Goal: Transaction & Acquisition: Purchase product/service

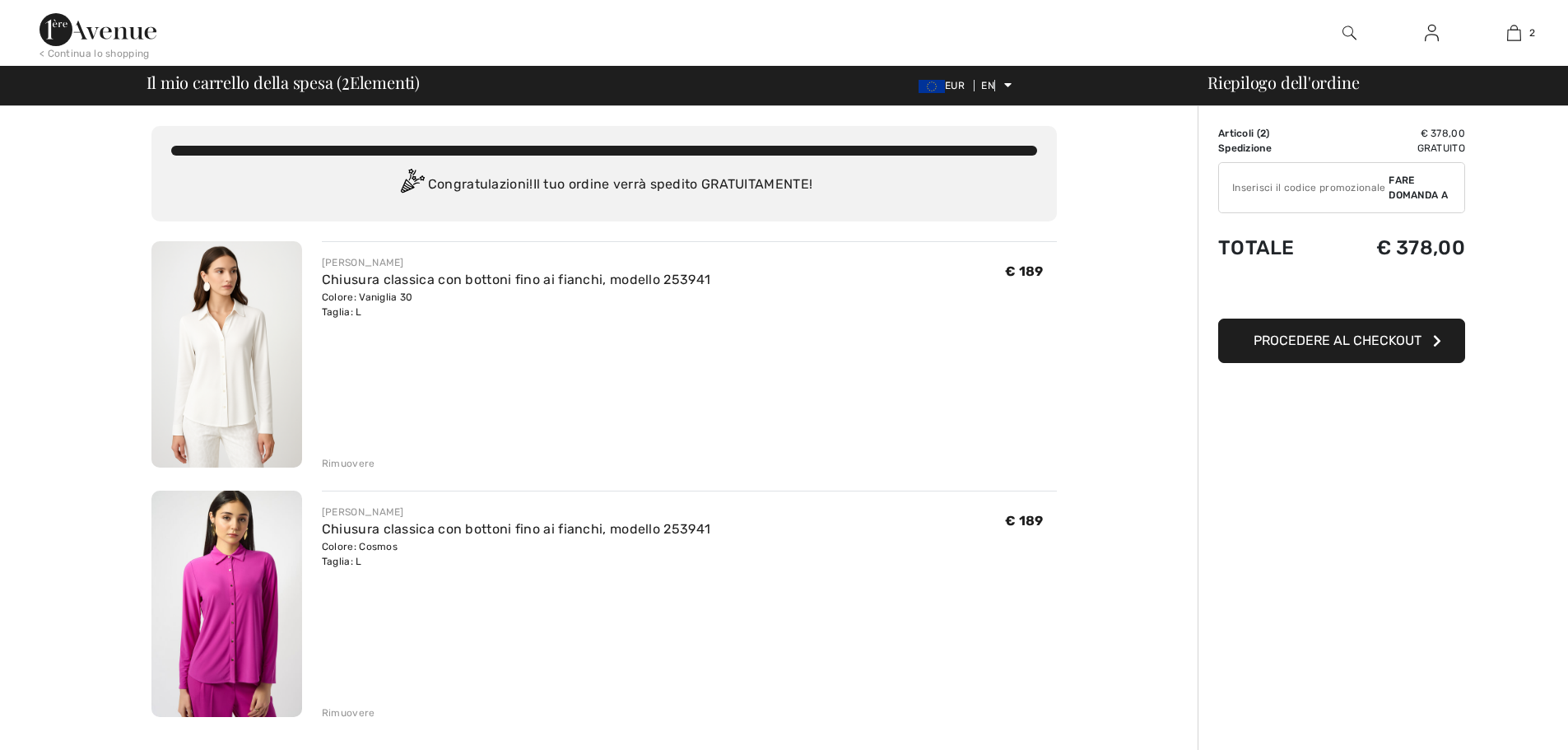
click at [352, 461] on font "Rimuovere" at bounding box center [348, 463] width 54 height 11
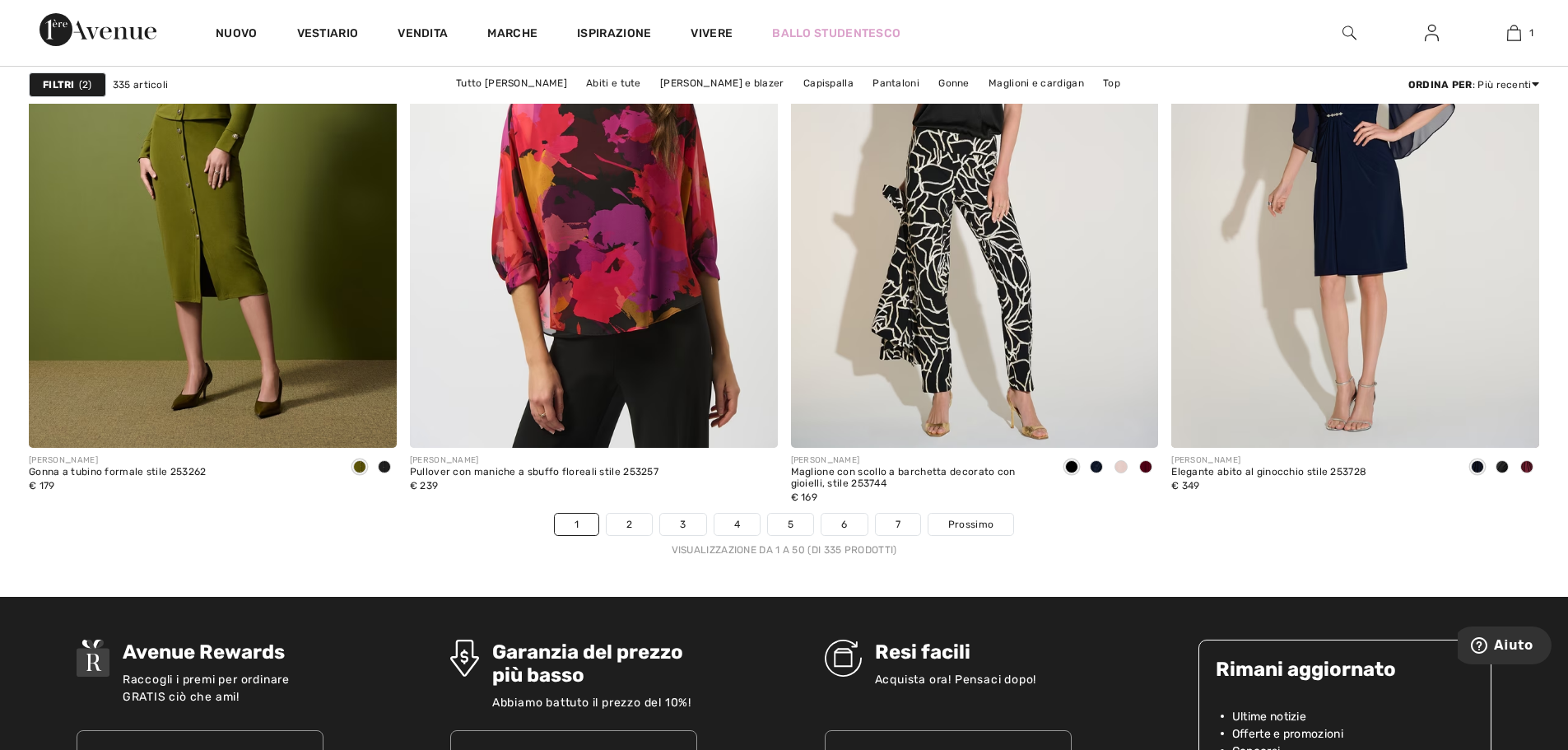
scroll to position [9298, 0]
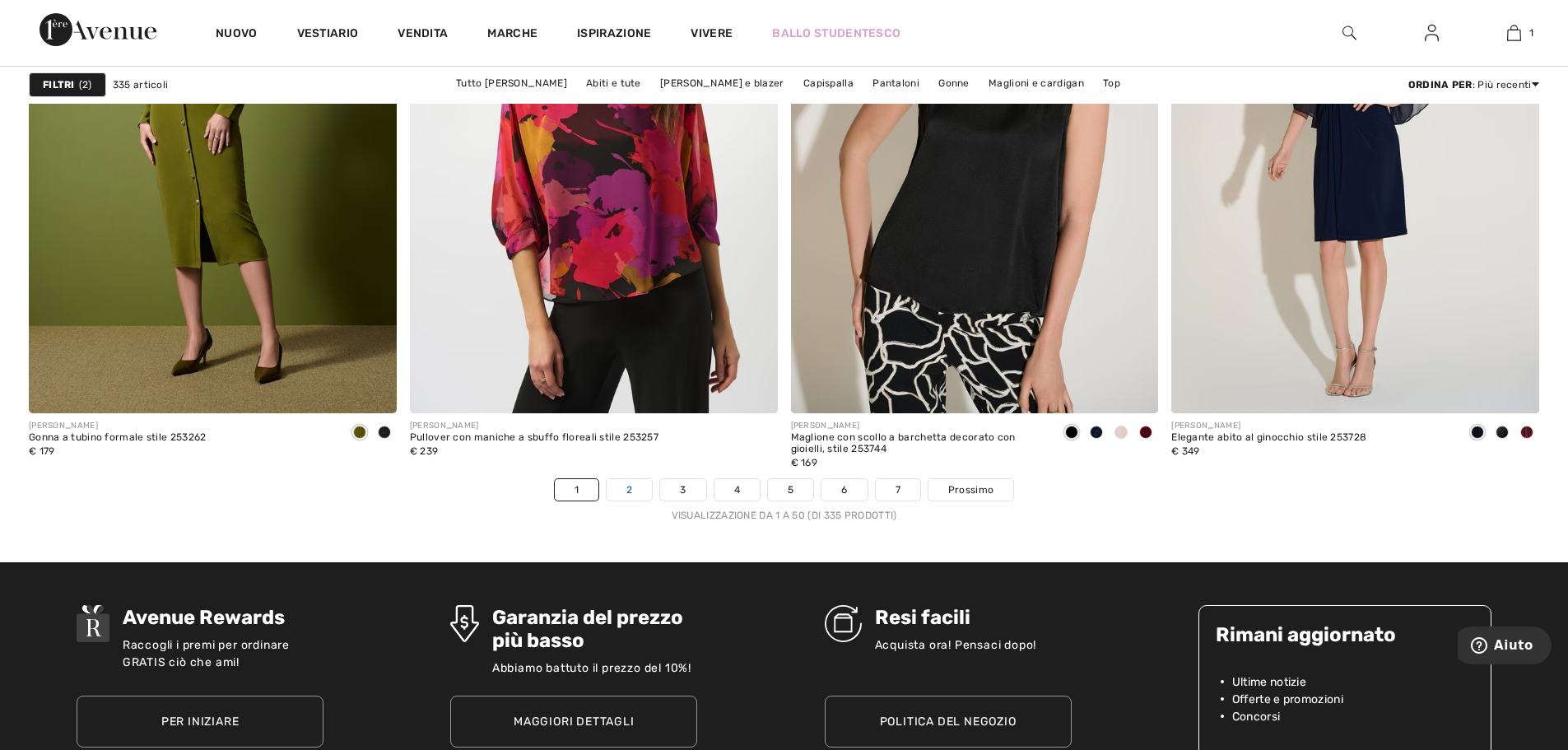
click at [634, 492] on link "2" at bounding box center [629, 489] width 46 height 21
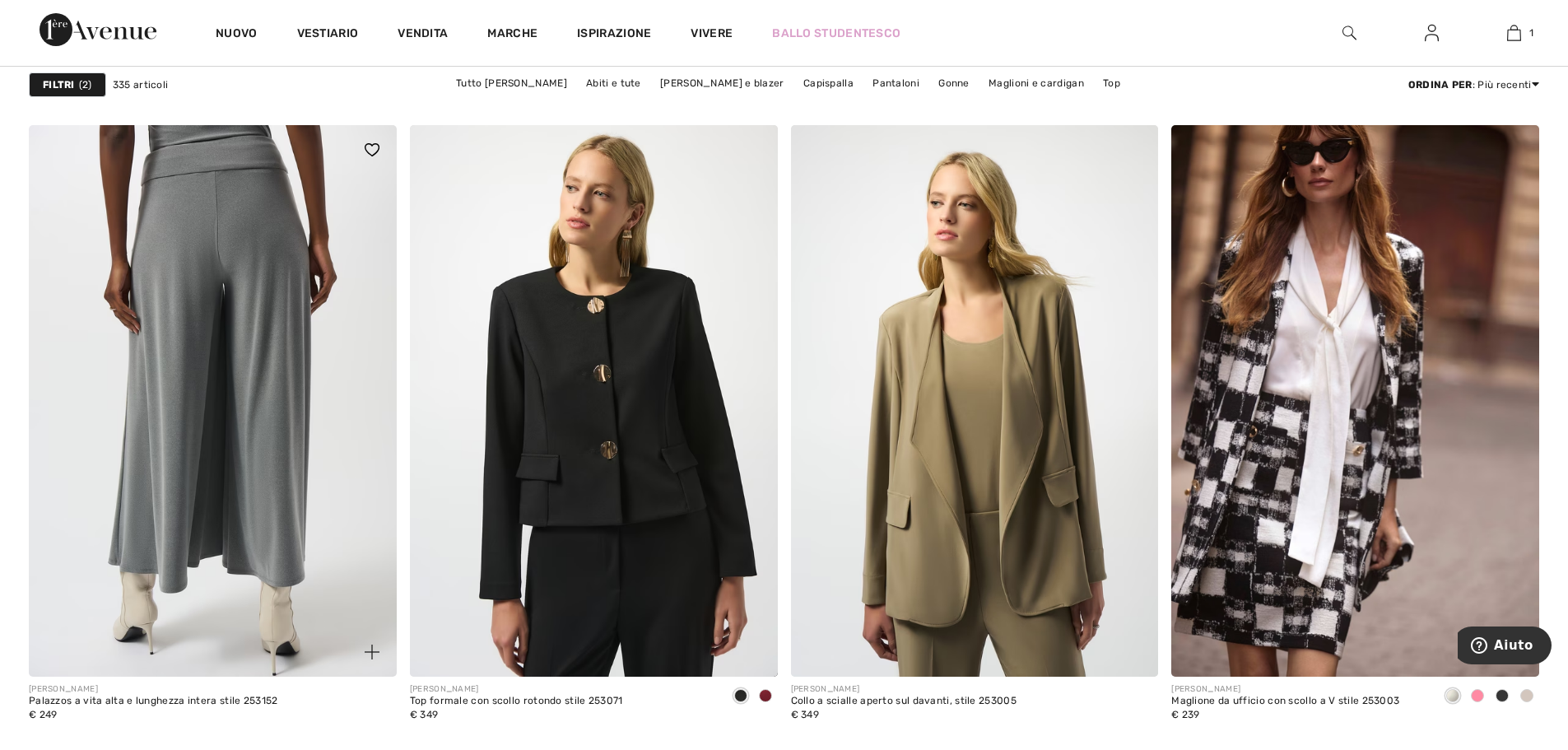
scroll to position [6254, 0]
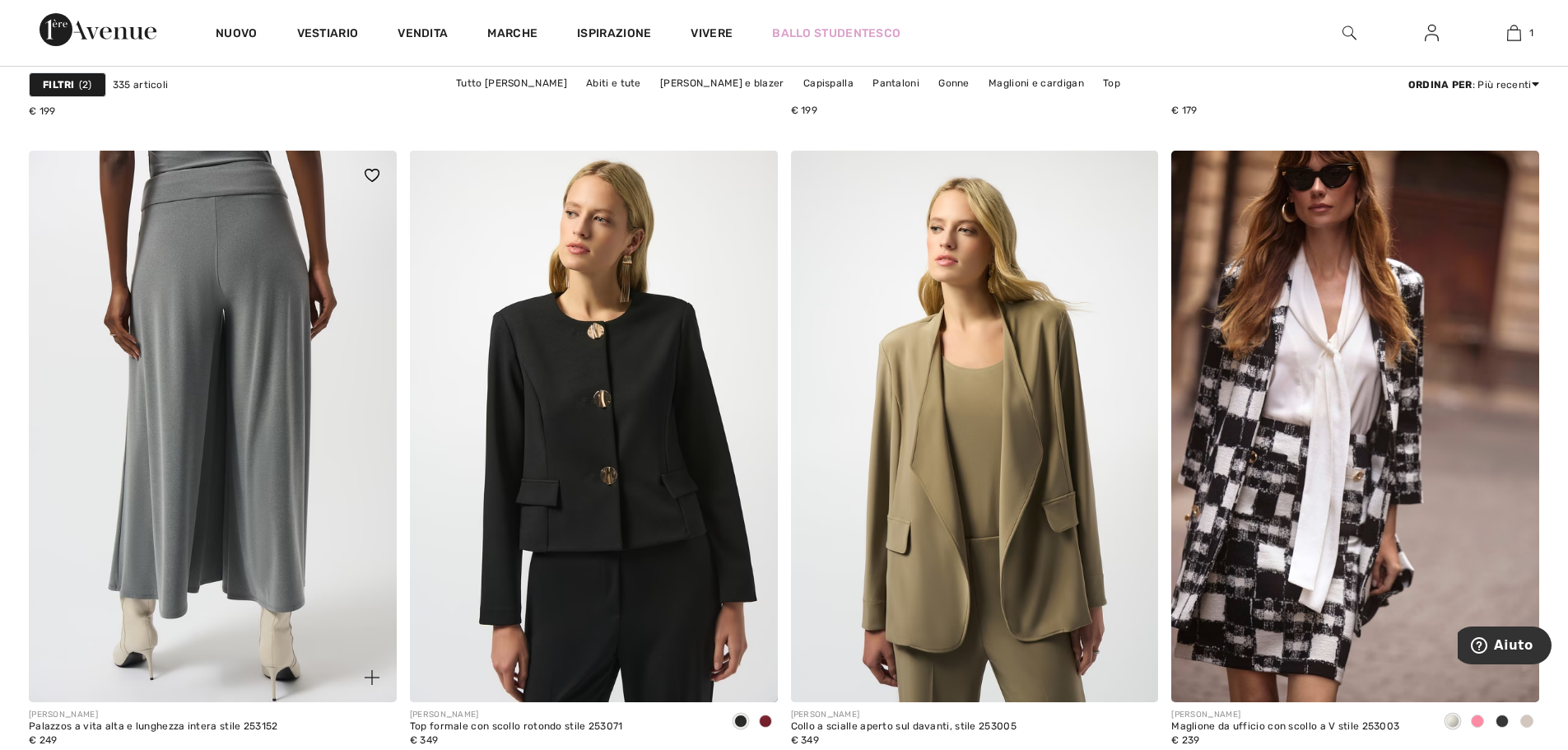
click at [188, 298] on img at bounding box center [212, 426] width 368 height 551
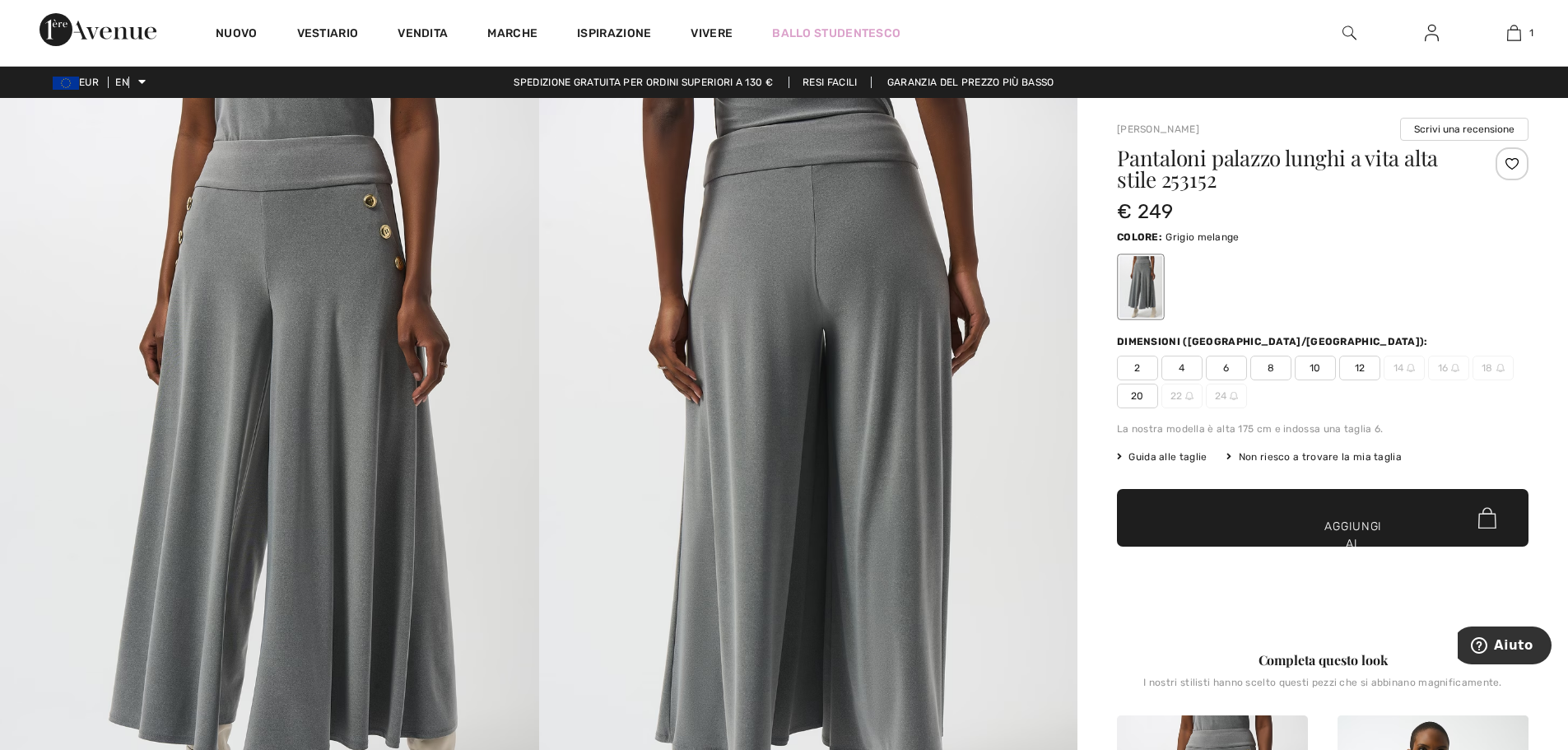
click at [1152, 451] on font "Guida alle taglie" at bounding box center [1167, 456] width 78 height 11
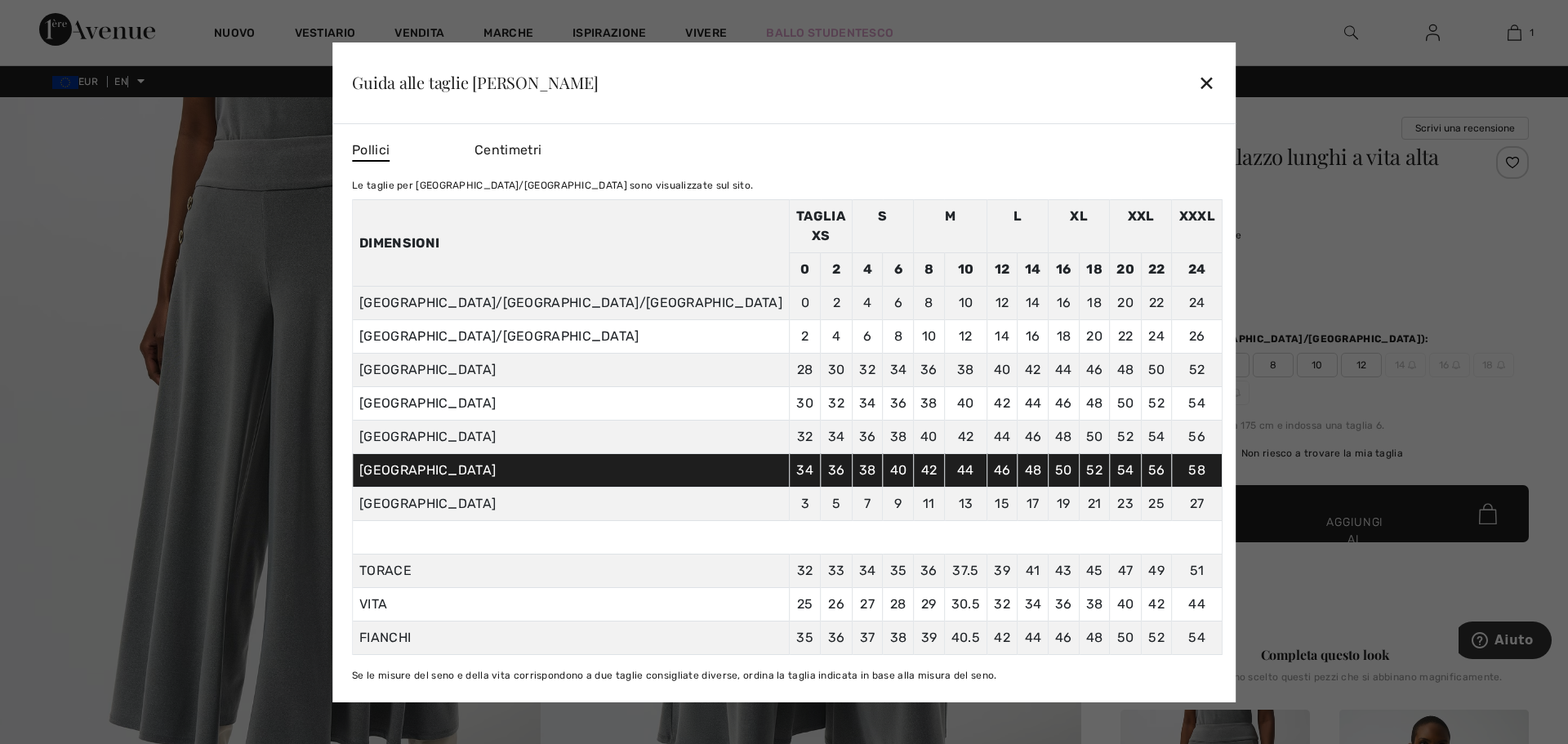
click at [1100, 96] on div "Guida alle taglie Joseph Ribkoff ✕" at bounding box center [784, 84] width 903 height 82
click at [1198, 91] on font "✕" at bounding box center [1207, 84] width 17 height 23
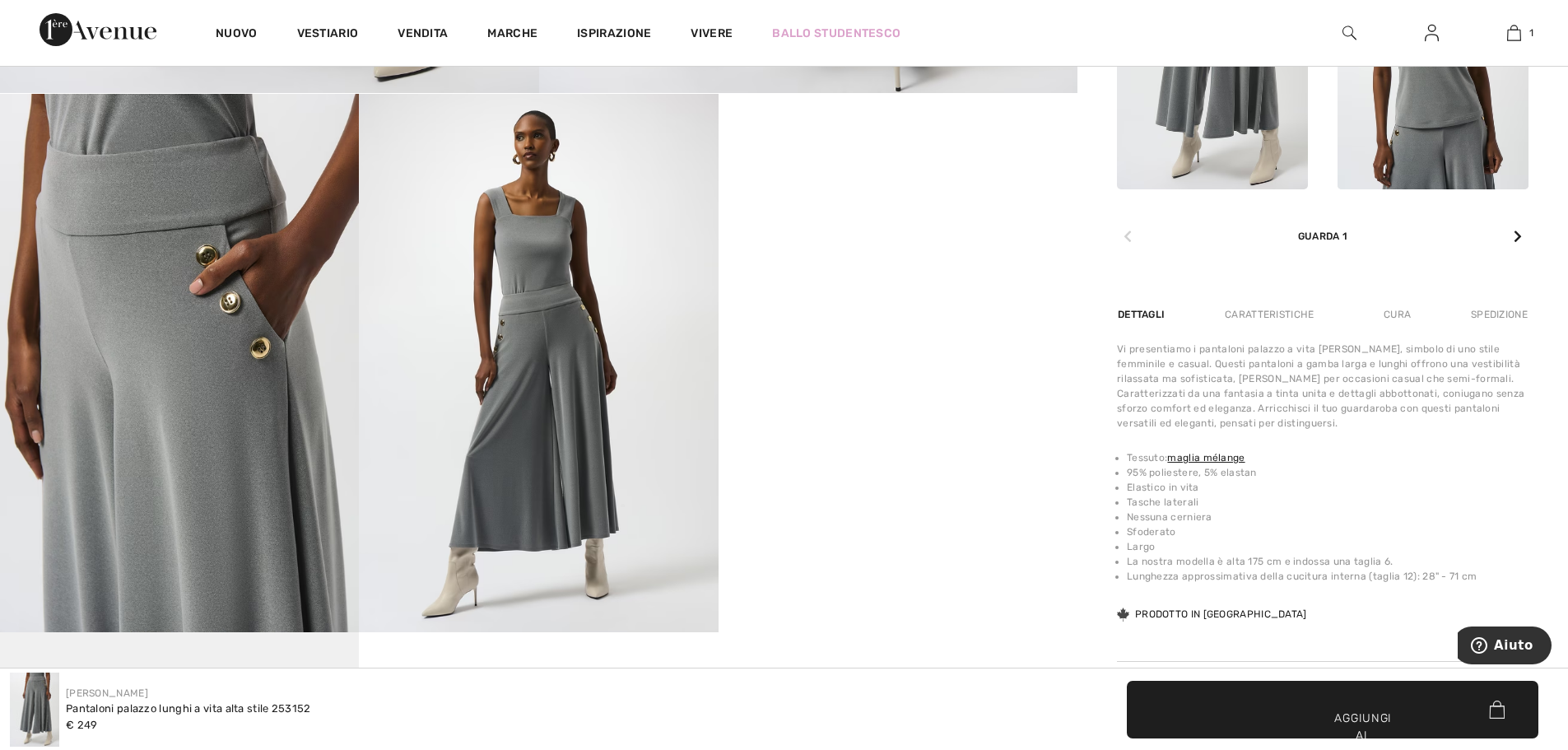
scroll to position [823, 0]
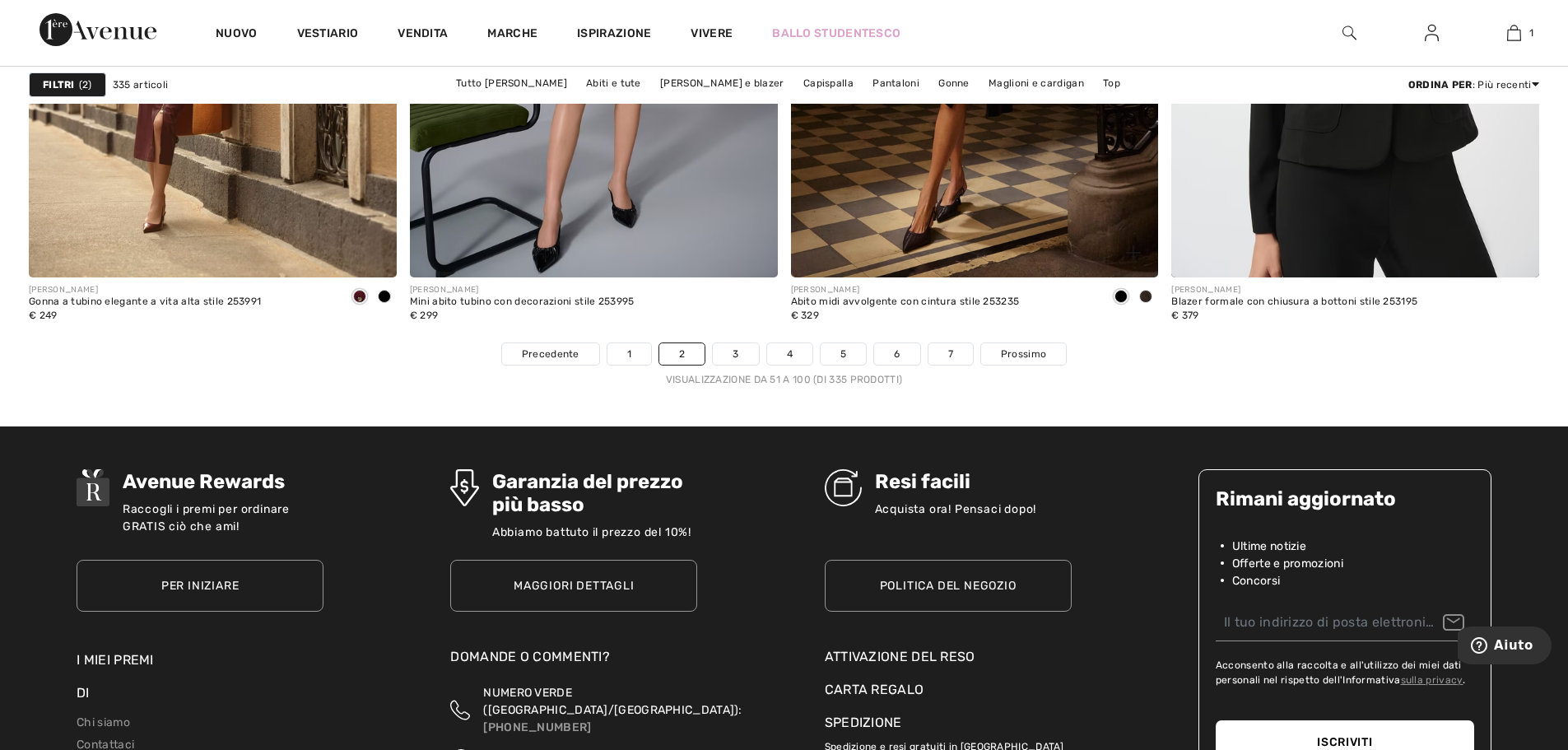
scroll to position [9462, 0]
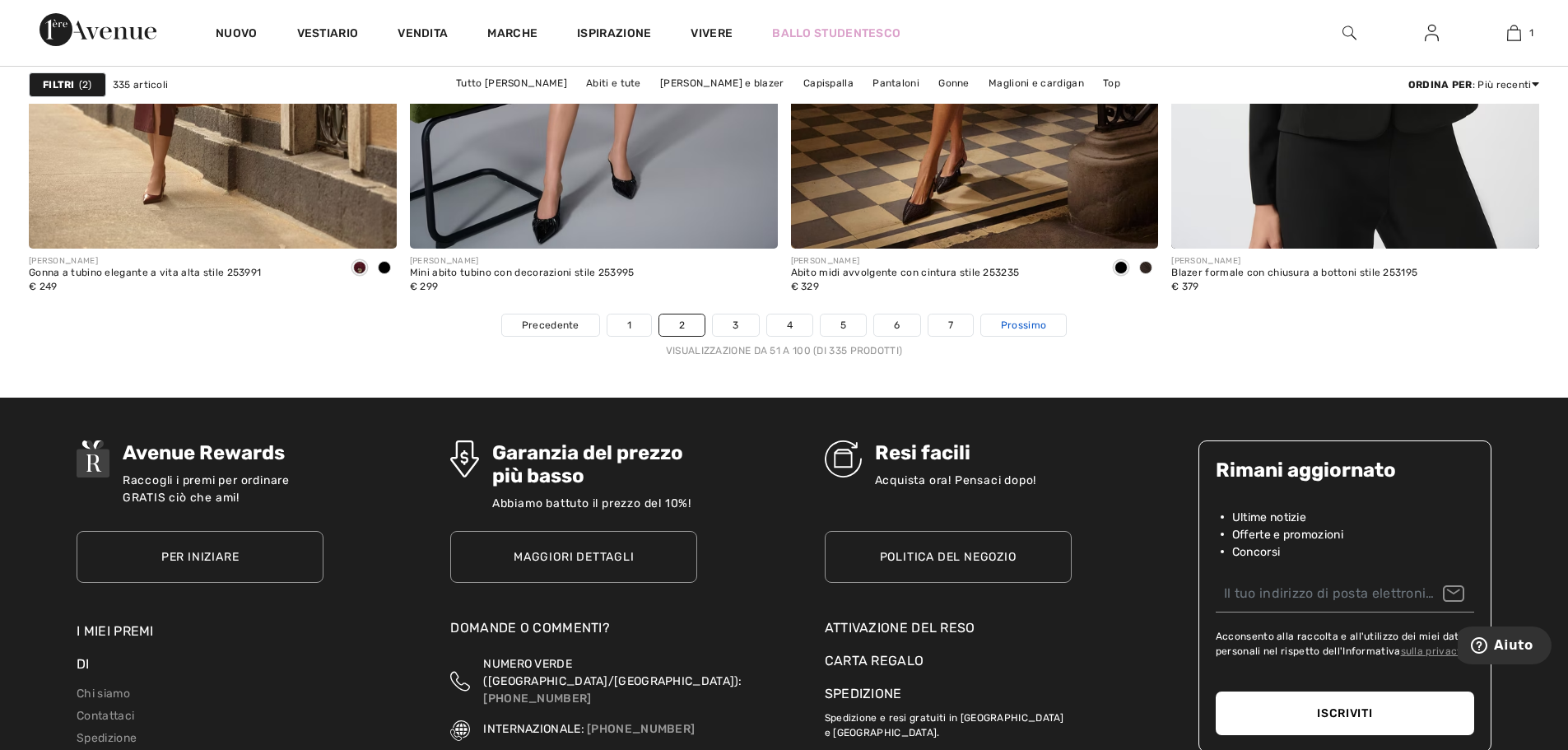
click at [1028, 315] on link "Prossimo" at bounding box center [1023, 325] width 85 height 21
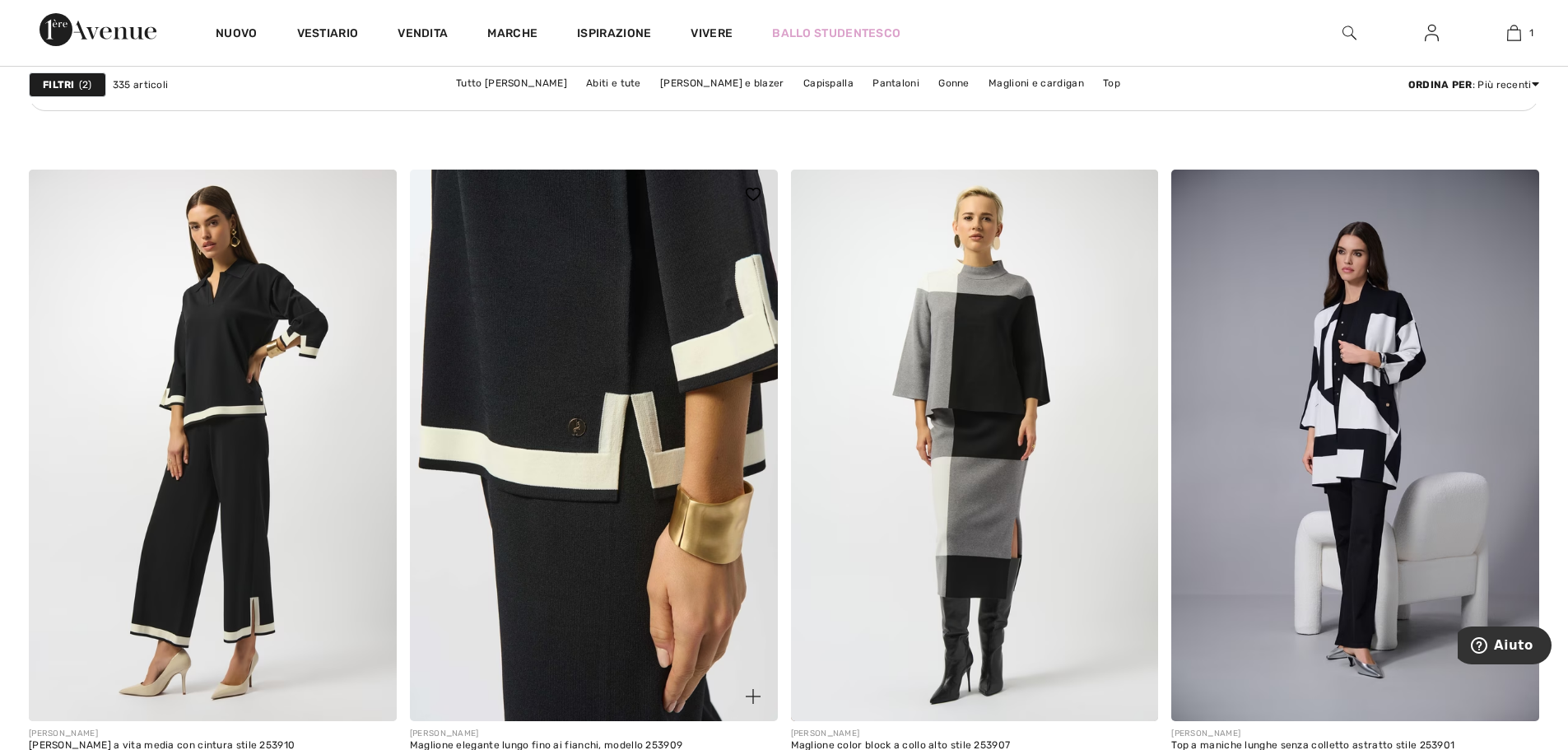
scroll to position [7734, 0]
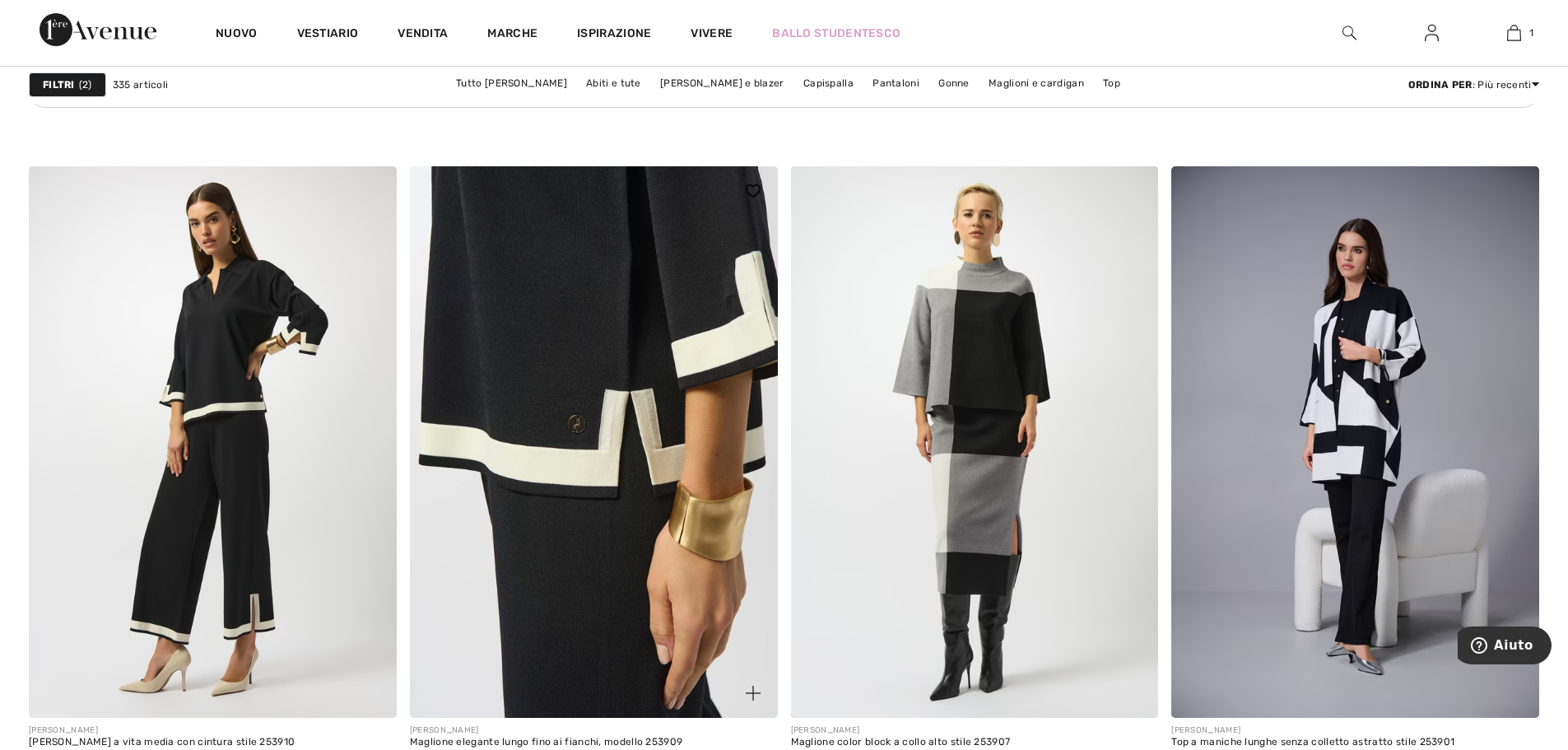
click at [651, 341] on img at bounding box center [593, 441] width 368 height 551
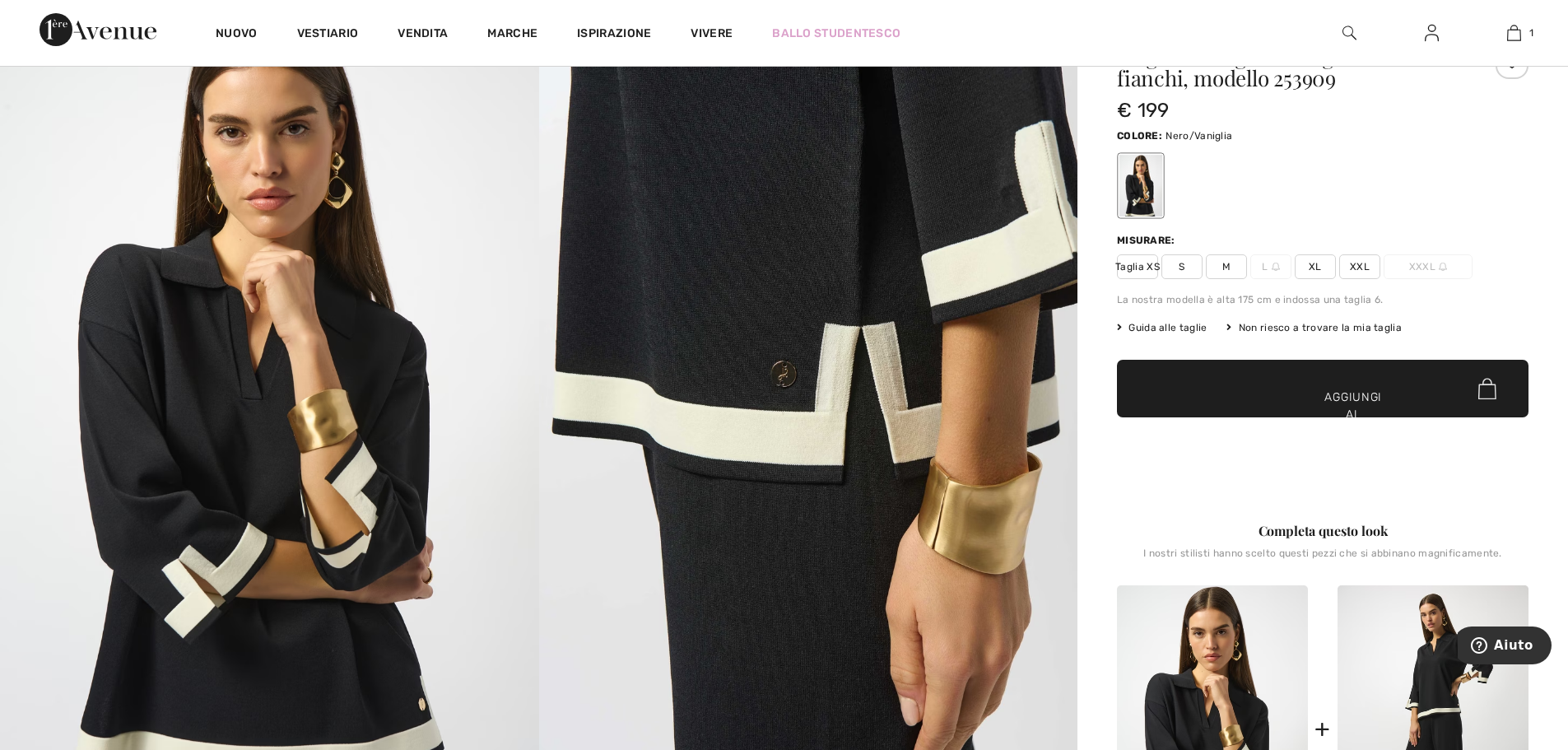
scroll to position [82, 0]
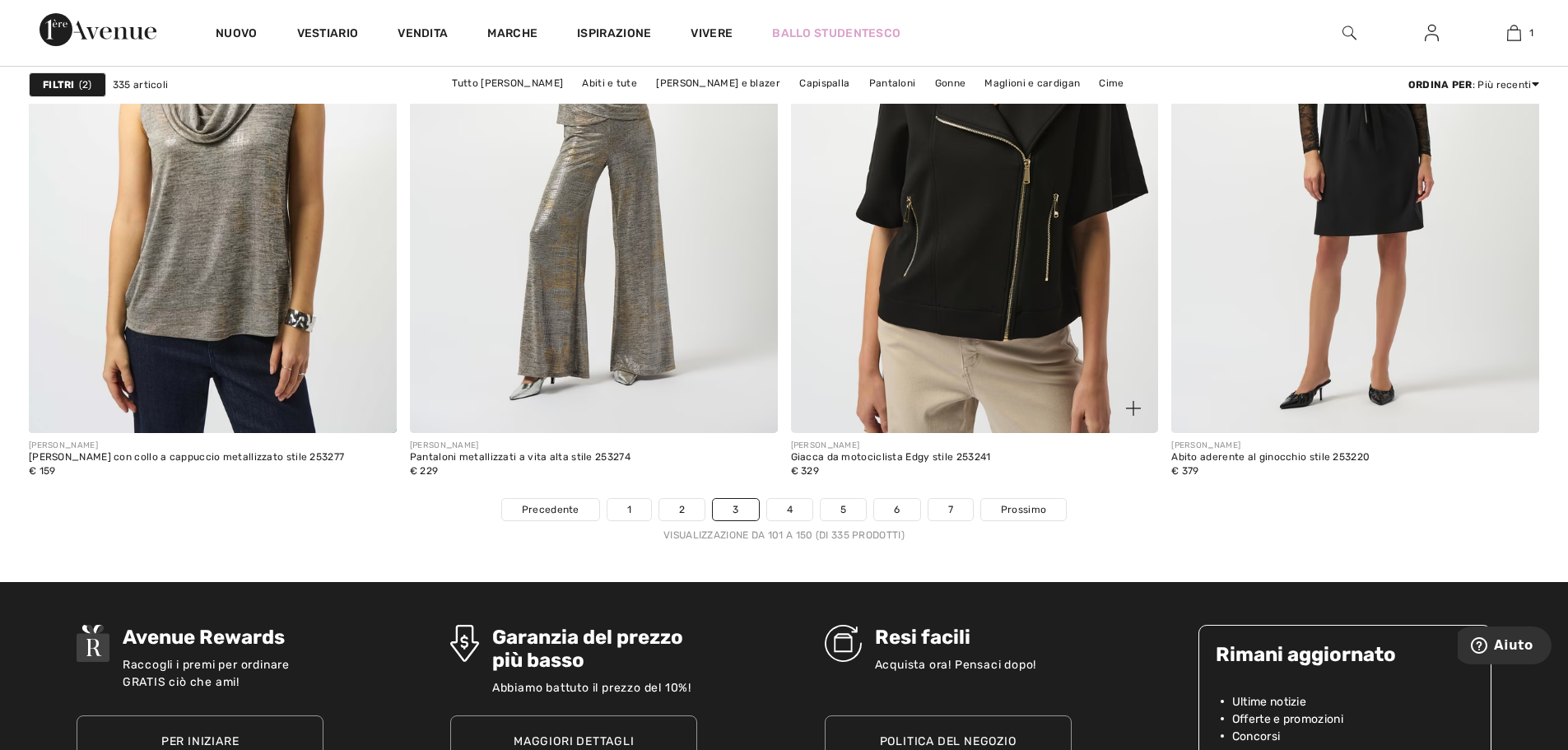
scroll to position [9380, 0]
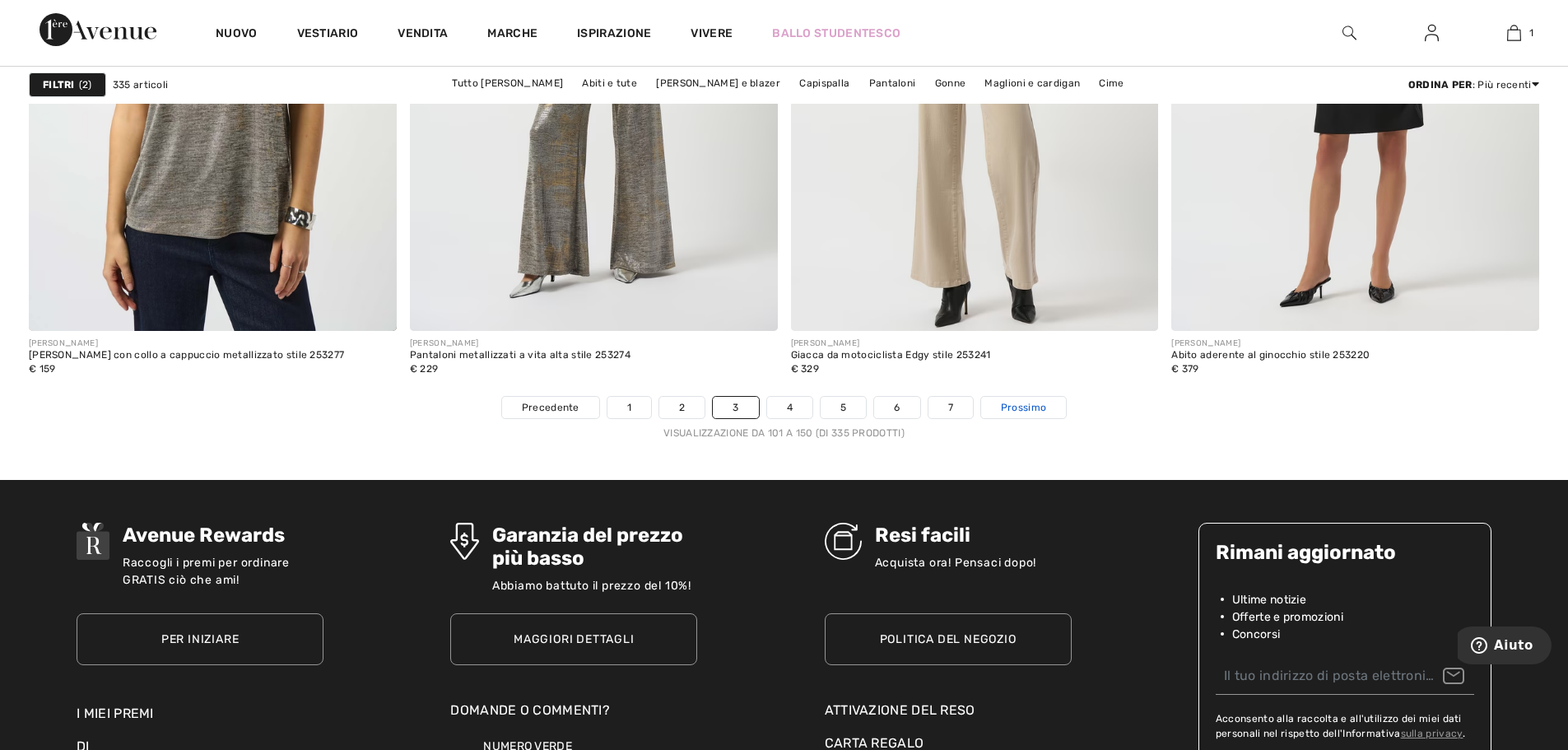
click at [1013, 399] on link "Prossimo" at bounding box center [1023, 407] width 85 height 21
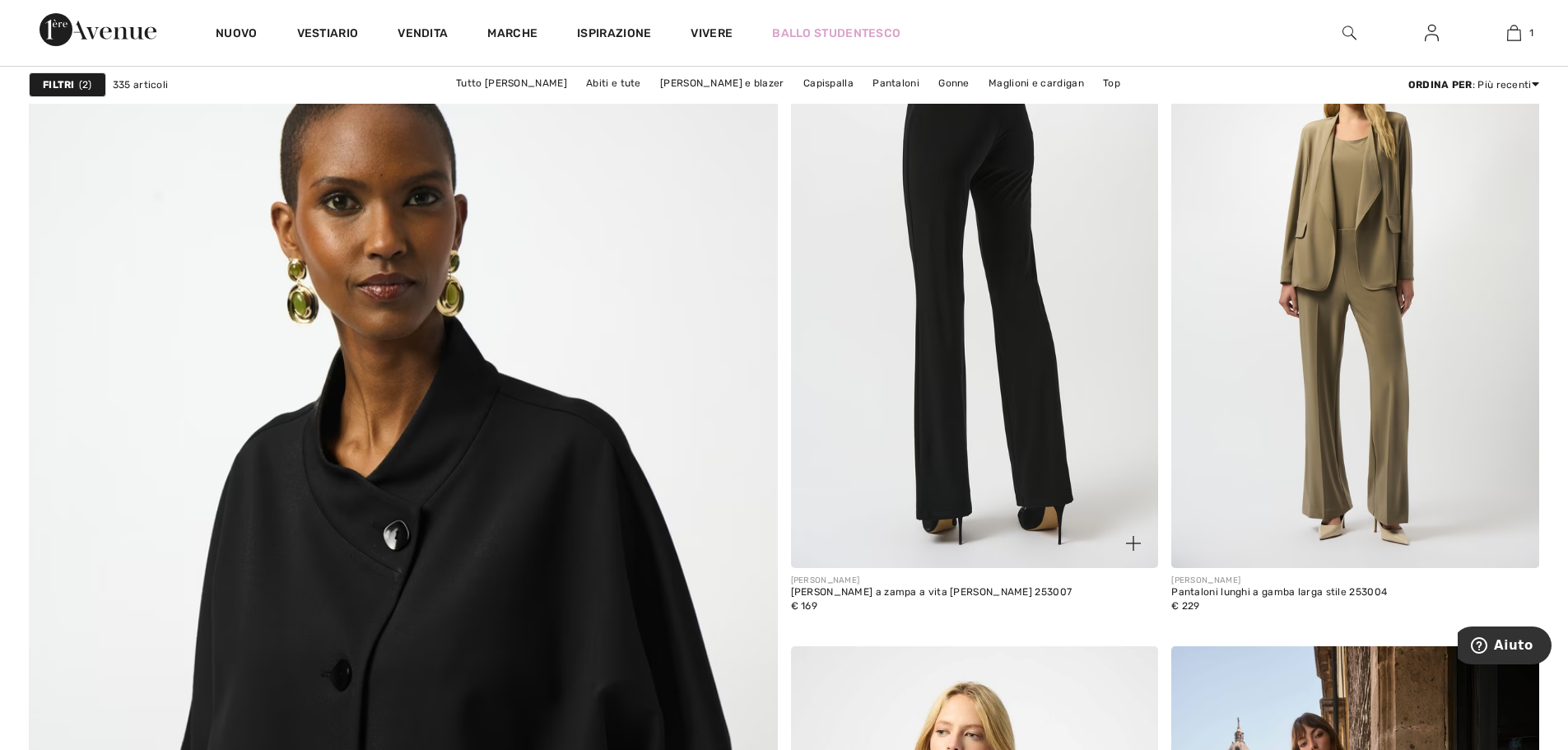
scroll to position [5102, 0]
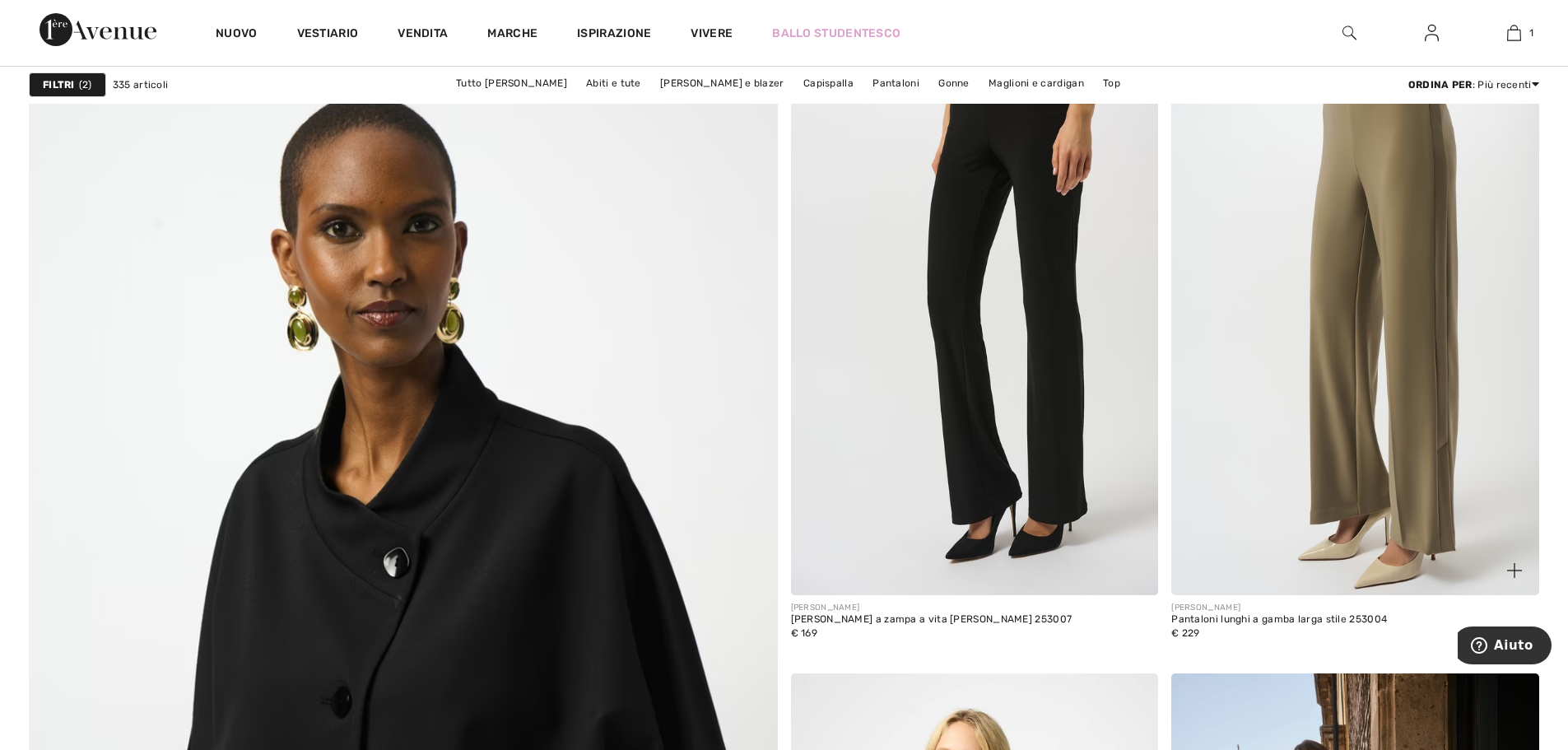
click at [1353, 346] on img at bounding box center [1355, 319] width 368 height 551
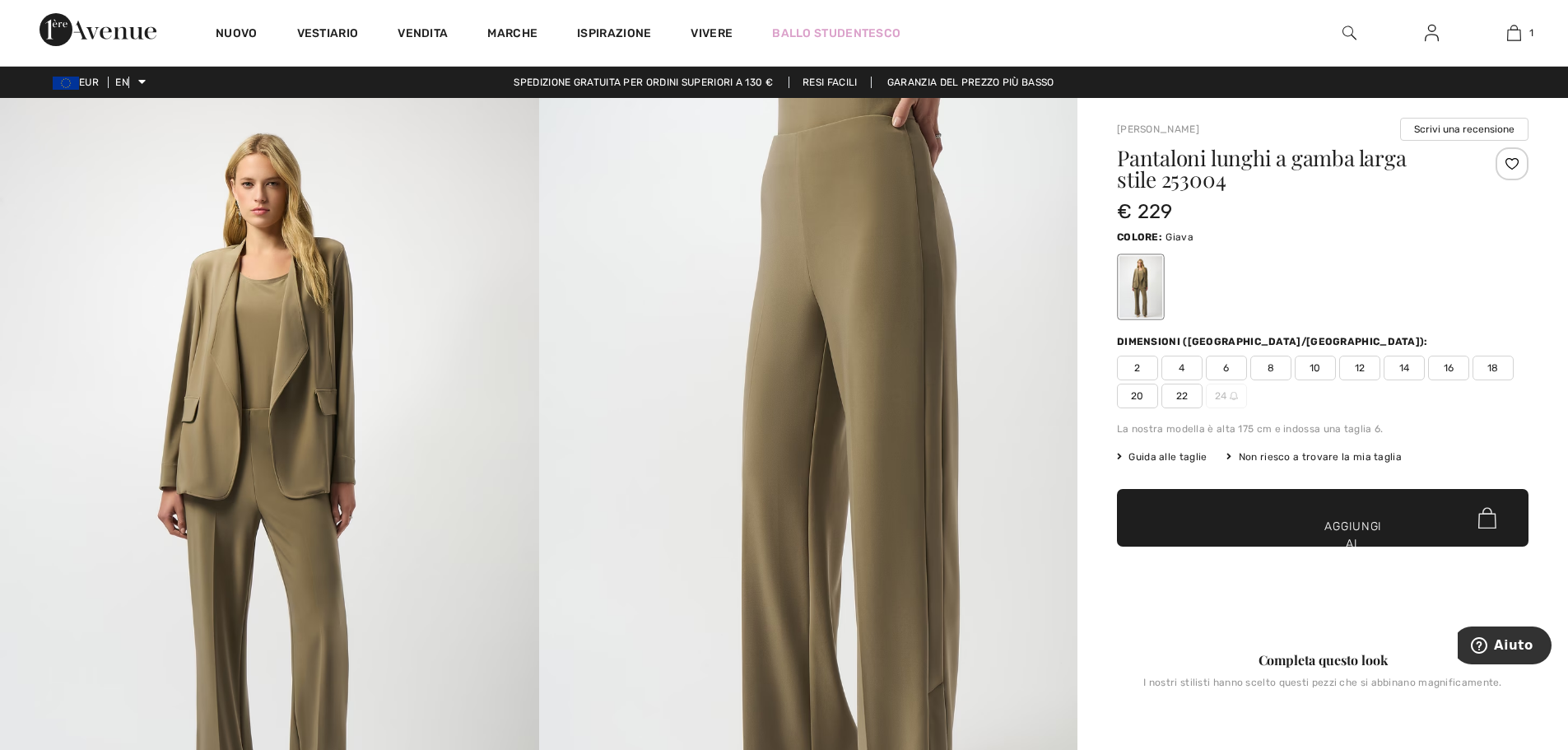
click at [1176, 458] on font "Guida alle taglie" at bounding box center [1167, 456] width 78 height 11
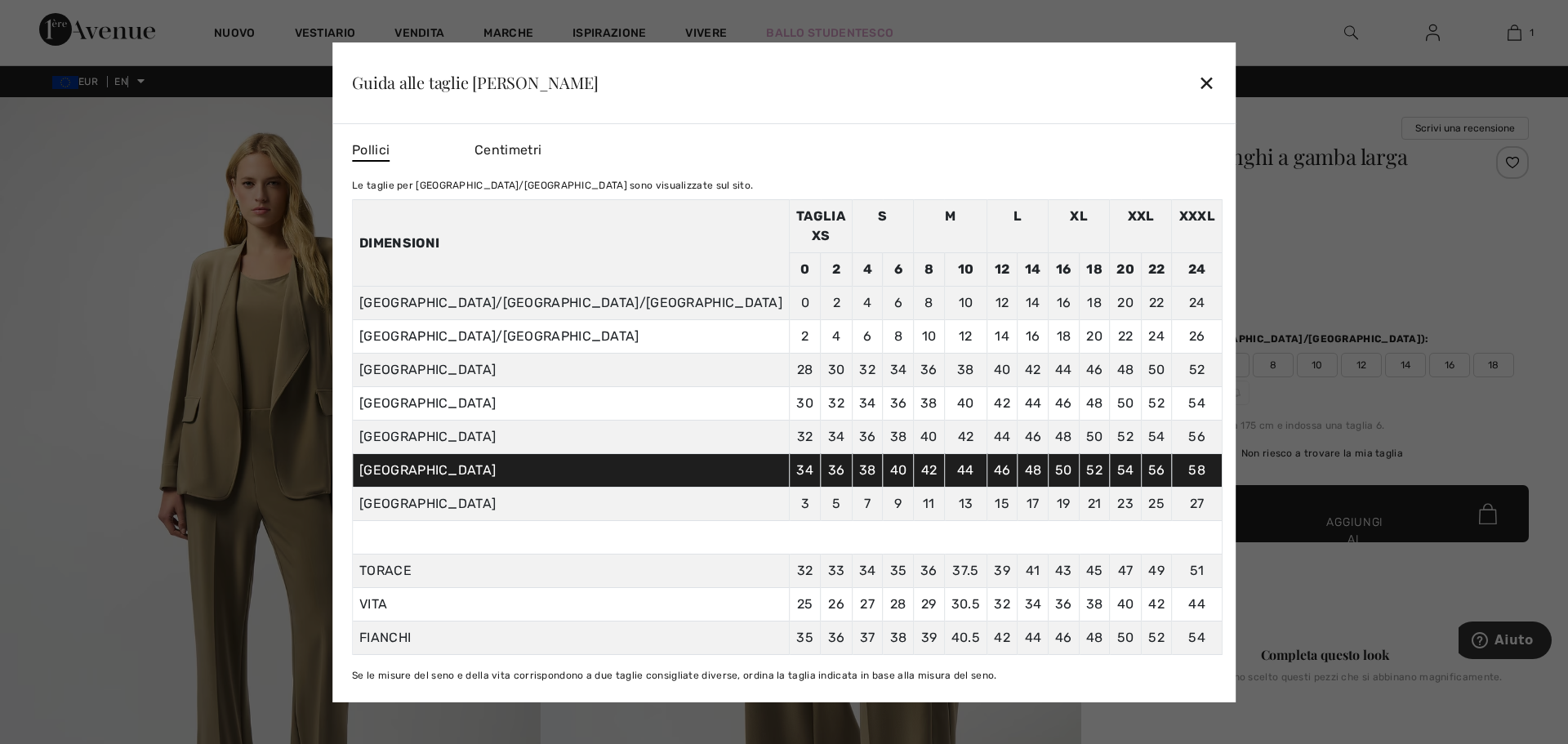
click at [1382, 280] on div at bounding box center [784, 372] width 1568 height 744
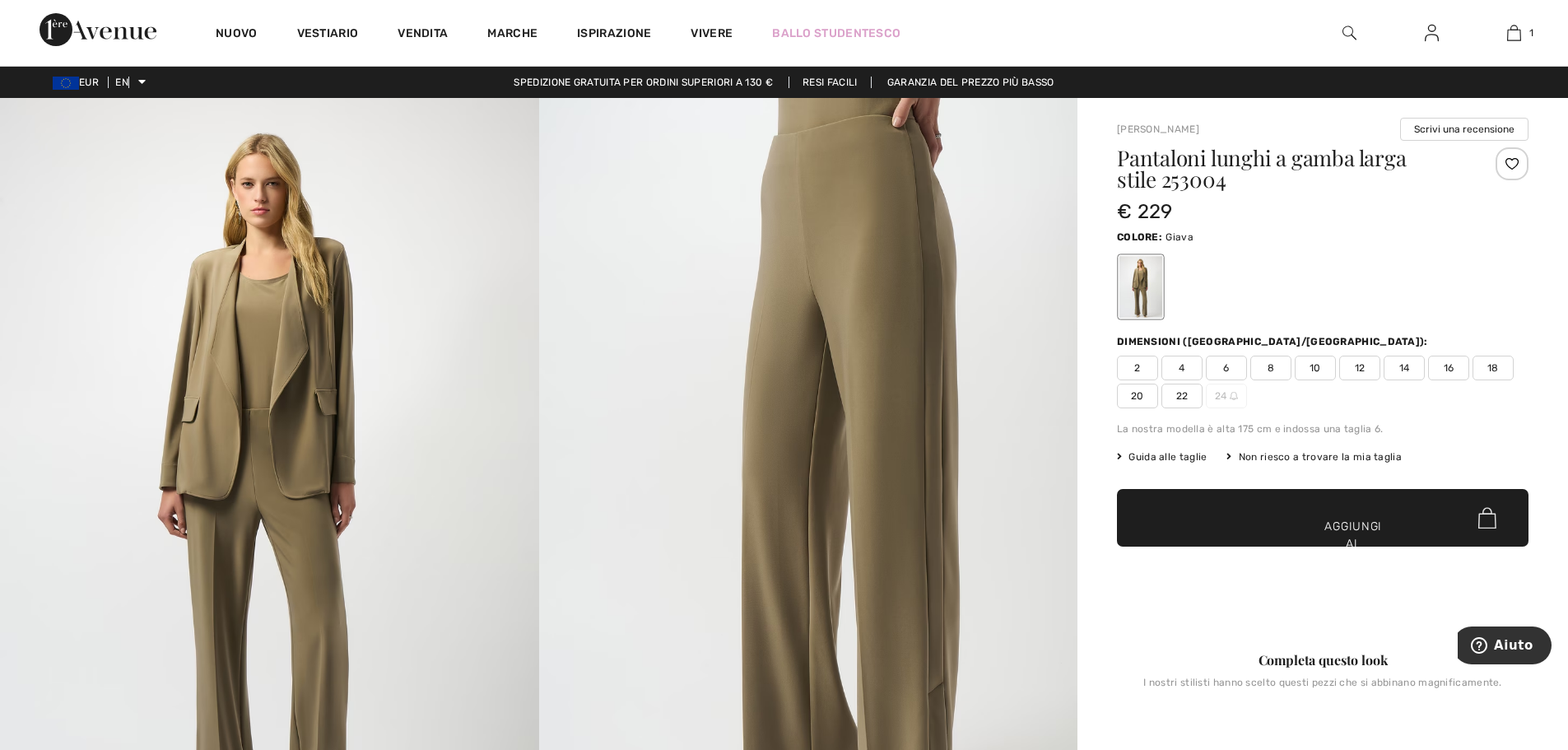
click at [1401, 370] on font "14" at bounding box center [1405, 368] width 11 height 11
click at [1350, 521] on font "Aggiungi al carrello" at bounding box center [1353, 543] width 61 height 52
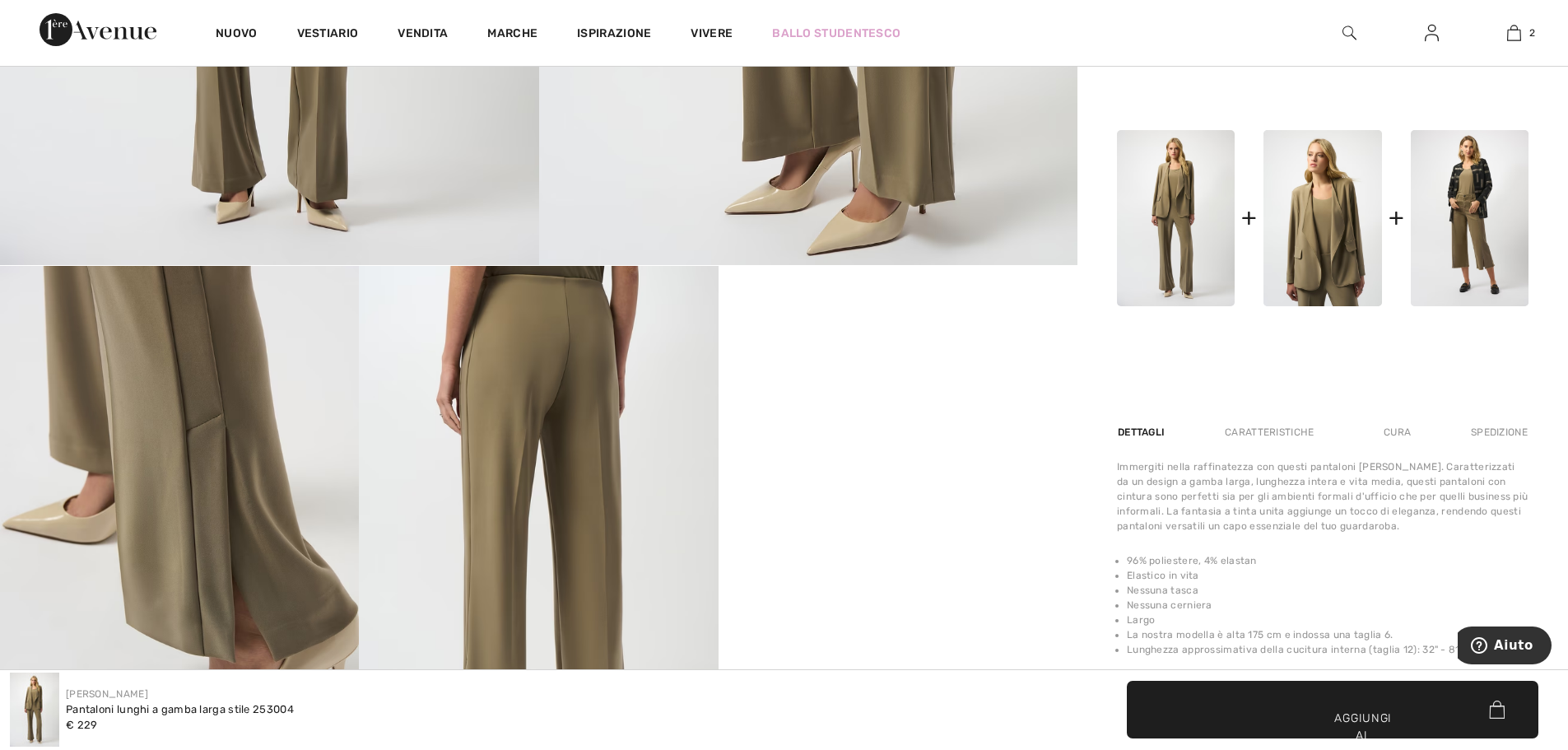
scroll to position [658, 0]
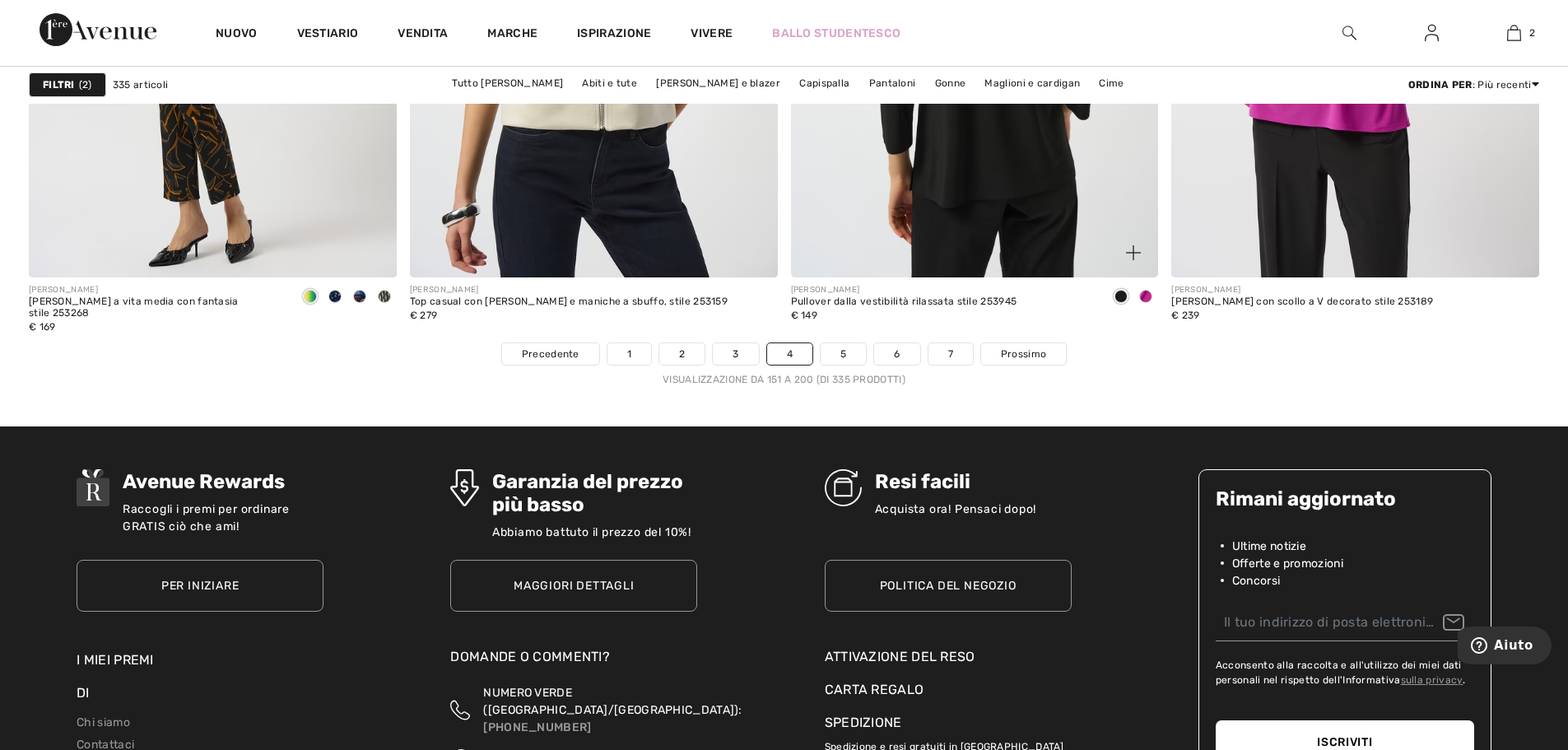
scroll to position [9545, 0]
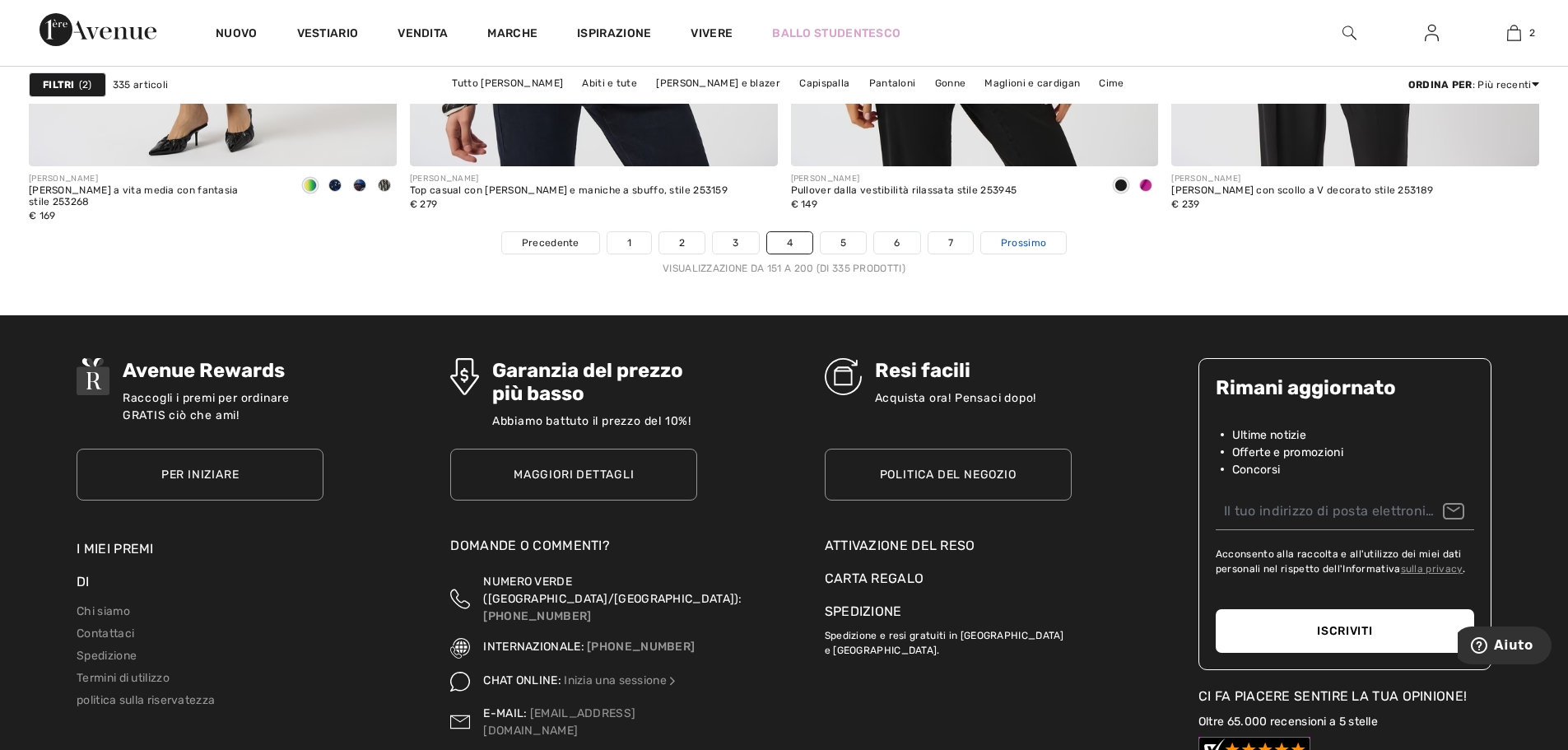
click at [1023, 246] on font "Prossimo" at bounding box center [1024, 242] width 46 height 11
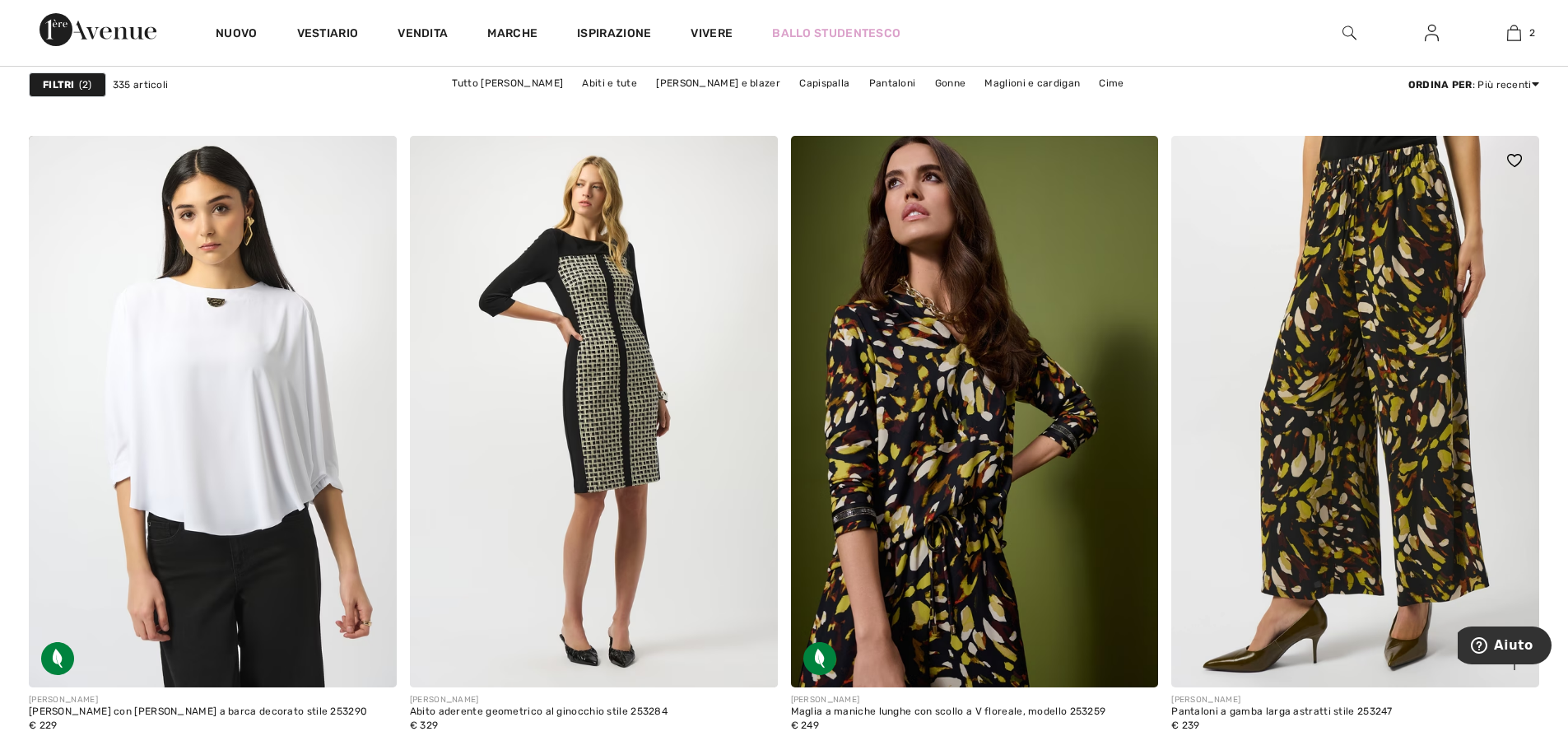
scroll to position [1317, 0]
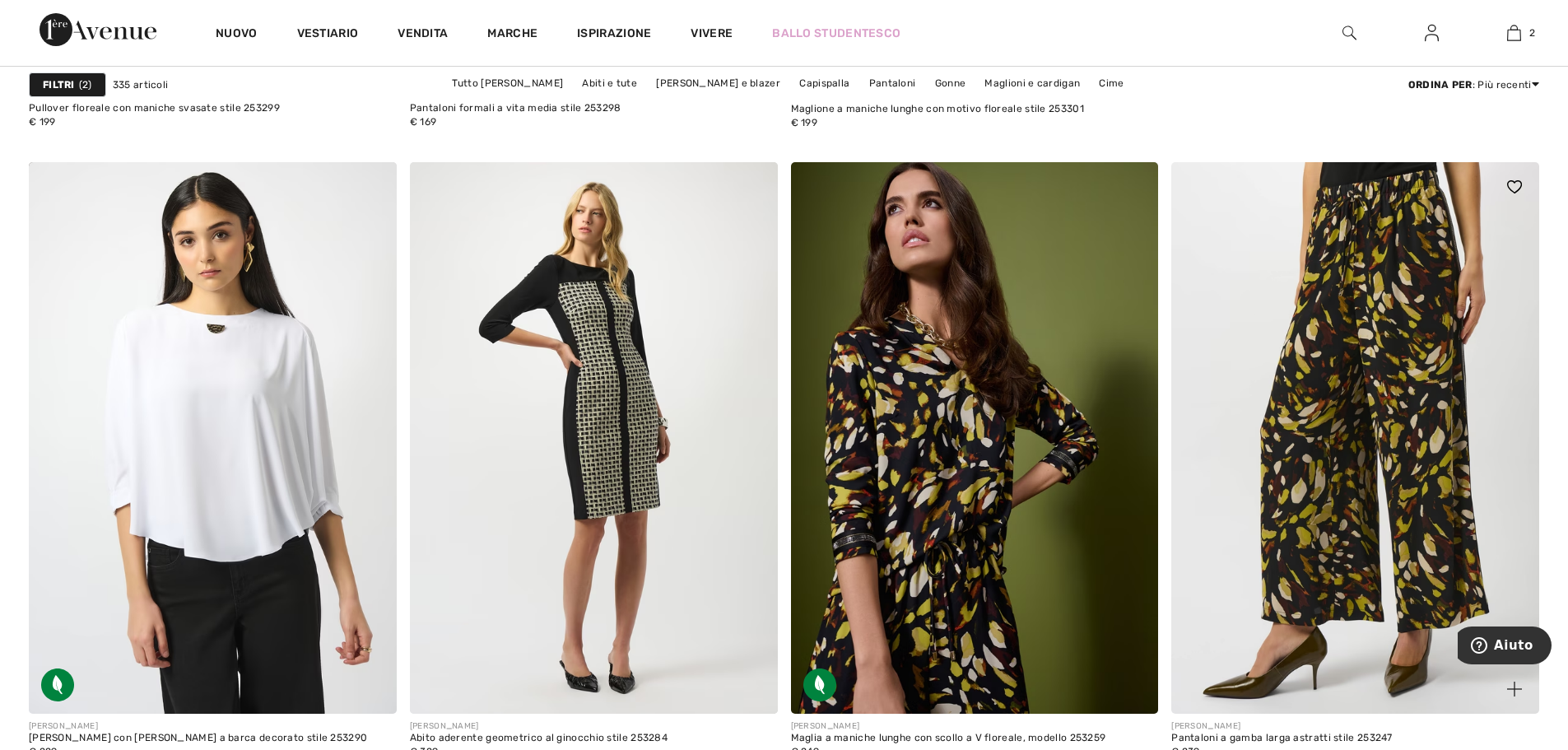
click at [1361, 308] on img at bounding box center [1355, 438] width 368 height 551
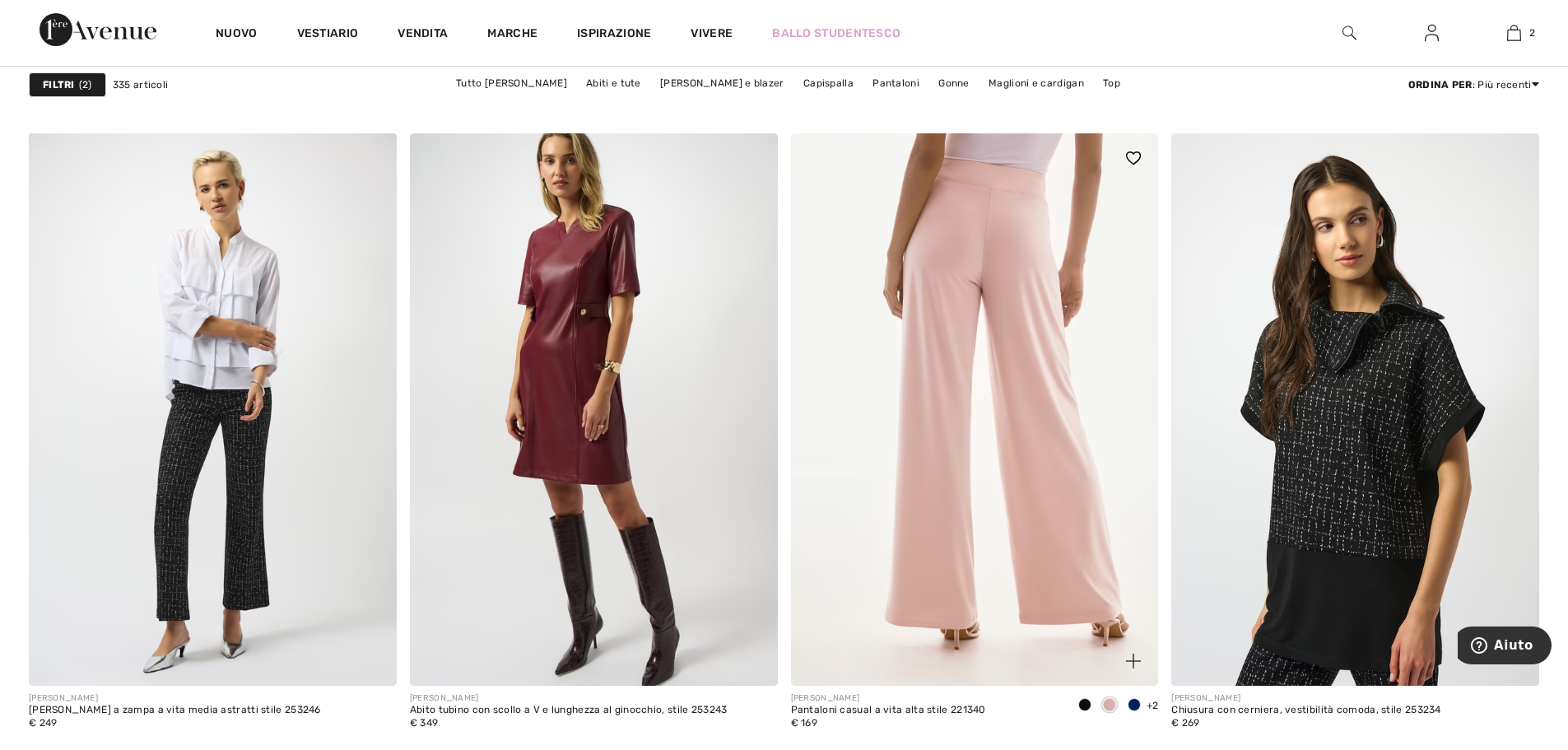
click at [940, 287] on img at bounding box center [974, 409] width 368 height 551
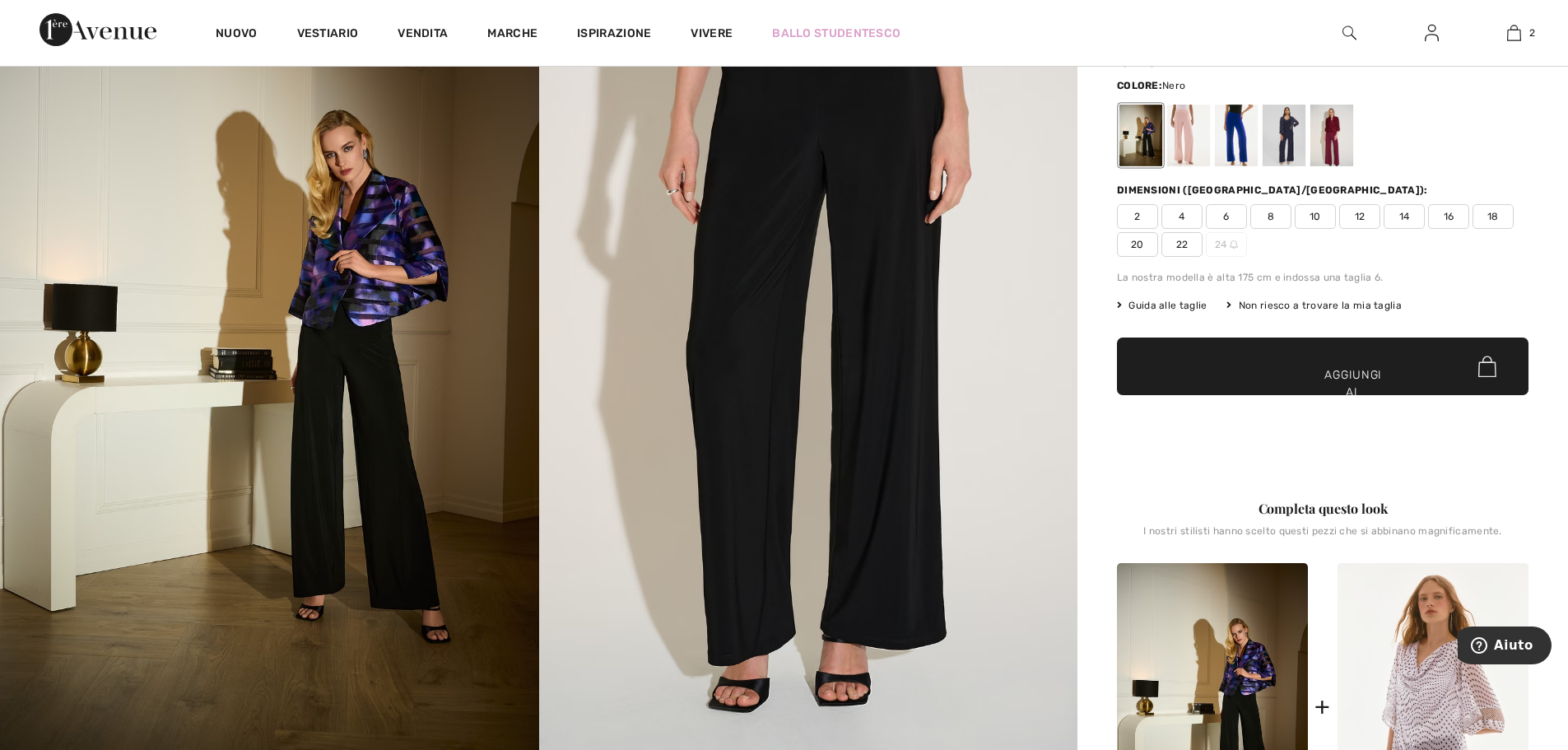
scroll to position [82, 0]
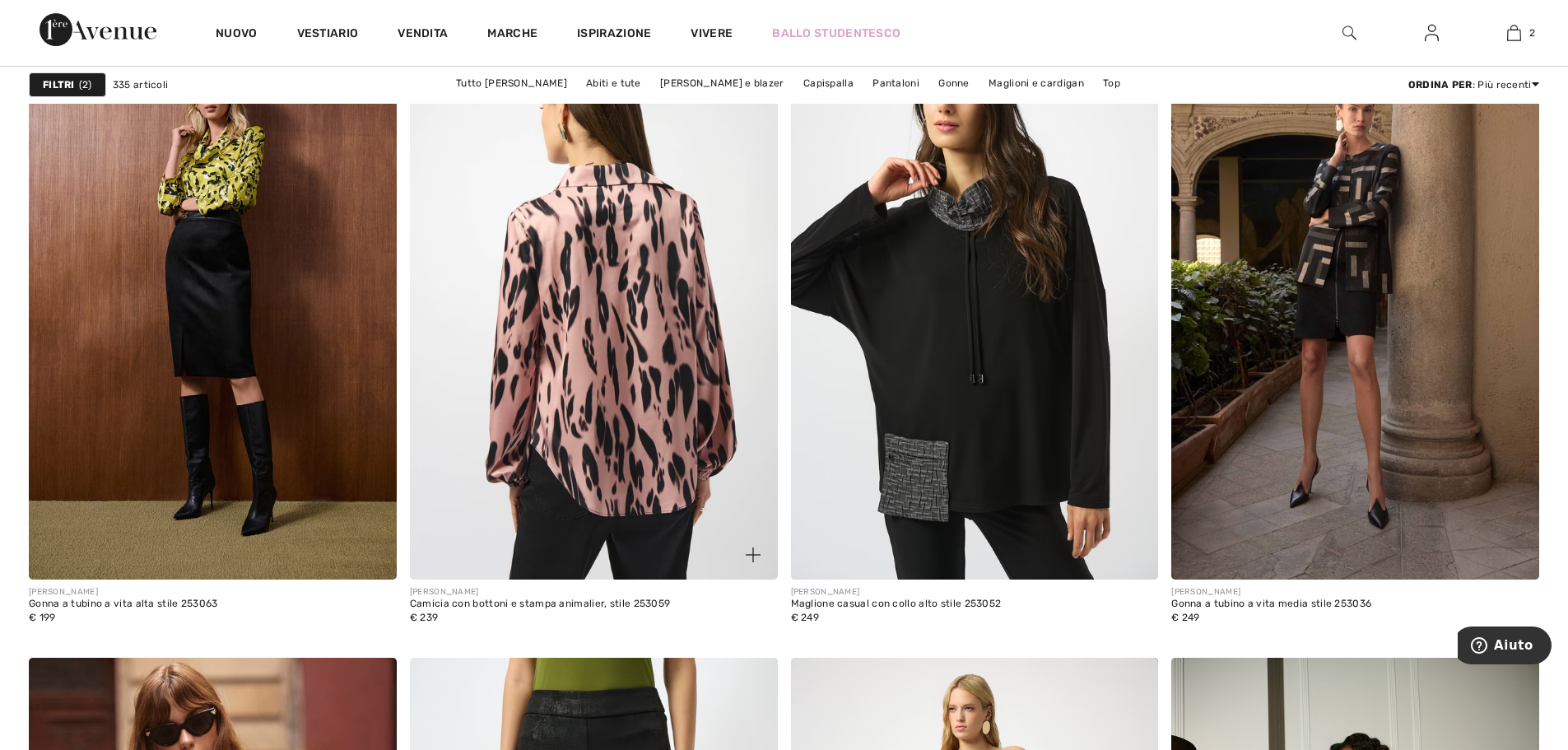
scroll to position [8557, 0]
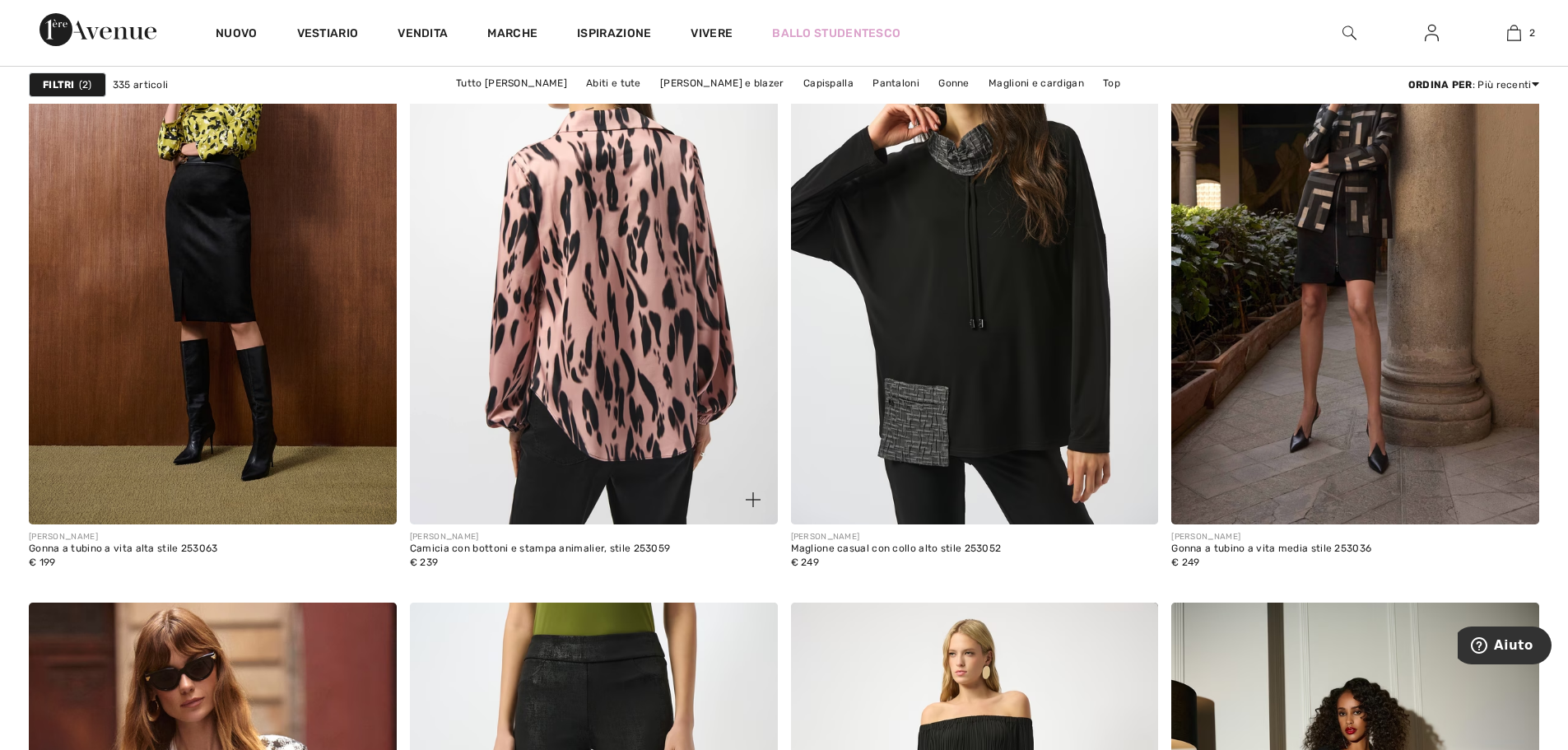
click at [534, 309] on img at bounding box center [593, 248] width 368 height 551
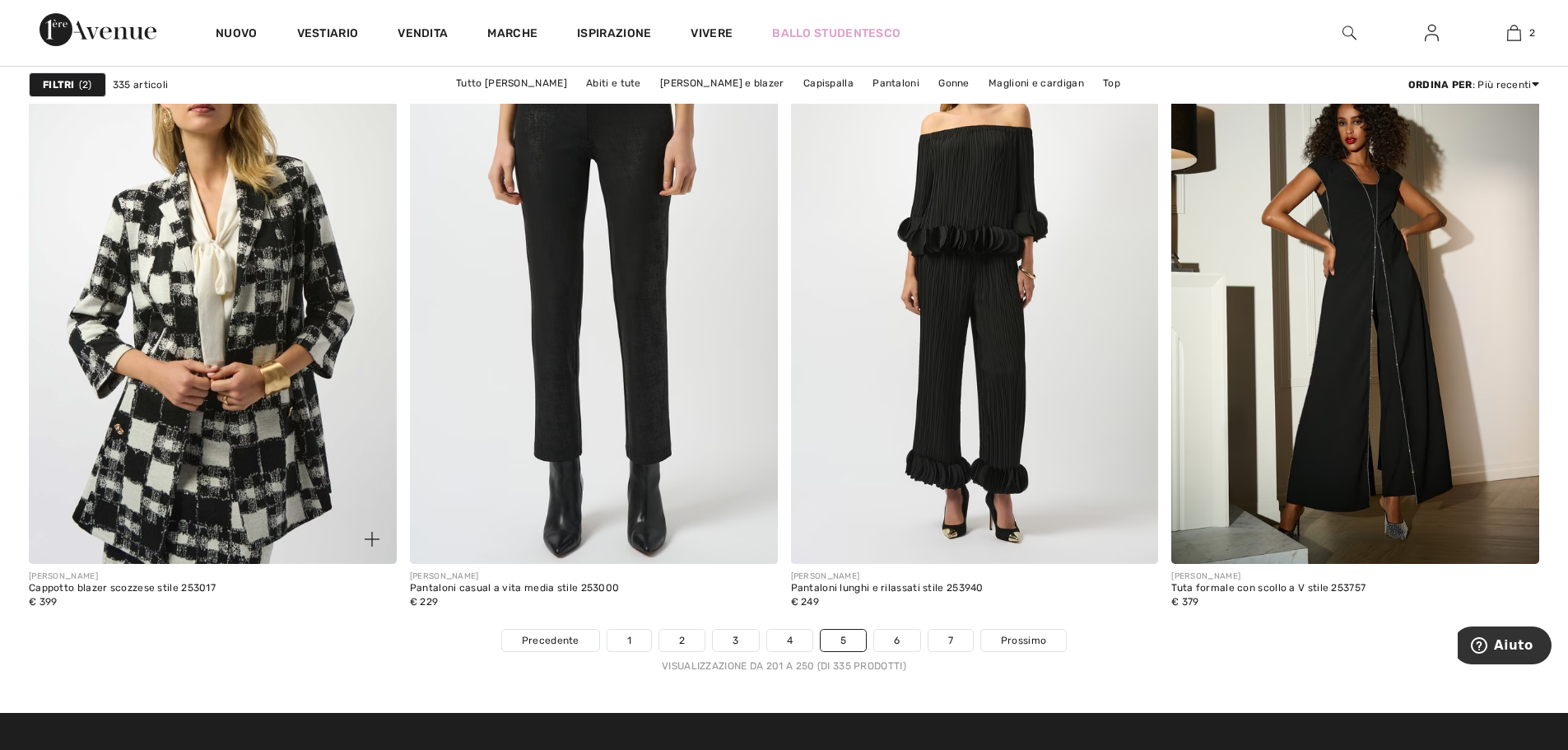
scroll to position [9380, 0]
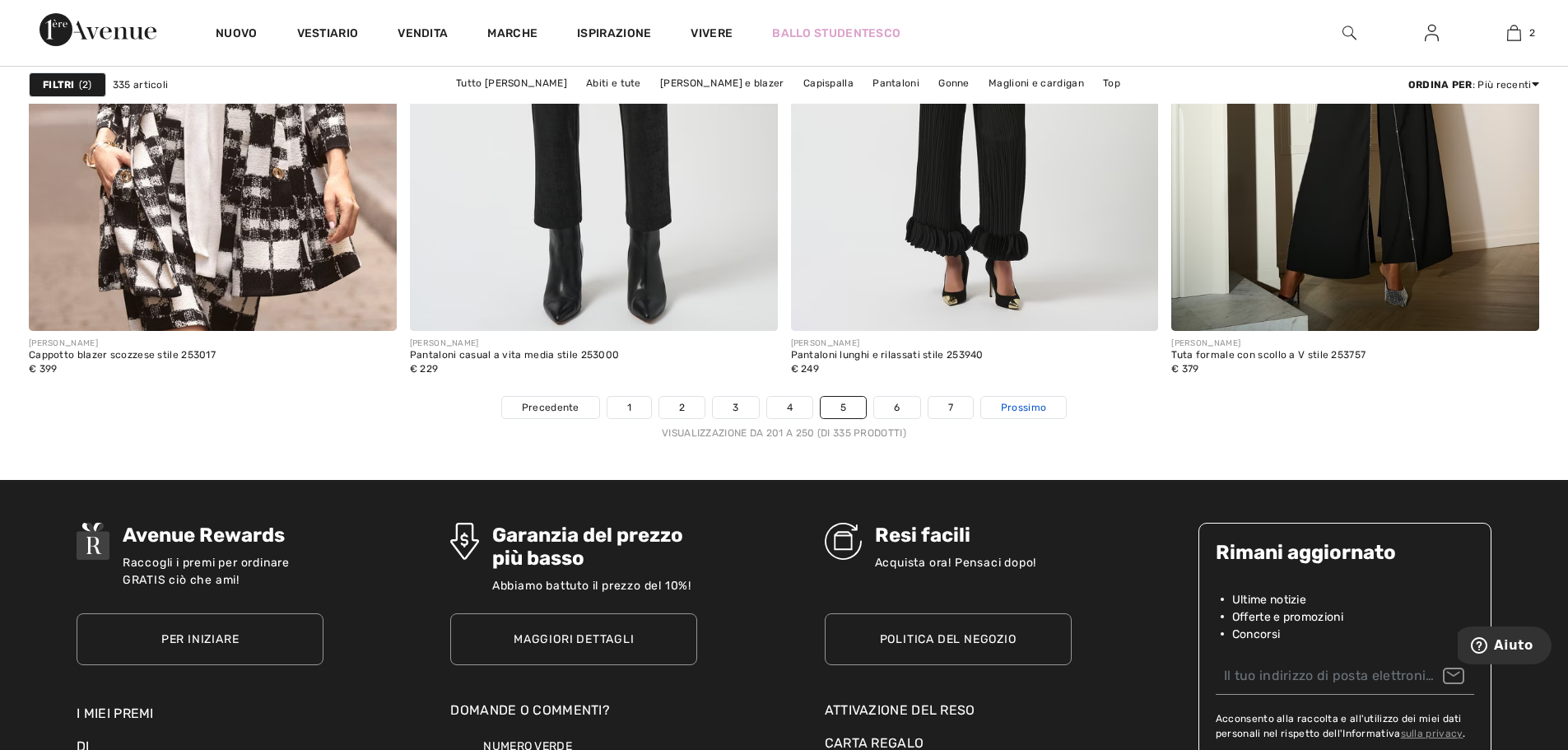
click at [1037, 409] on font "Prossimo" at bounding box center [1024, 407] width 46 height 11
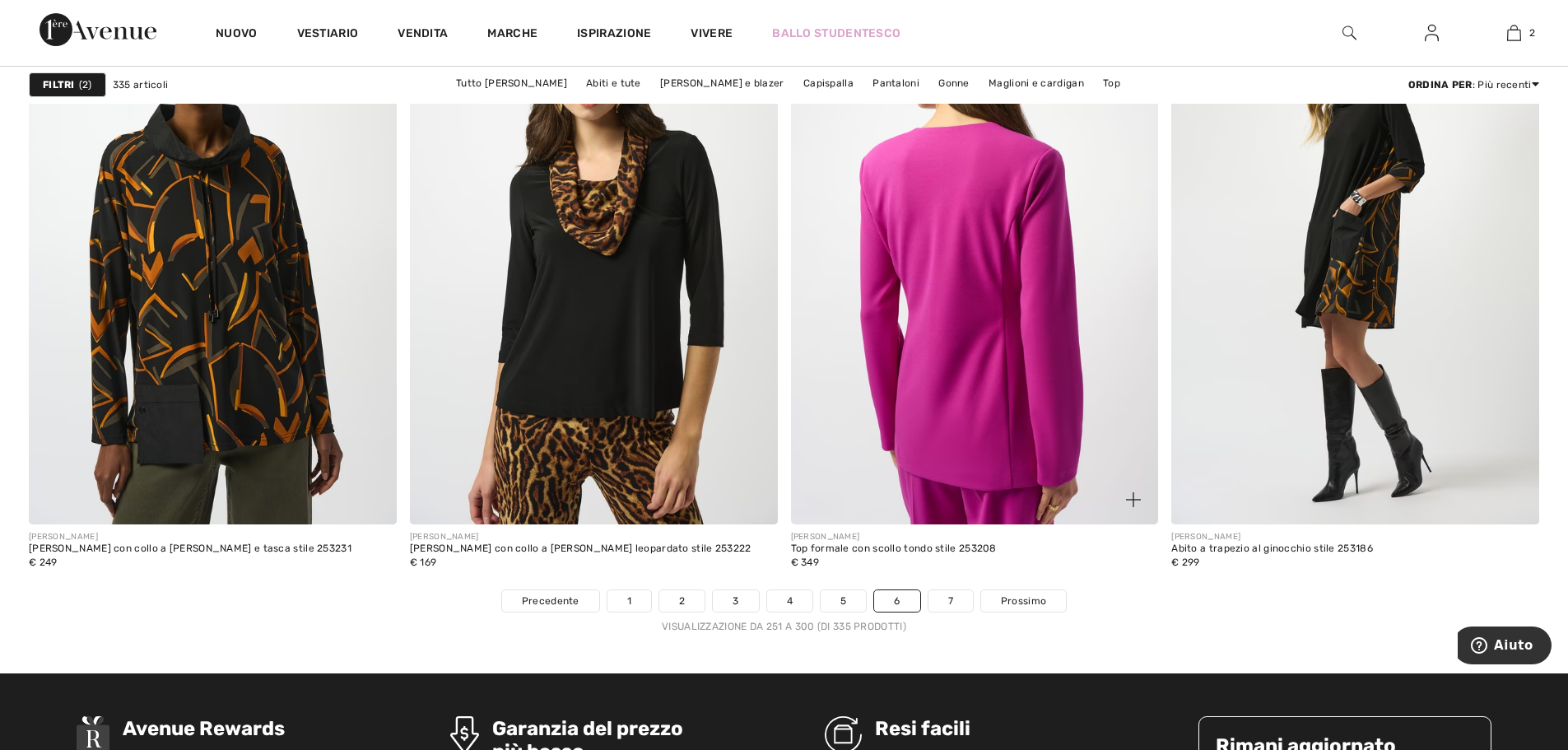
scroll to position [9216, 0]
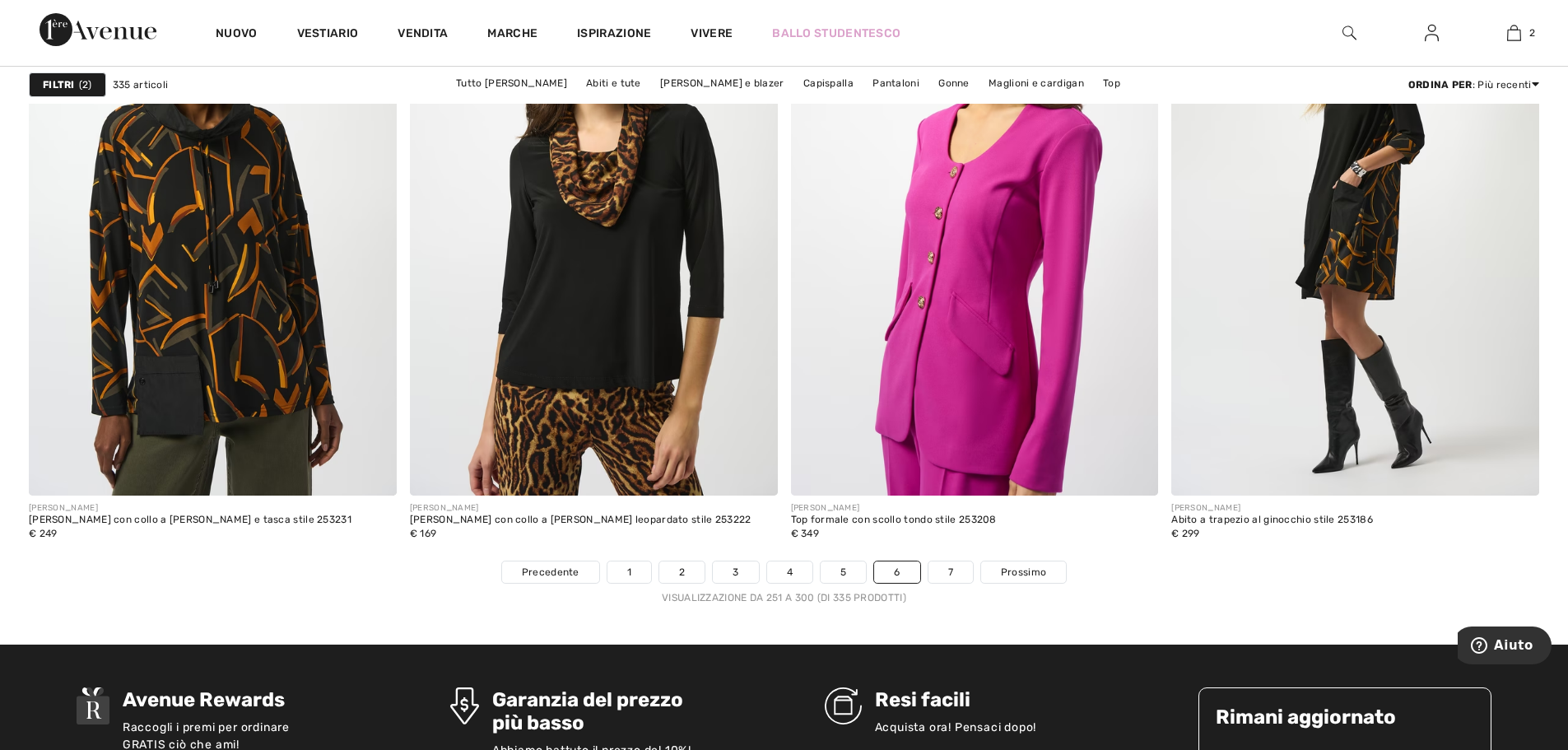
click at [1038, 583] on li "Prossimo" at bounding box center [1023, 572] width 86 height 23
click at [1033, 575] on font "Prossimo" at bounding box center [1024, 571] width 46 height 11
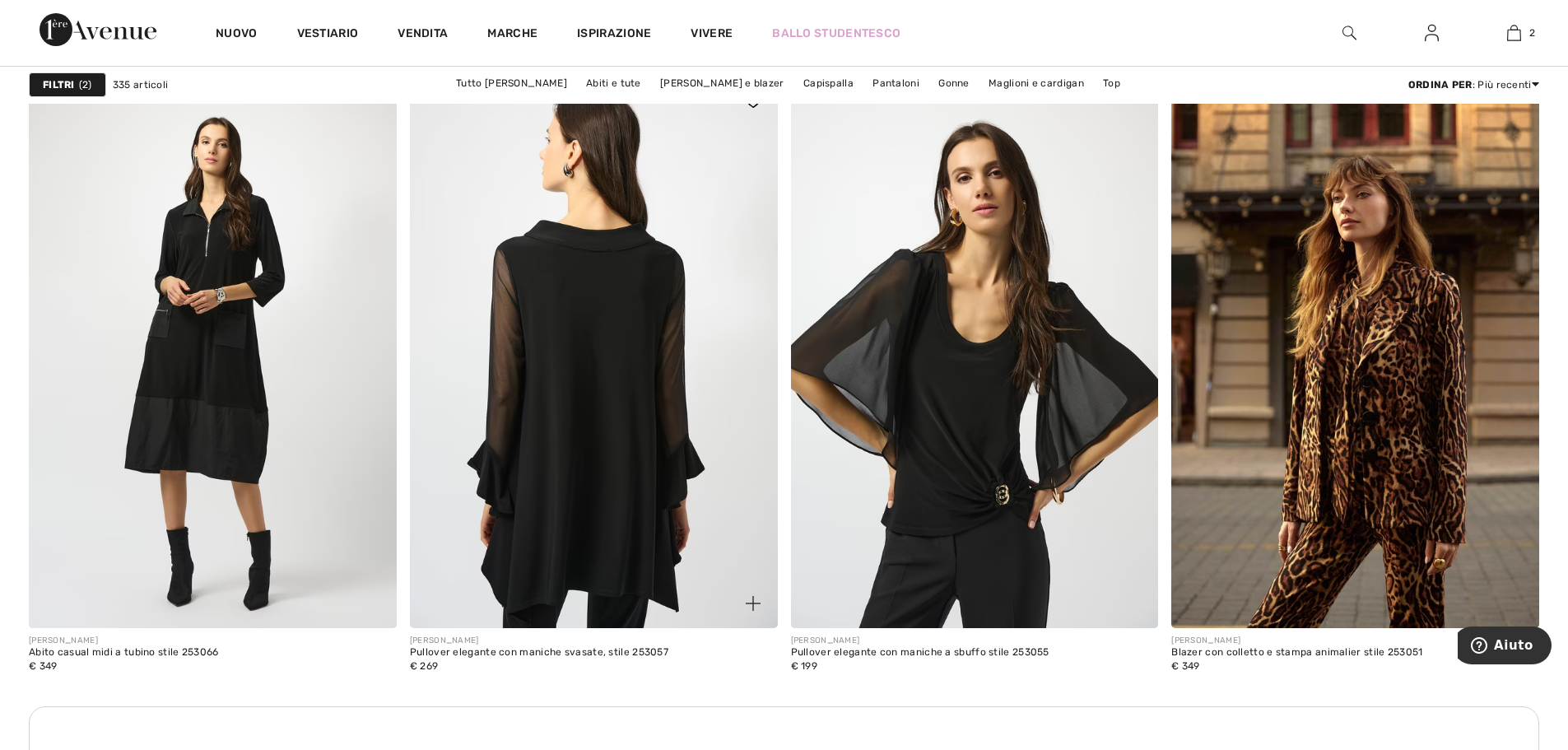
scroll to position [4114, 0]
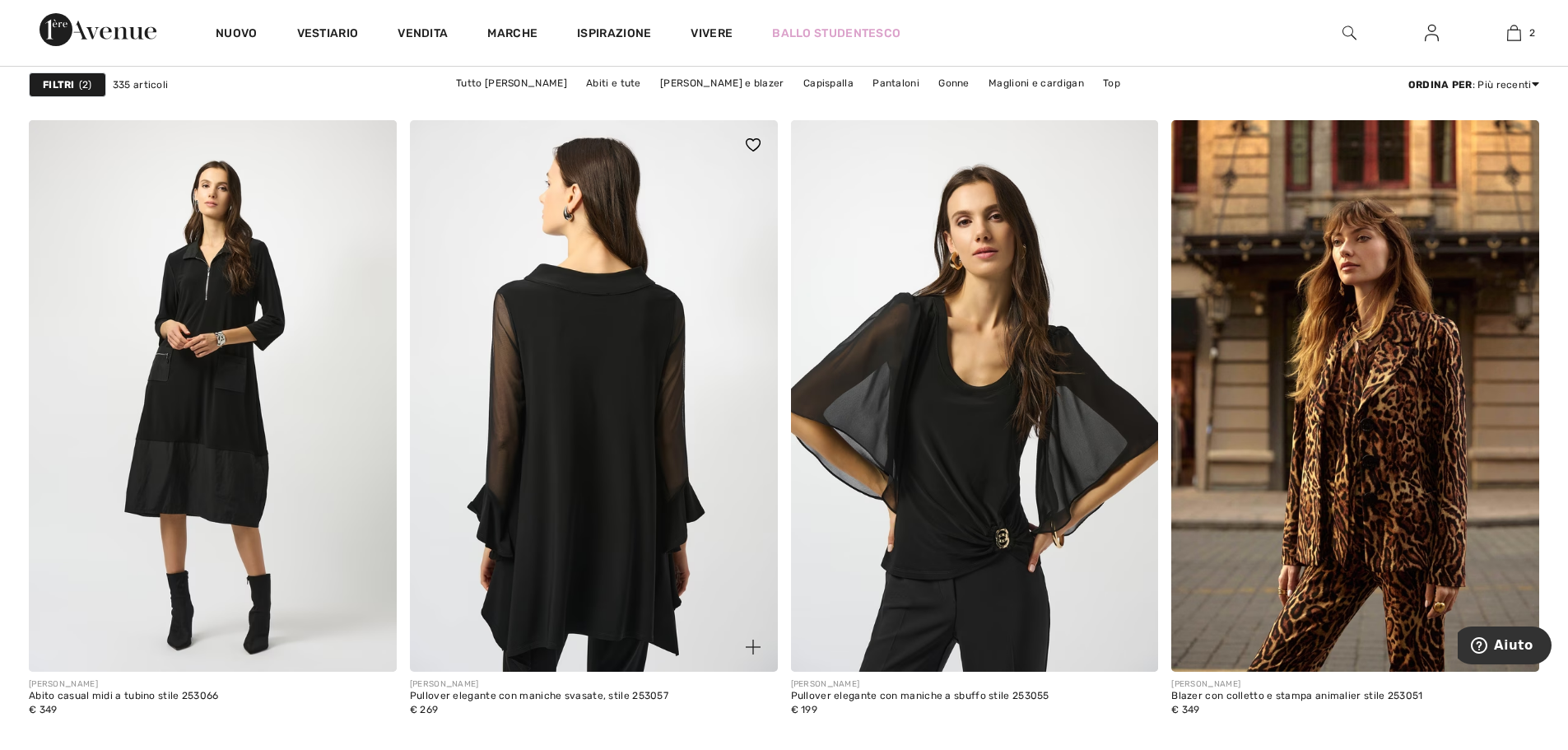
click at [618, 418] on img at bounding box center [593, 396] width 368 height 551
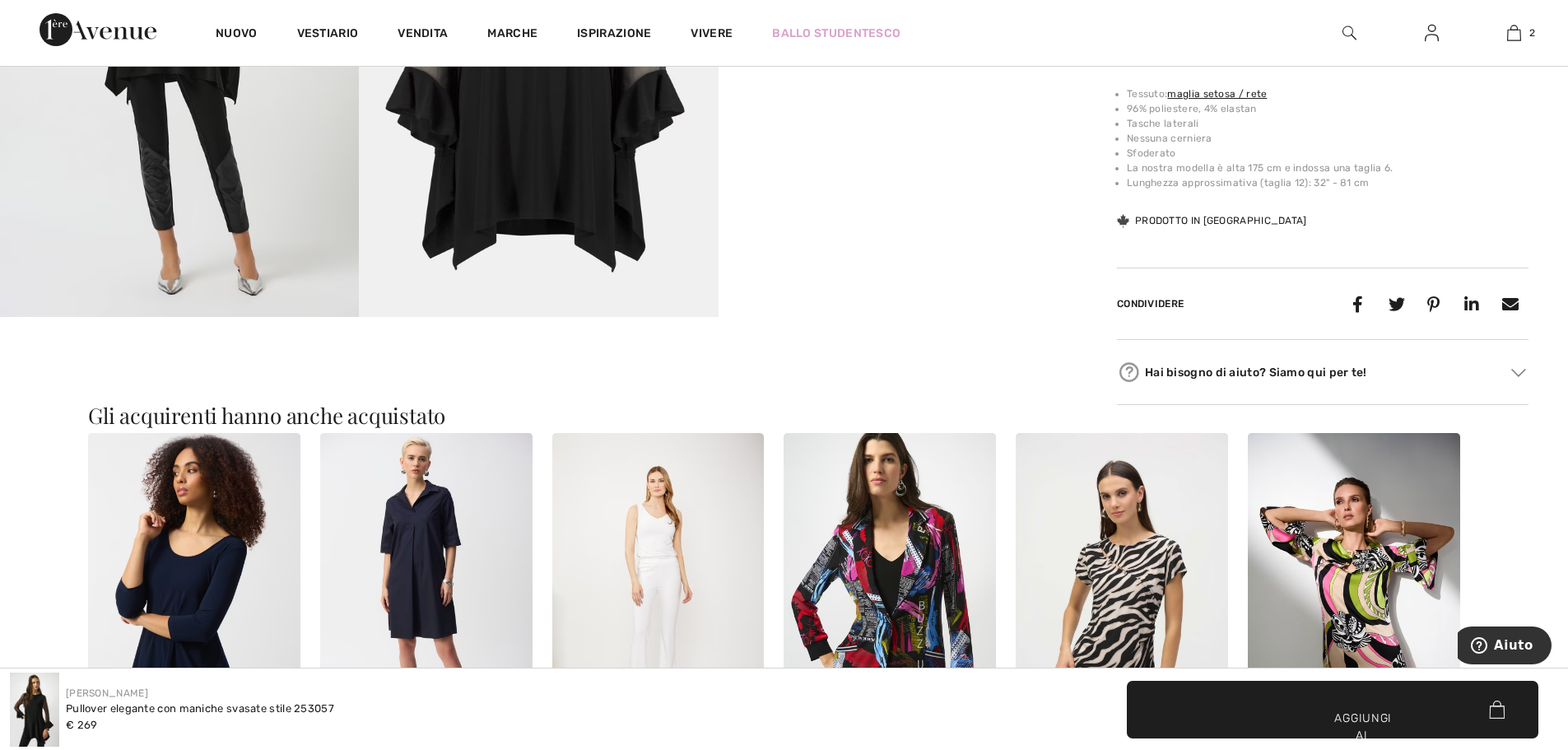
scroll to position [1152, 0]
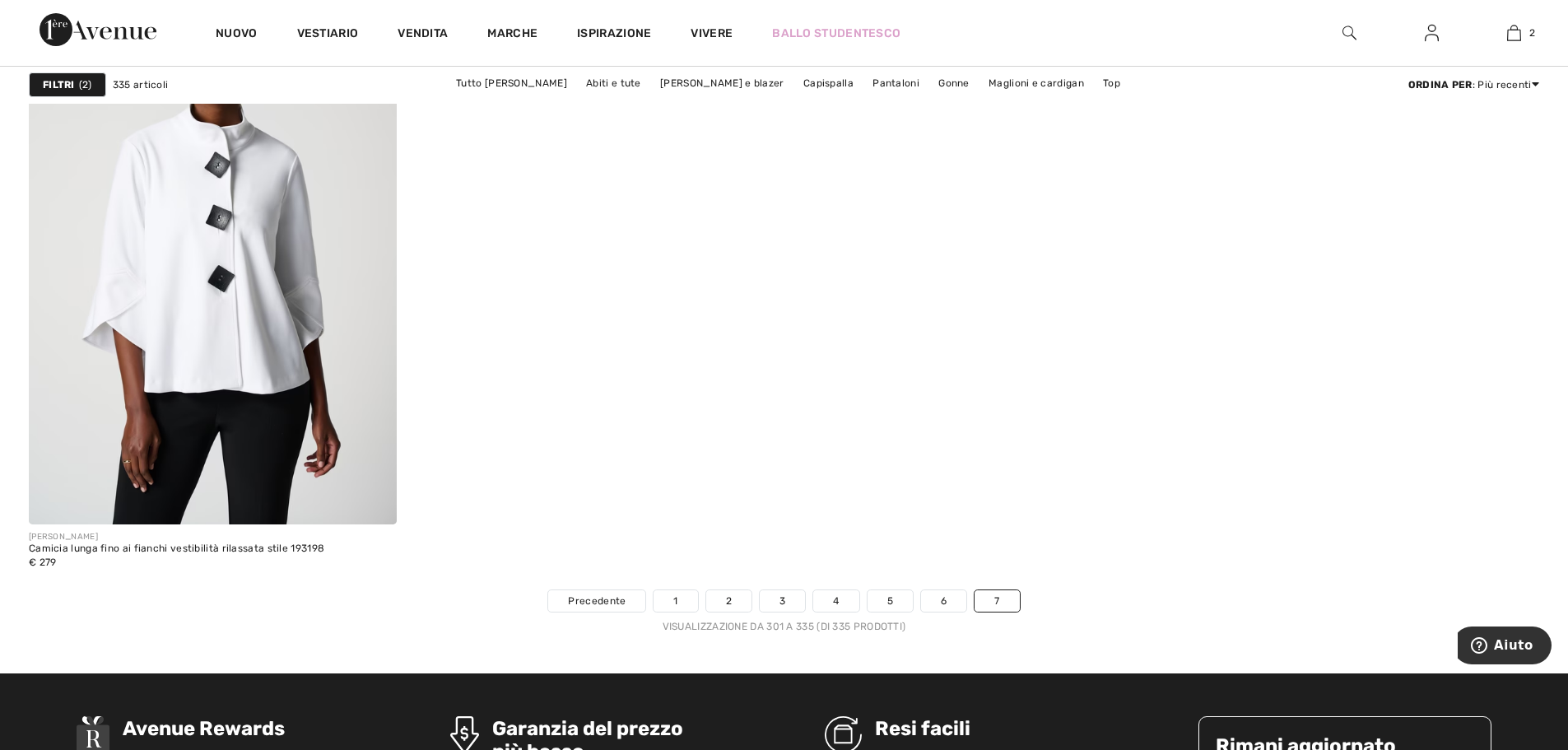
scroll to position [6994, 0]
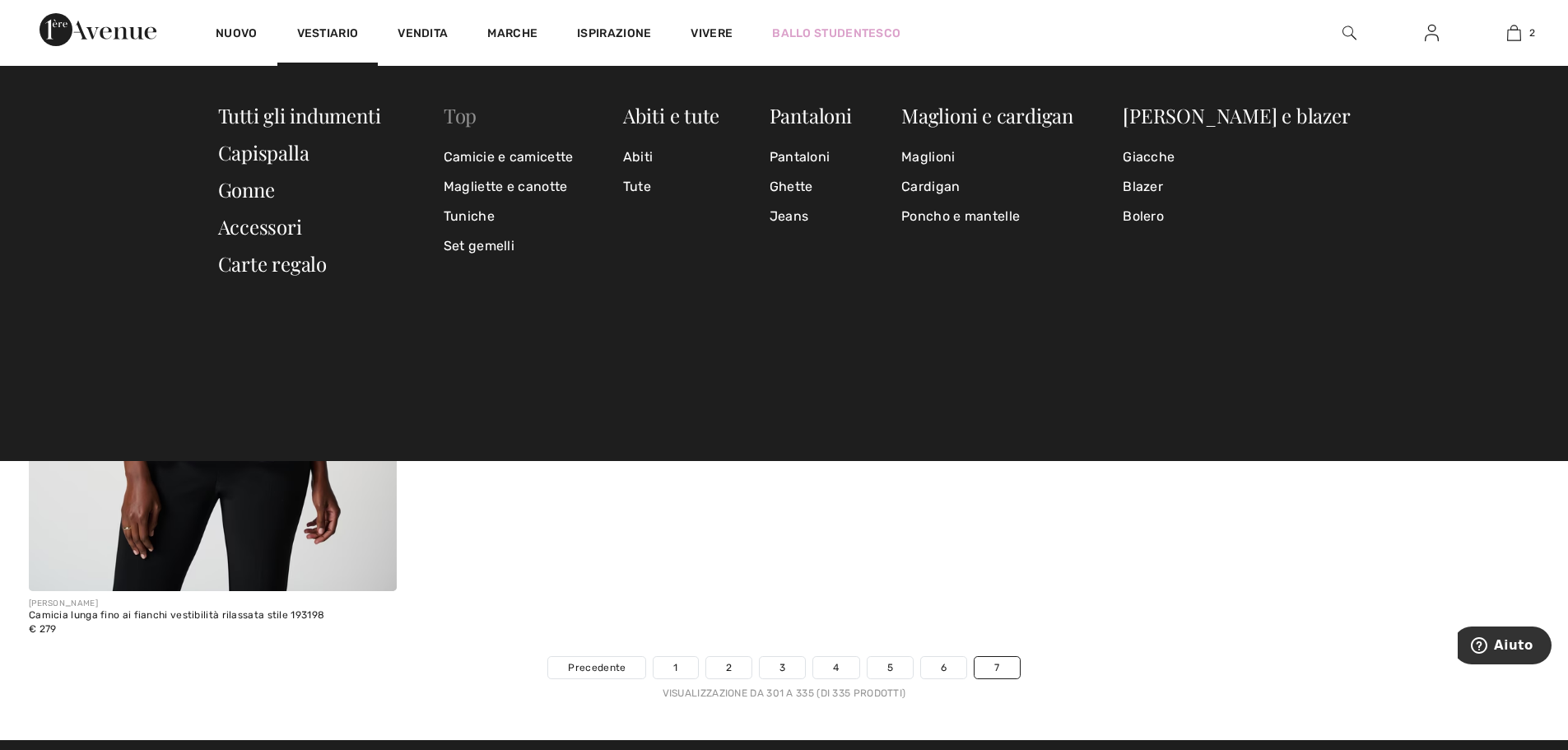
click at [473, 121] on font "Top" at bounding box center [461, 115] width 33 height 26
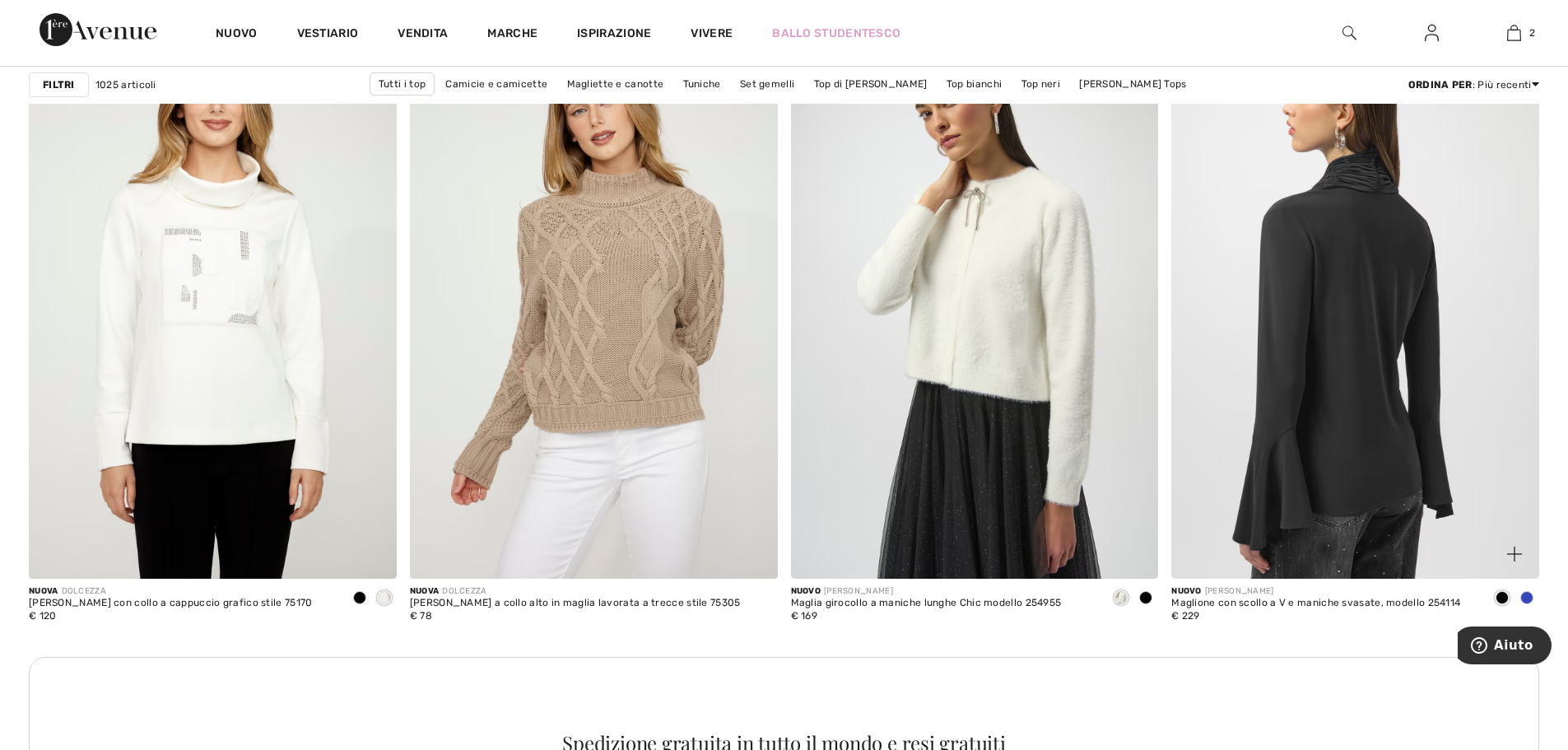
scroll to position [2139, 0]
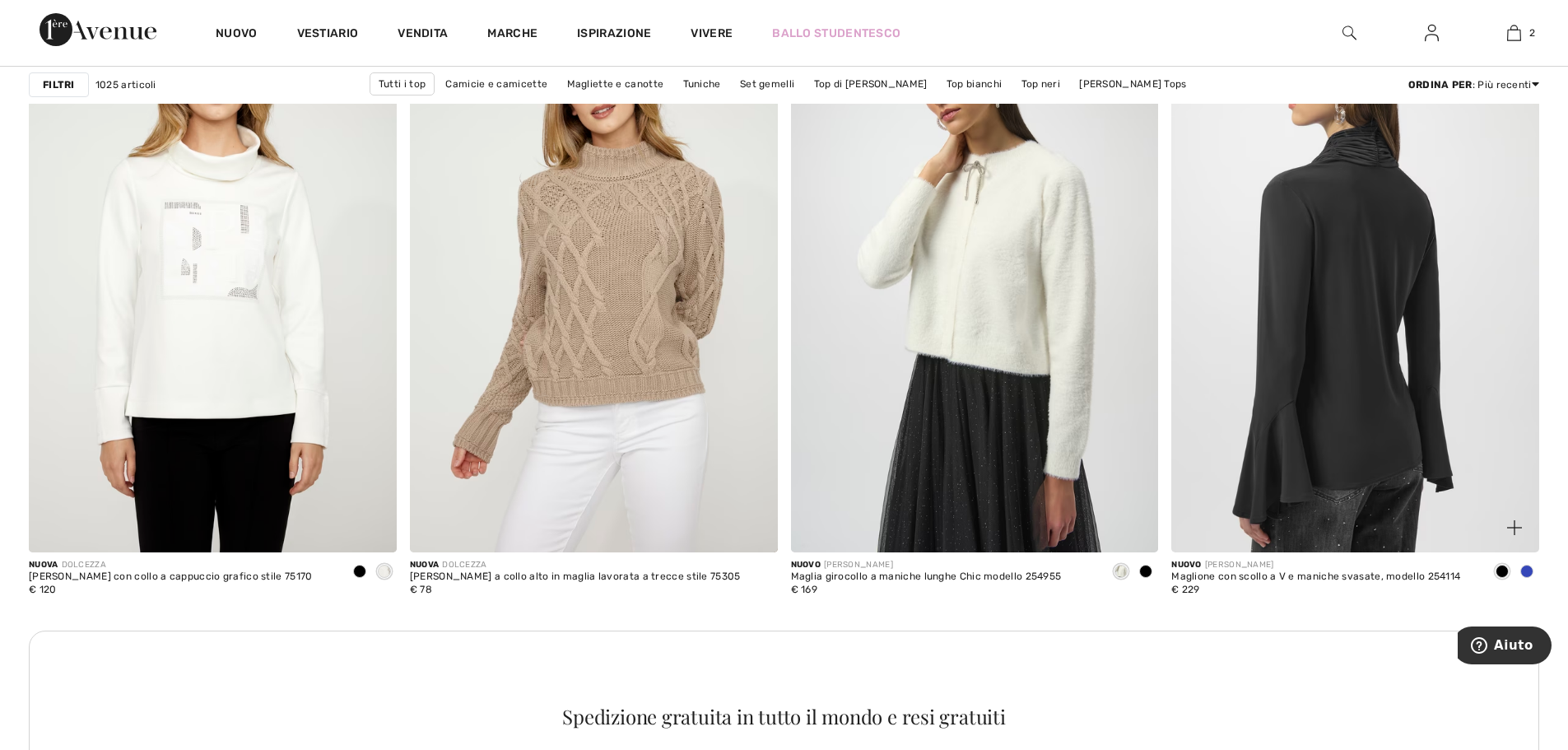
click at [1322, 326] on img at bounding box center [1355, 275] width 368 height 551
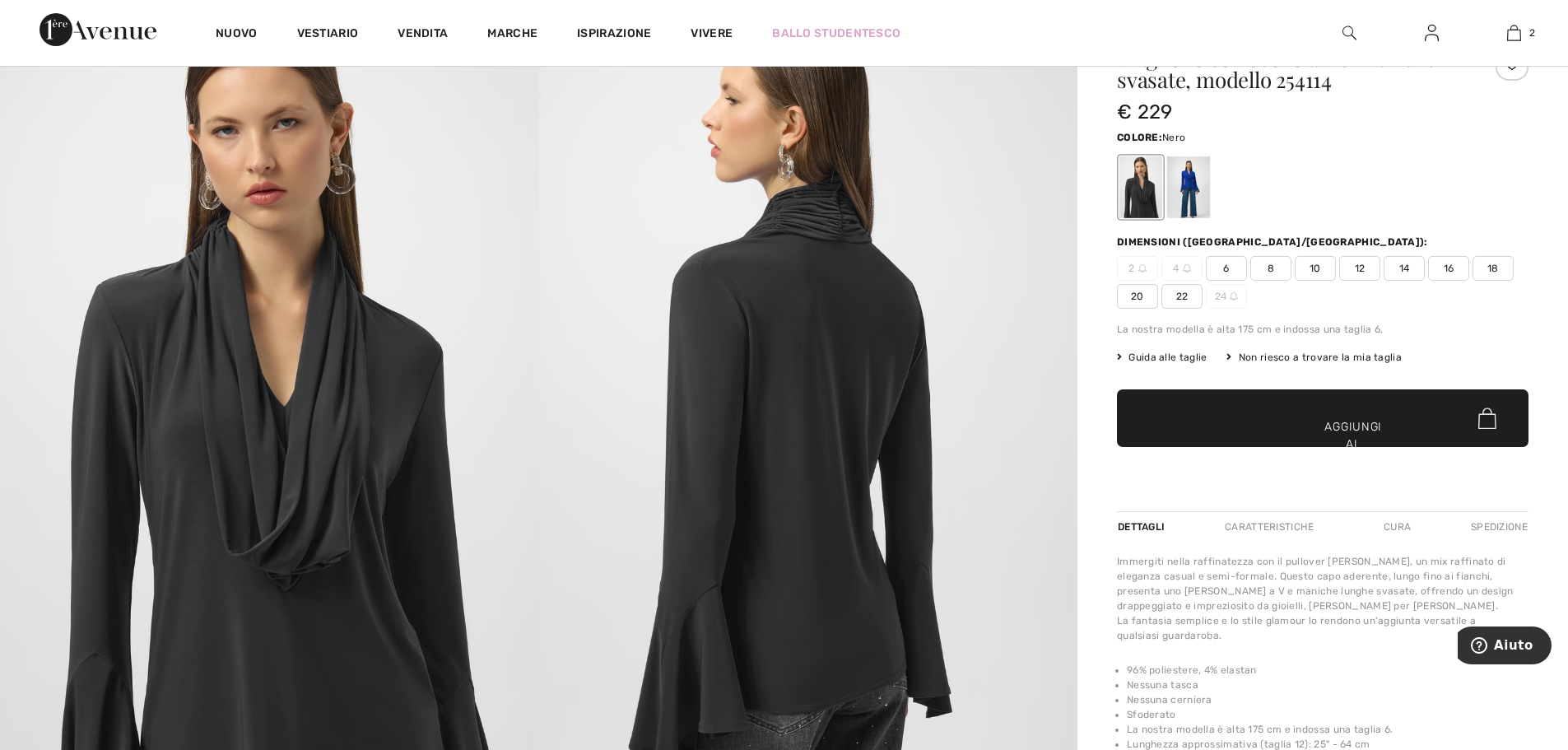
scroll to position [82, 0]
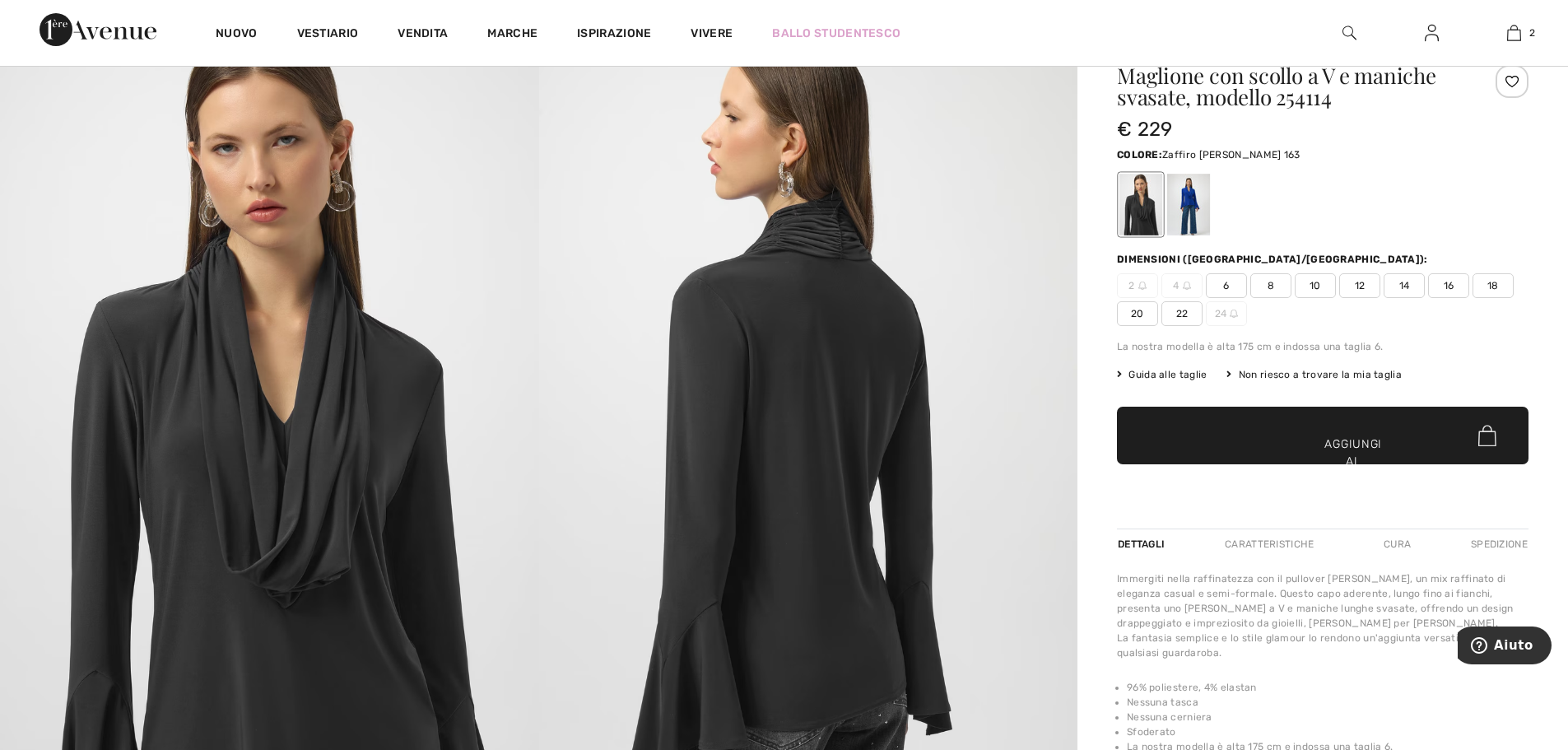
click at [1192, 211] on div at bounding box center [1188, 204] width 43 height 61
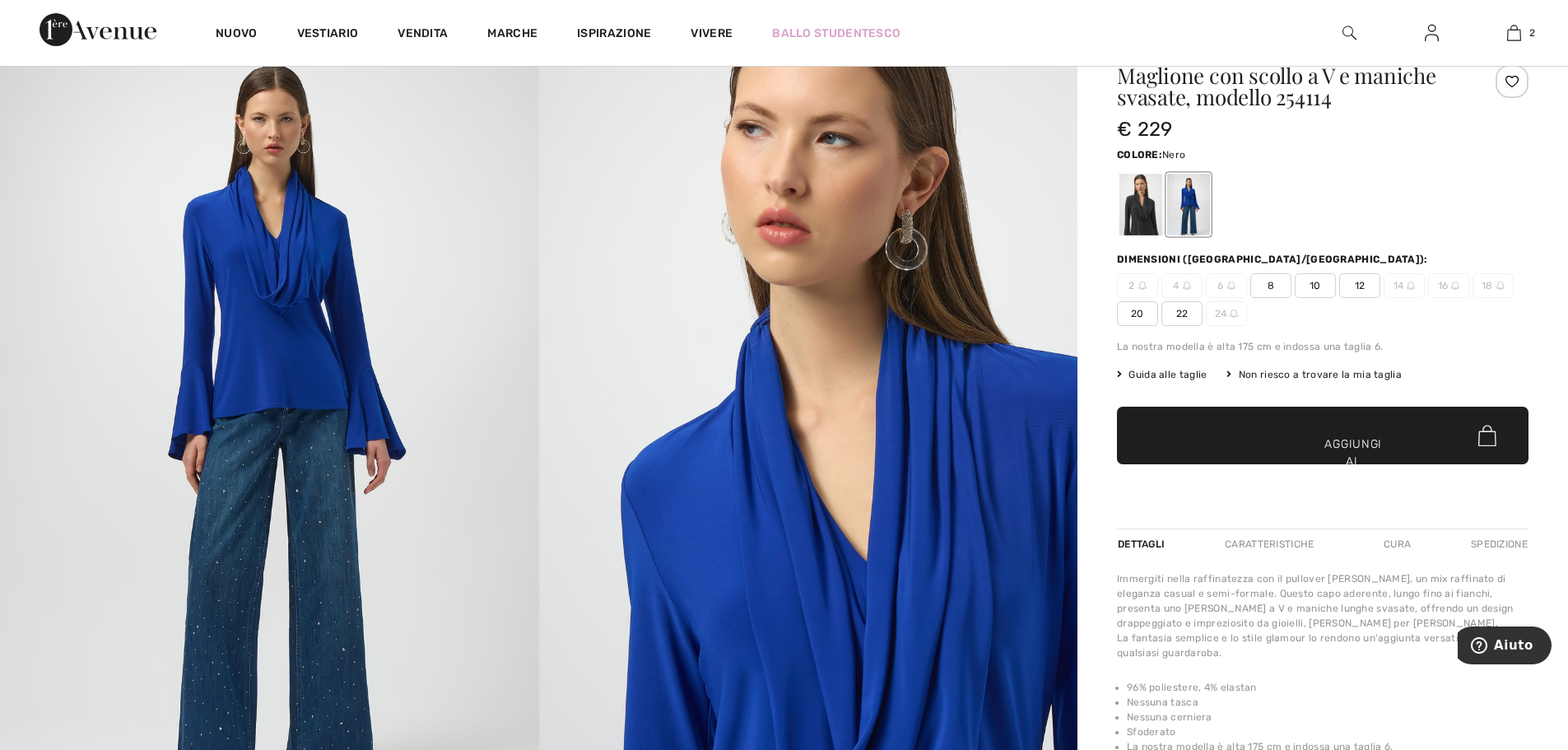
click at [1138, 216] on div at bounding box center [1141, 204] width 43 height 61
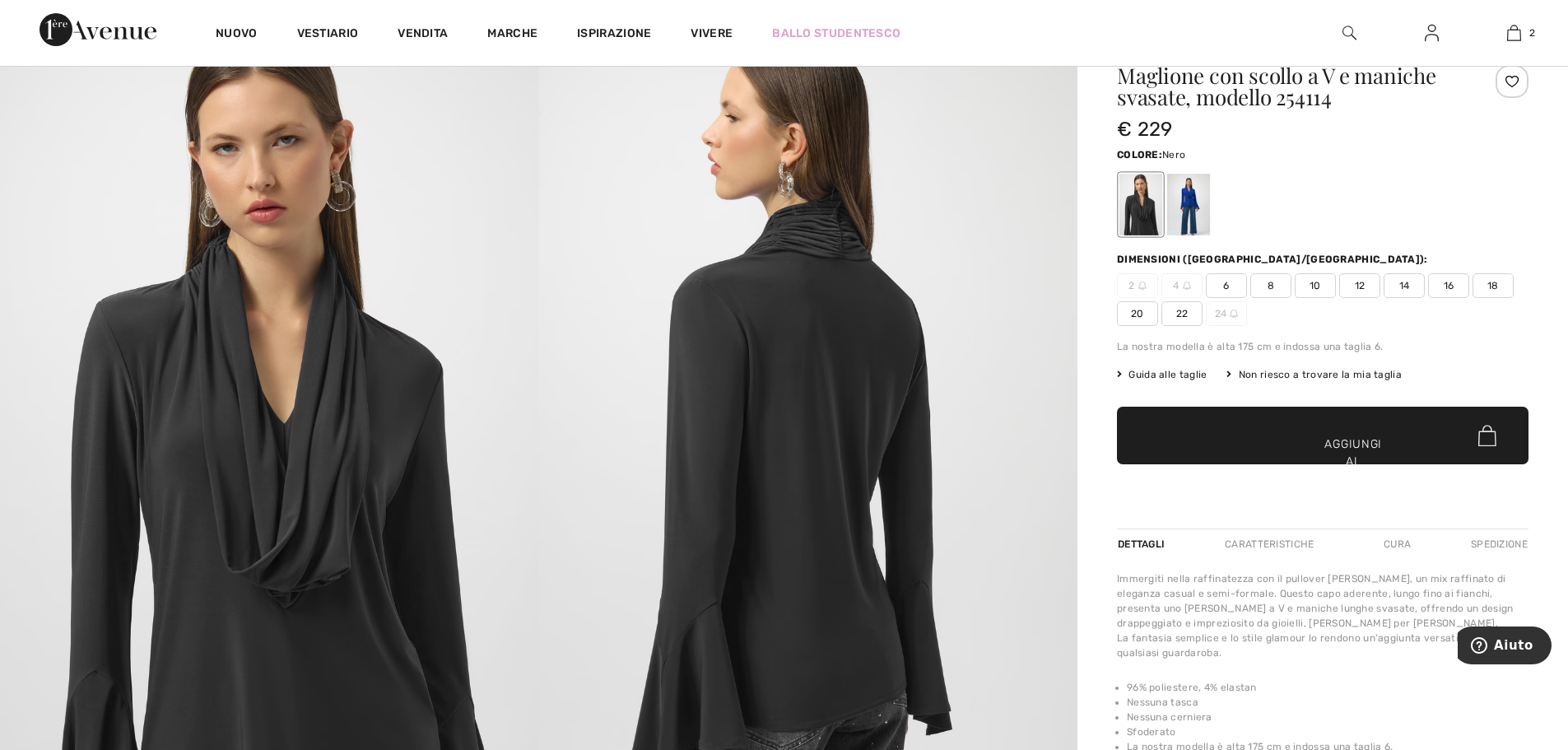
click at [1169, 375] on font "Guida alle taglie" at bounding box center [1167, 374] width 78 height 11
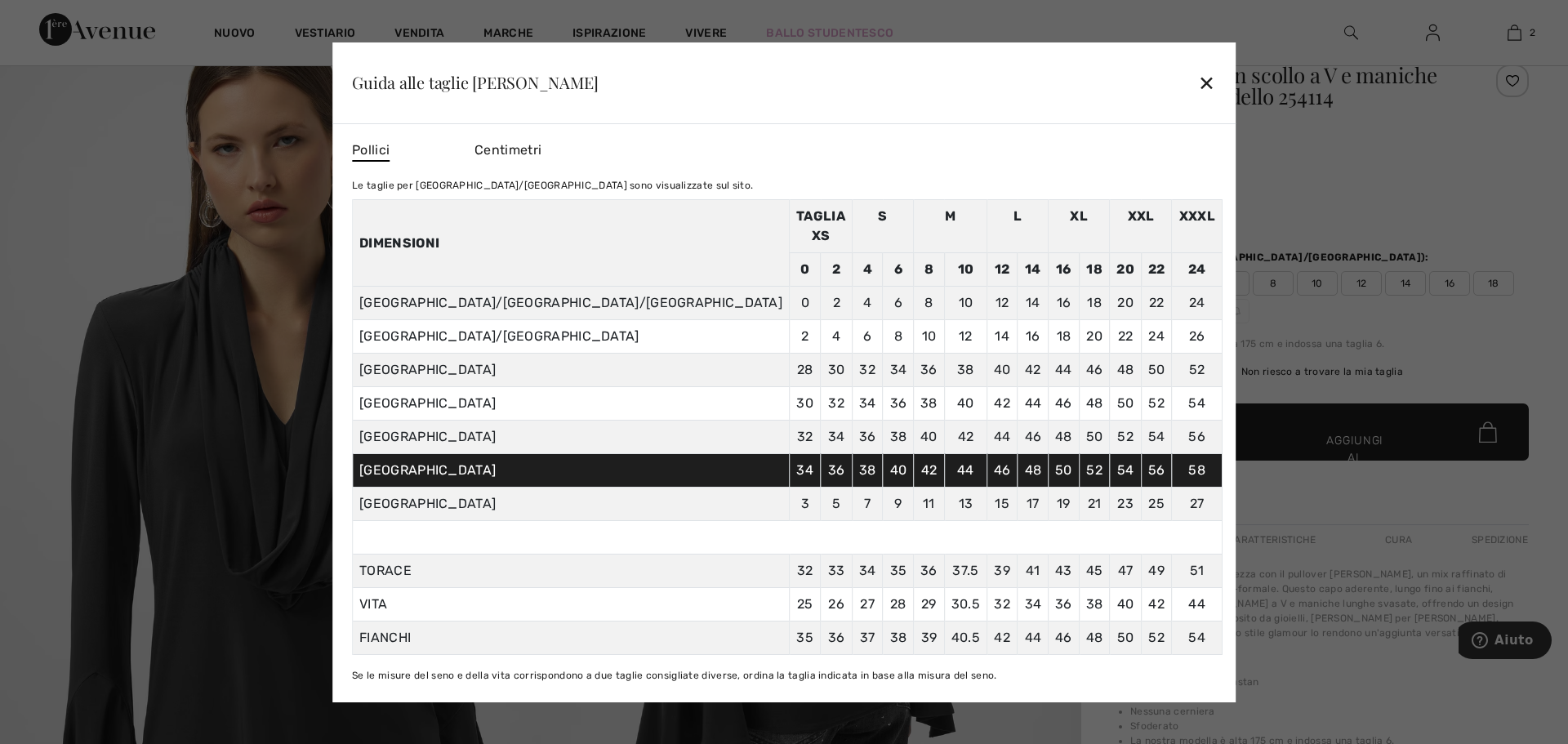
click at [1198, 95] on font "✕" at bounding box center [1207, 84] width 17 height 23
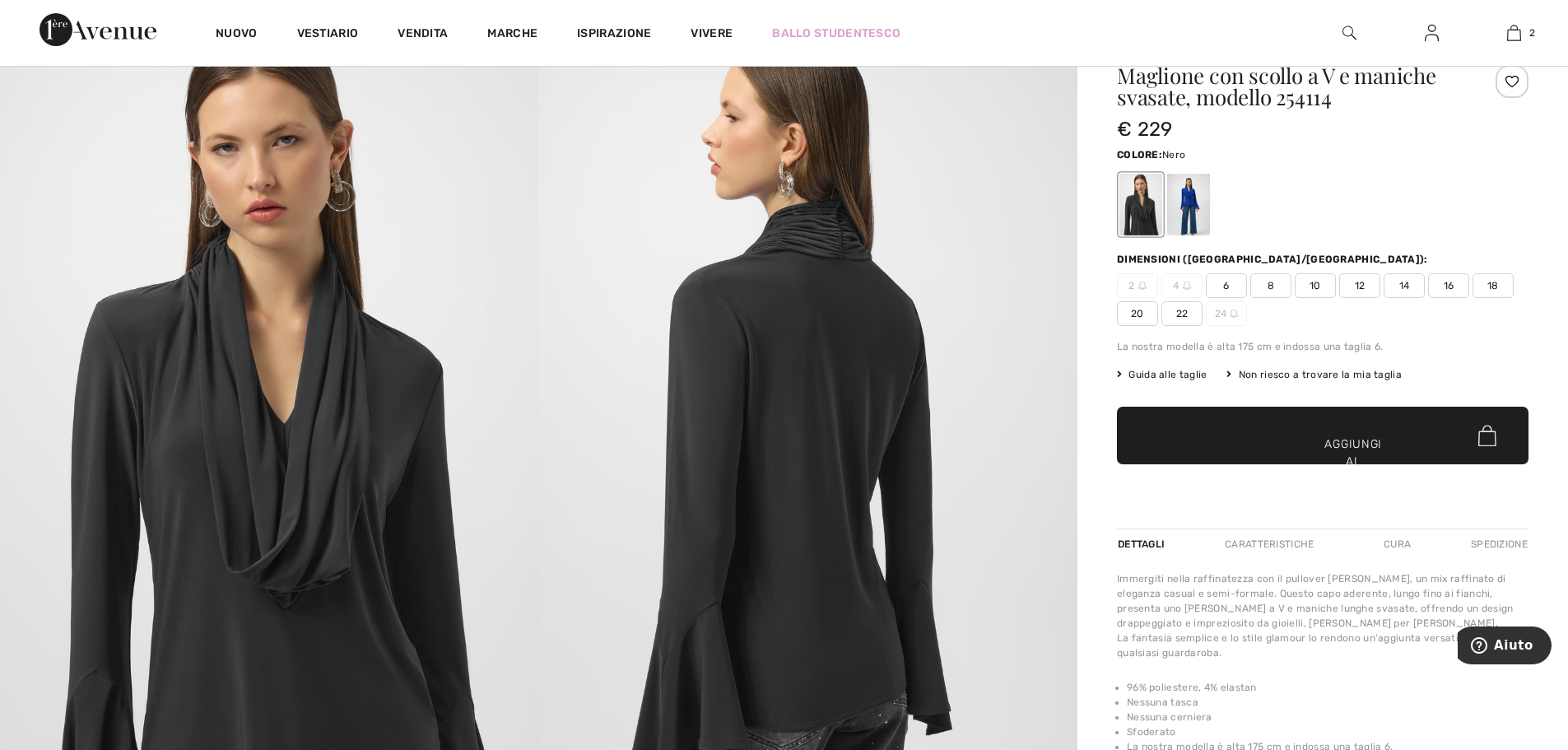
click at [1148, 375] on font "Guida alle taglie" at bounding box center [1167, 374] width 78 height 11
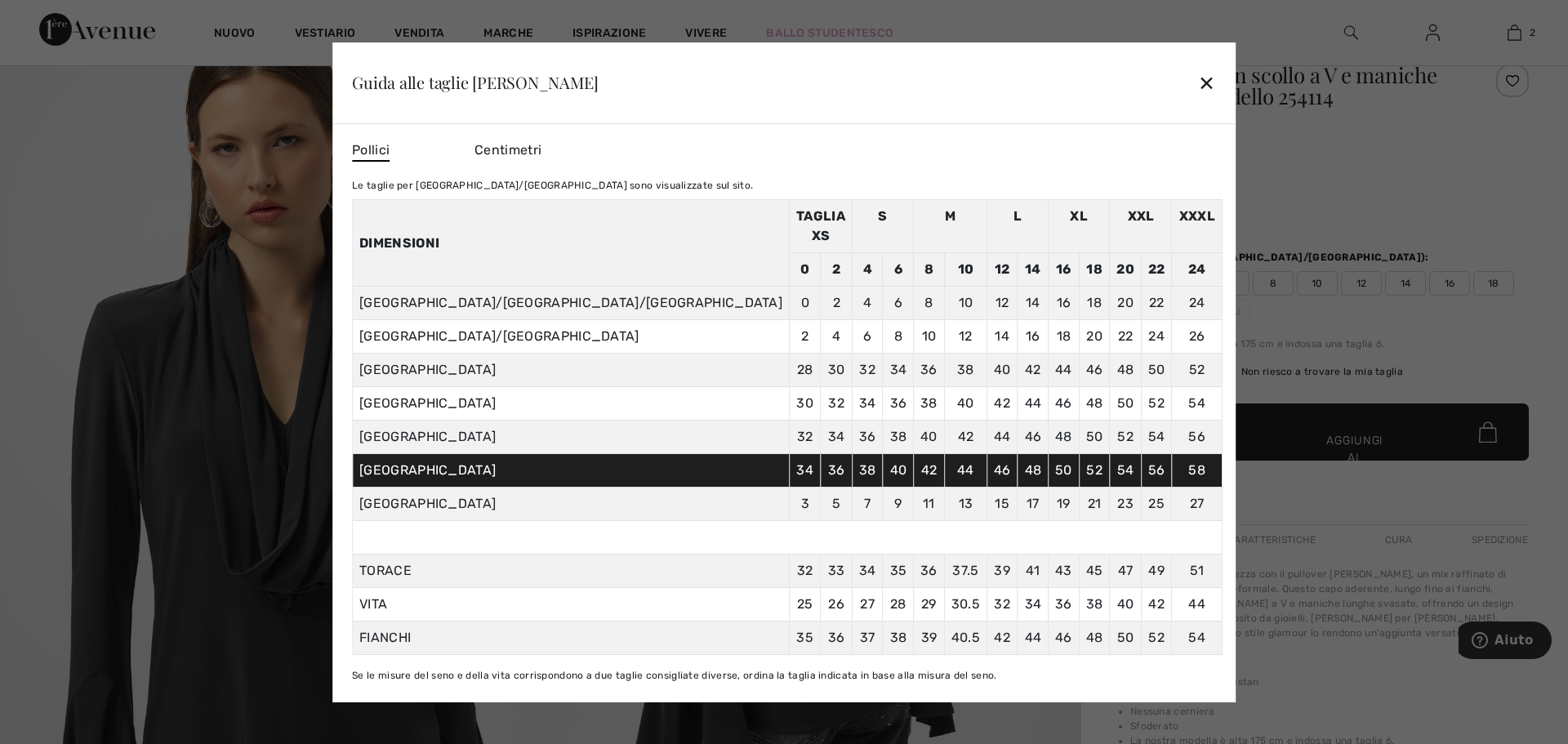
click at [1198, 90] on font "✕" at bounding box center [1207, 84] width 17 height 23
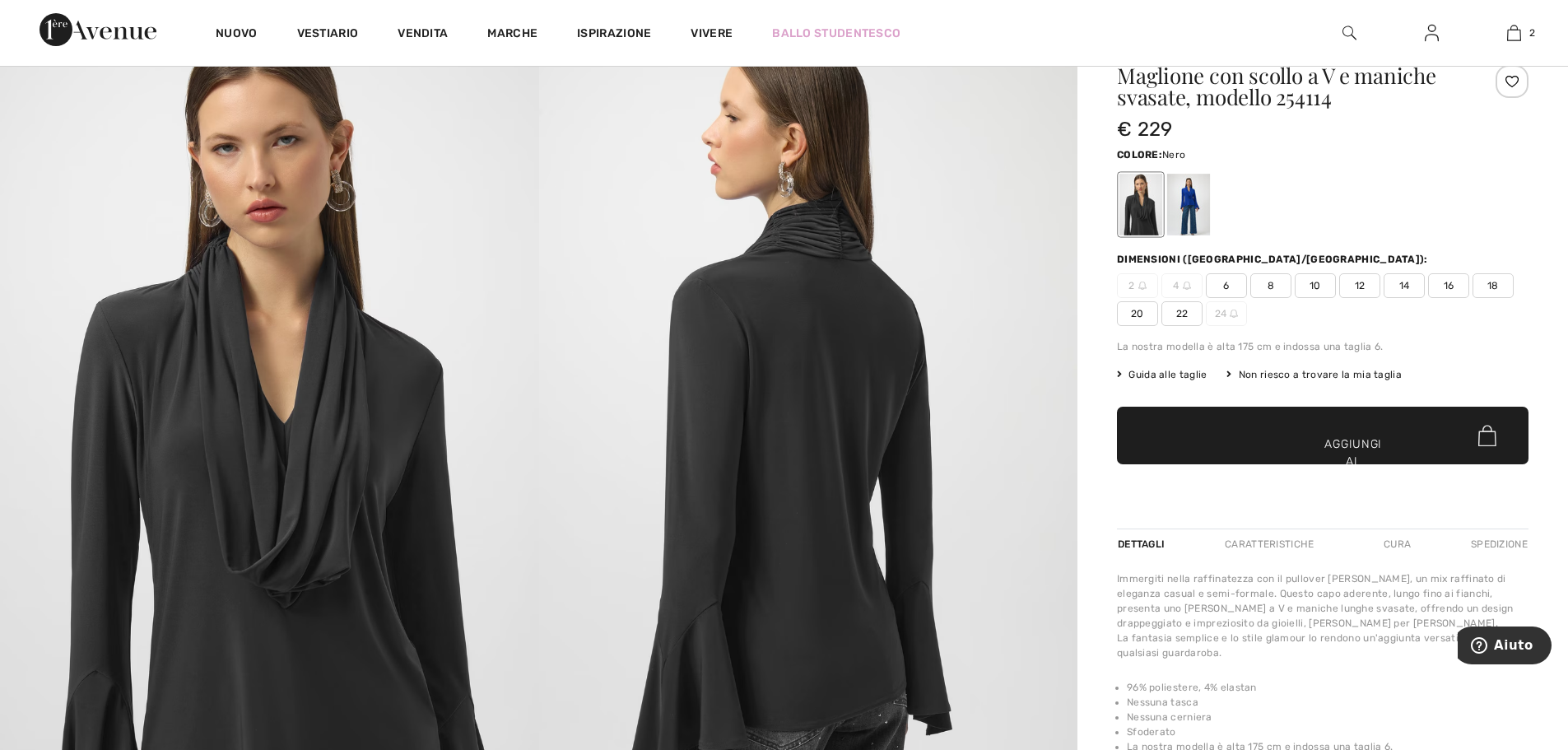
click at [1406, 285] on font "14" at bounding box center [1405, 285] width 11 height 11
click at [1329, 436] on font "Aggiungi al carrello" at bounding box center [1353, 461] width 61 height 52
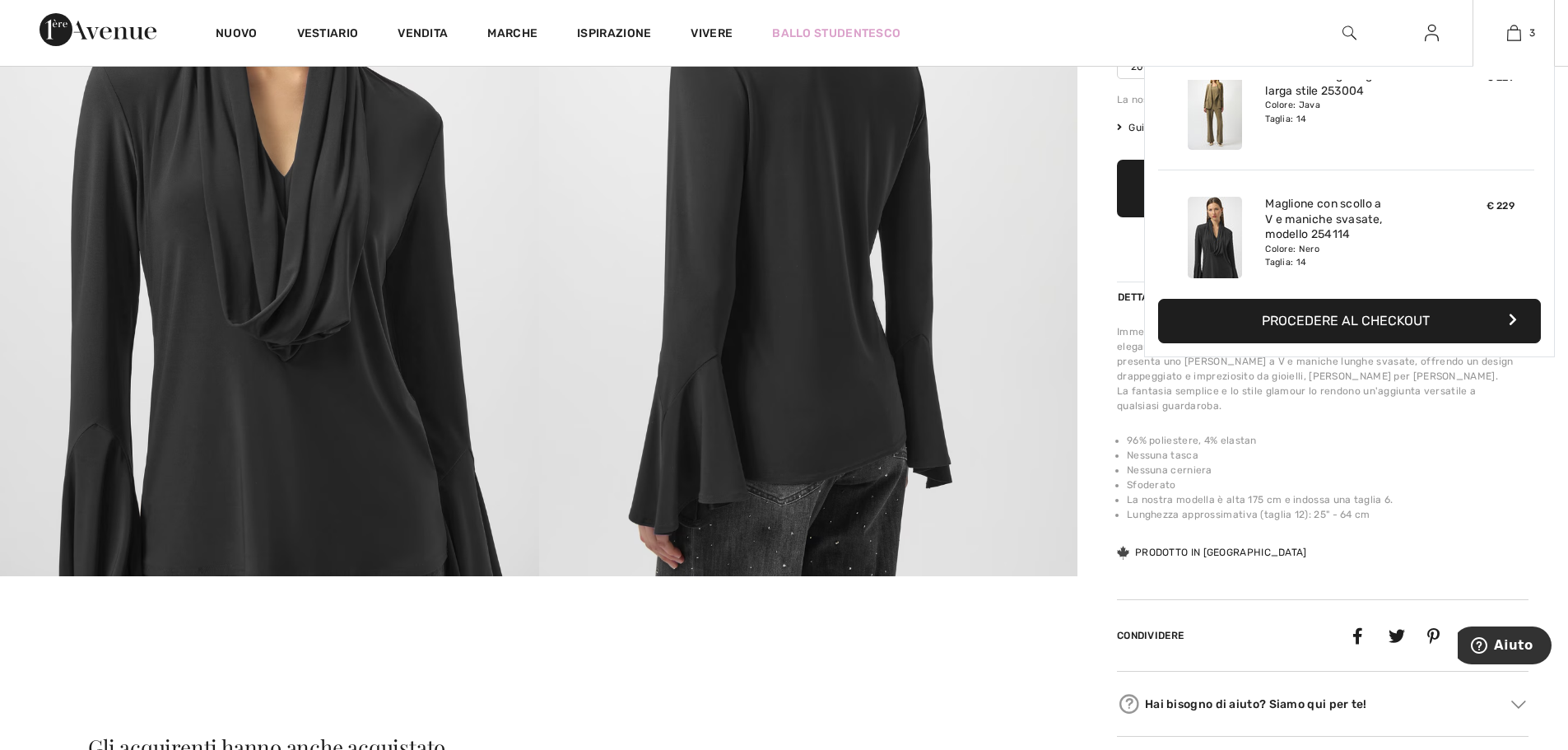
scroll to position [179, 0]
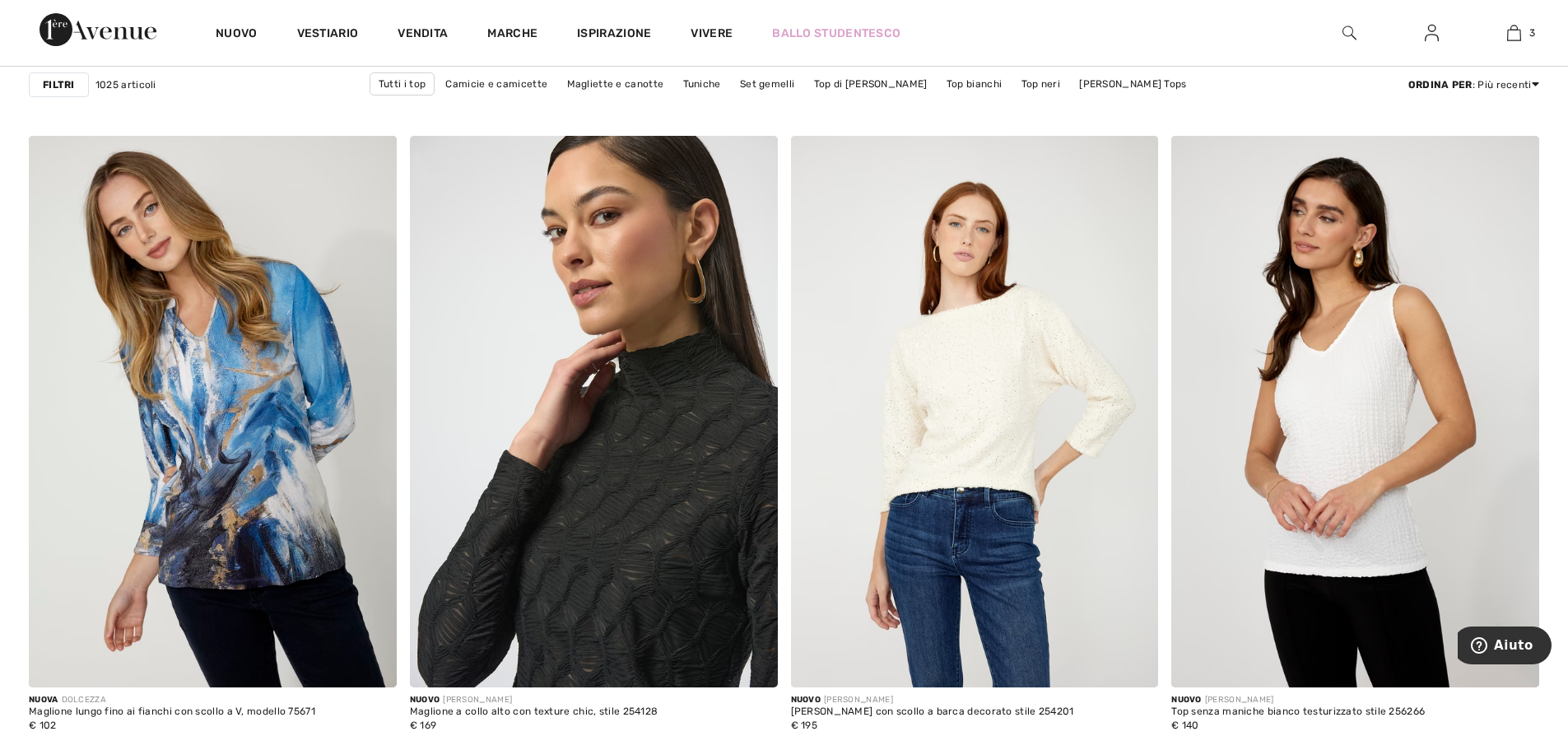
scroll to position [7817, 0]
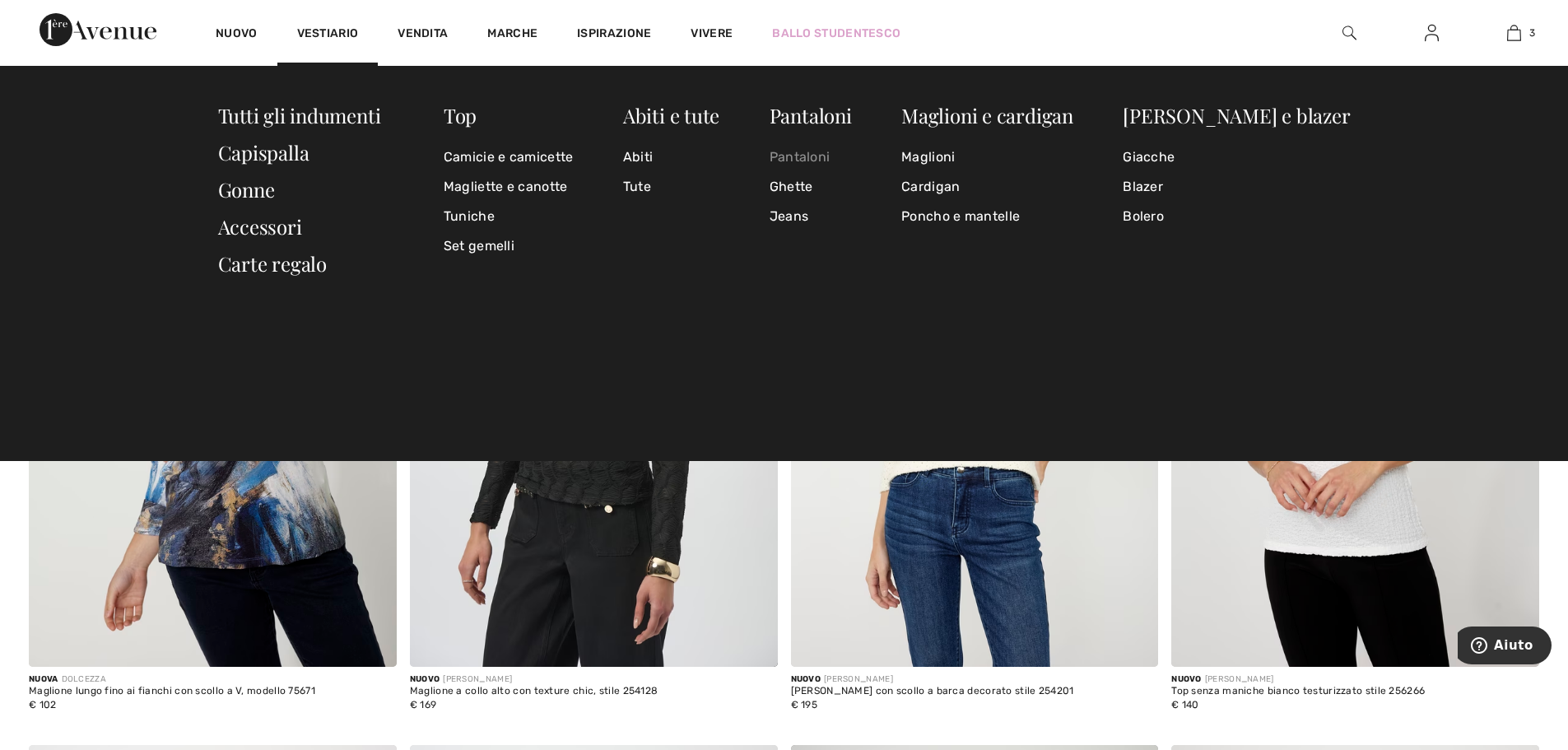
click at [830, 155] on font "Pantaloni" at bounding box center [799, 157] width 61 height 16
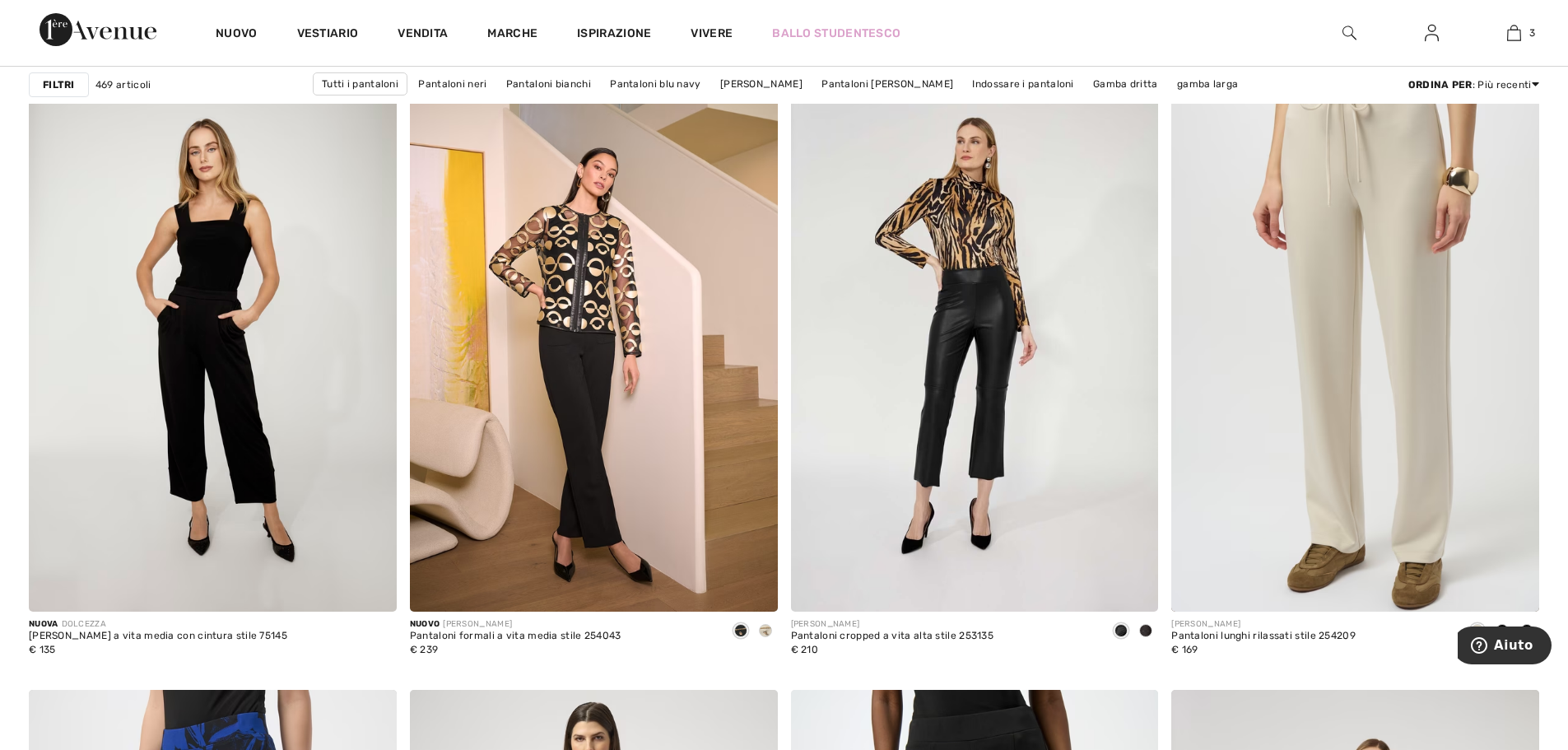
scroll to position [6006, 0]
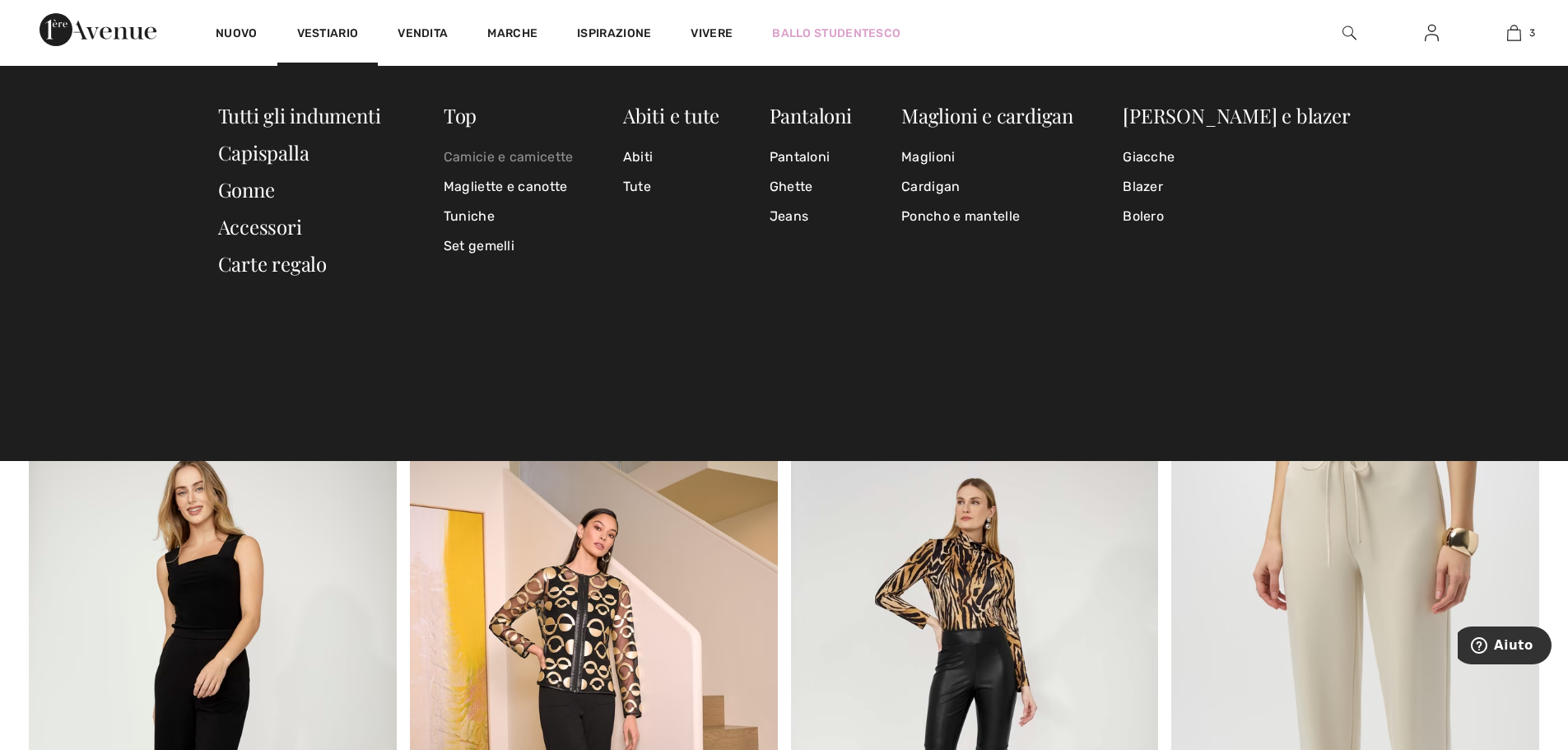
click at [494, 161] on font "Camicie e camicette" at bounding box center [509, 157] width 130 height 16
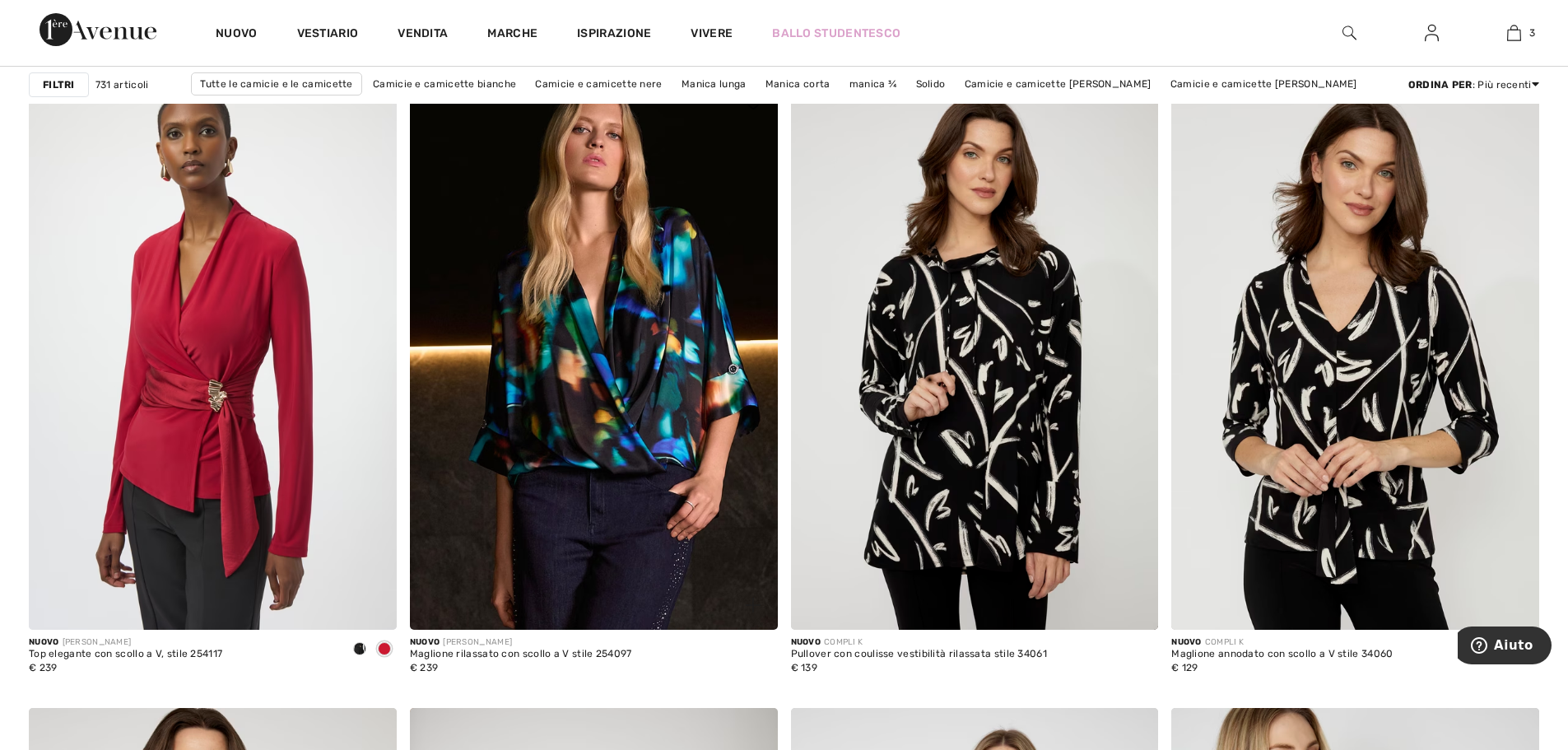
scroll to position [8557, 0]
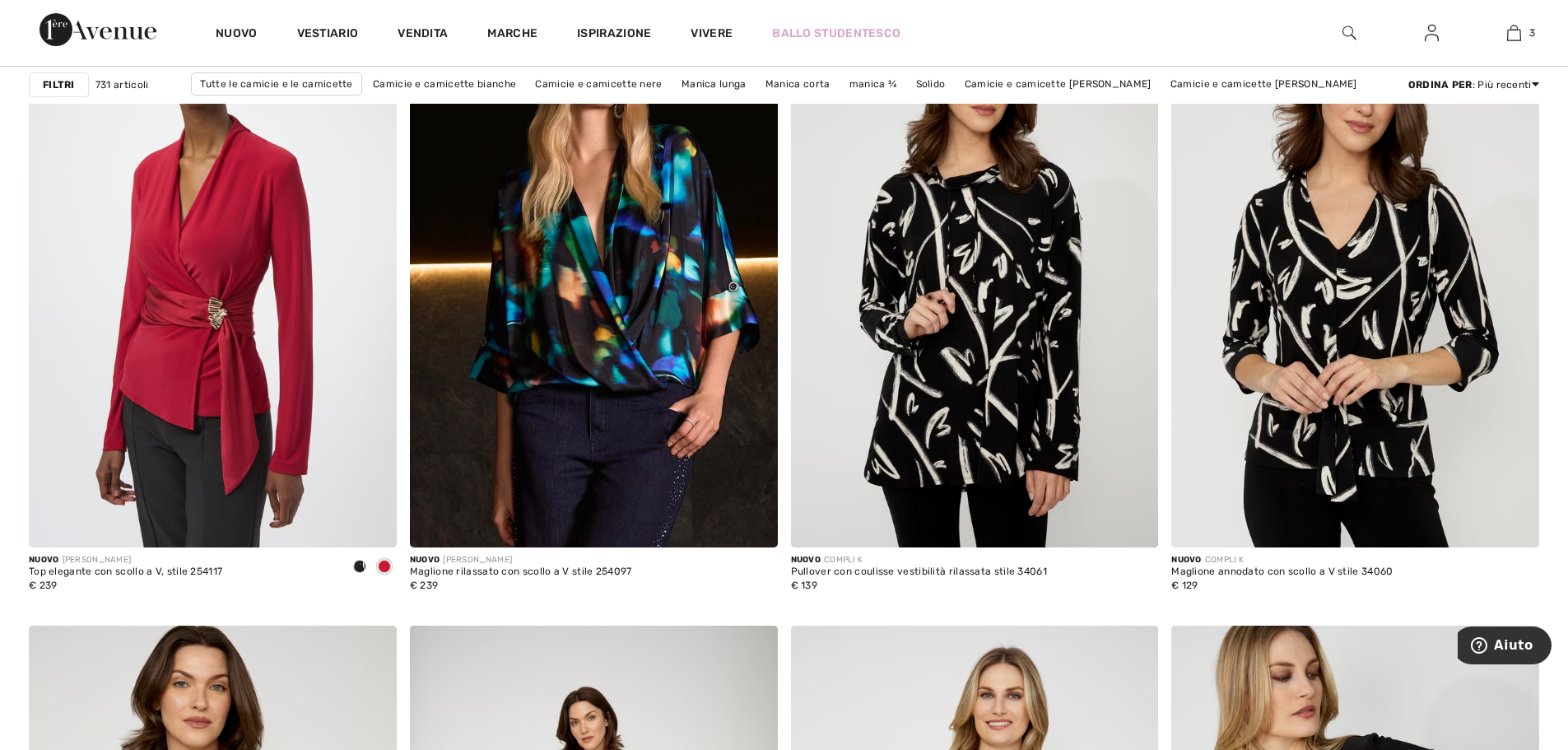
click at [596, 316] on img at bounding box center [593, 271] width 368 height 551
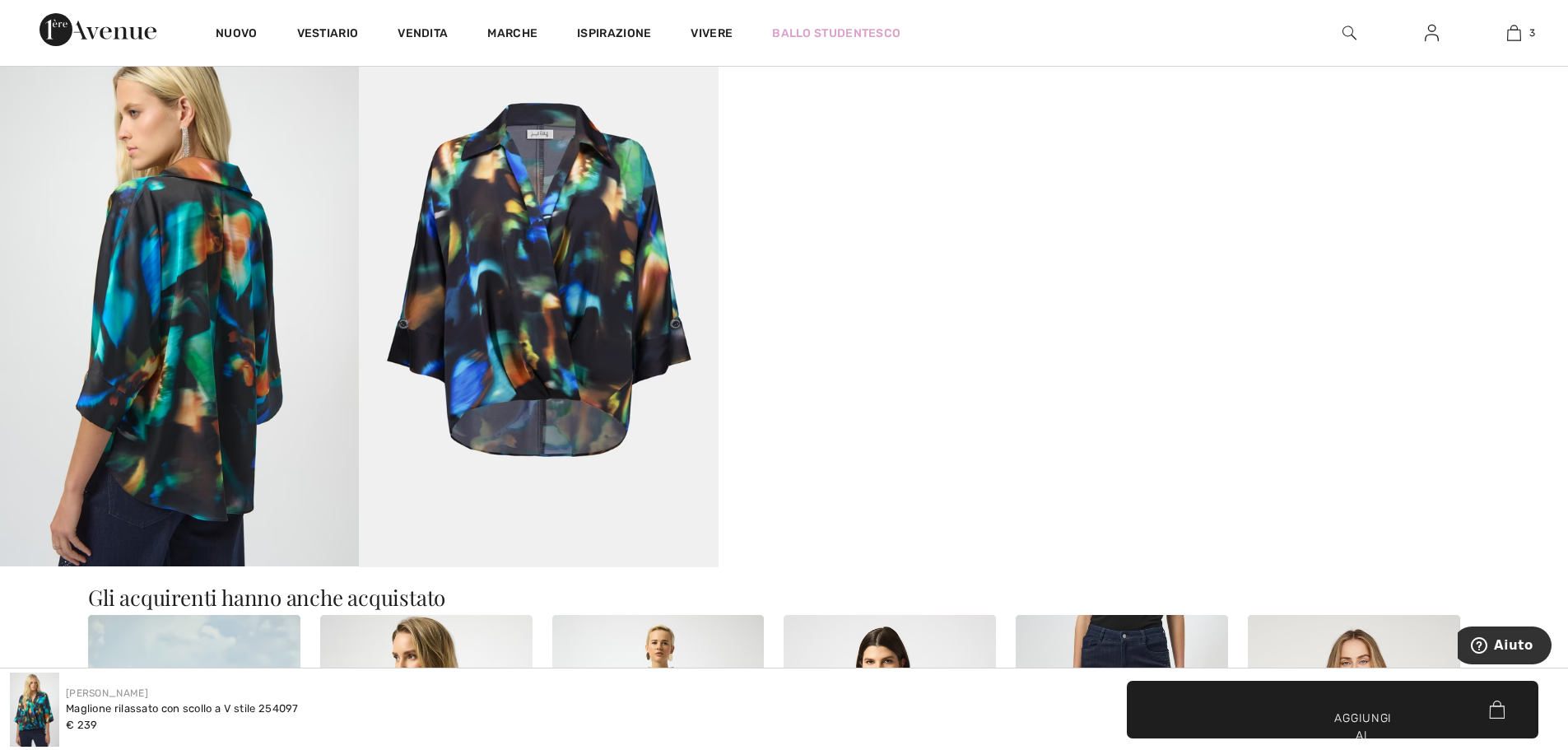
scroll to position [1481, 0]
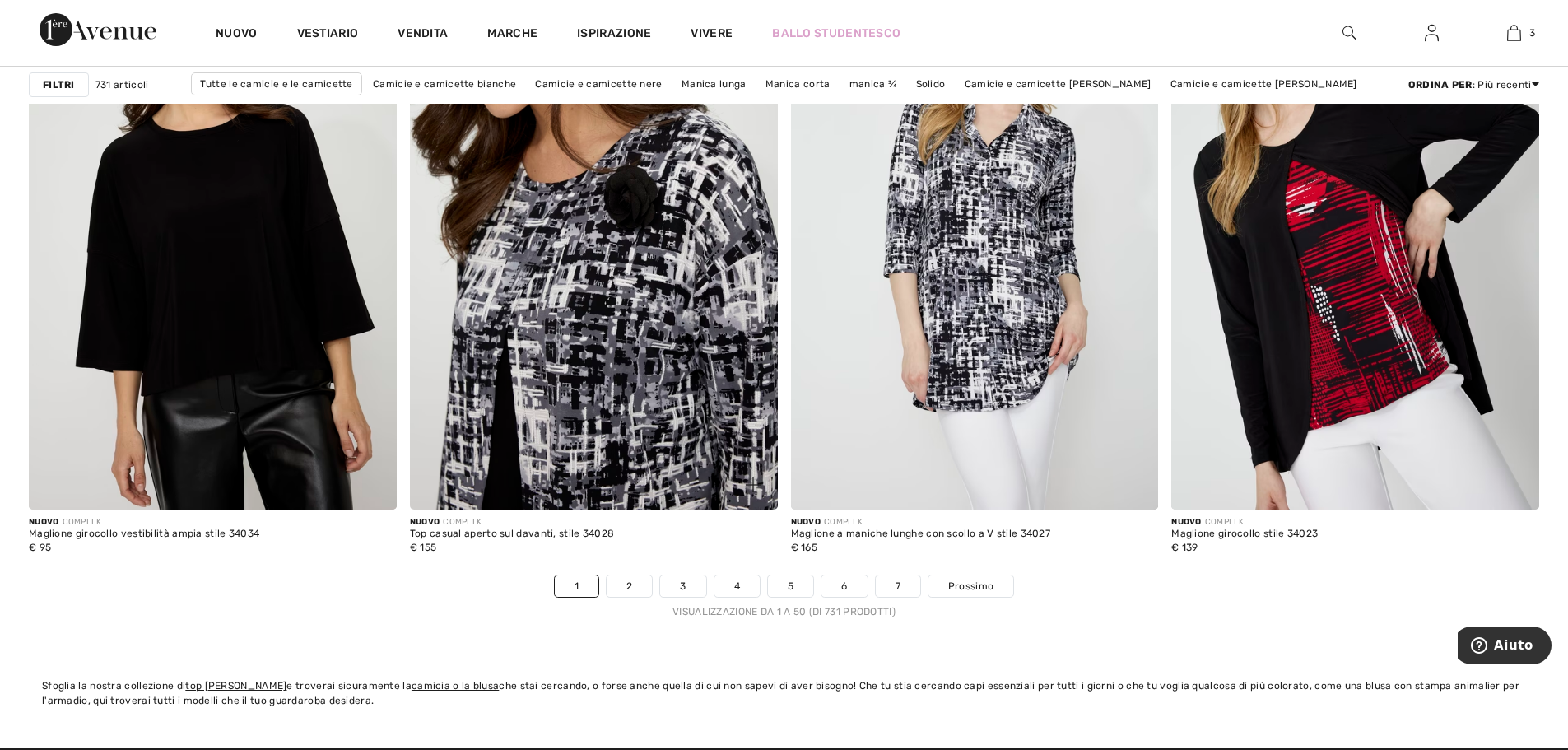
scroll to position [9298, 0]
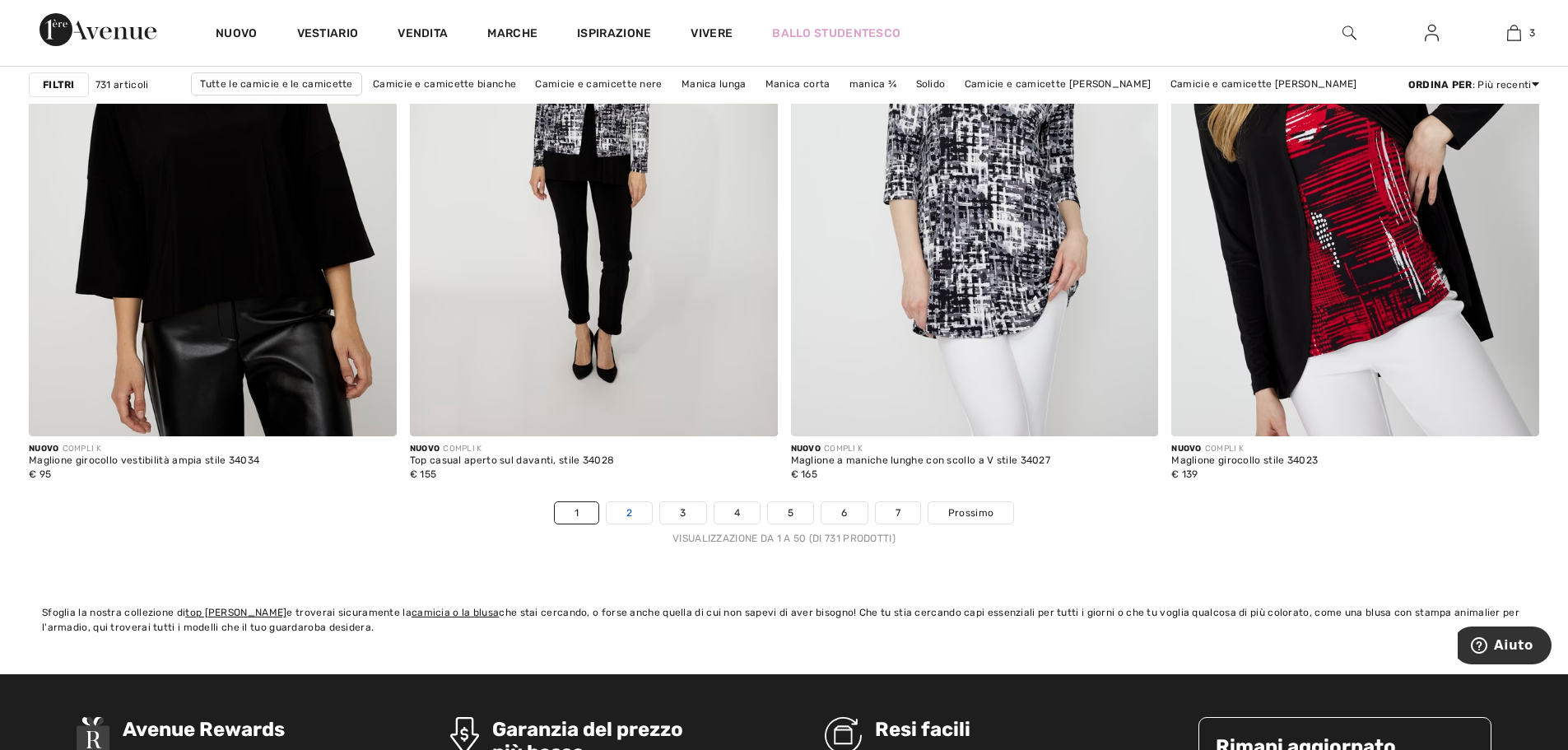
click at [626, 511] on font "2" at bounding box center [629, 512] width 6 height 11
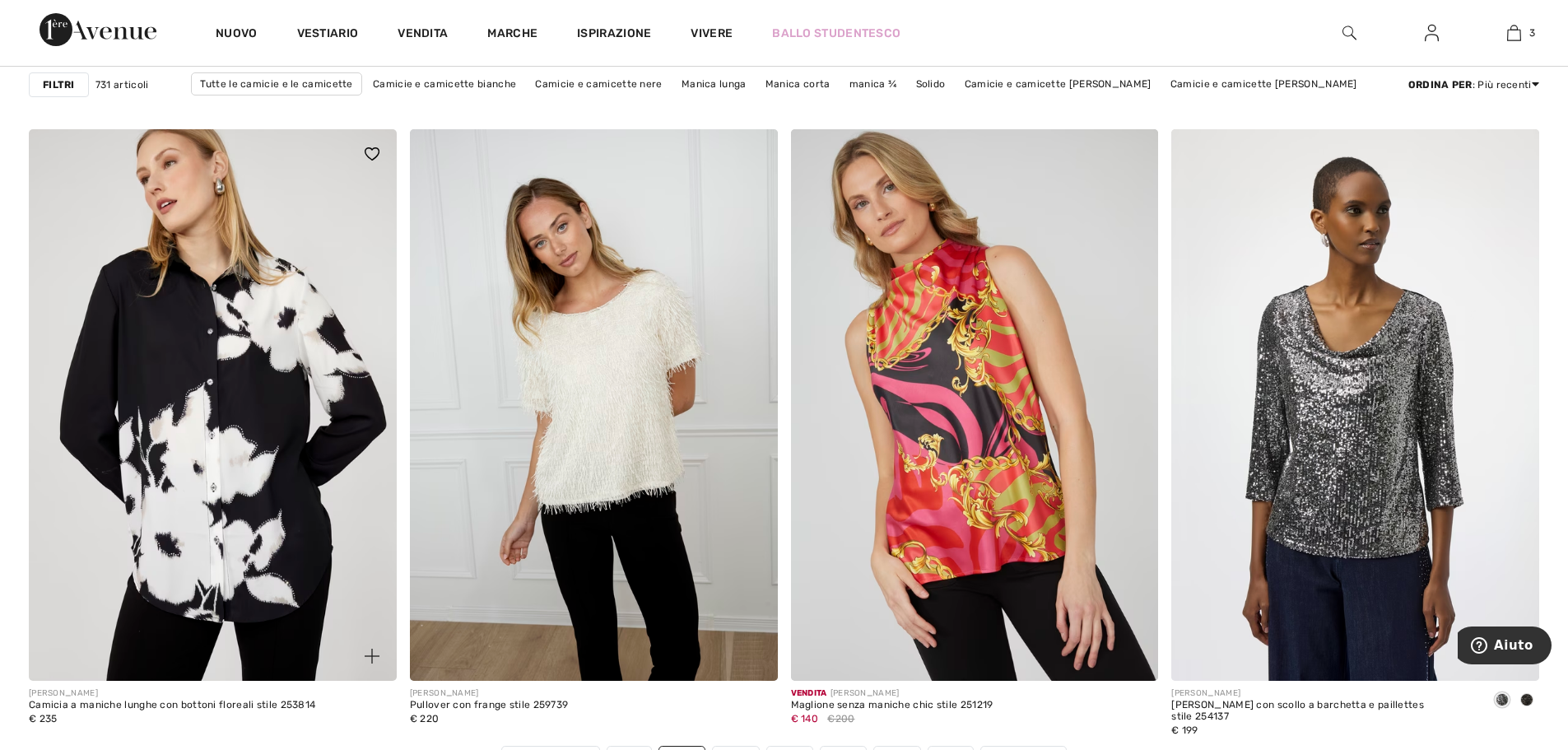
scroll to position [9051, 0]
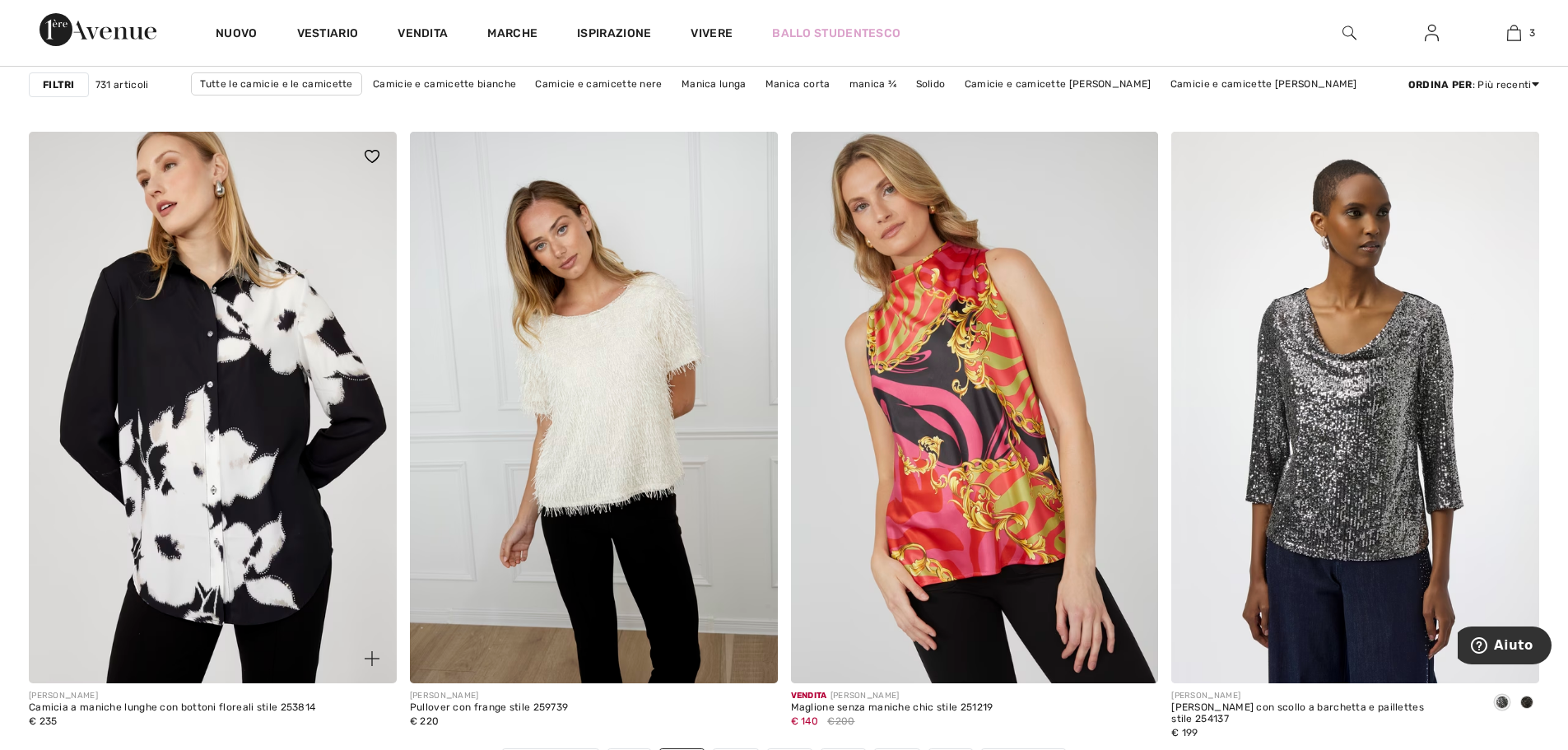
click at [220, 342] on img at bounding box center [212, 407] width 368 height 551
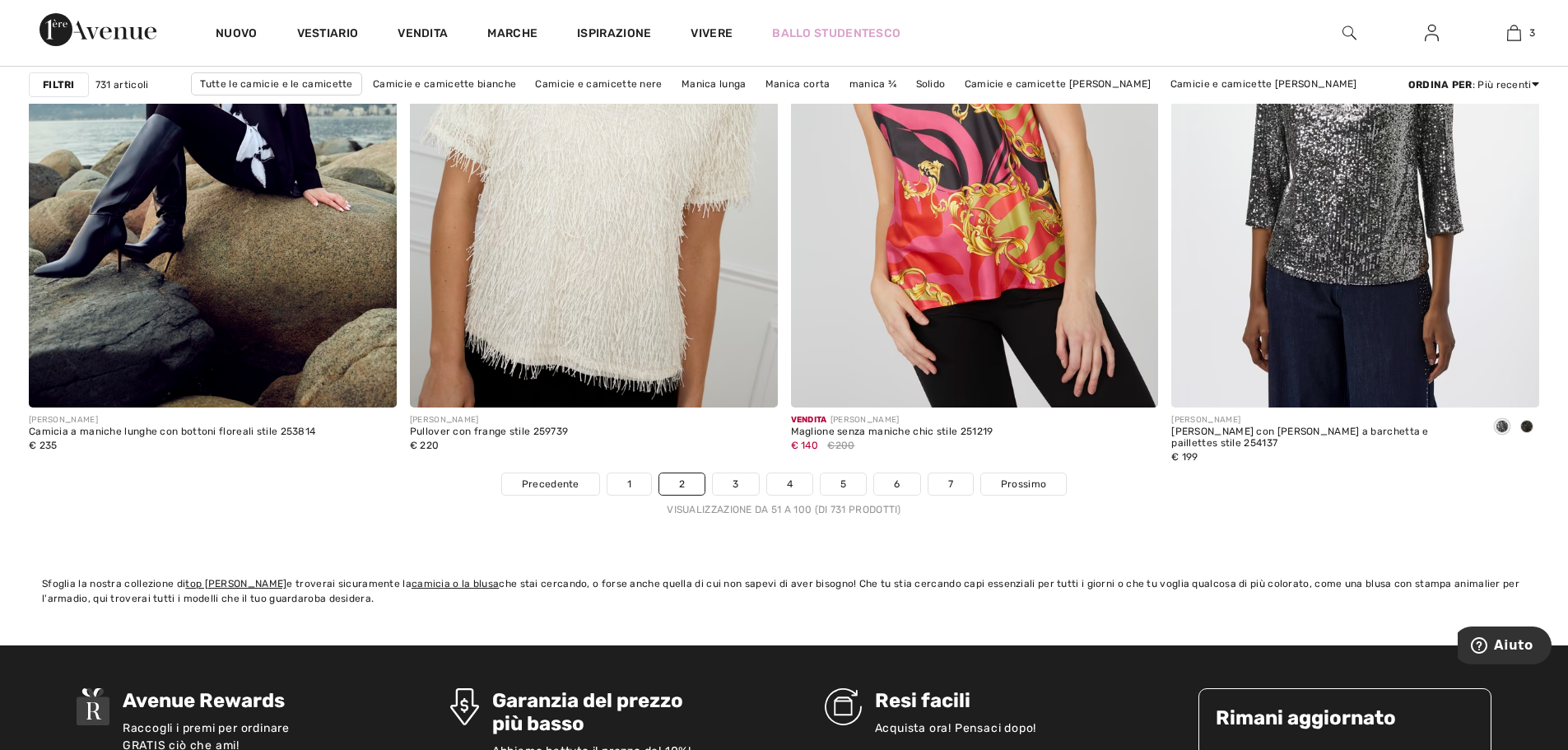
scroll to position [9462, 0]
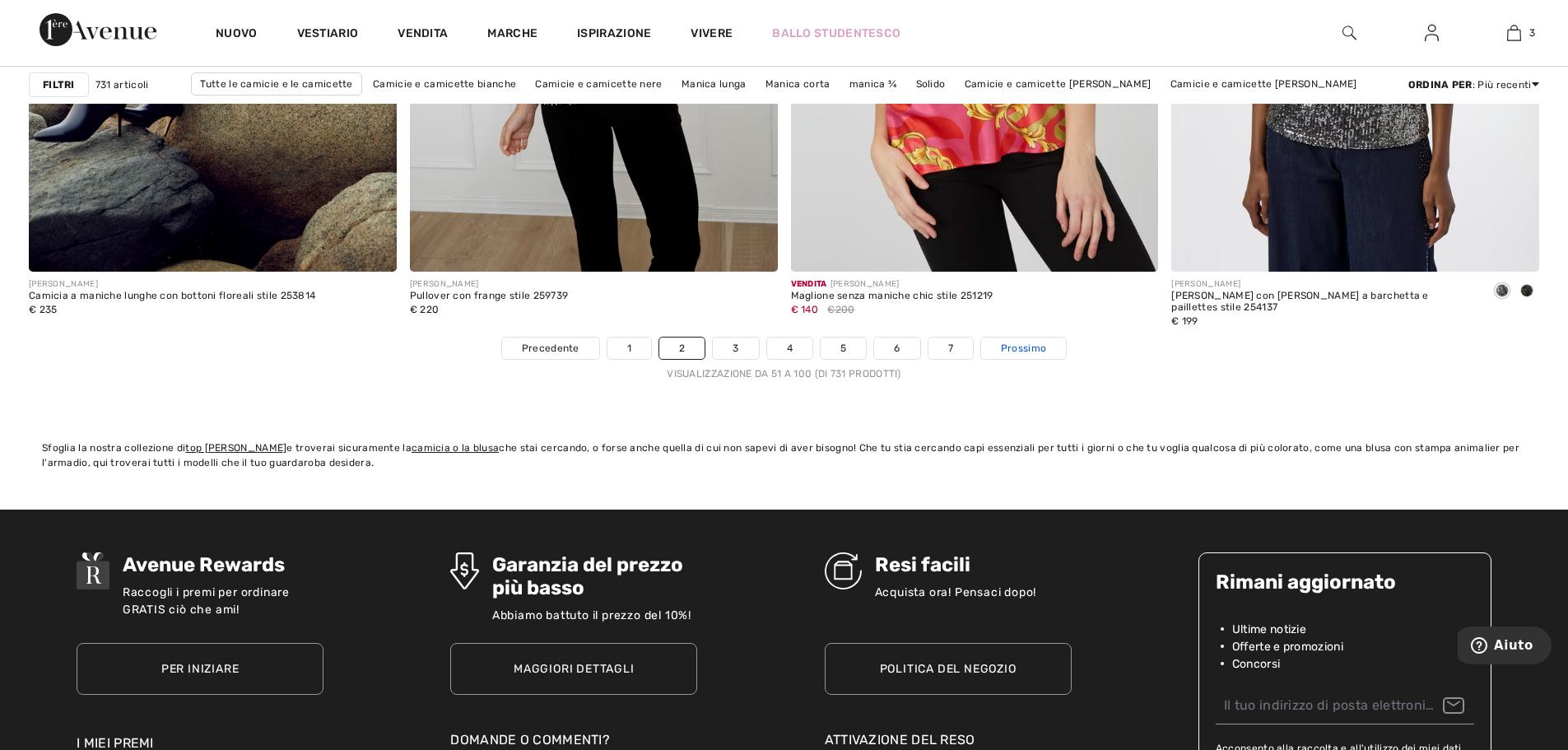
click at [1017, 346] on font "Prossimo" at bounding box center [1024, 347] width 46 height 11
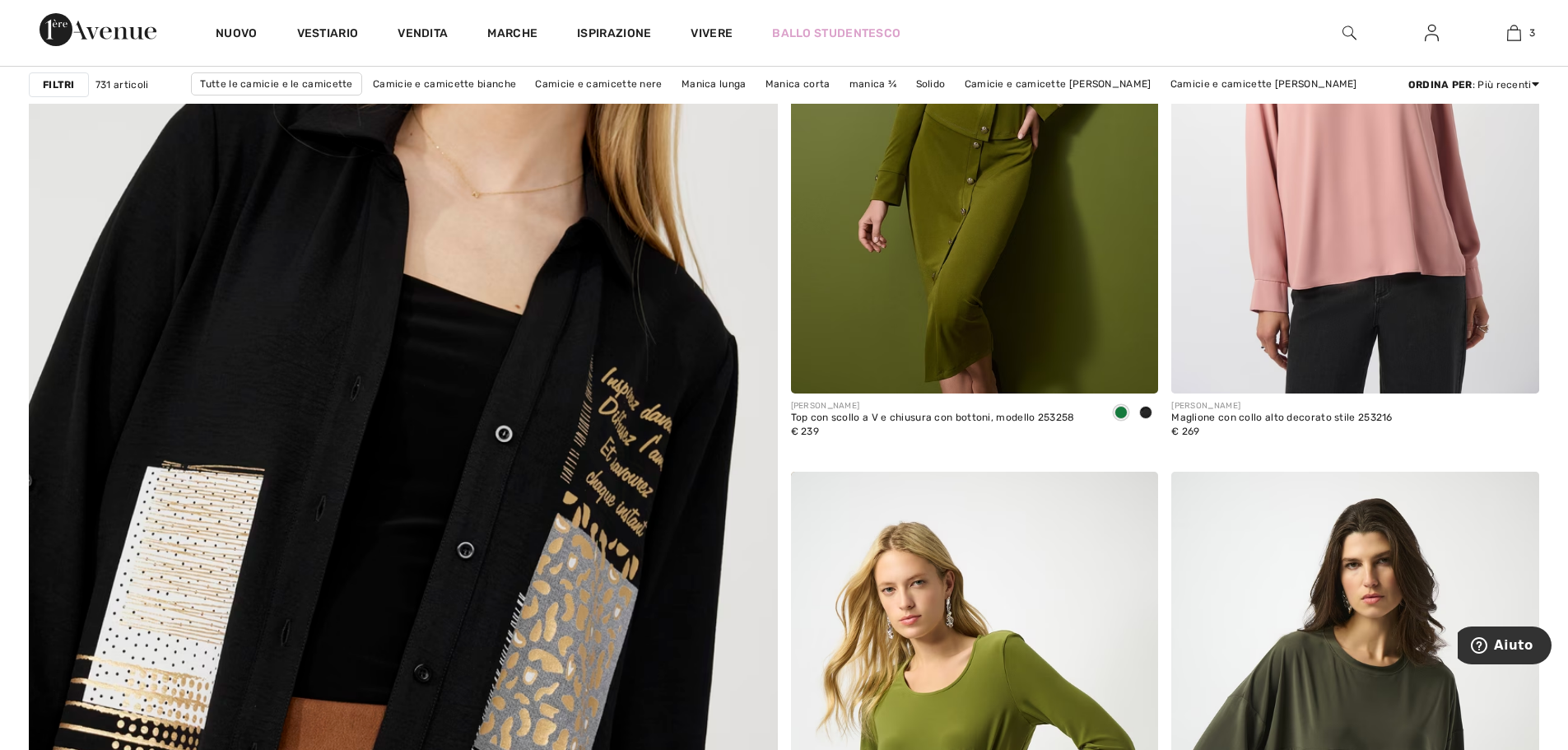
scroll to position [5266, 0]
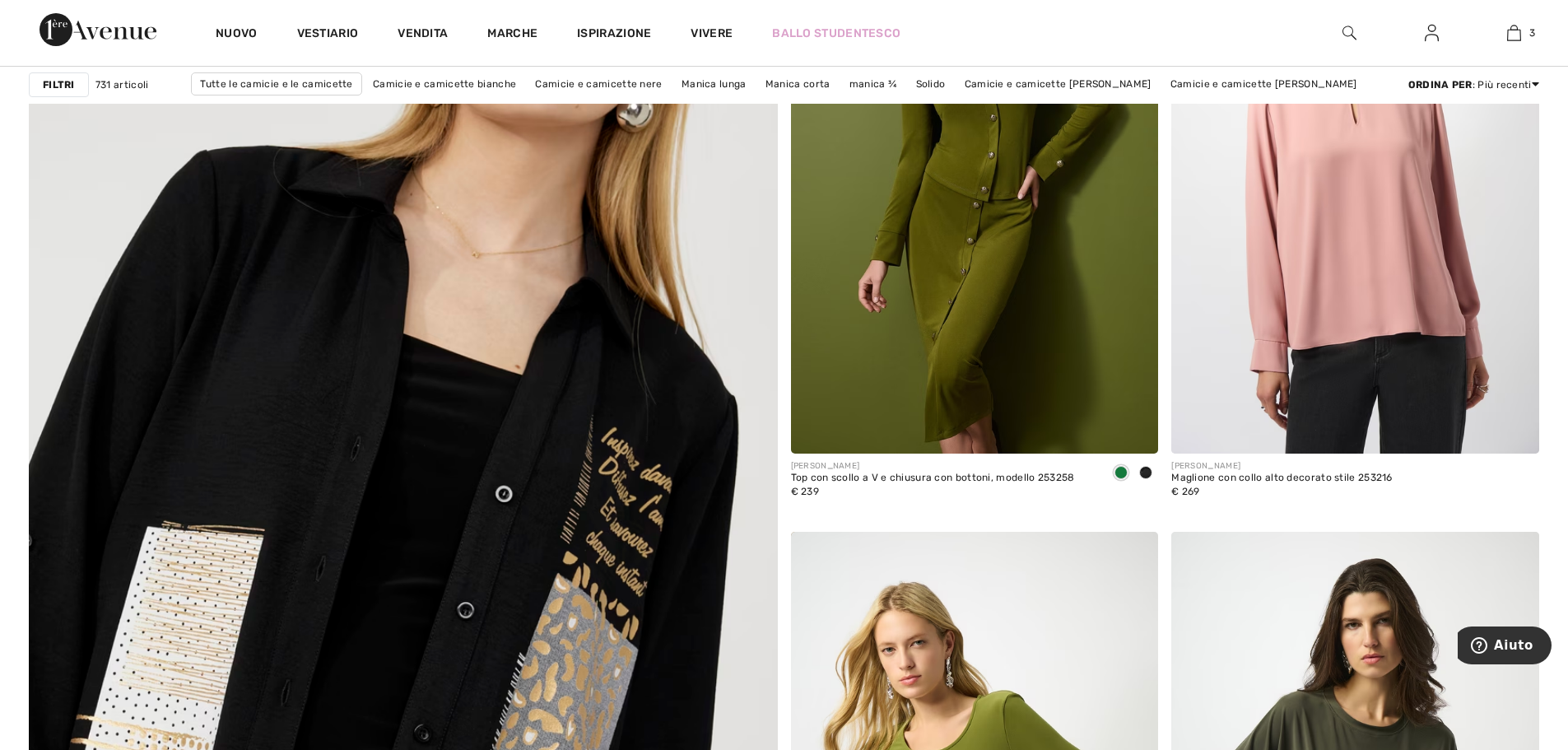
click at [625, 416] on img at bounding box center [402, 575] width 898 height 1347
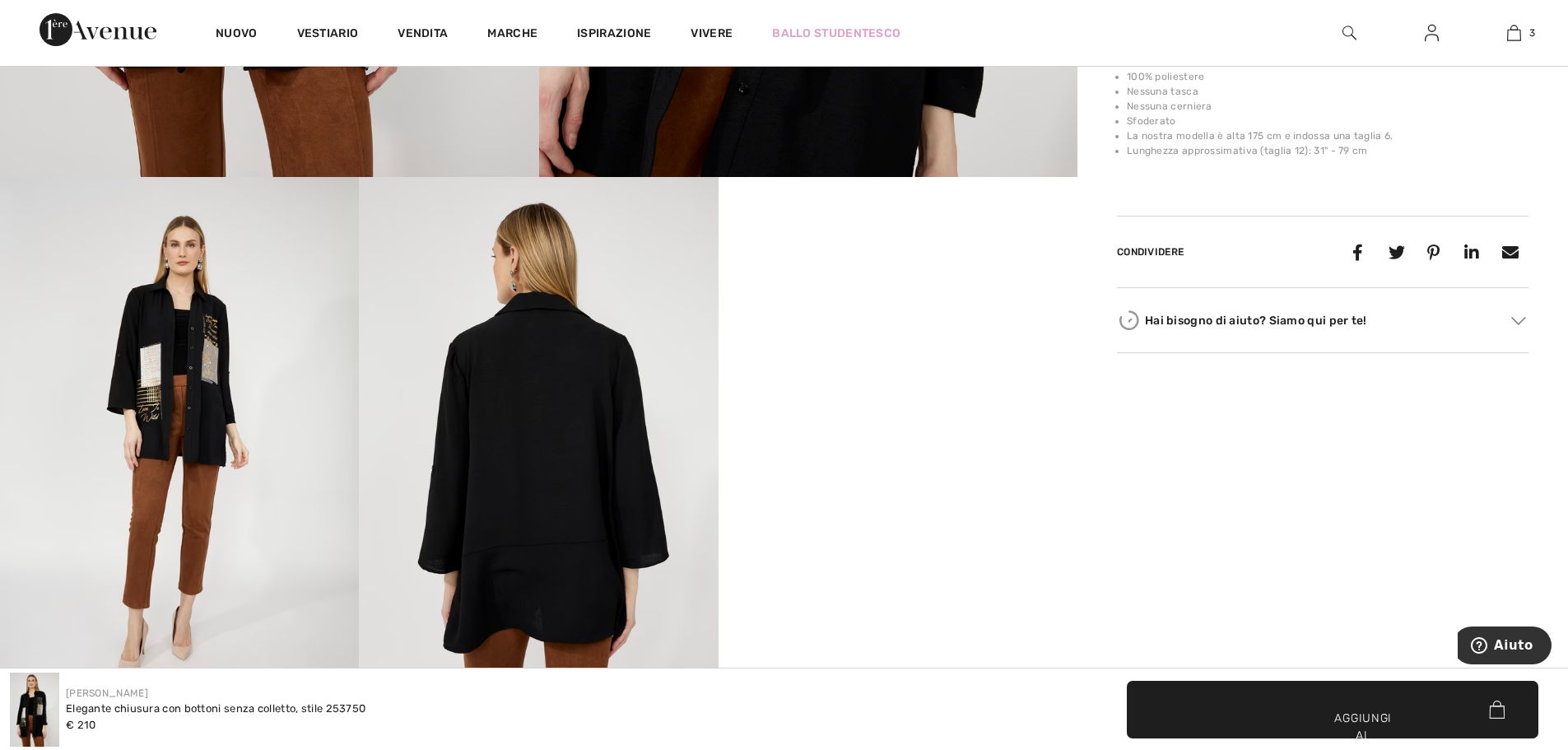
scroll to position [823, 0]
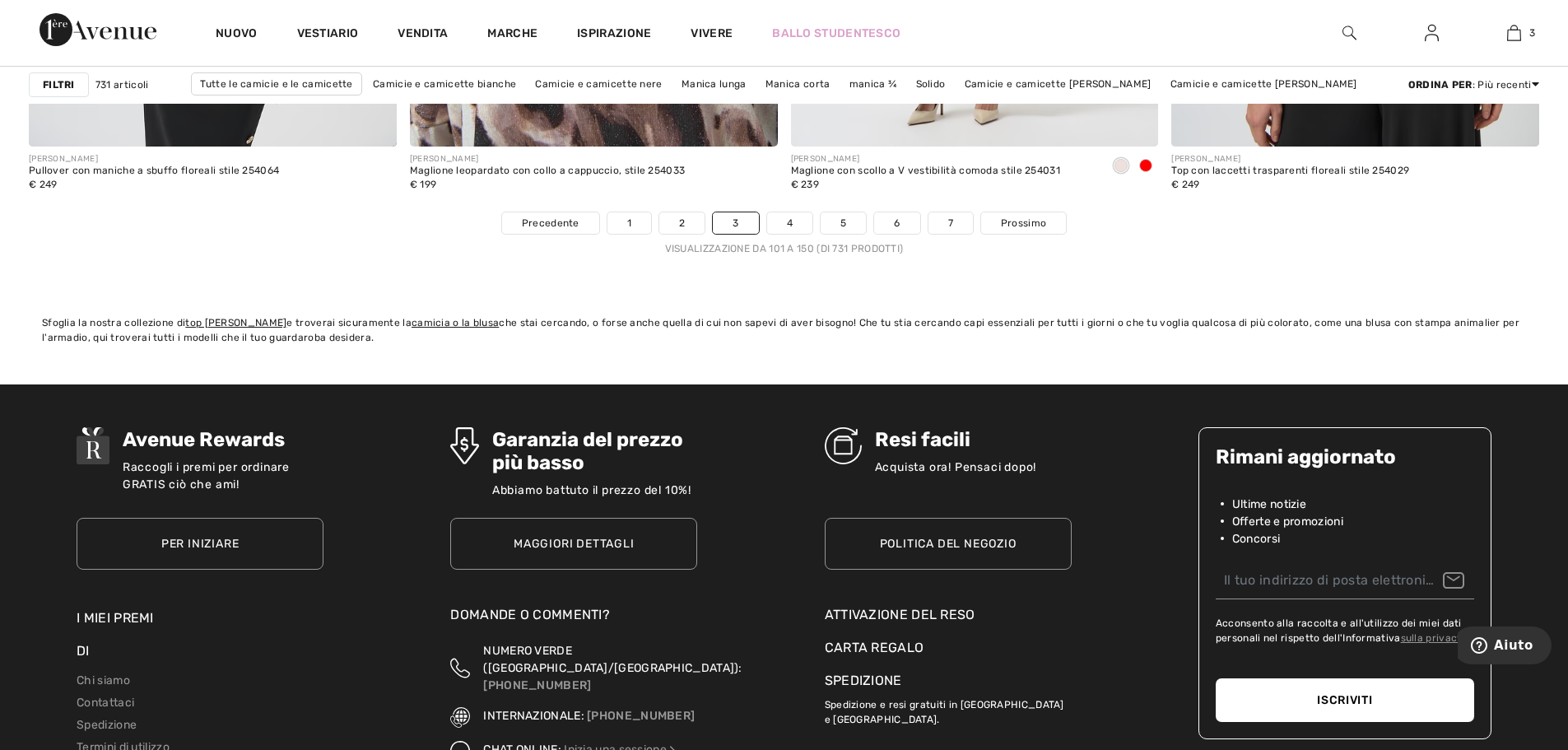
scroll to position [9627, 0]
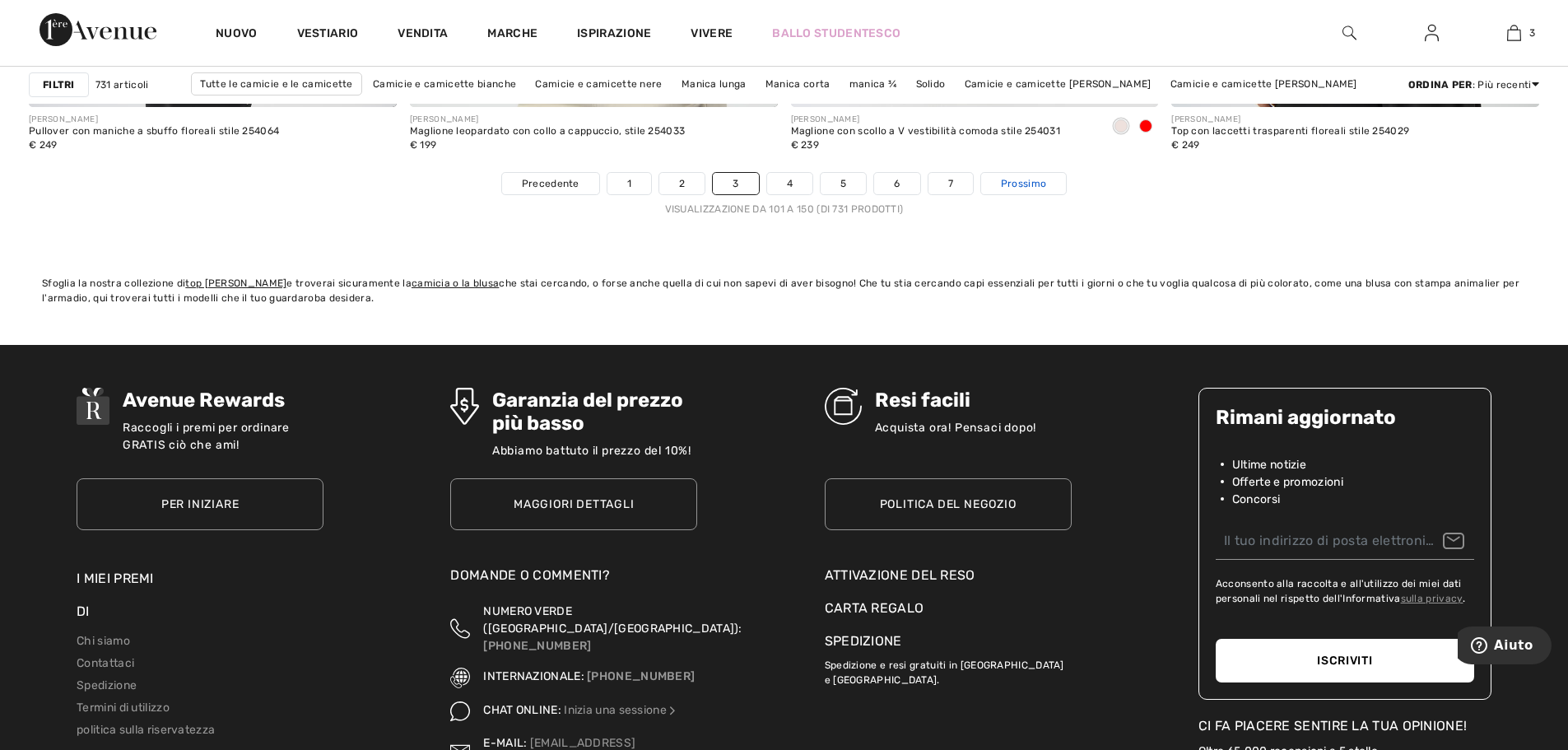
click at [1049, 185] on link "Prossimo" at bounding box center [1023, 183] width 85 height 21
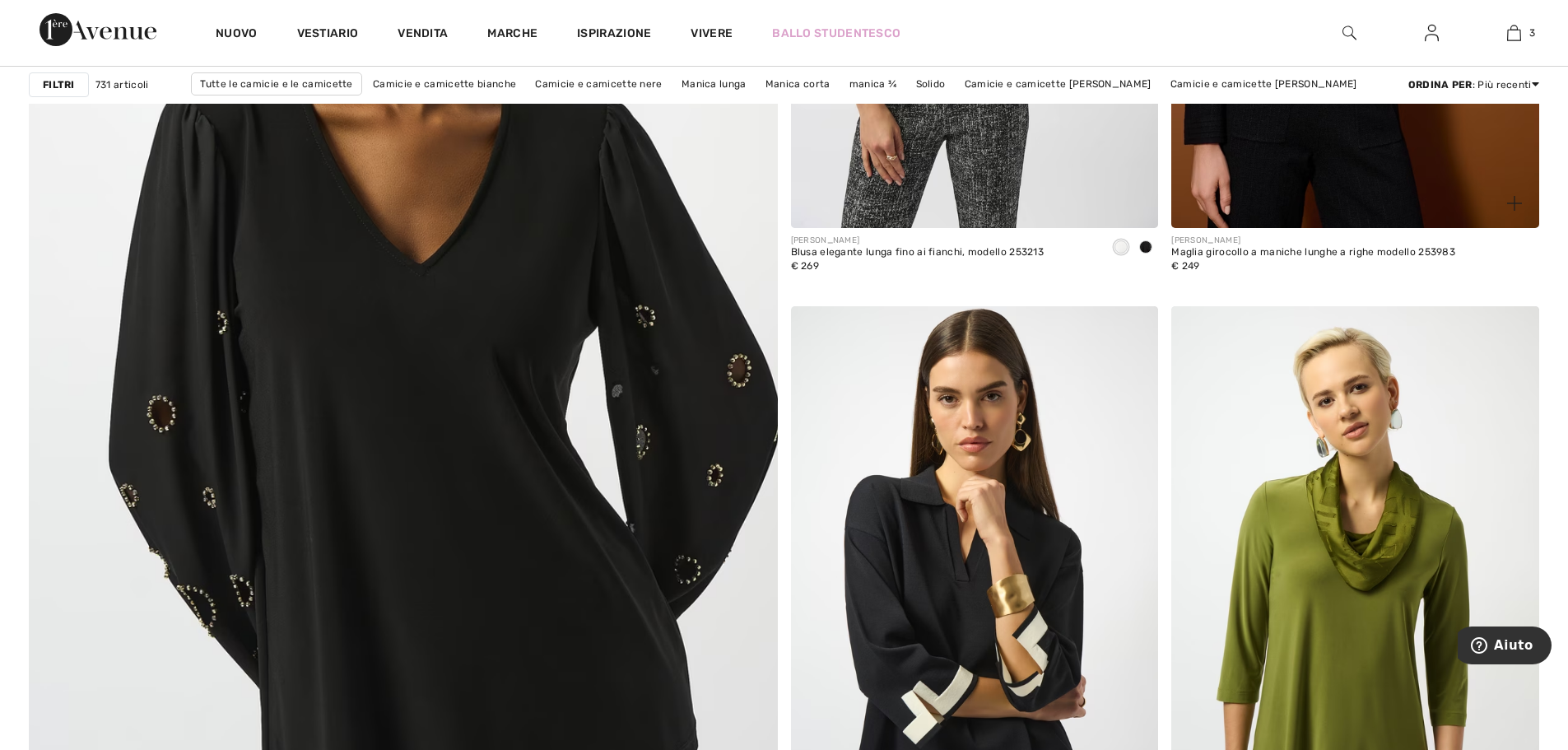
scroll to position [5677, 0]
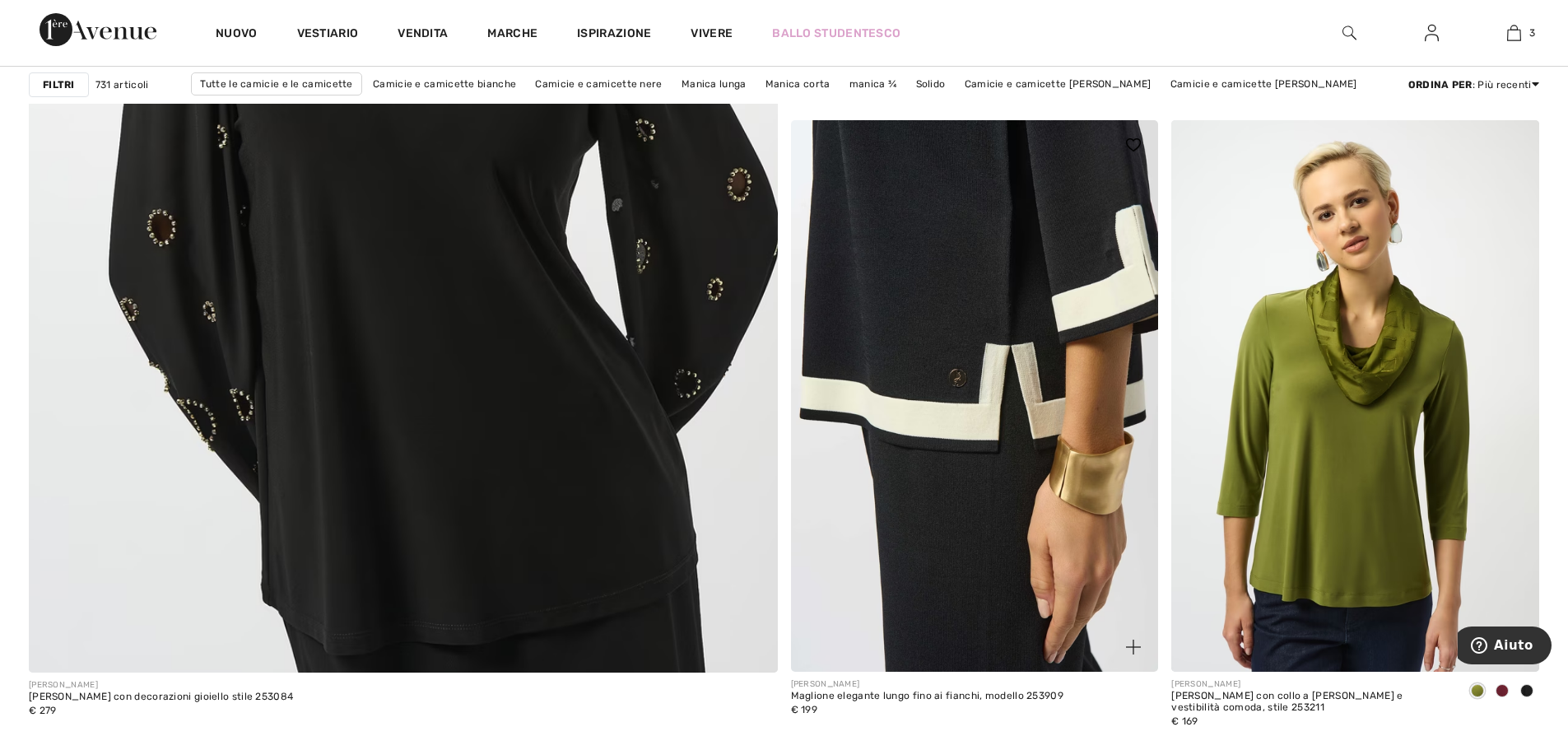
click at [969, 301] on img at bounding box center [974, 396] width 368 height 551
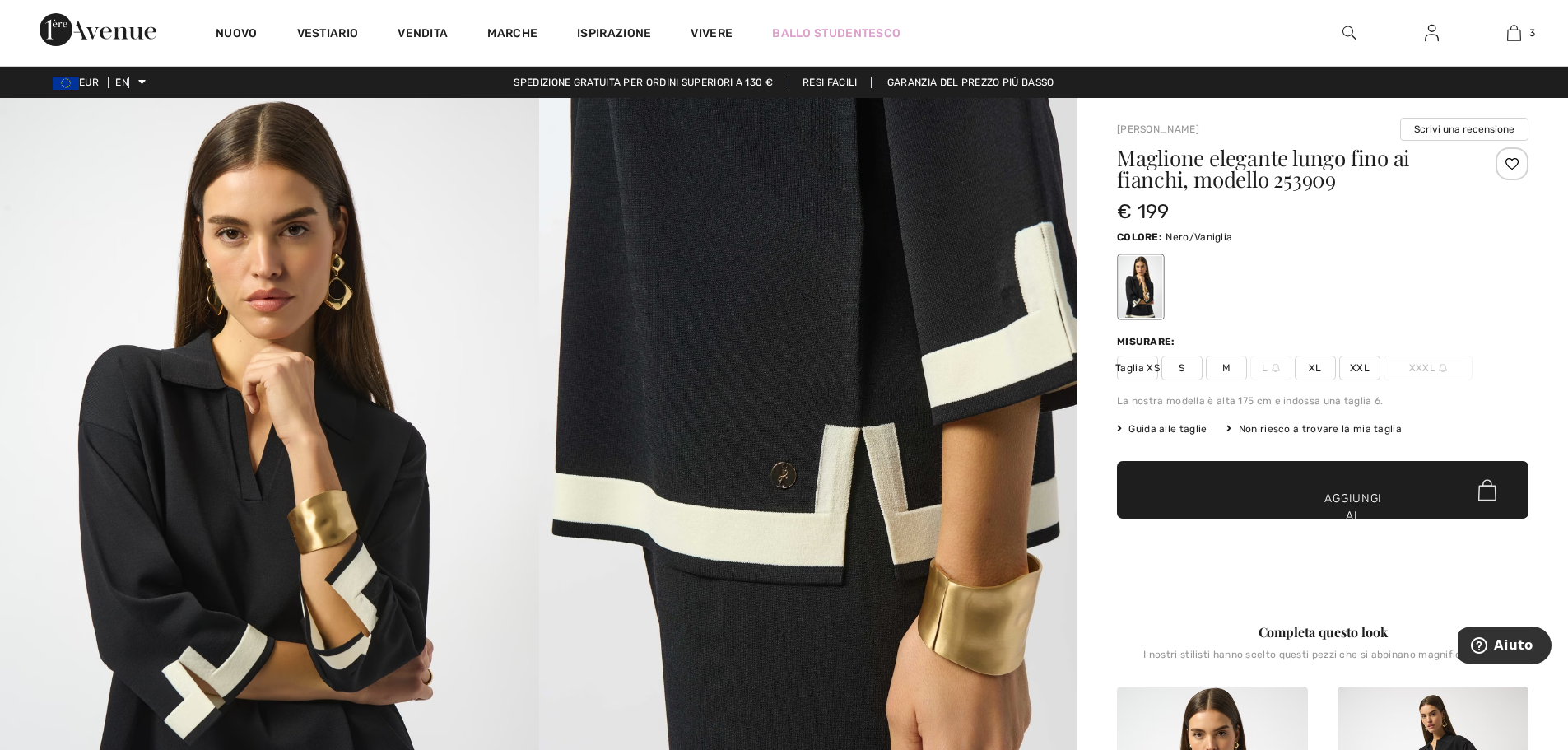
click at [1155, 430] on font "Guida alle taglie" at bounding box center [1167, 428] width 78 height 11
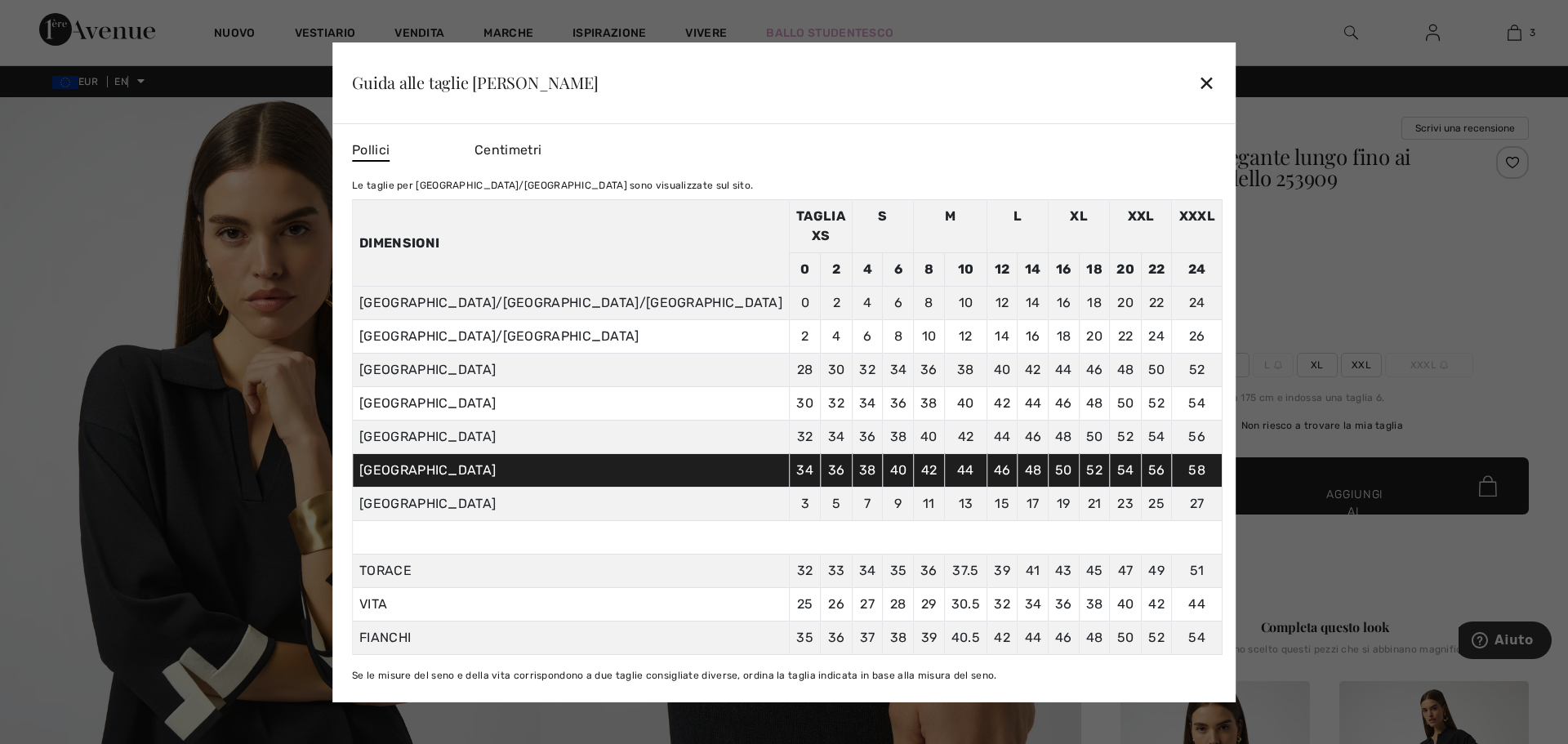
click at [1198, 96] on font "✕" at bounding box center [1207, 84] width 17 height 23
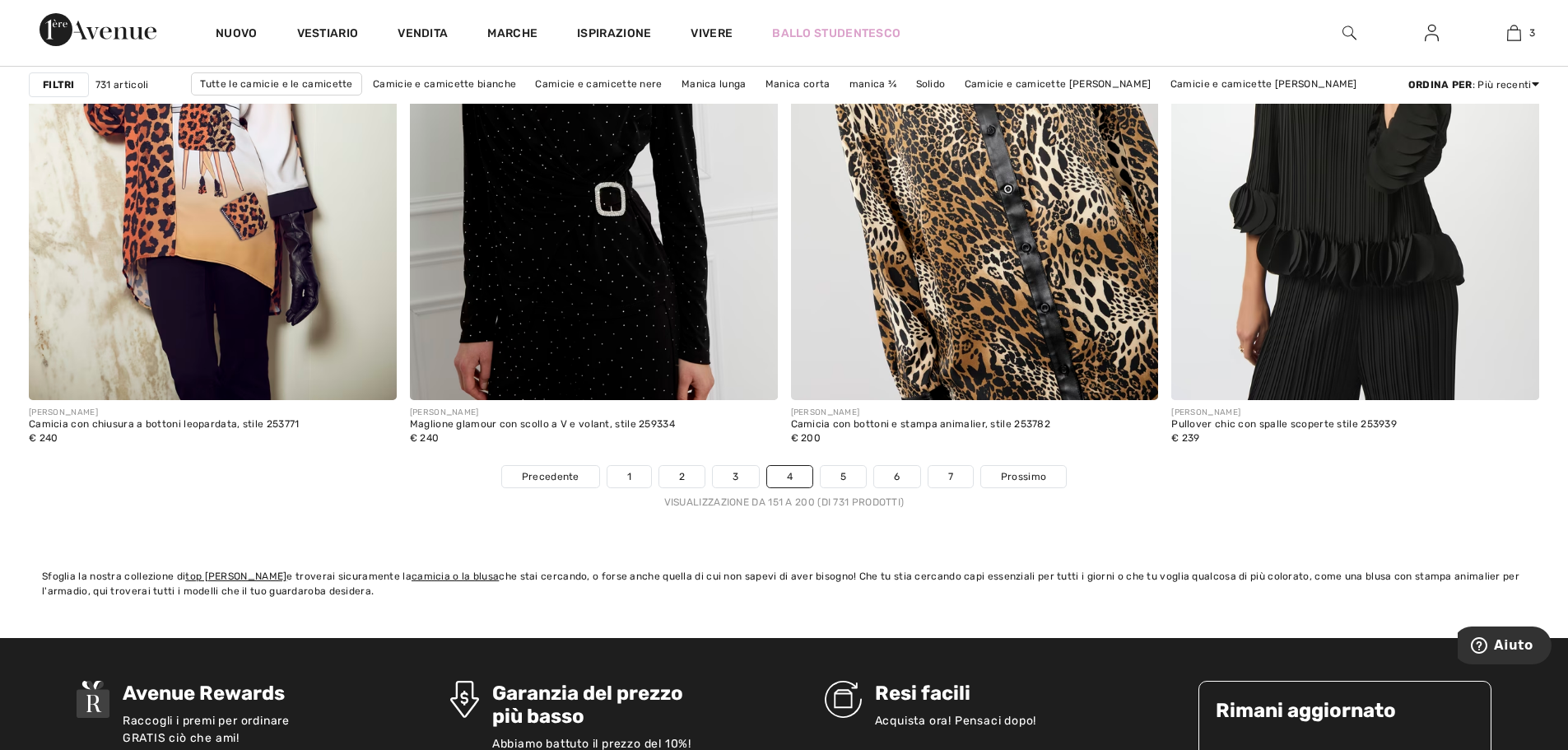
scroll to position [9380, 0]
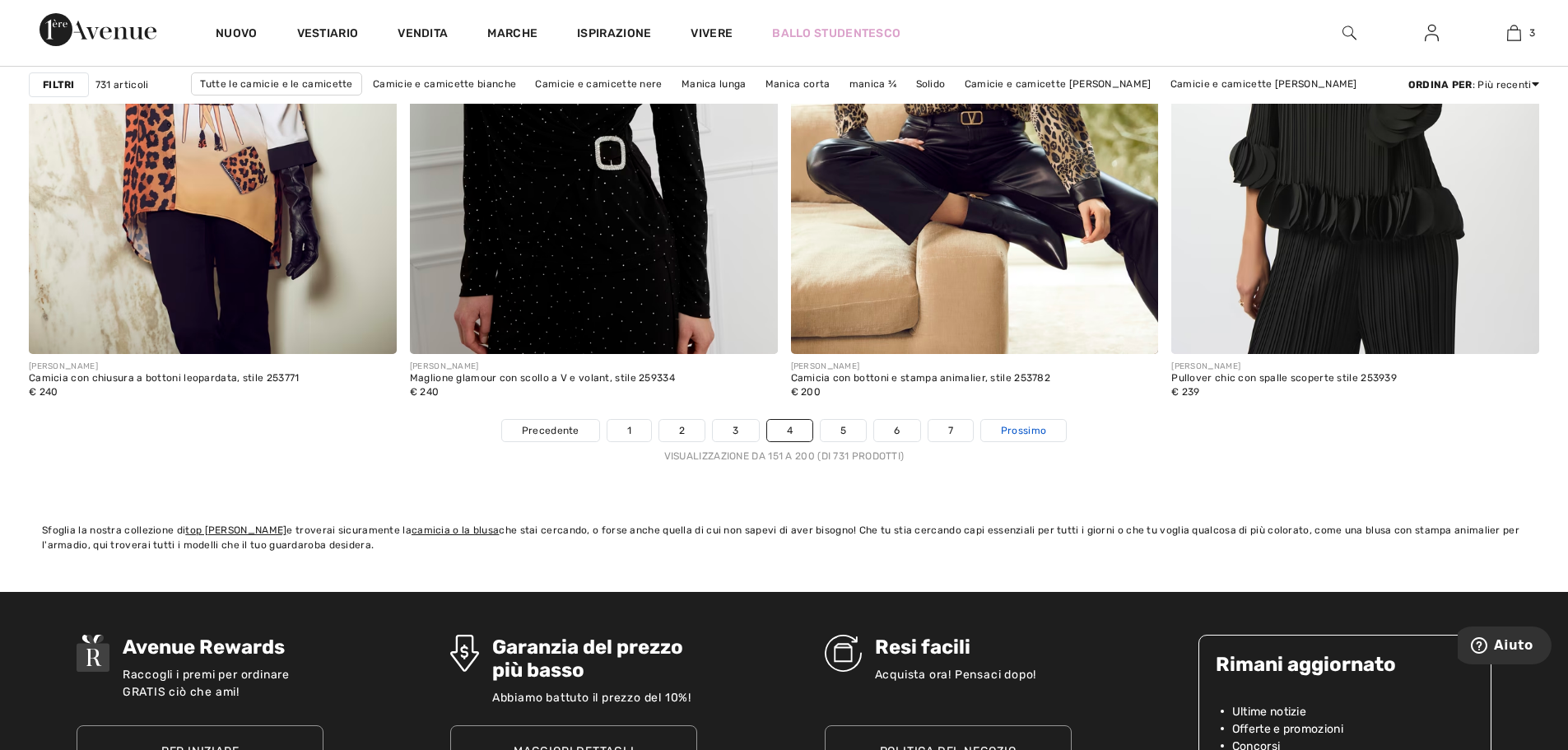
click at [1012, 432] on font "Prossimo" at bounding box center [1024, 430] width 46 height 11
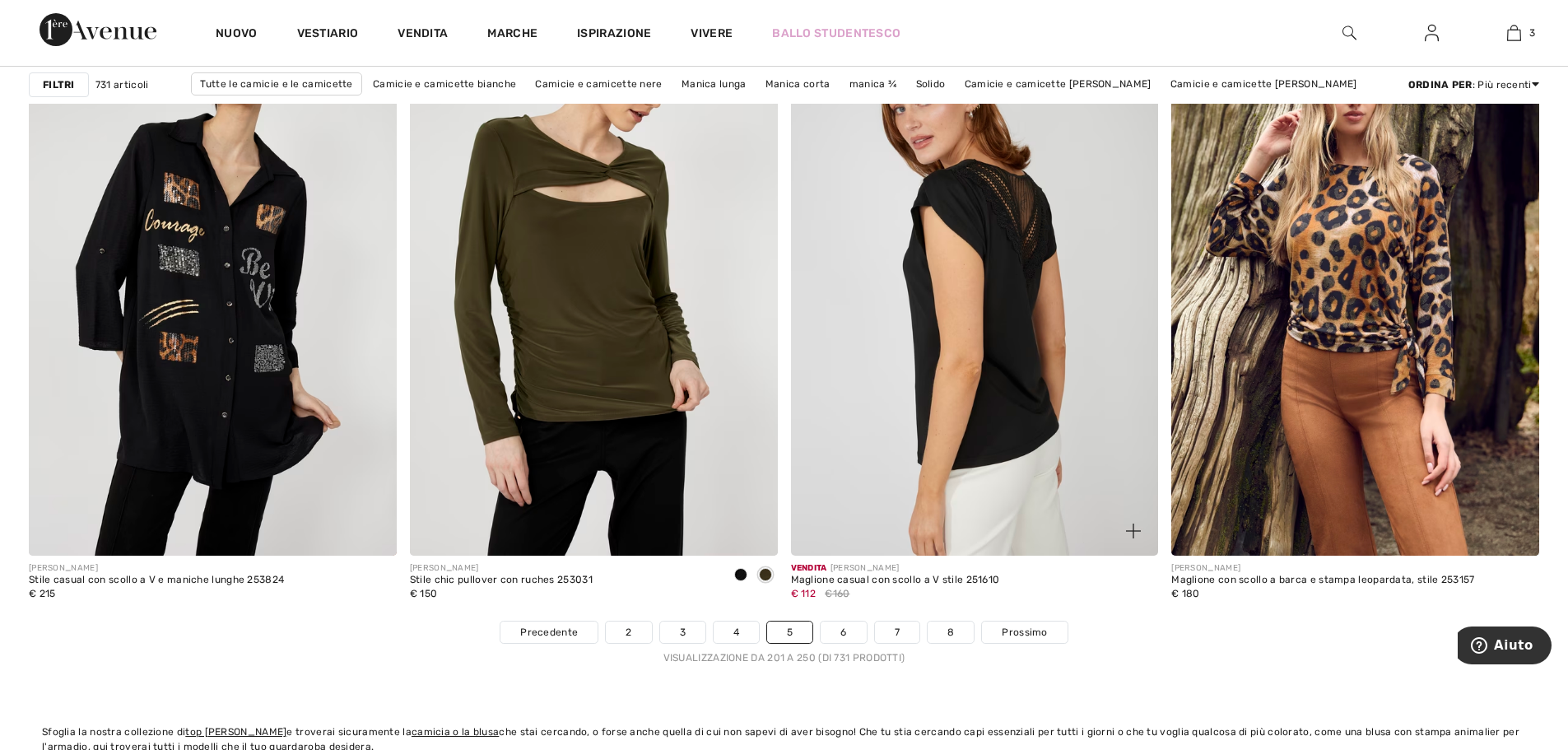
scroll to position [9216, 0]
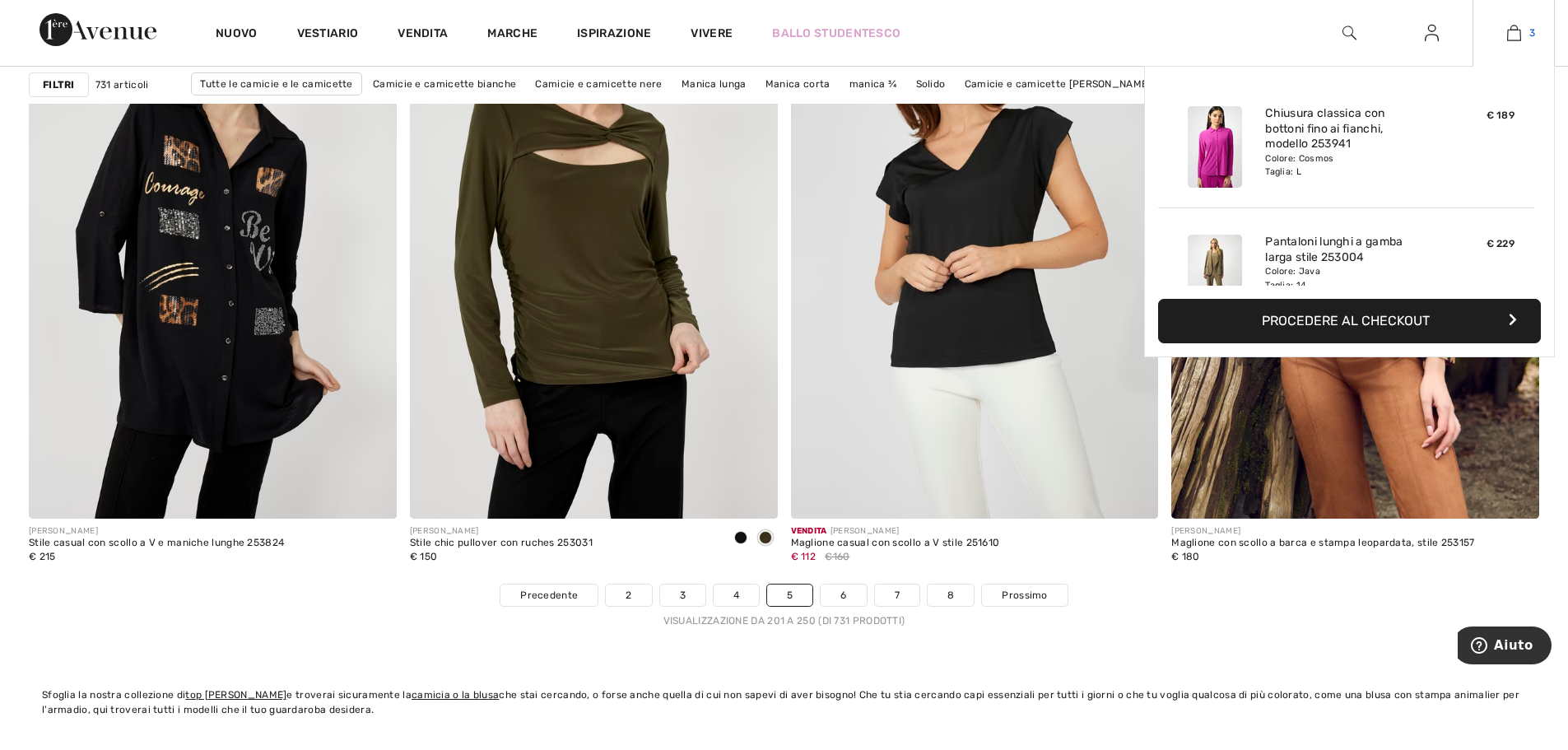
click at [1517, 34] on img at bounding box center [1514, 32] width 14 height 20
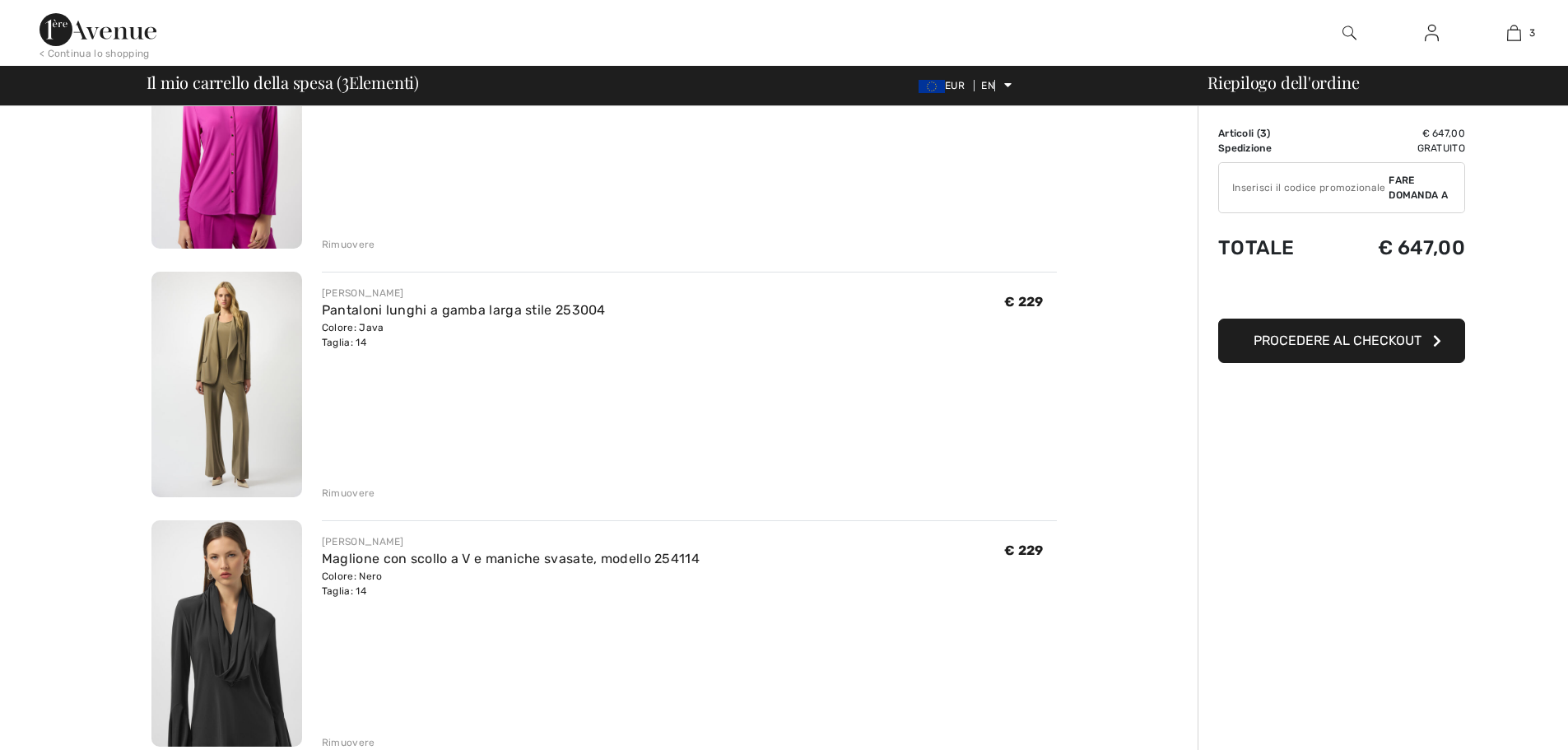
scroll to position [246, 0]
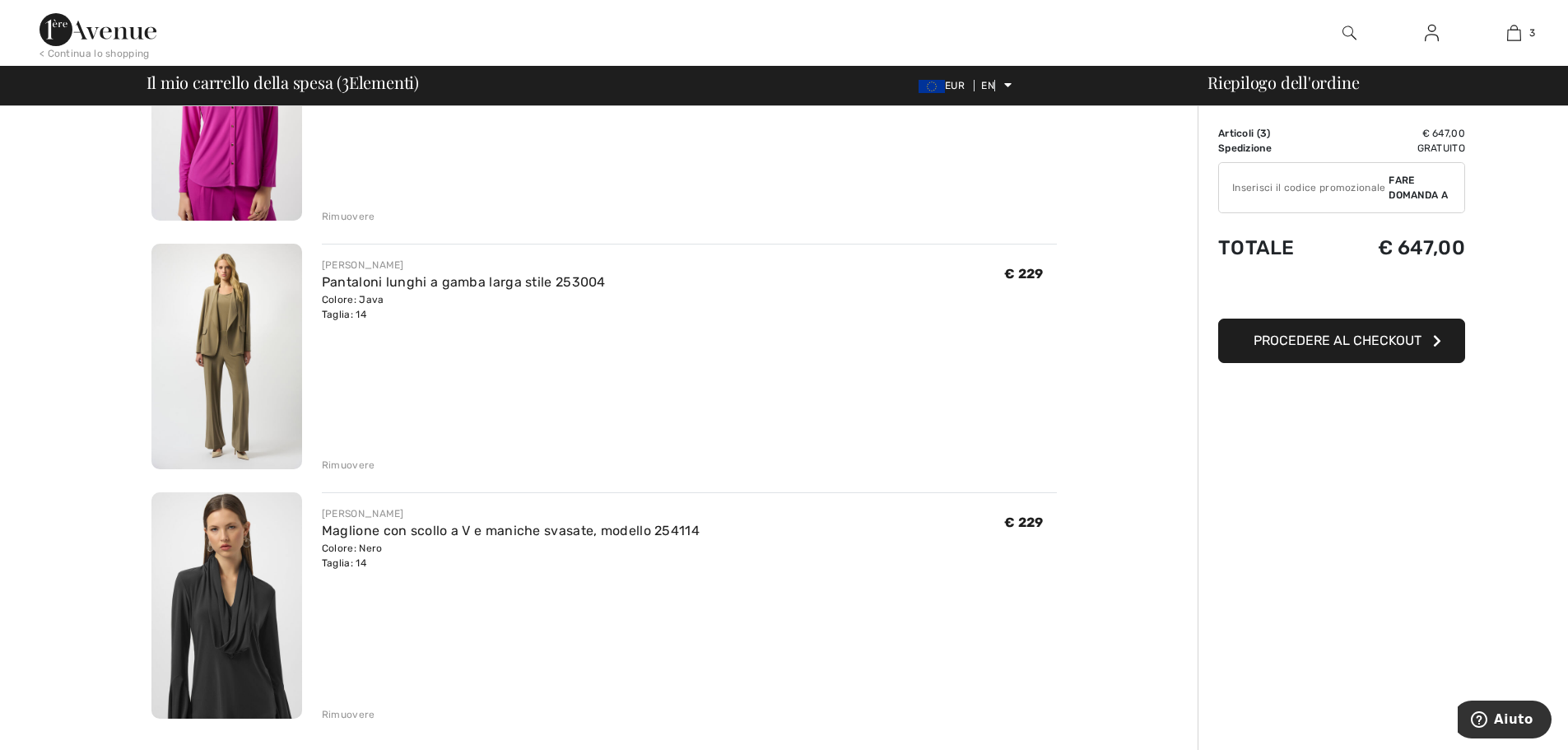
click at [347, 461] on font "Rimuovere" at bounding box center [348, 464] width 54 height 11
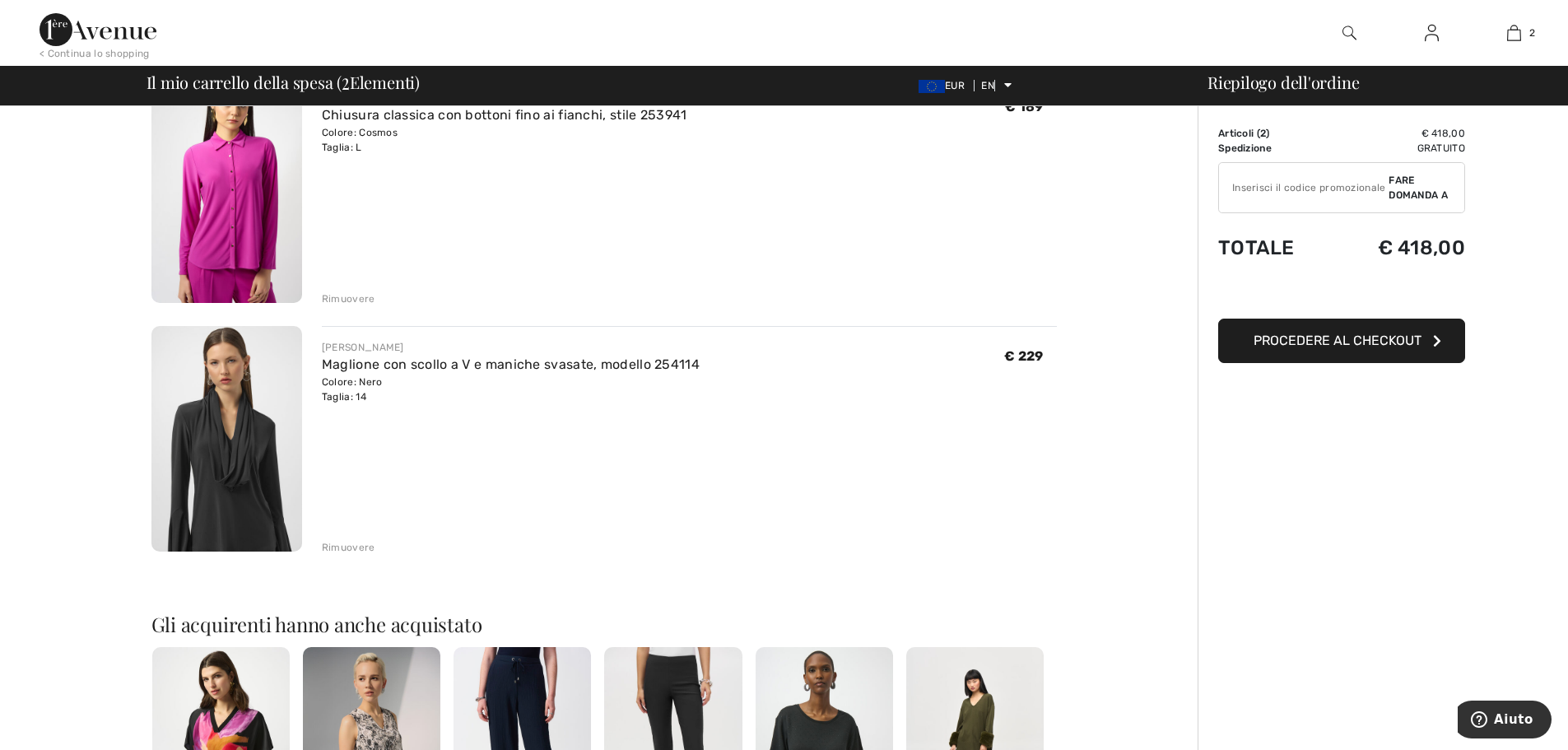
scroll to position [0, 0]
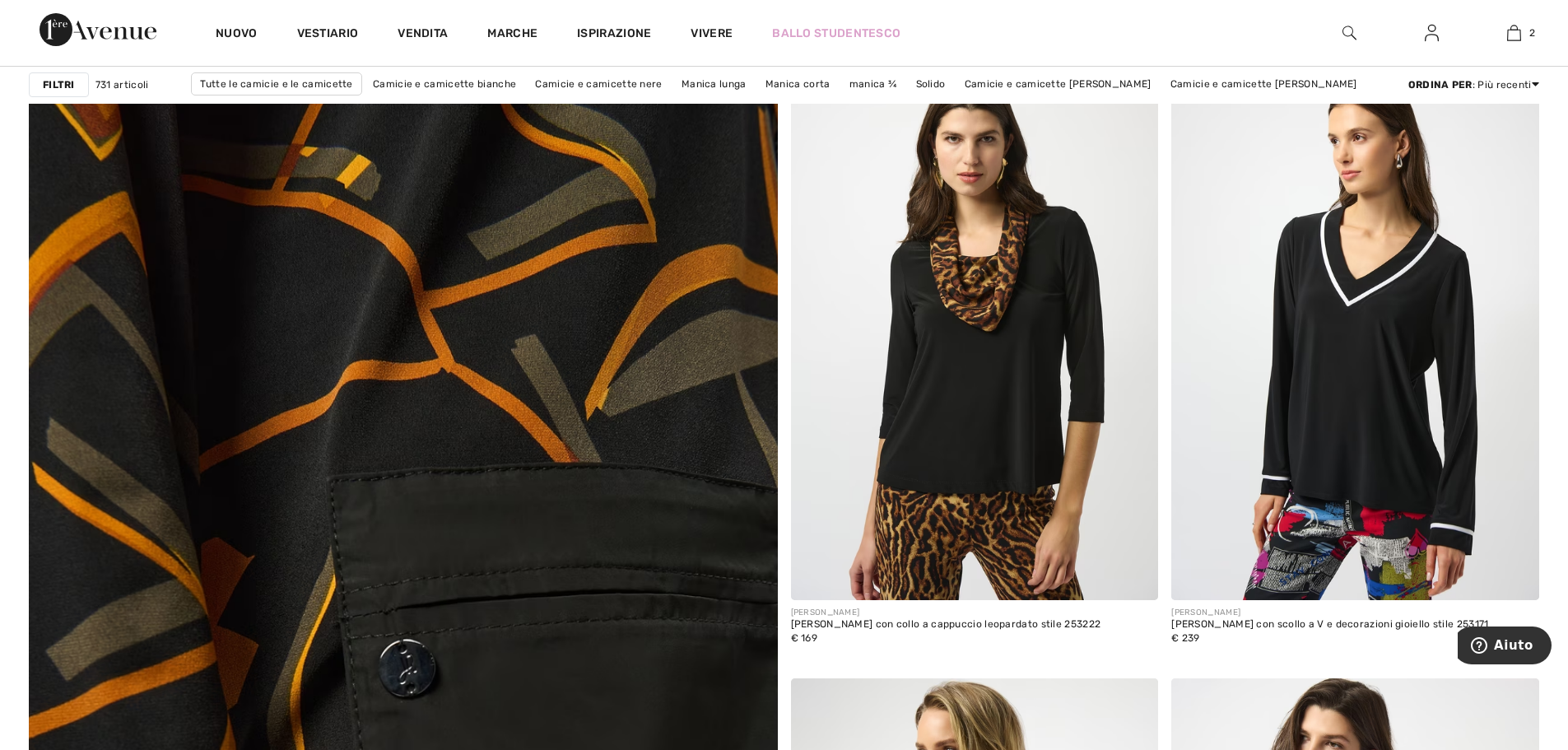
scroll to position [4854, 0]
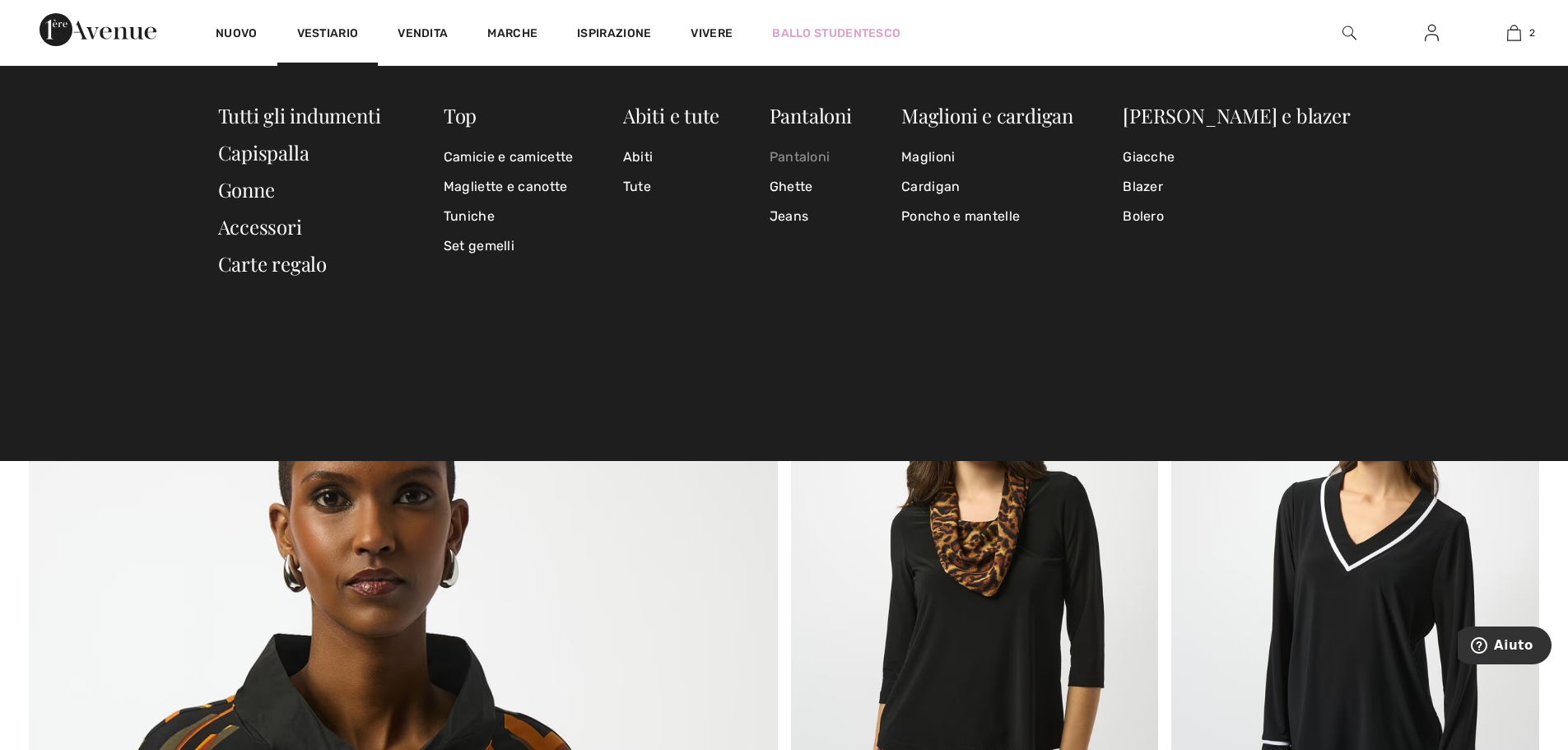
click at [830, 159] on font "Pantaloni" at bounding box center [799, 157] width 61 height 16
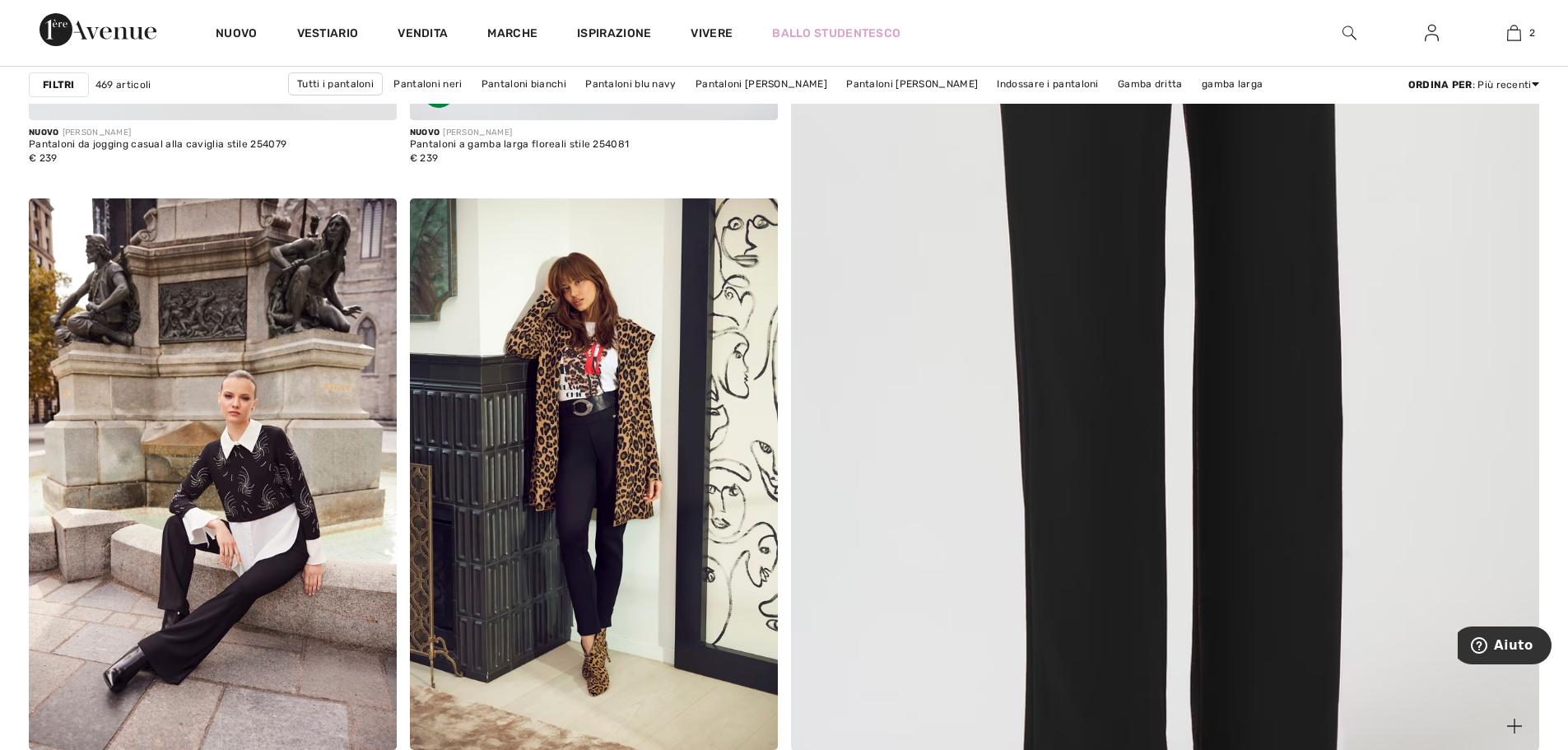
scroll to position [740, 0]
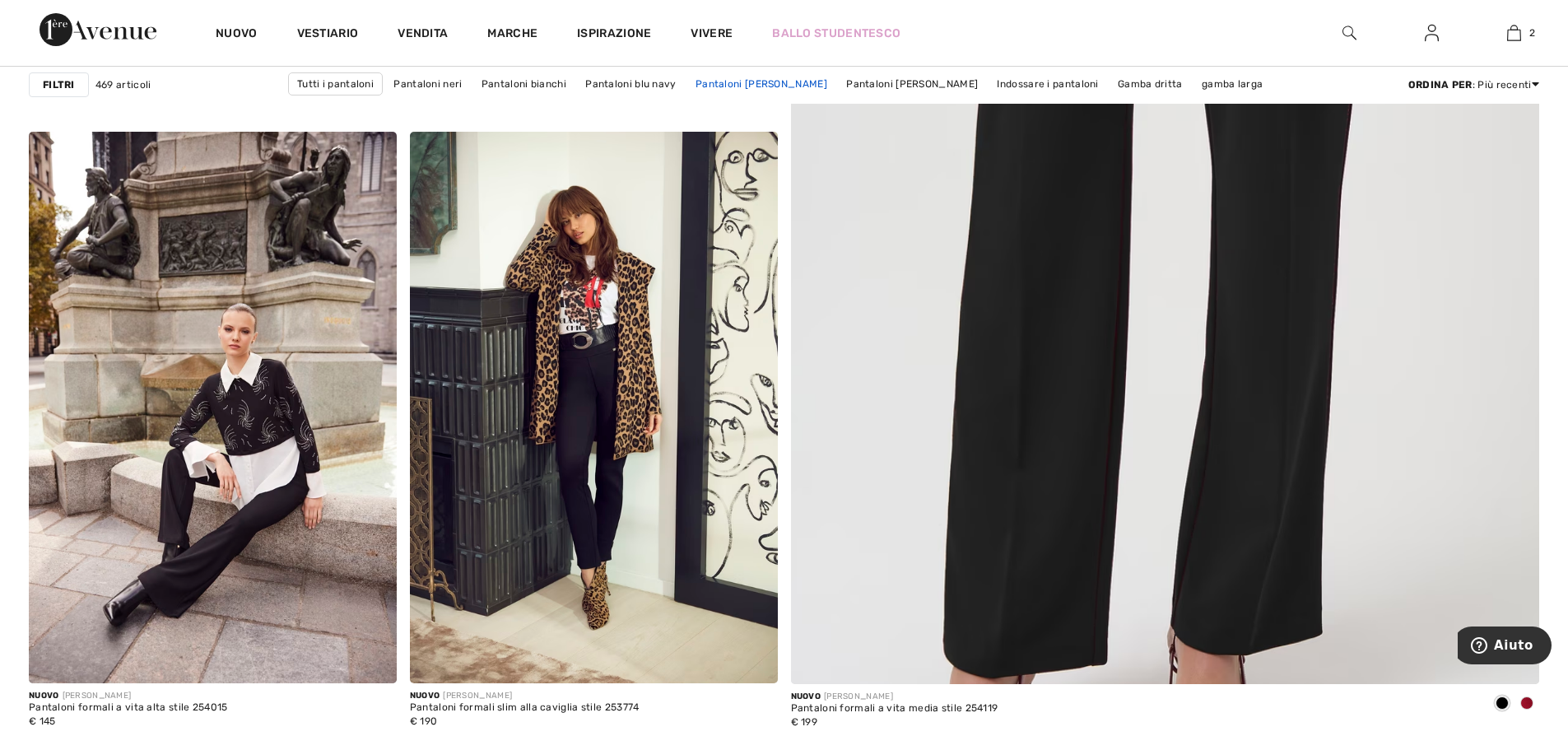
click at [794, 85] on font "Pantaloni [PERSON_NAME]" at bounding box center [762, 83] width 132 height 11
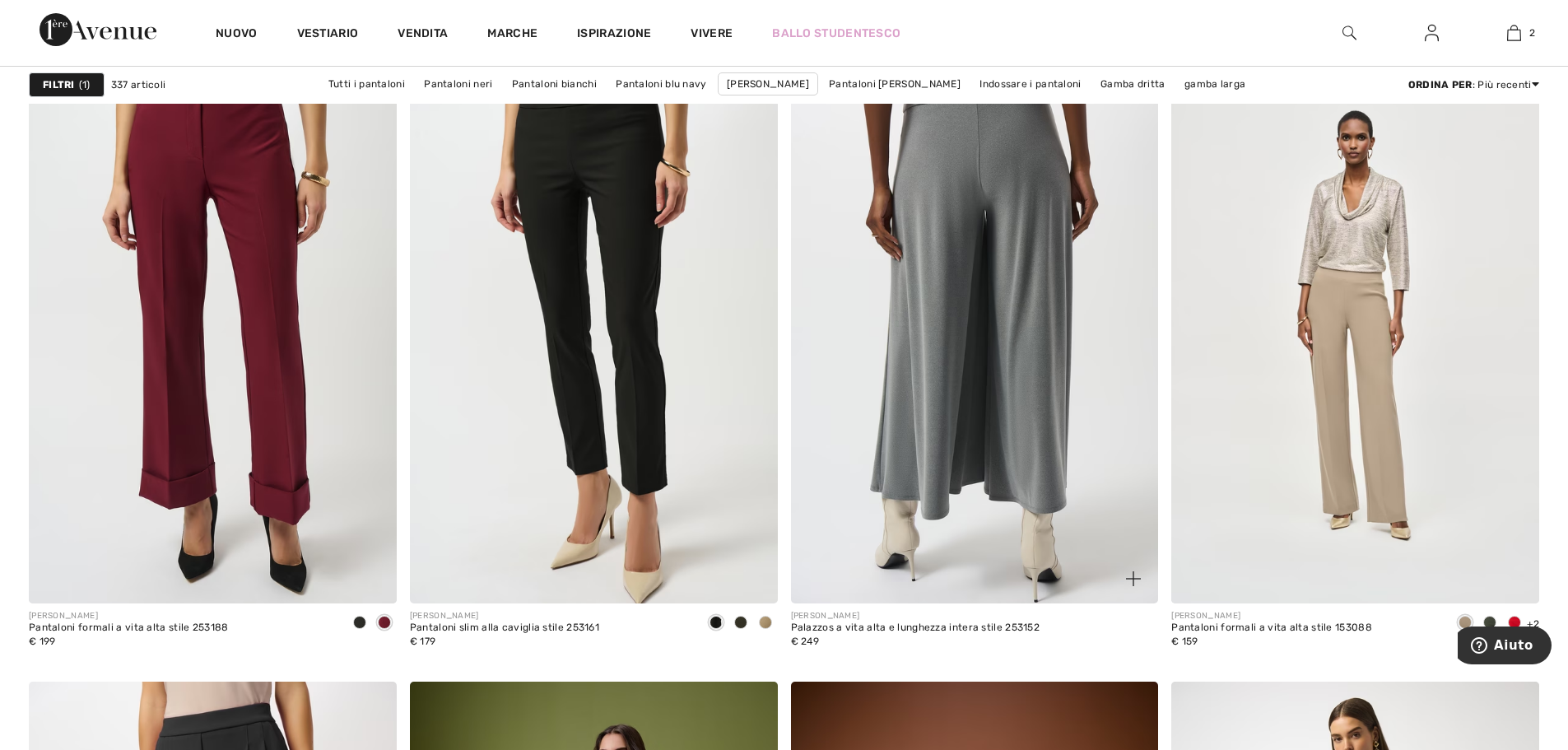
scroll to position [7817, 0]
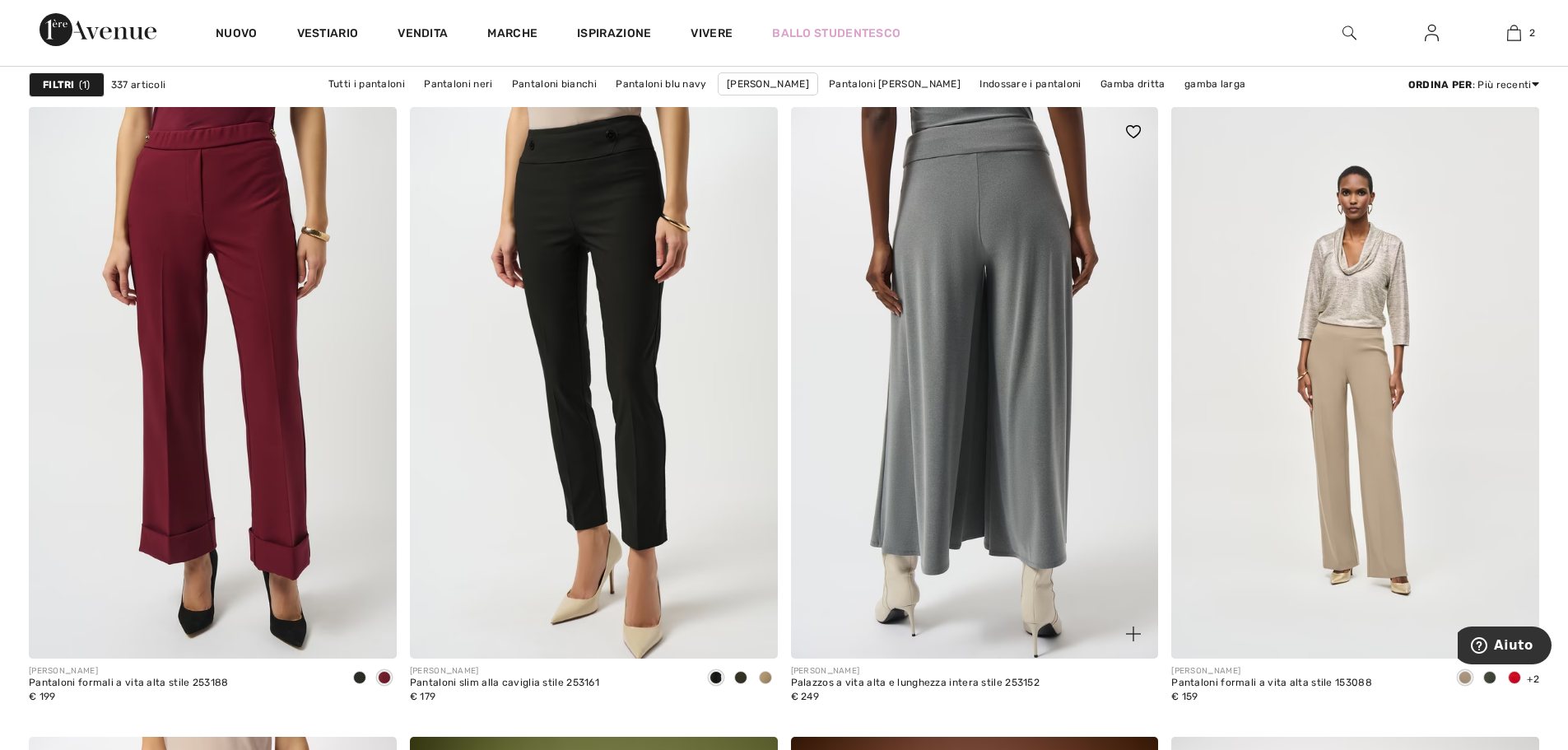
click at [1009, 237] on img at bounding box center [974, 382] width 368 height 551
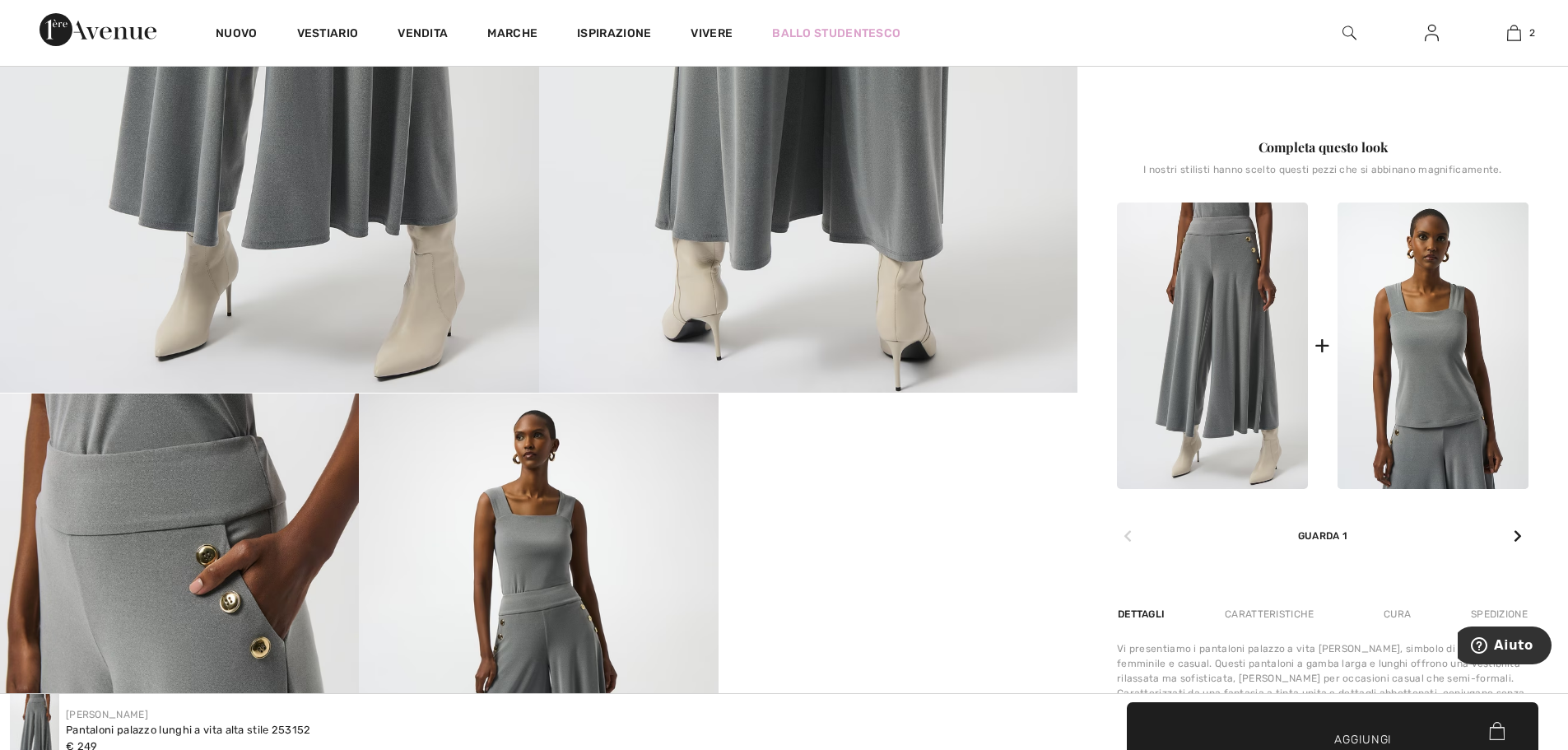
scroll to position [658, 0]
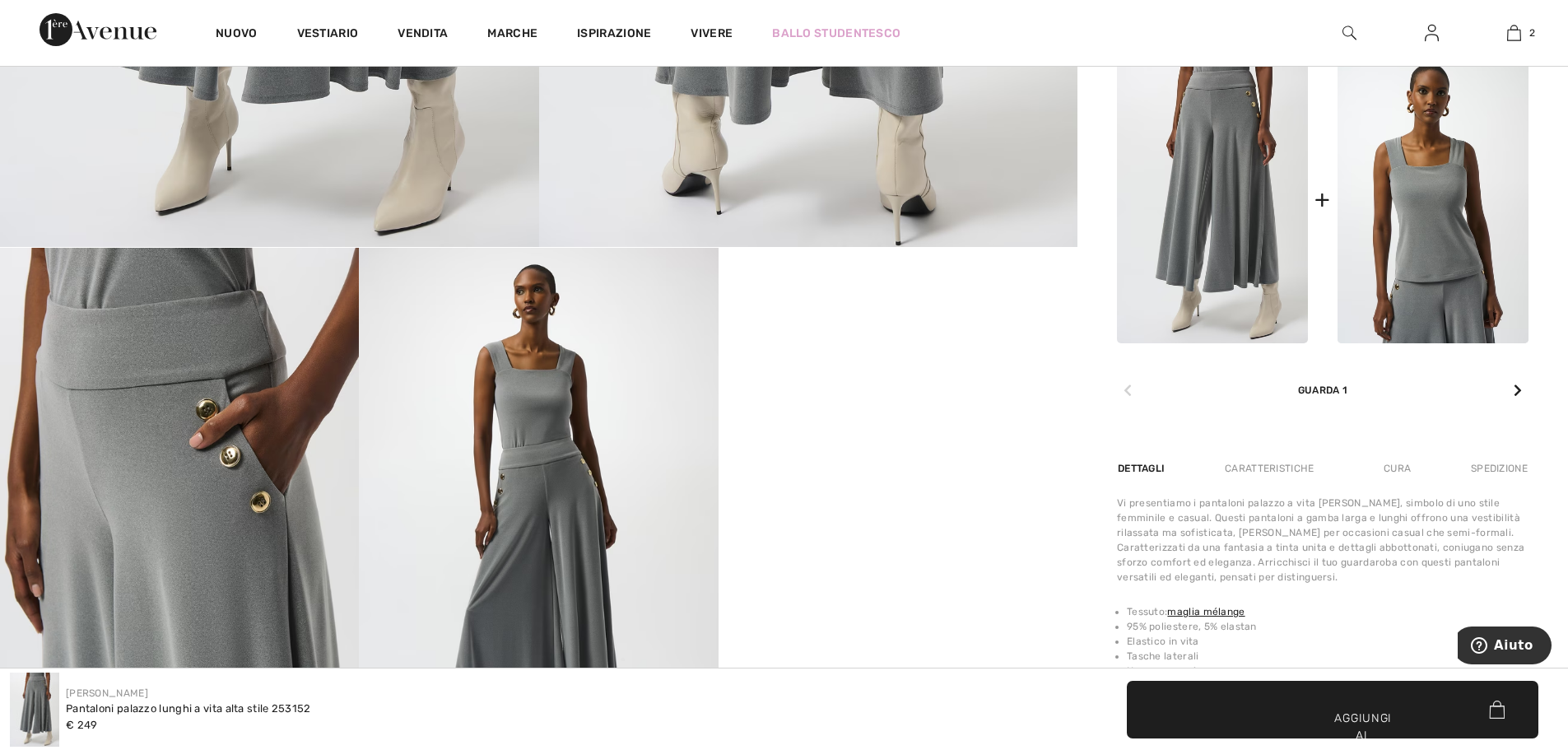
click at [1520, 396] on icon at bounding box center [1517, 389] width 8 height 13
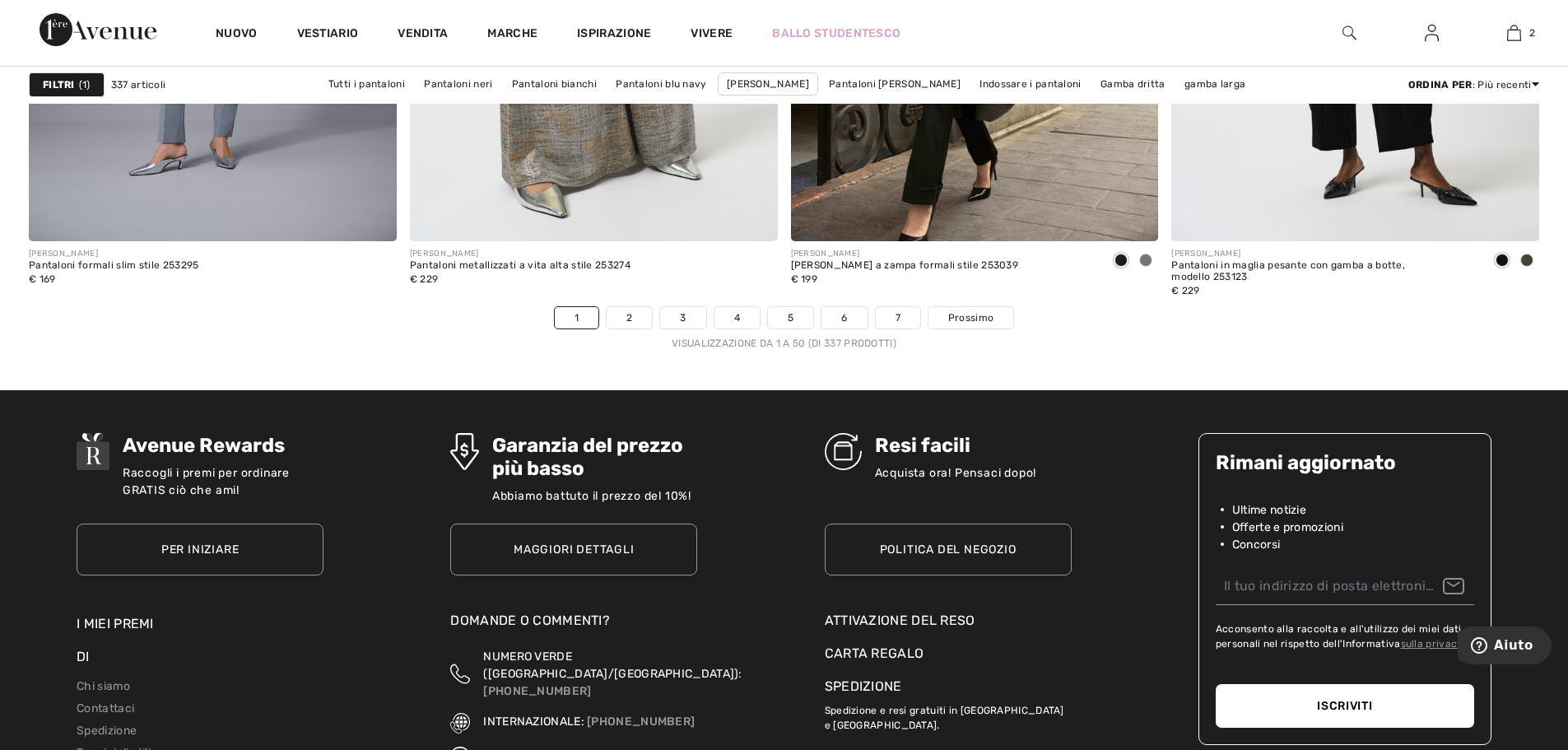
scroll to position [9545, 0]
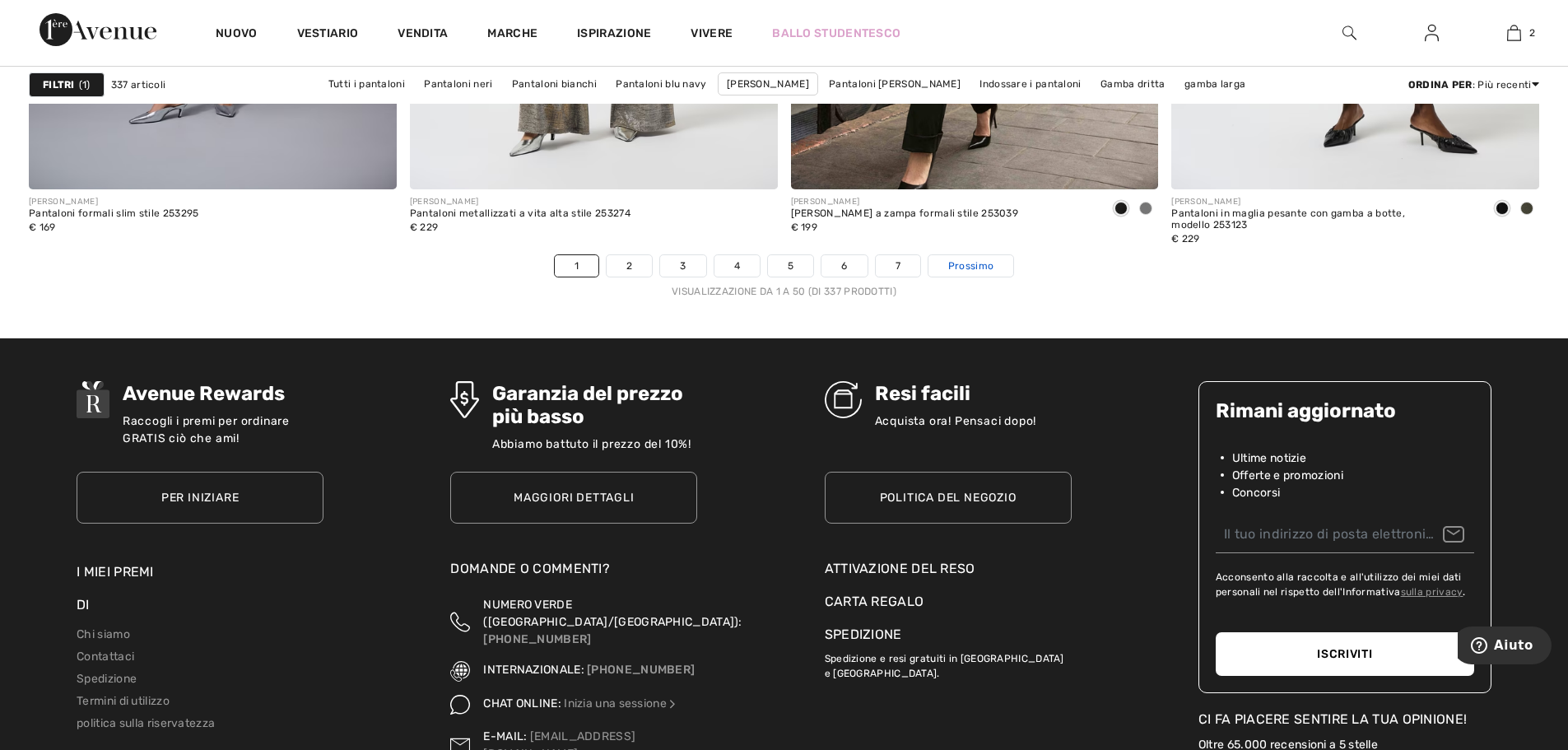
click at [977, 257] on link "Prossimo" at bounding box center [970, 266] width 85 height 21
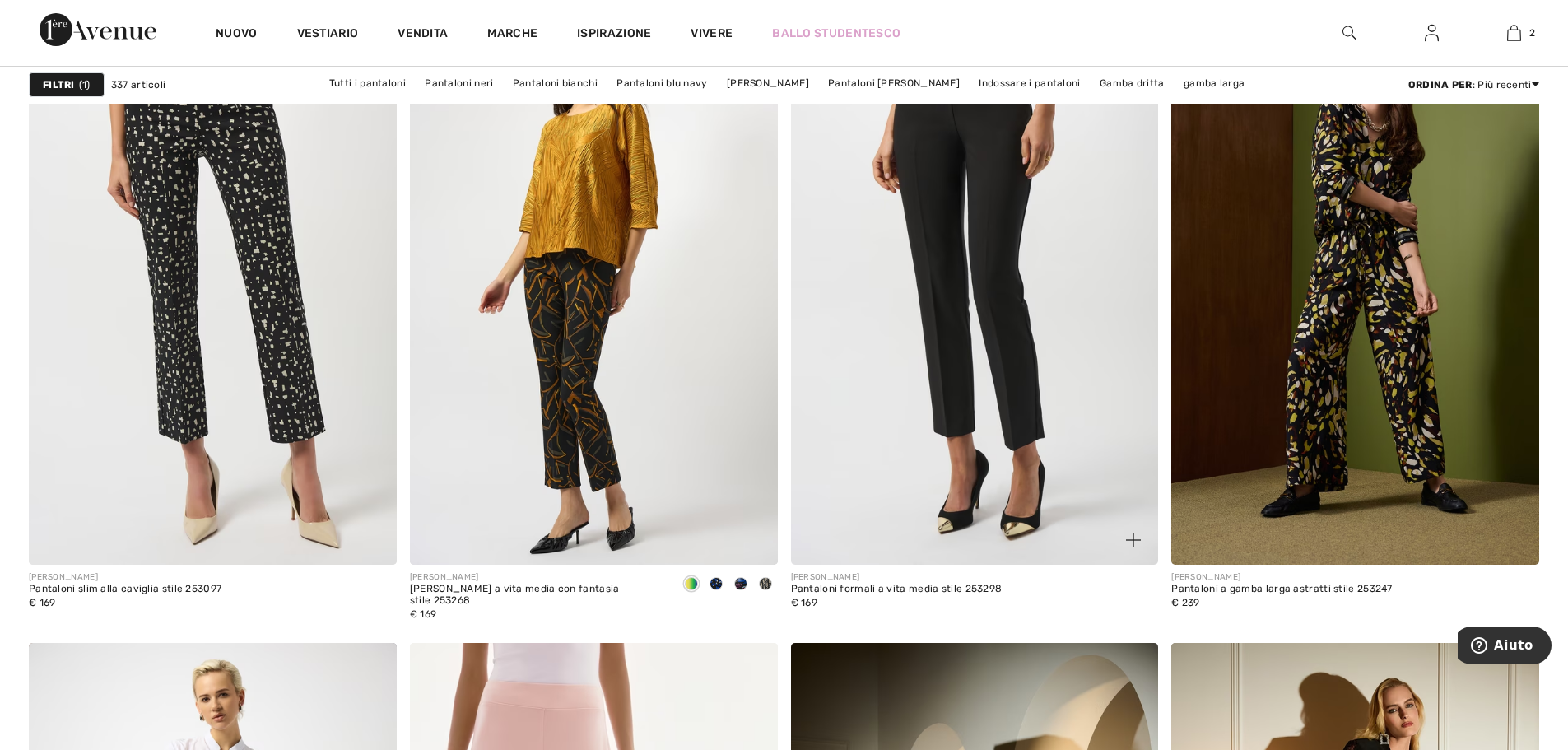
scroll to position [1399, 0]
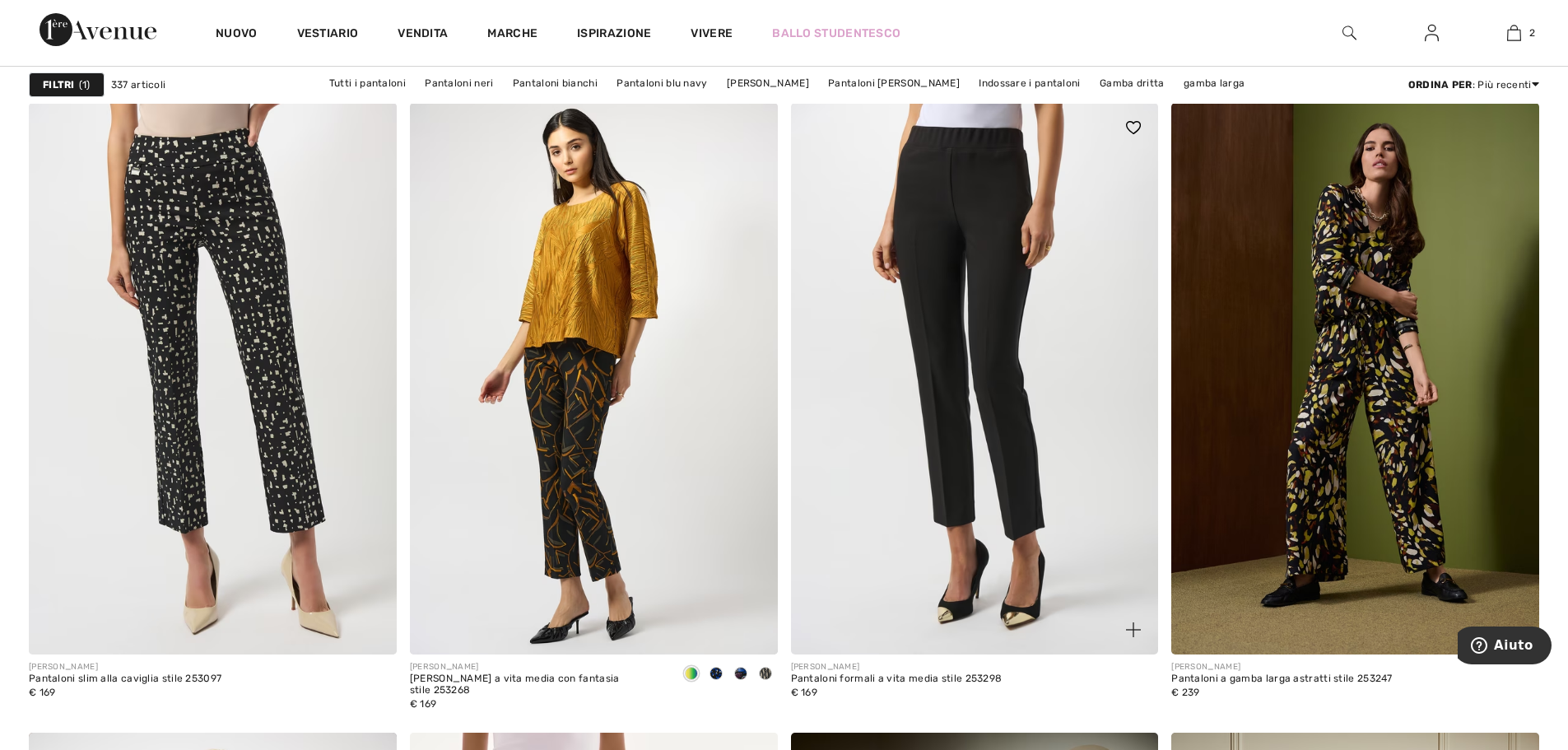
click at [990, 232] on img at bounding box center [974, 378] width 368 height 551
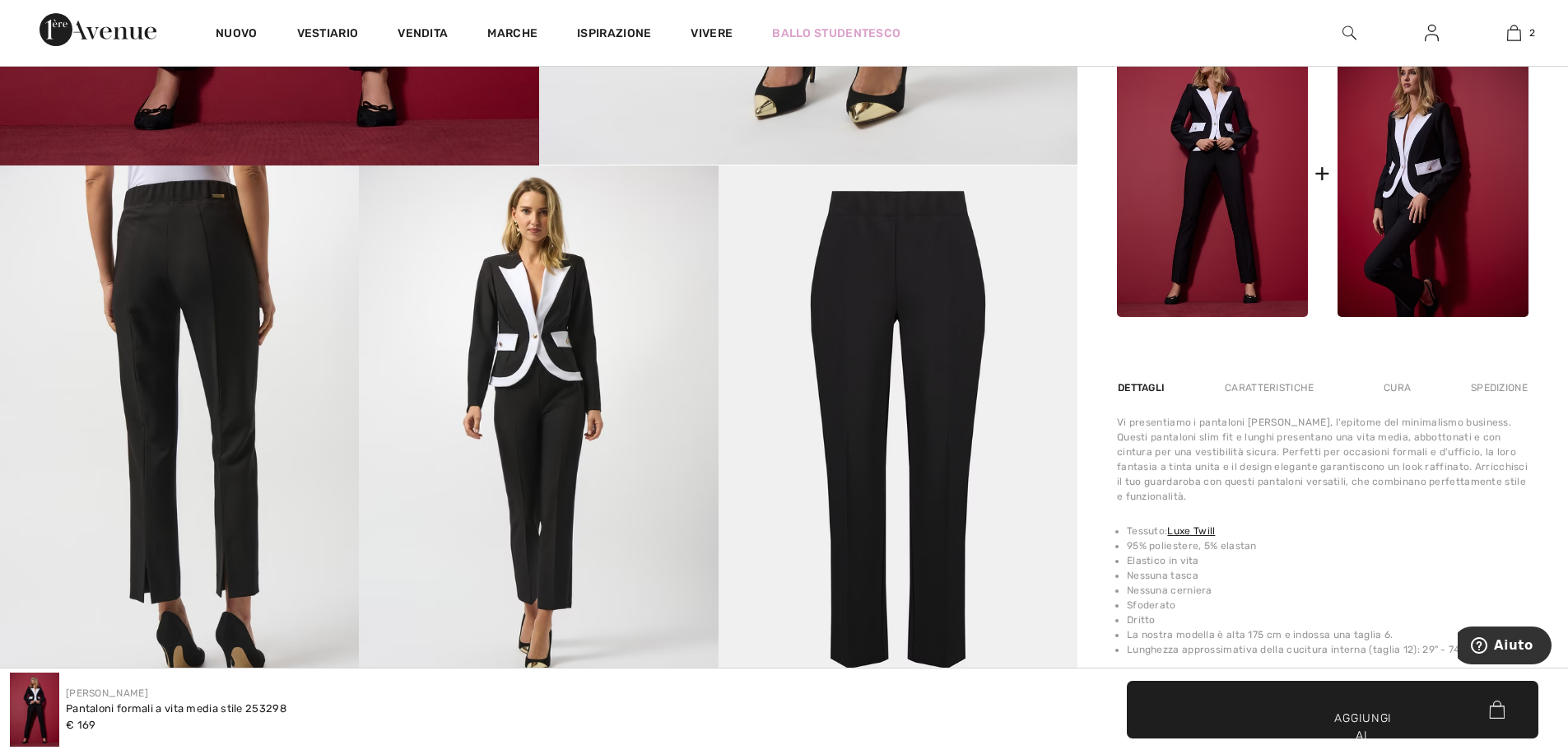
scroll to position [740, 0]
click at [195, 225] on img at bounding box center [179, 434] width 359 height 538
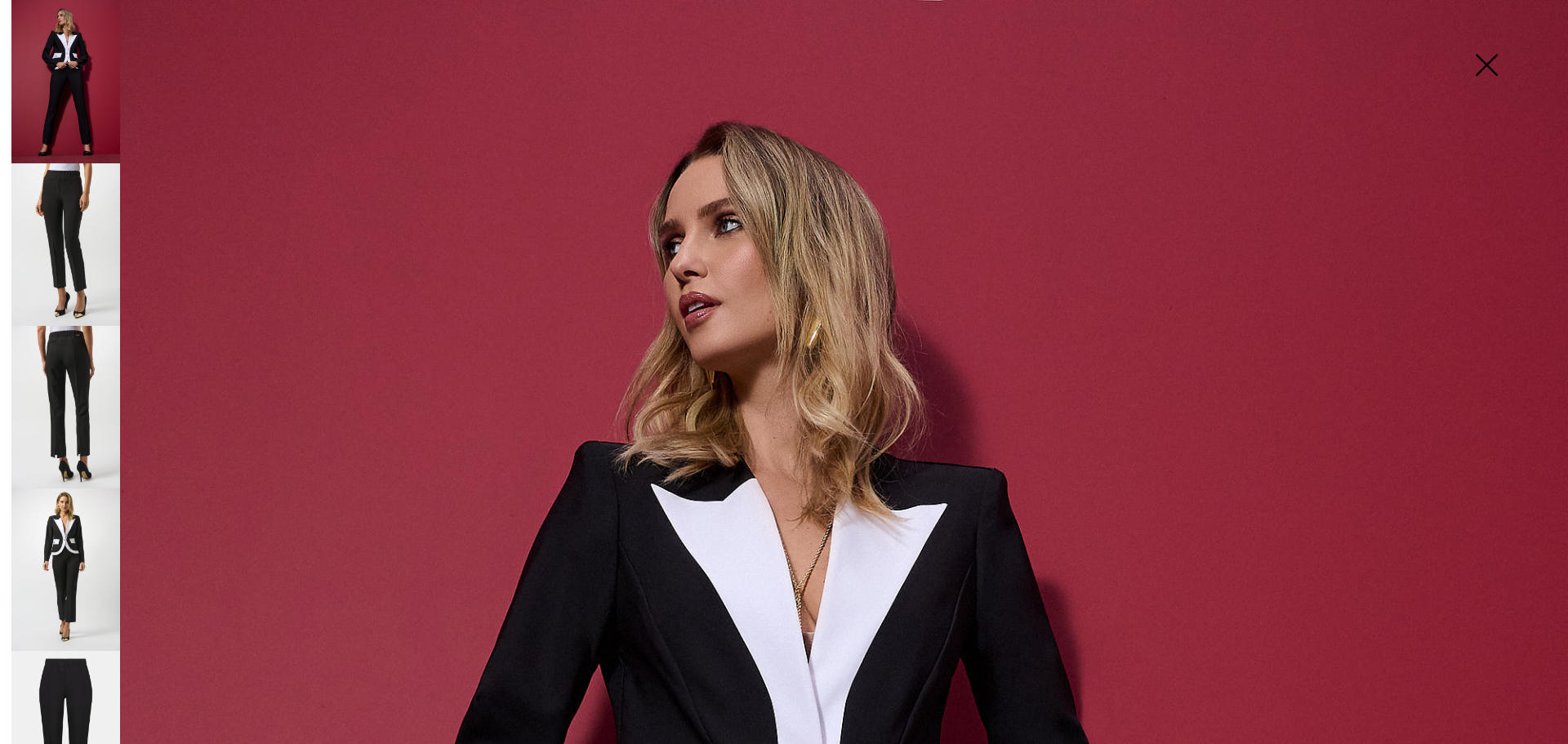
click at [77, 374] on img at bounding box center [65, 406] width 109 height 163
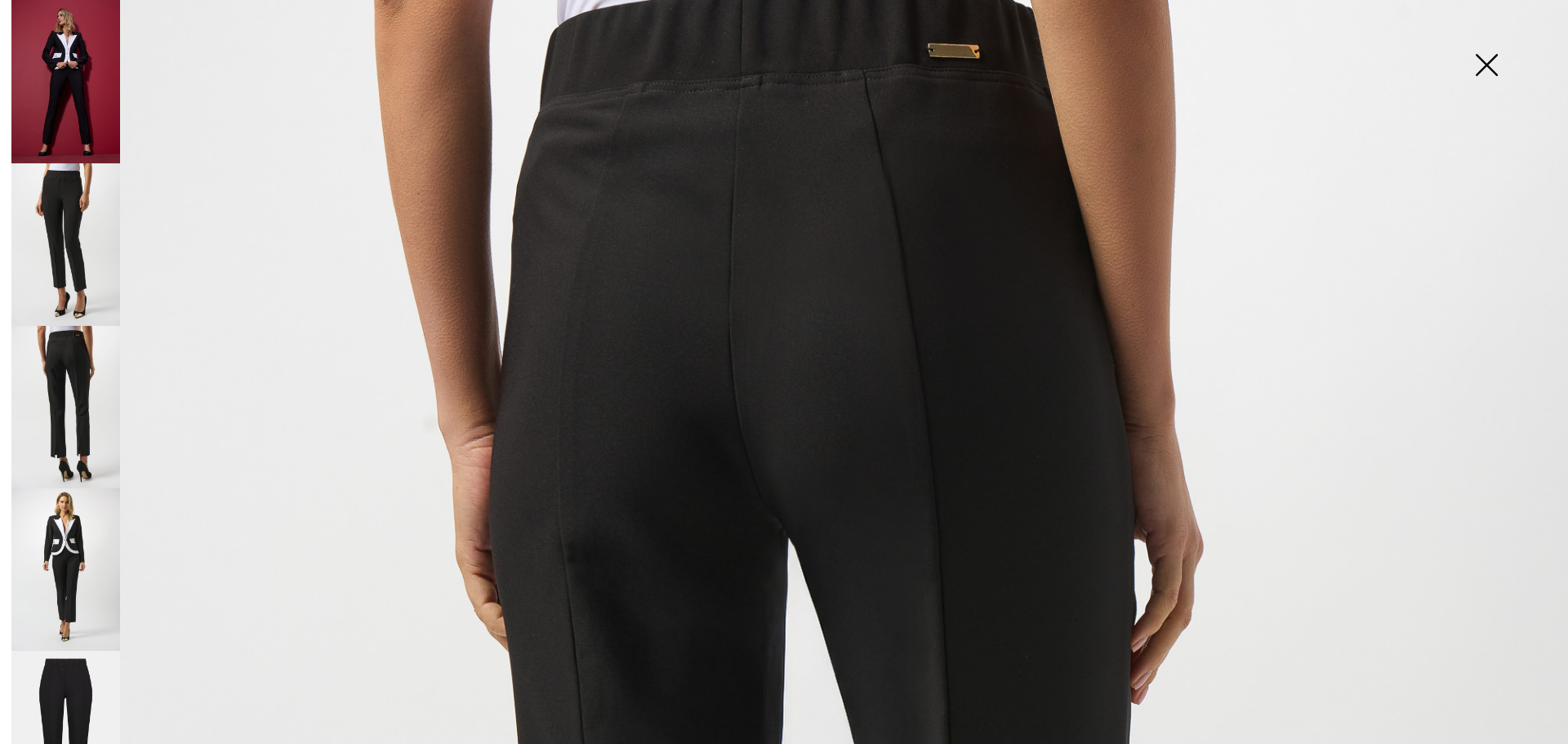
scroll to position [0, 0]
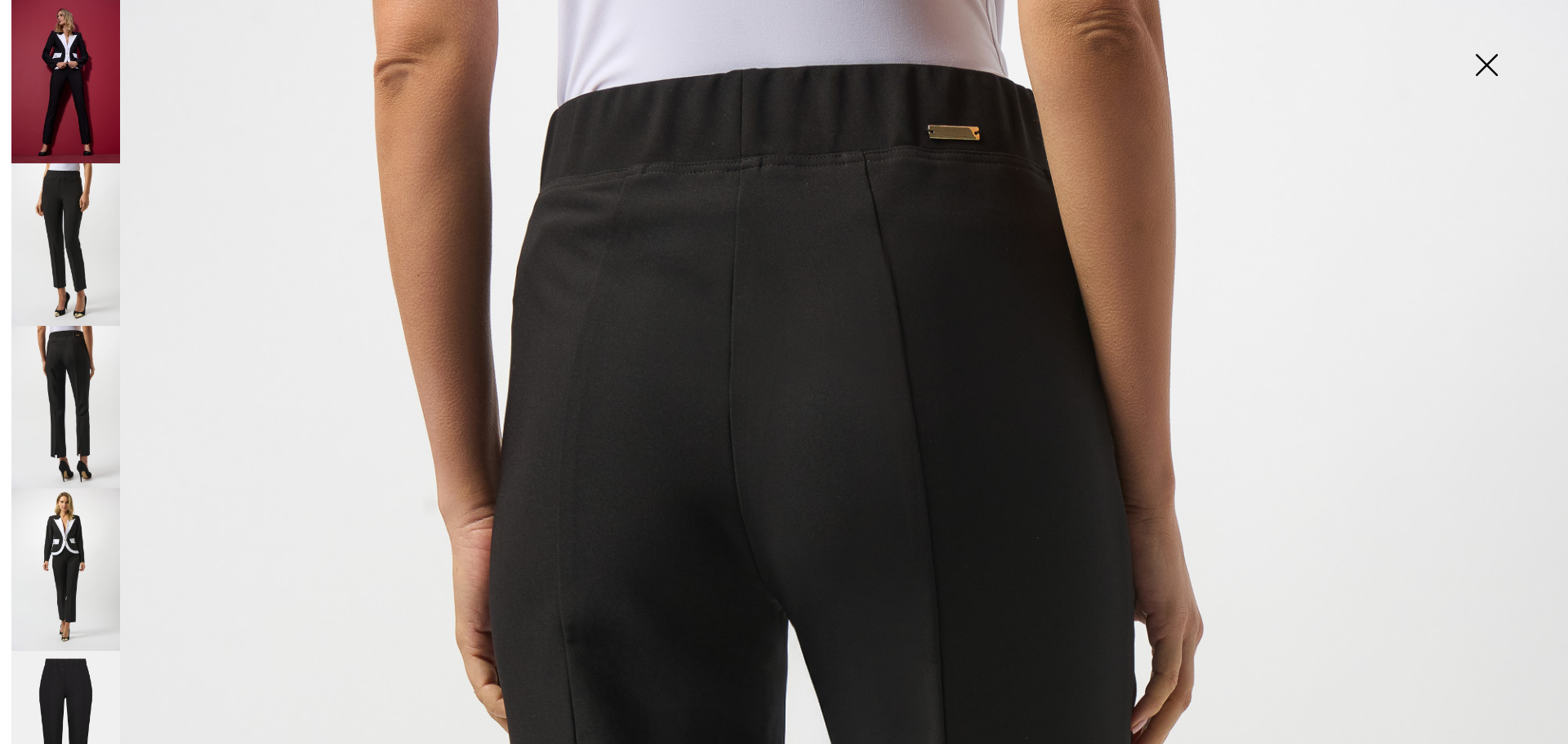
click at [77, 366] on img at bounding box center [65, 406] width 109 height 163
click at [70, 491] on img at bounding box center [65, 569] width 109 height 163
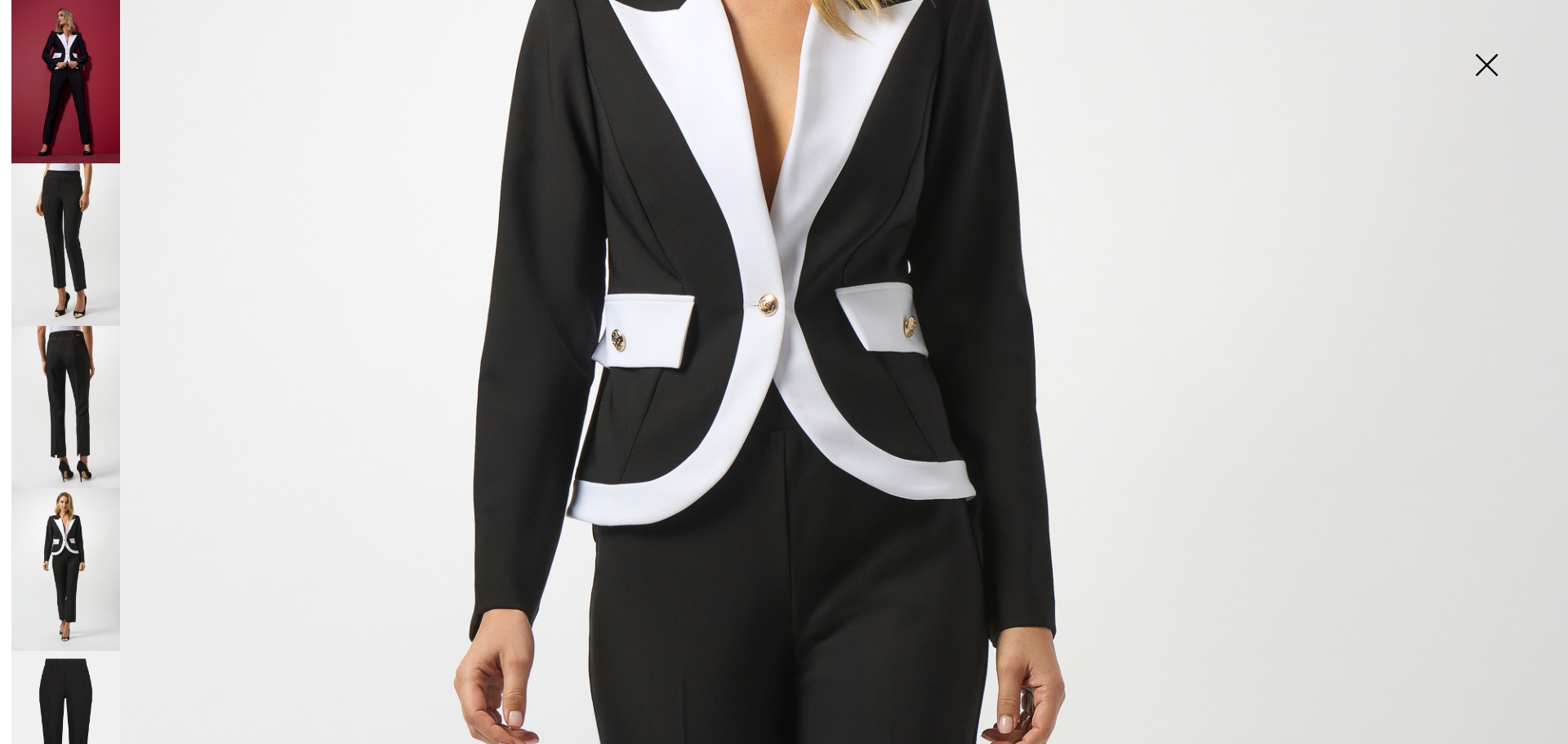
scroll to position [734, 0]
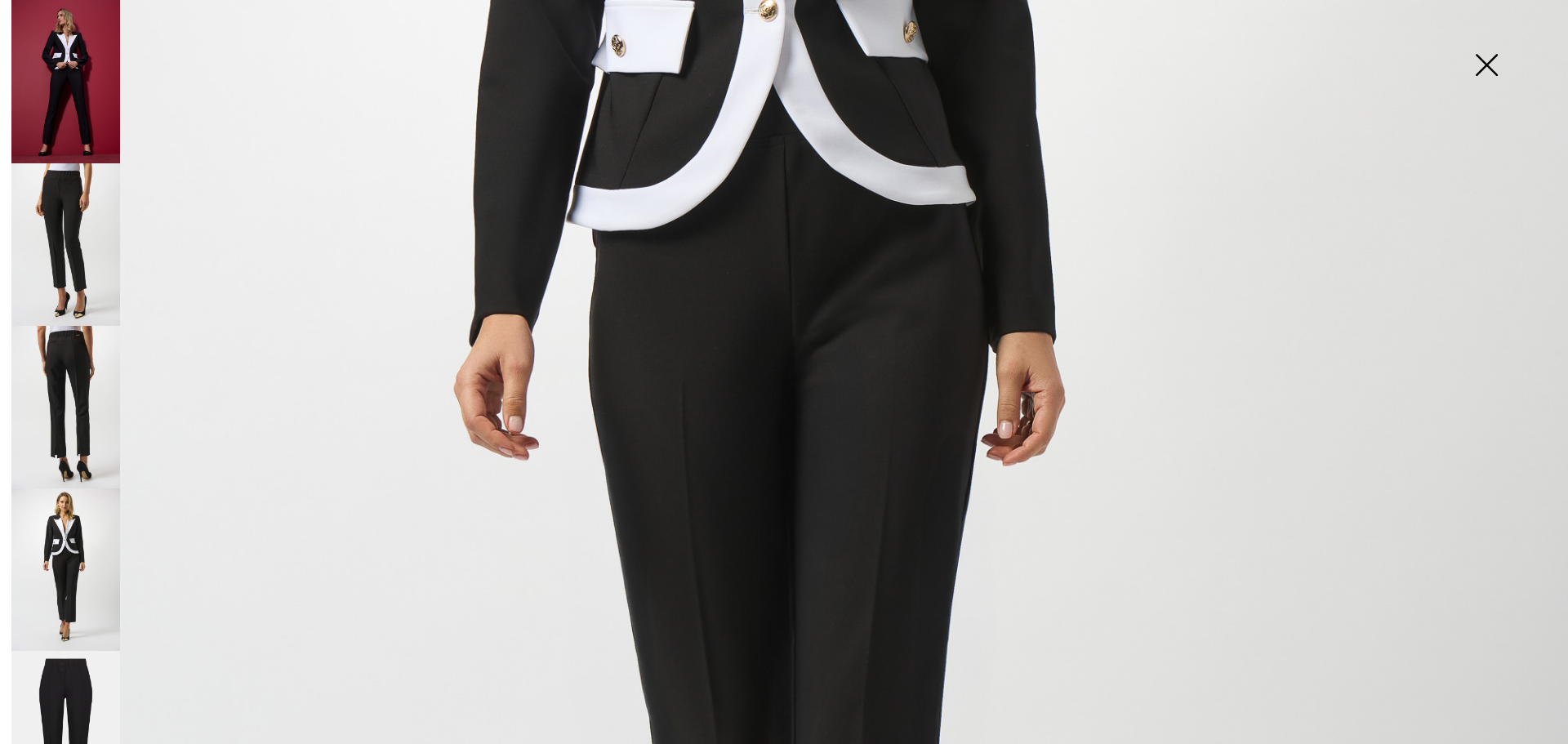
click at [64, 651] on img at bounding box center [65, 733] width 109 height 164
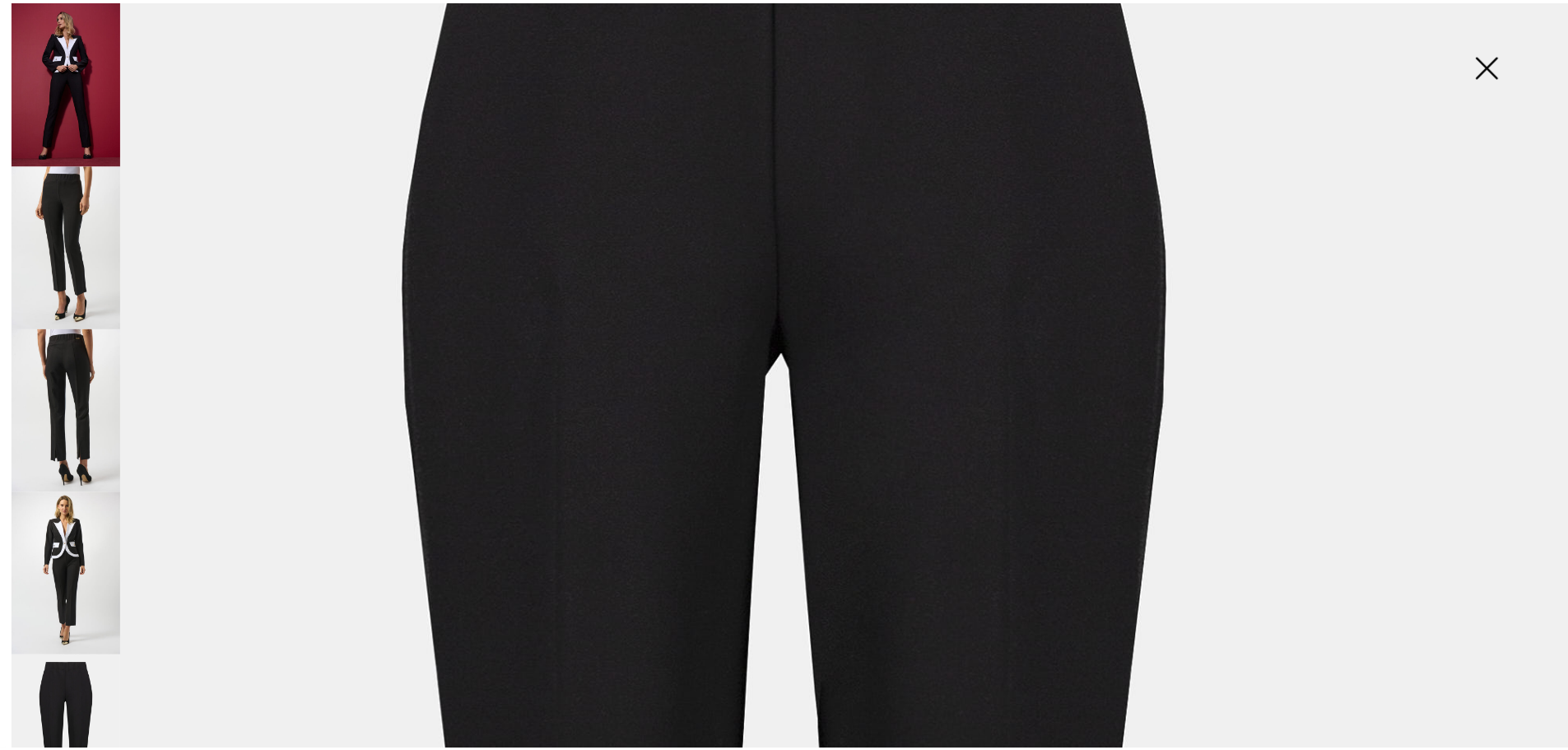
scroll to position [329, 0]
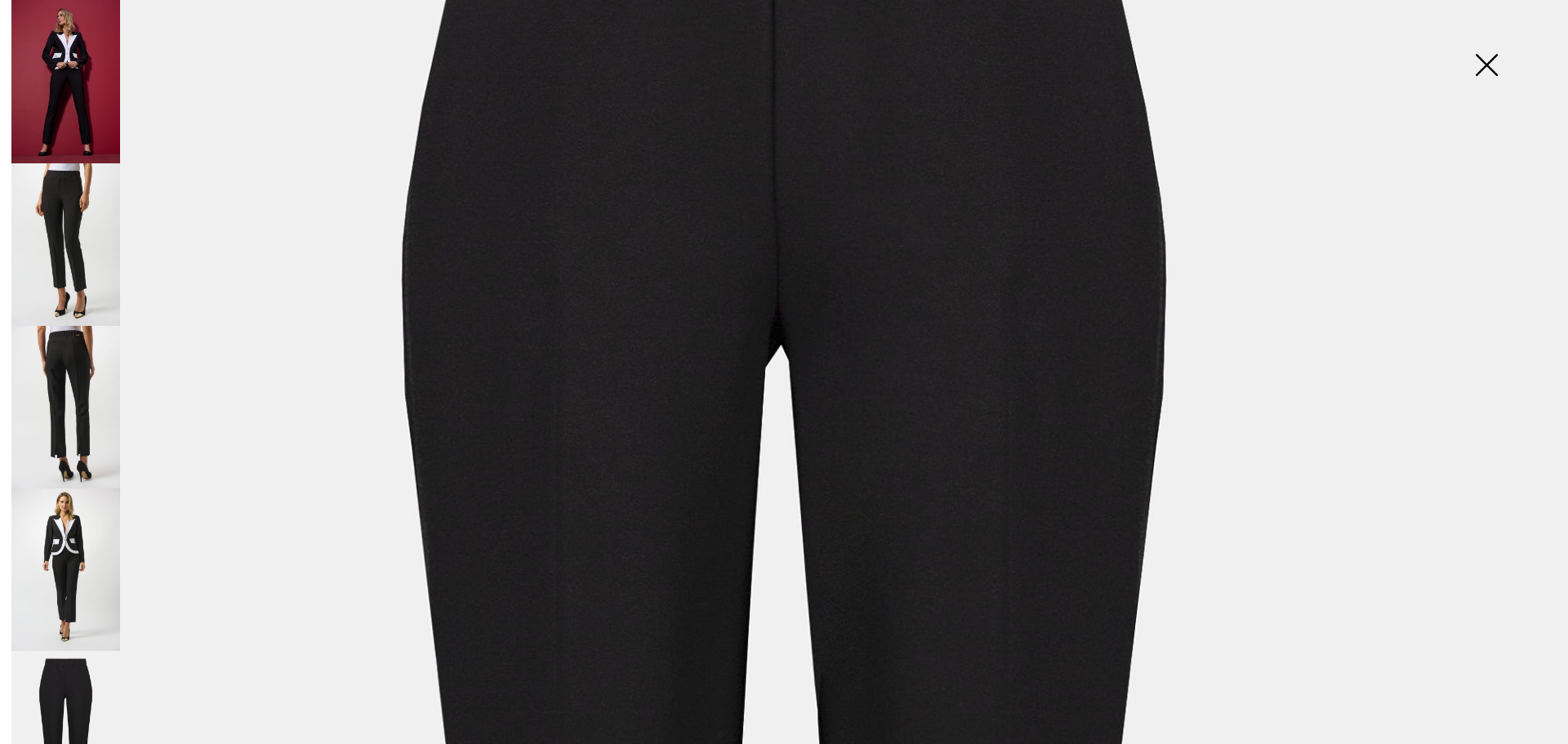
click at [1483, 58] on img at bounding box center [1486, 66] width 82 height 84
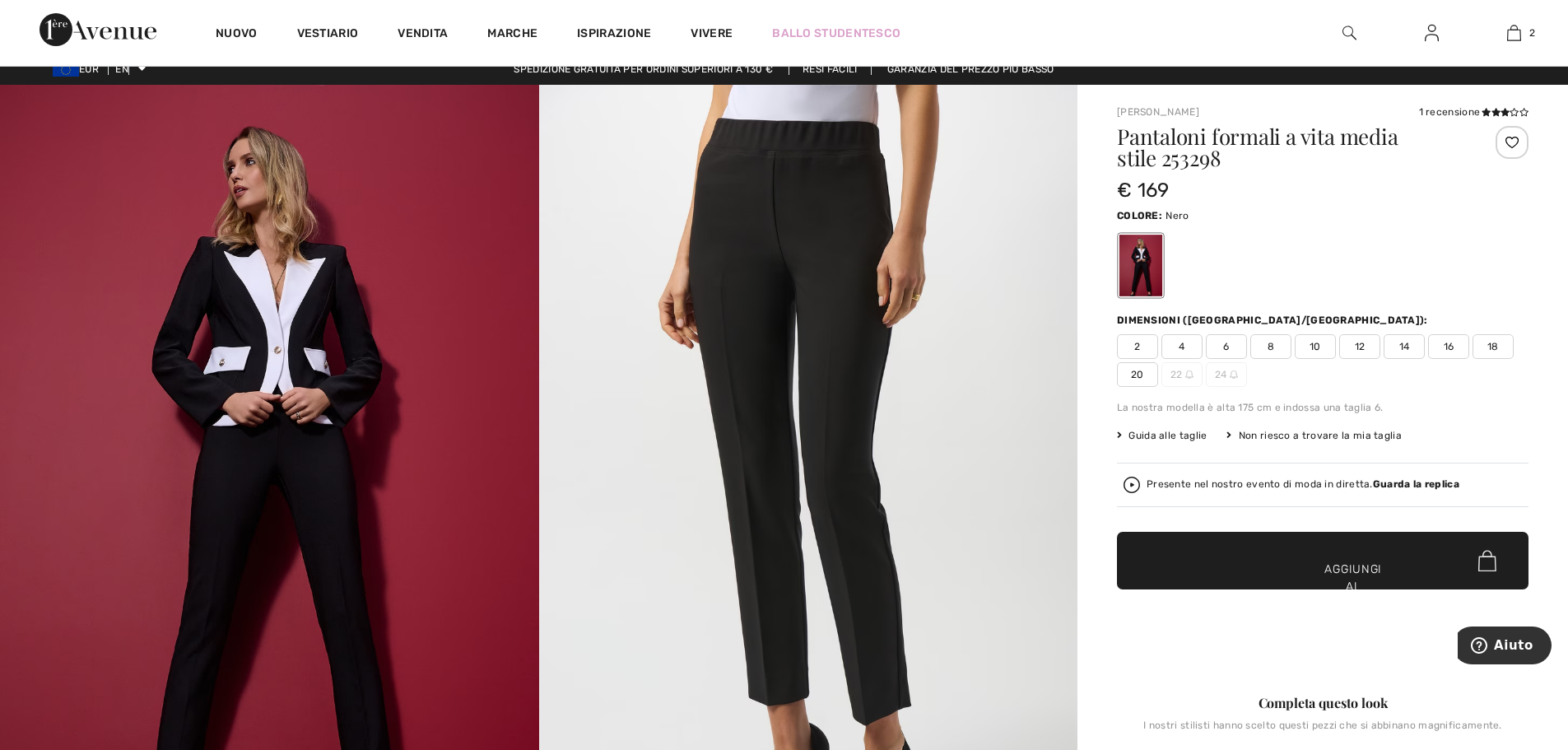
scroll to position [0, 0]
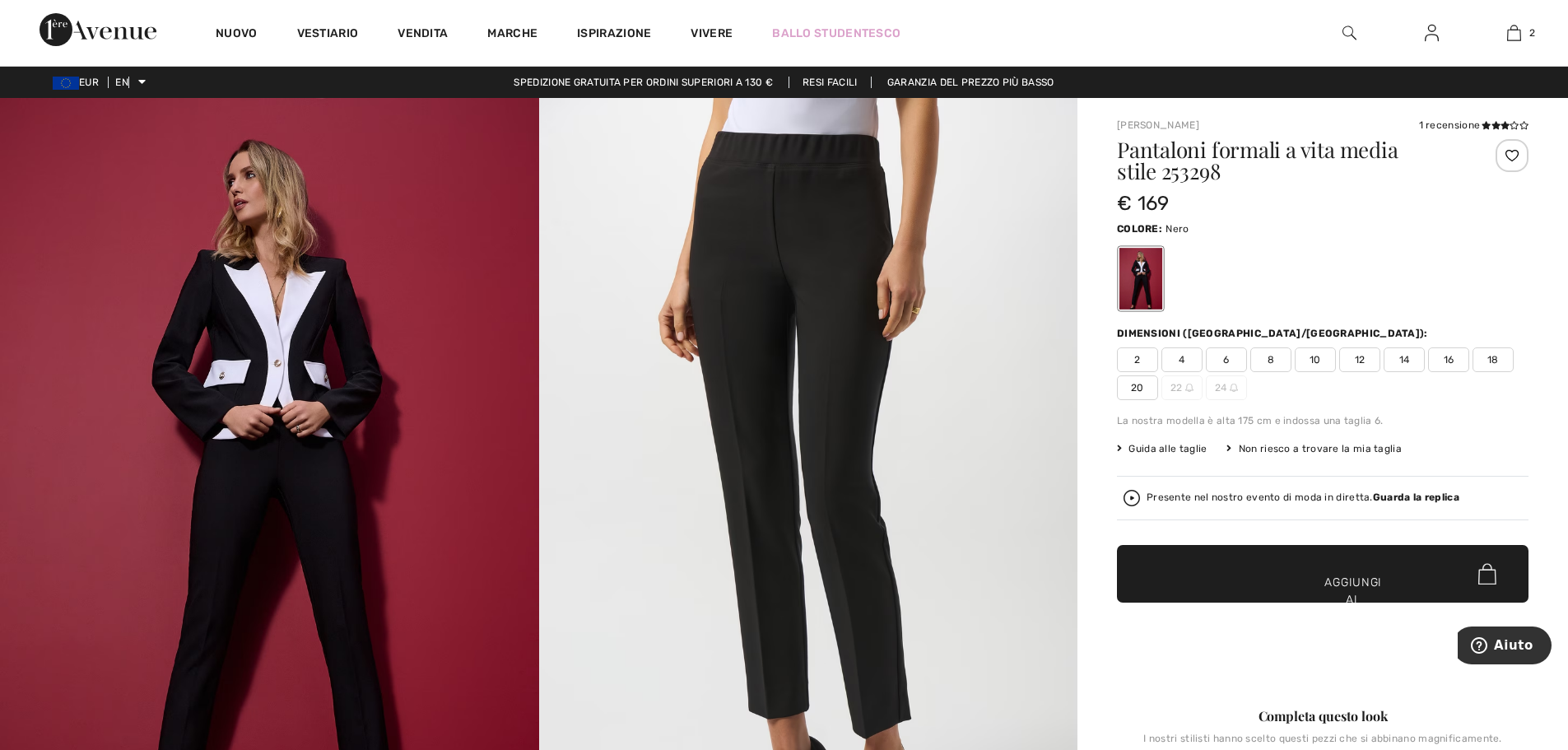
click at [1136, 450] on font "Guida alle taglie" at bounding box center [1167, 448] width 78 height 11
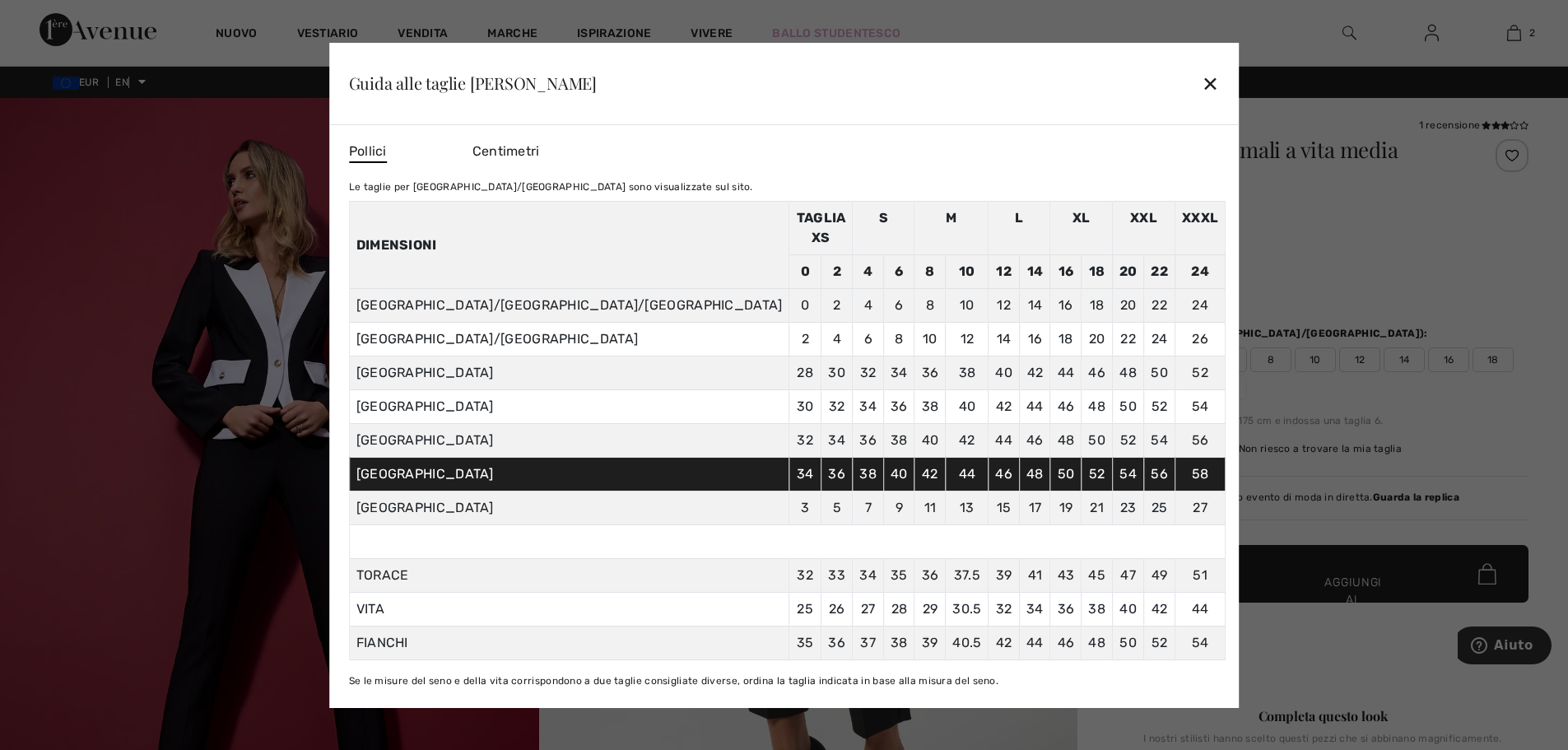
click at [1201, 91] on font "✕" at bounding box center [1210, 84] width 18 height 24
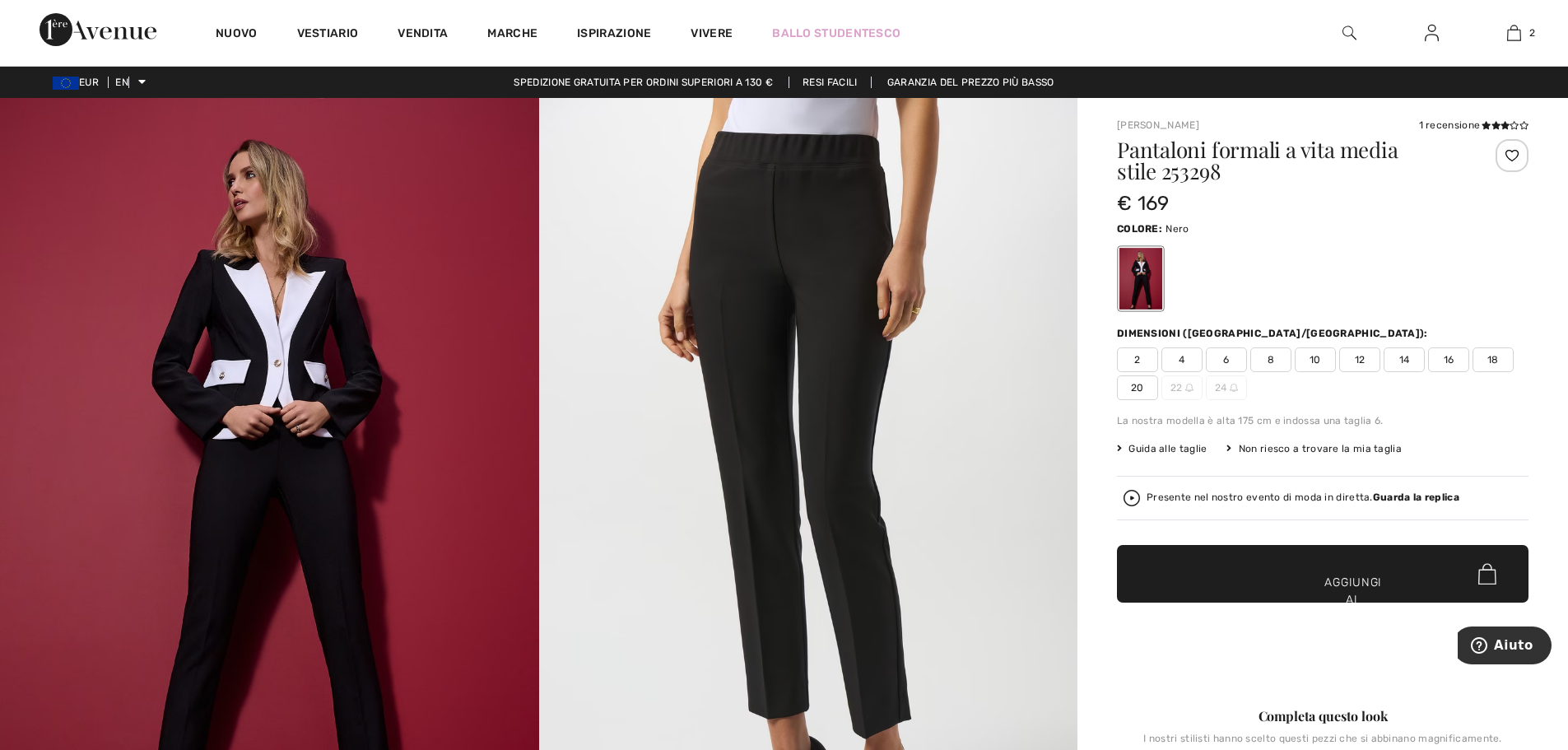
click at [1145, 445] on font "Guida alle taglie" at bounding box center [1167, 448] width 78 height 11
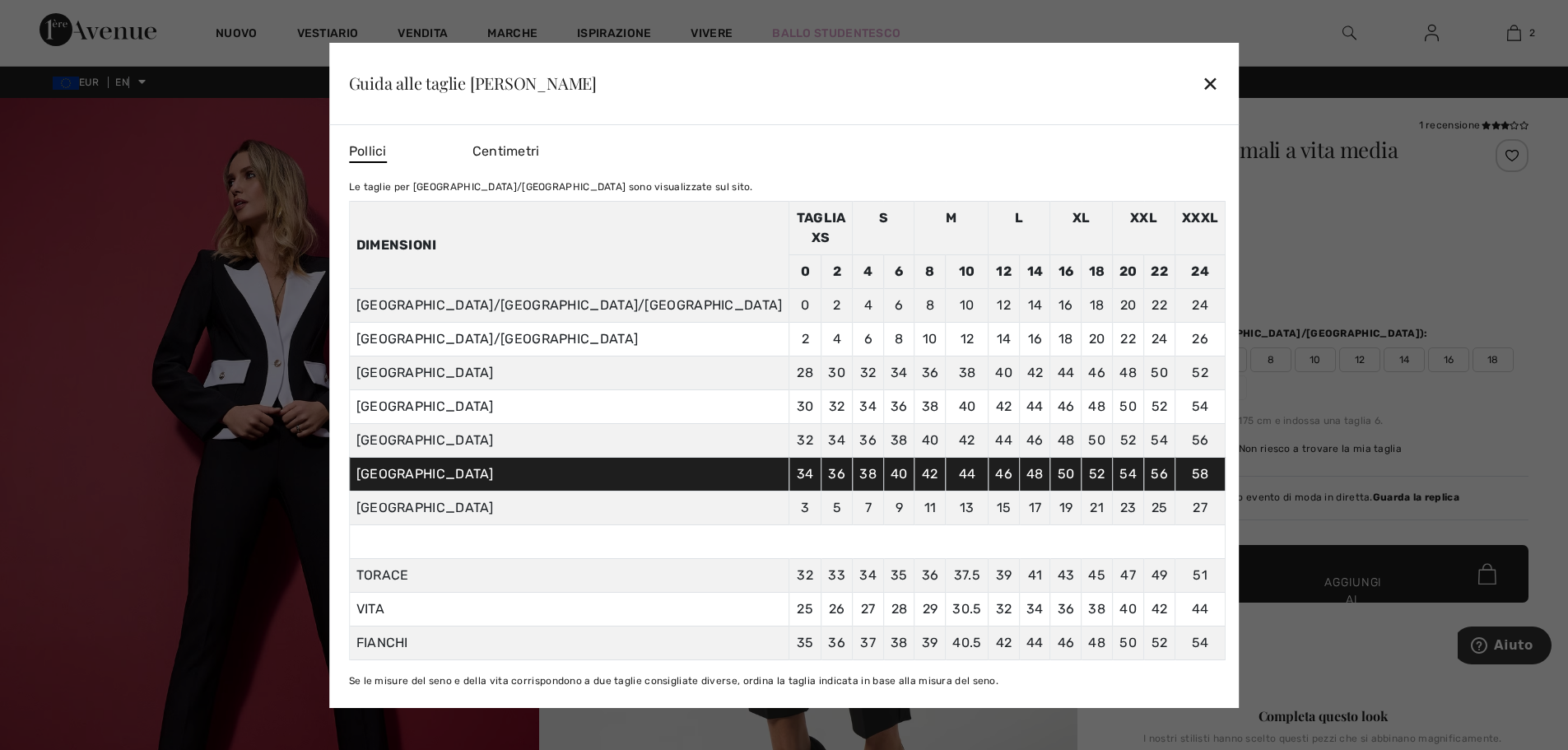
click at [1265, 377] on div at bounding box center [784, 375] width 1568 height 750
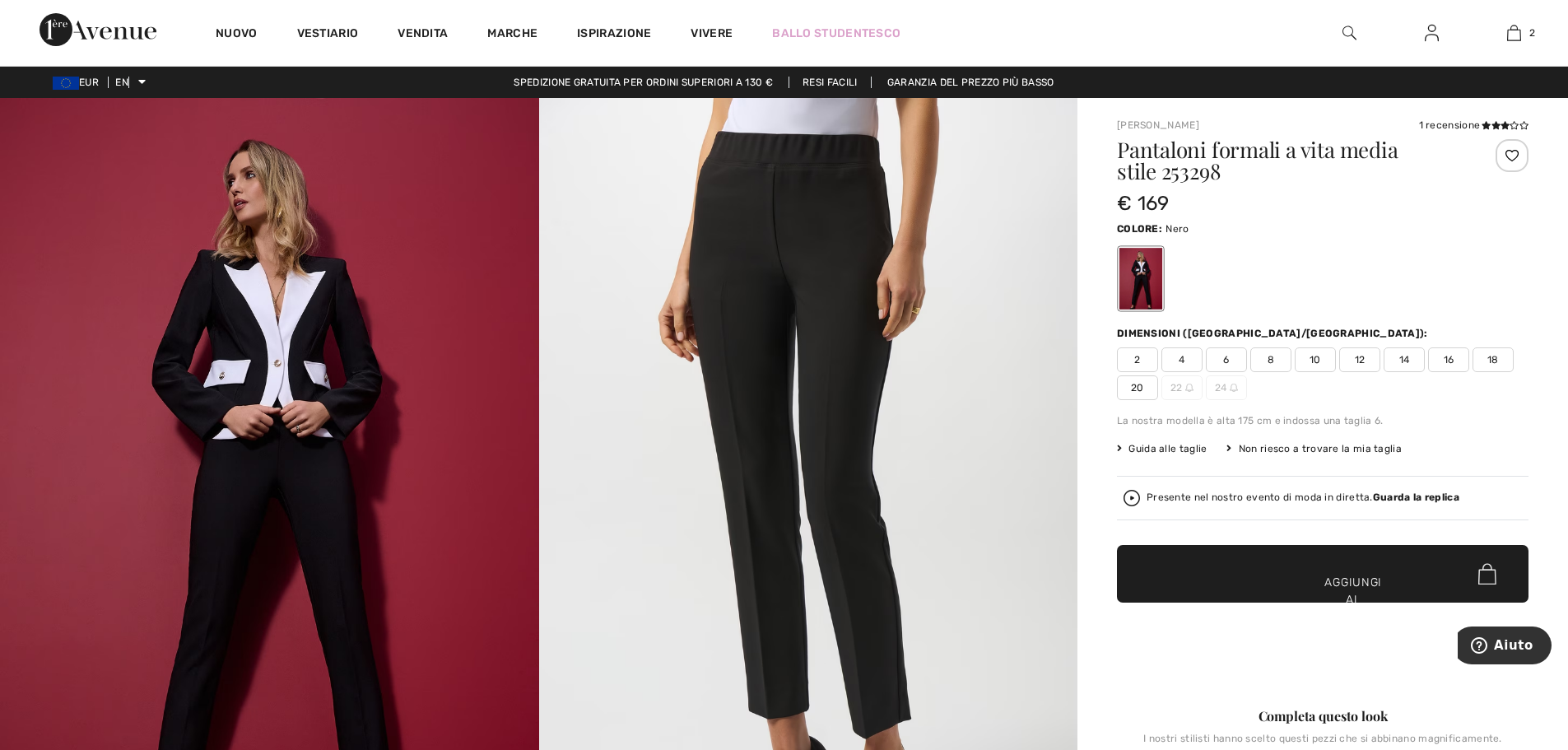
click at [1404, 364] on font "14" at bounding box center [1405, 359] width 11 height 11
click at [1317, 573] on span "✔ Aggiunto al carrello Aggiungi al carrello" at bounding box center [1322, 574] width 412 height 58
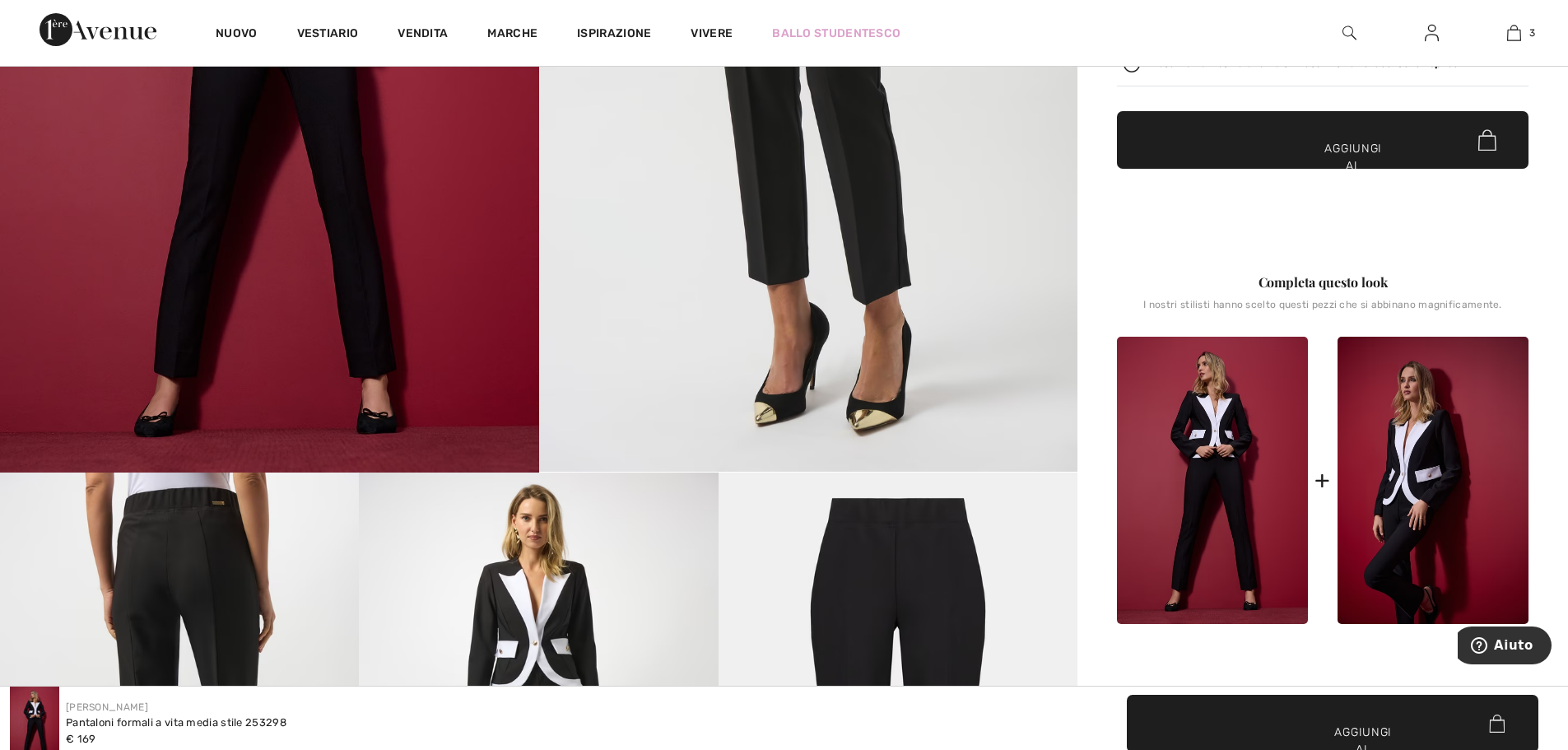
scroll to position [658, 0]
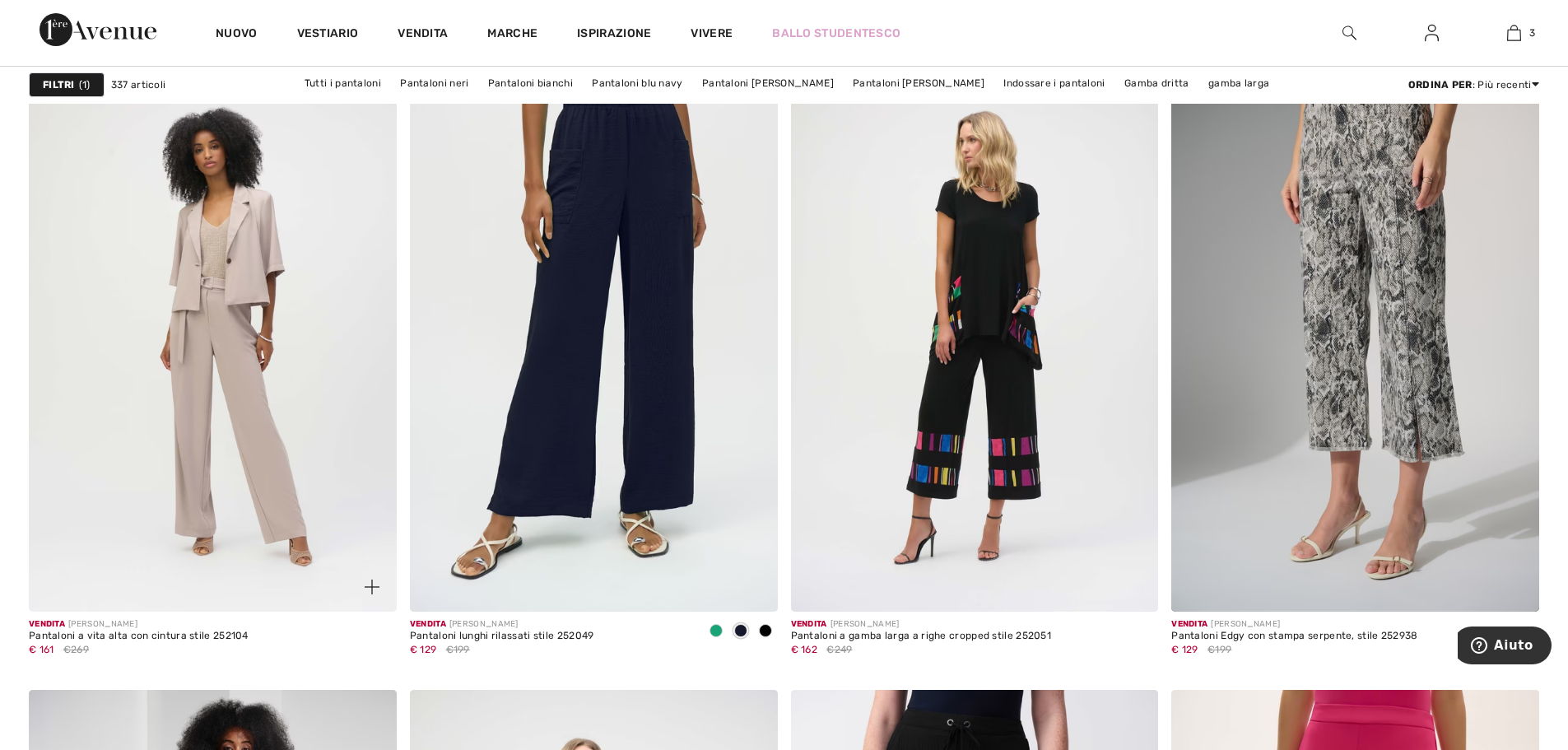
scroll to position [8393, 0]
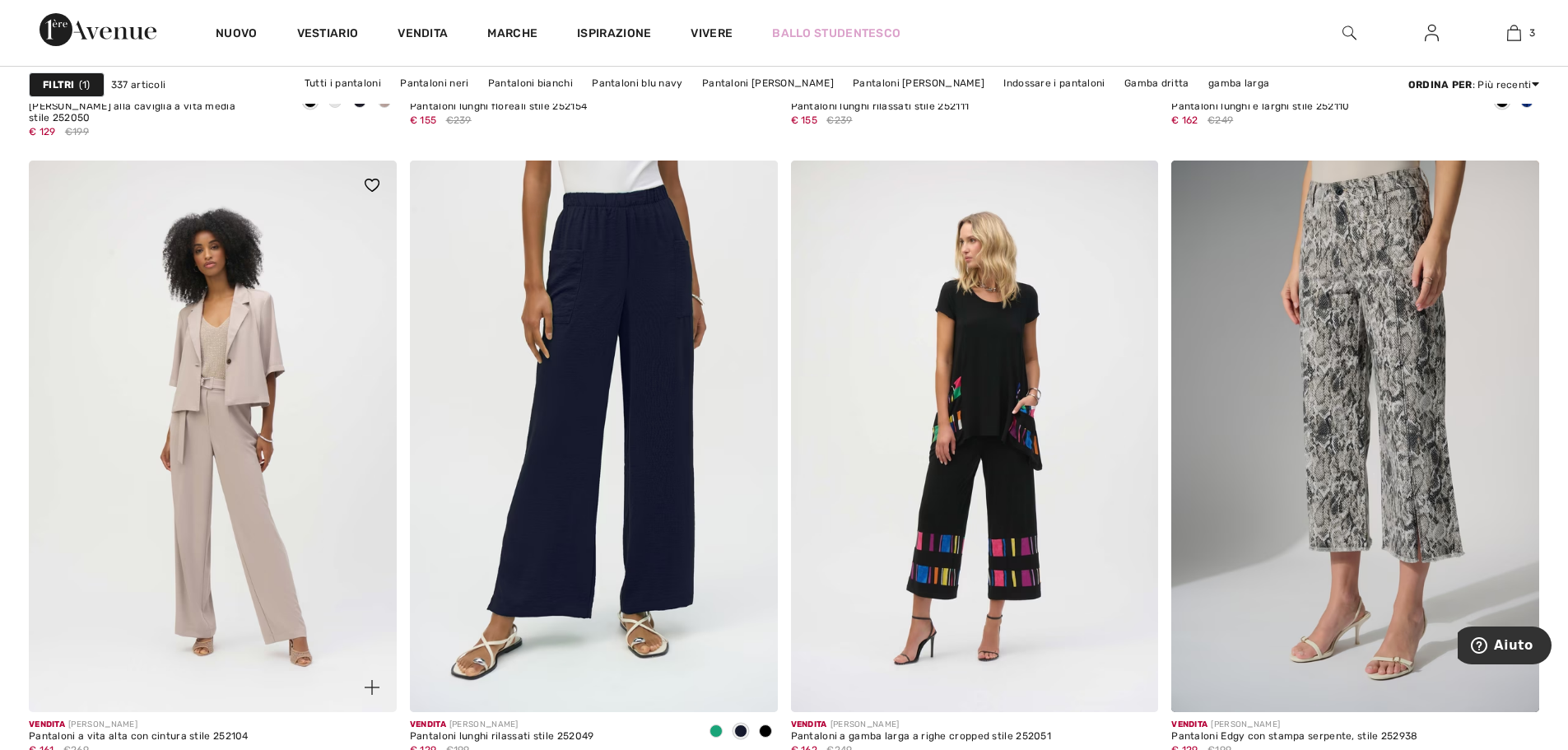
click at [218, 376] on img at bounding box center [212, 436] width 368 height 551
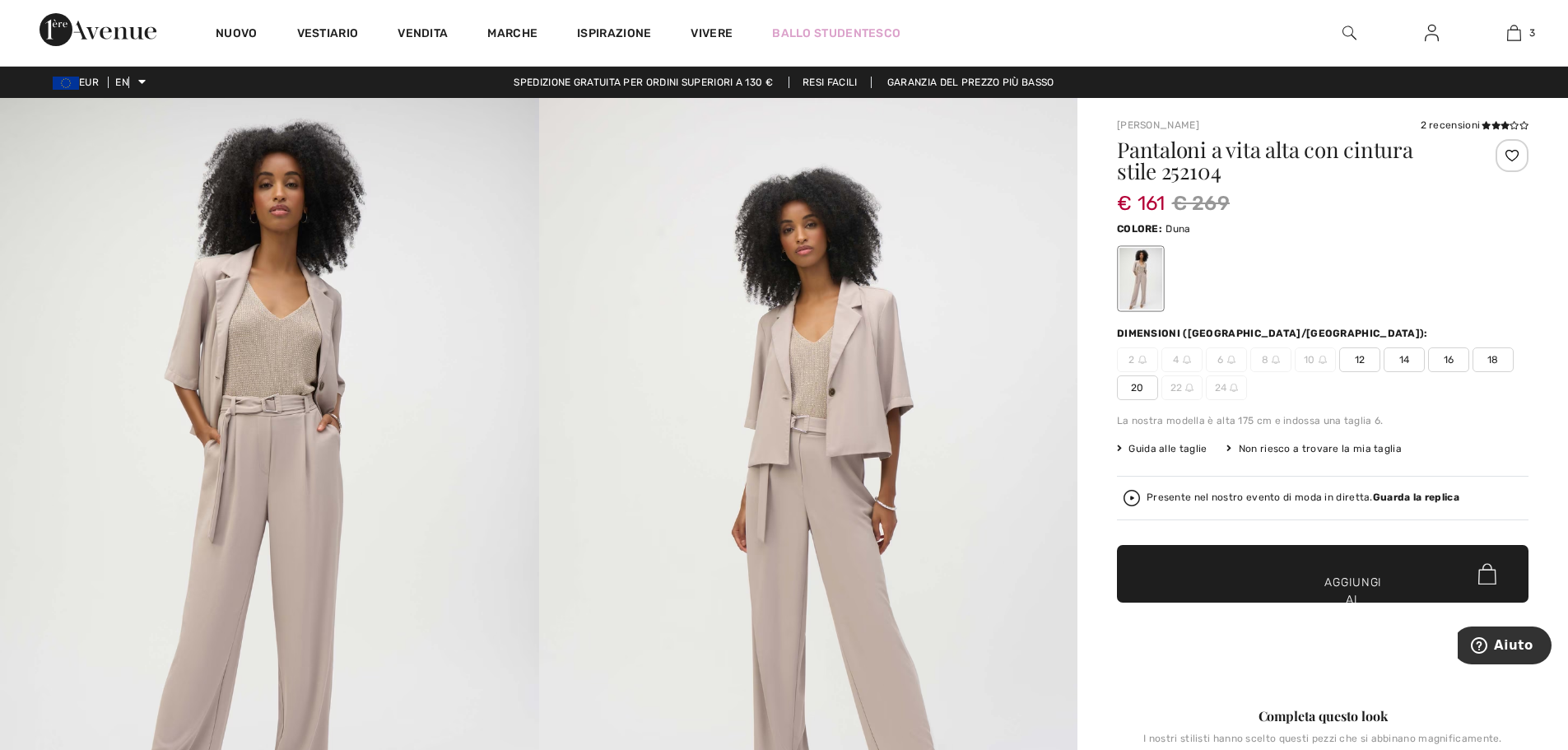
click at [1152, 454] on font "Guida alle taglie" at bounding box center [1167, 448] width 78 height 11
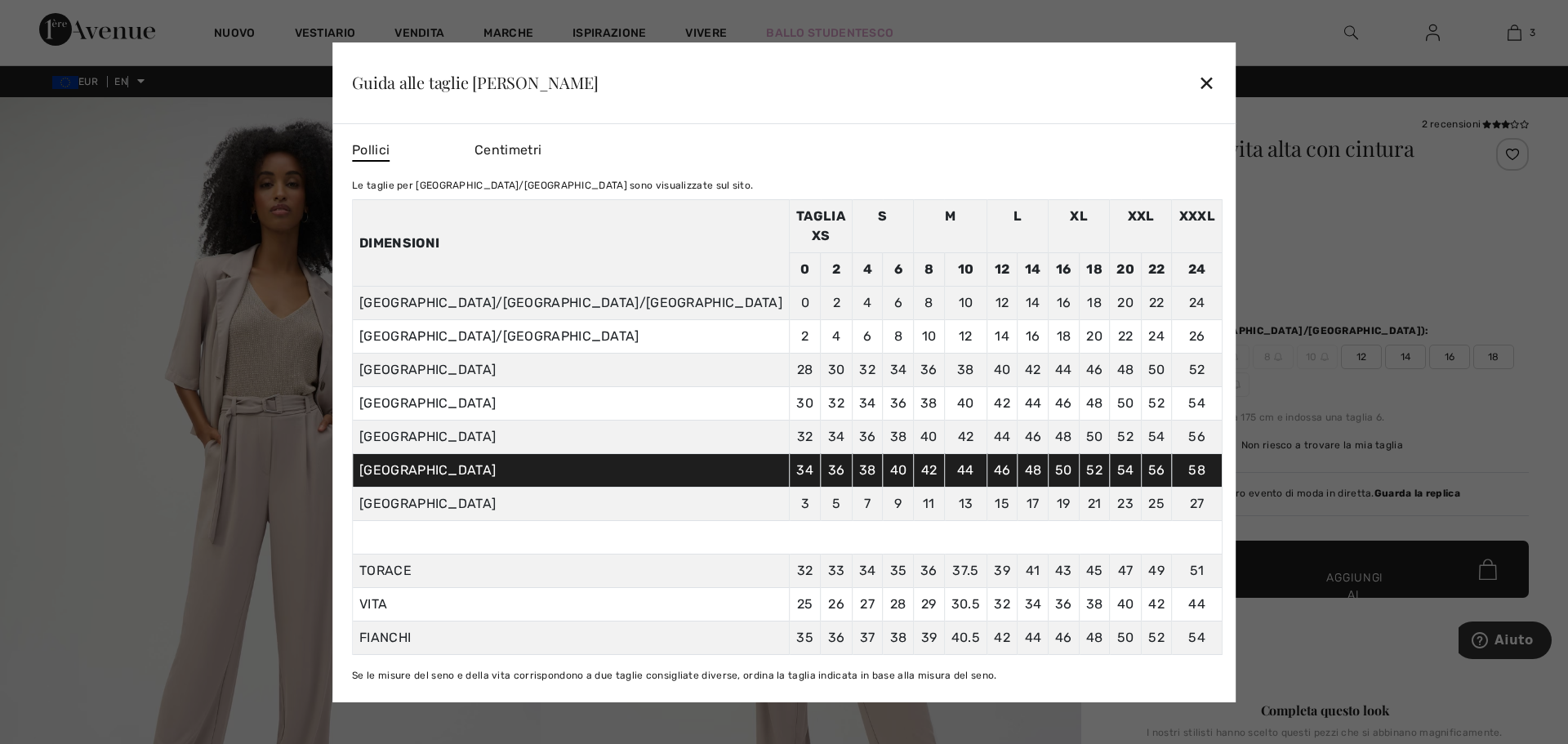
click at [1198, 91] on font "✕" at bounding box center [1207, 84] width 17 height 23
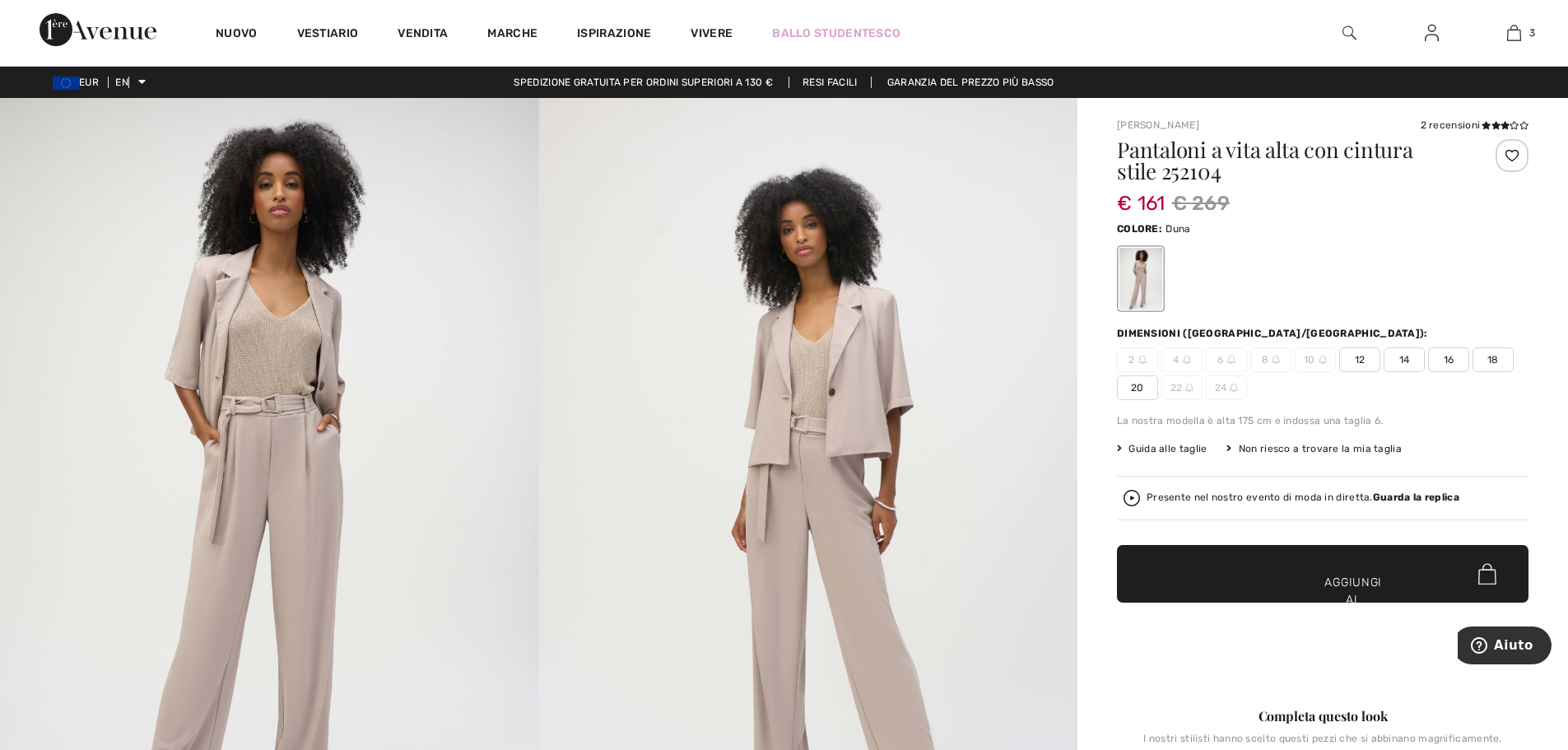
click at [1406, 361] on font "14" at bounding box center [1405, 359] width 11 height 11
click at [1328, 572] on span "✔ Aggiunto al carrello Aggiungi al carrello" at bounding box center [1322, 574] width 412 height 58
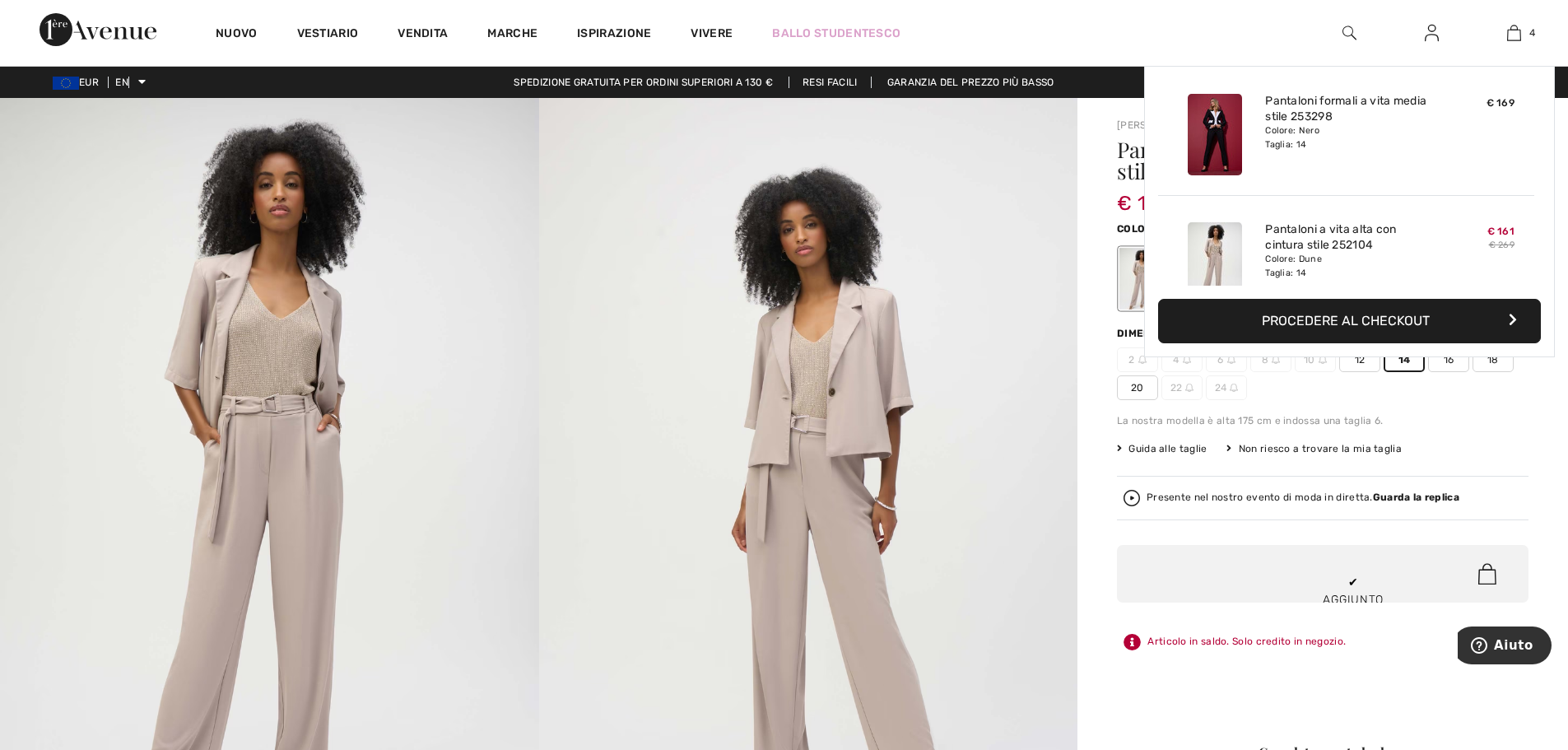
scroll to position [308, 0]
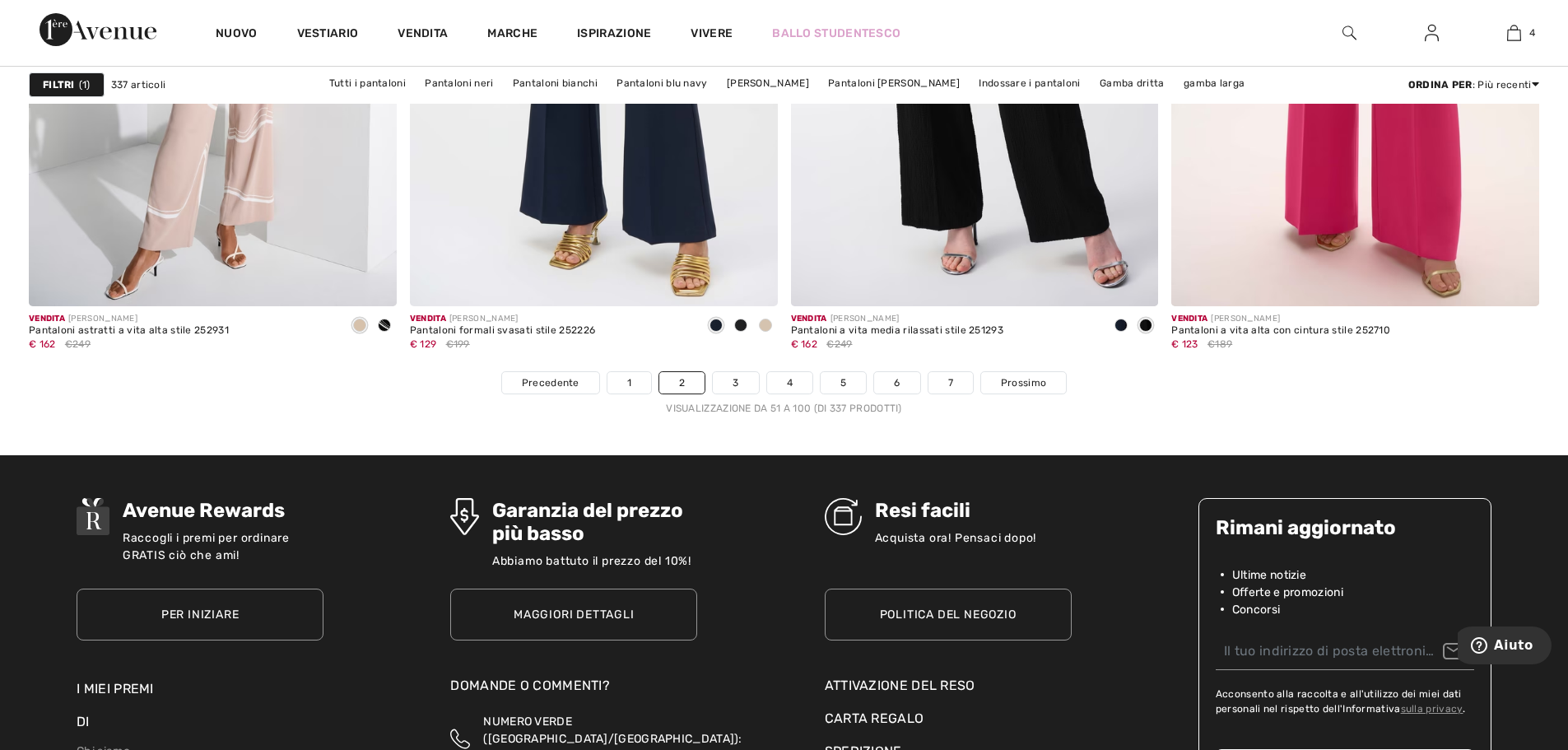
scroll to position [9545, 0]
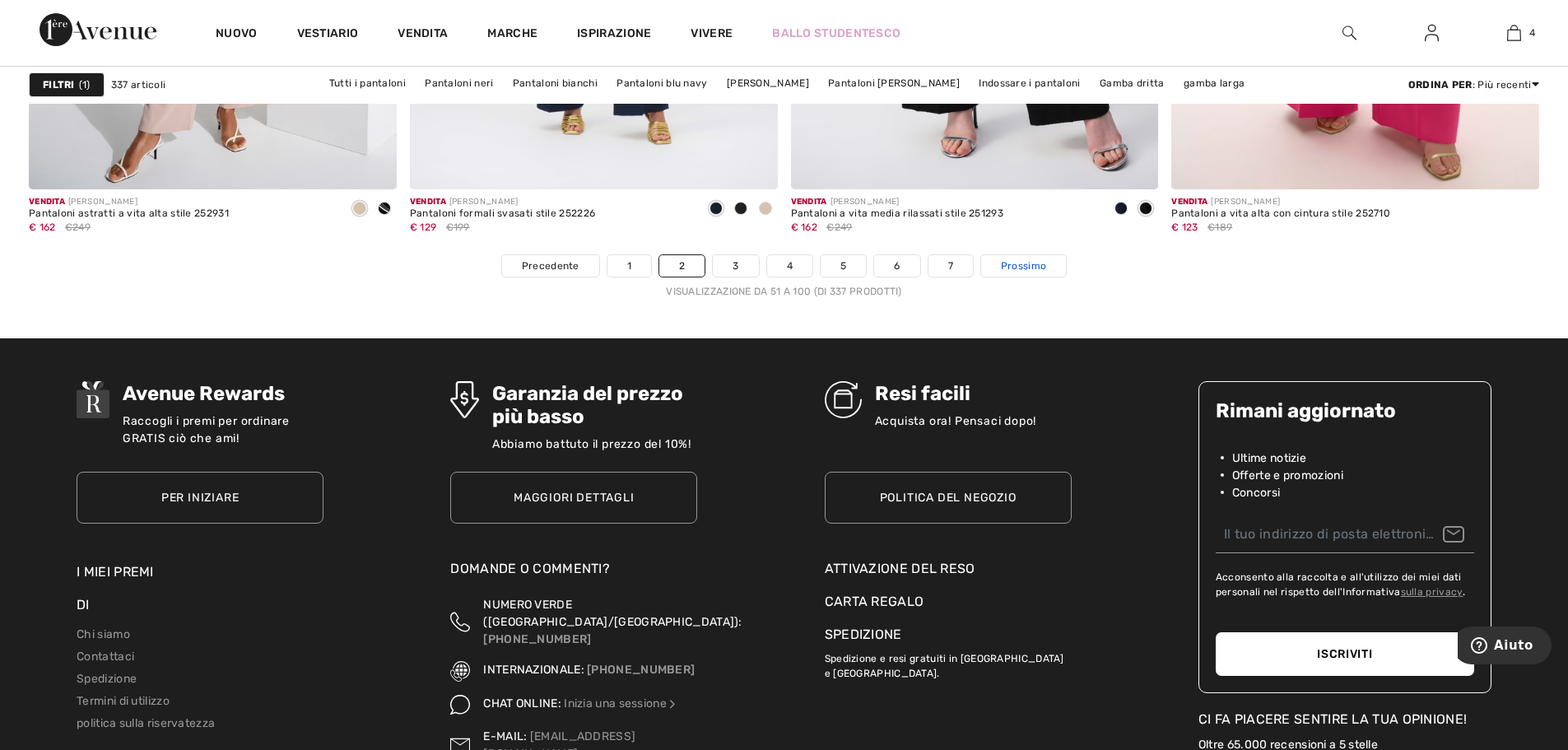
click at [1022, 262] on font "Prossimo" at bounding box center [1024, 265] width 46 height 11
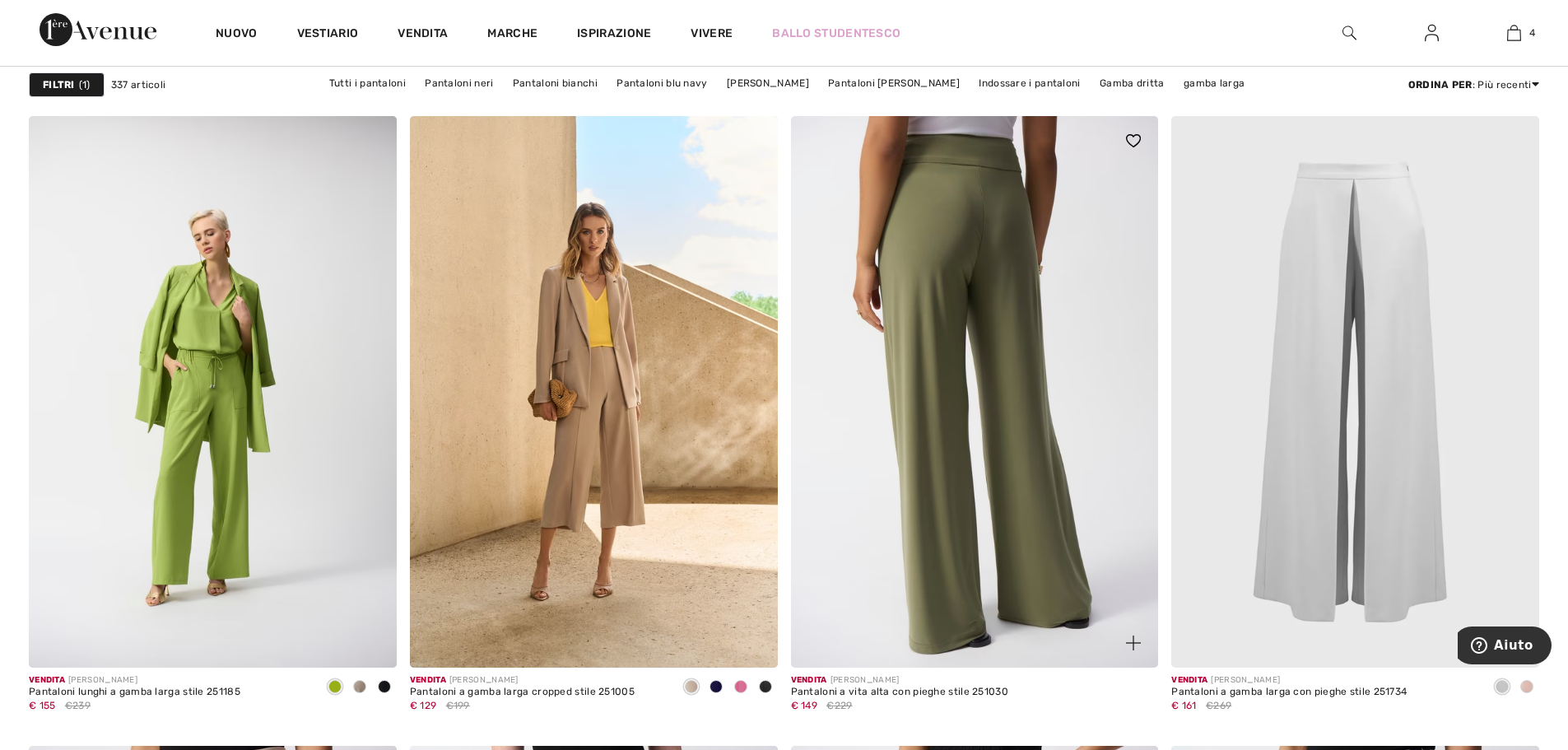
scroll to position [6336, 0]
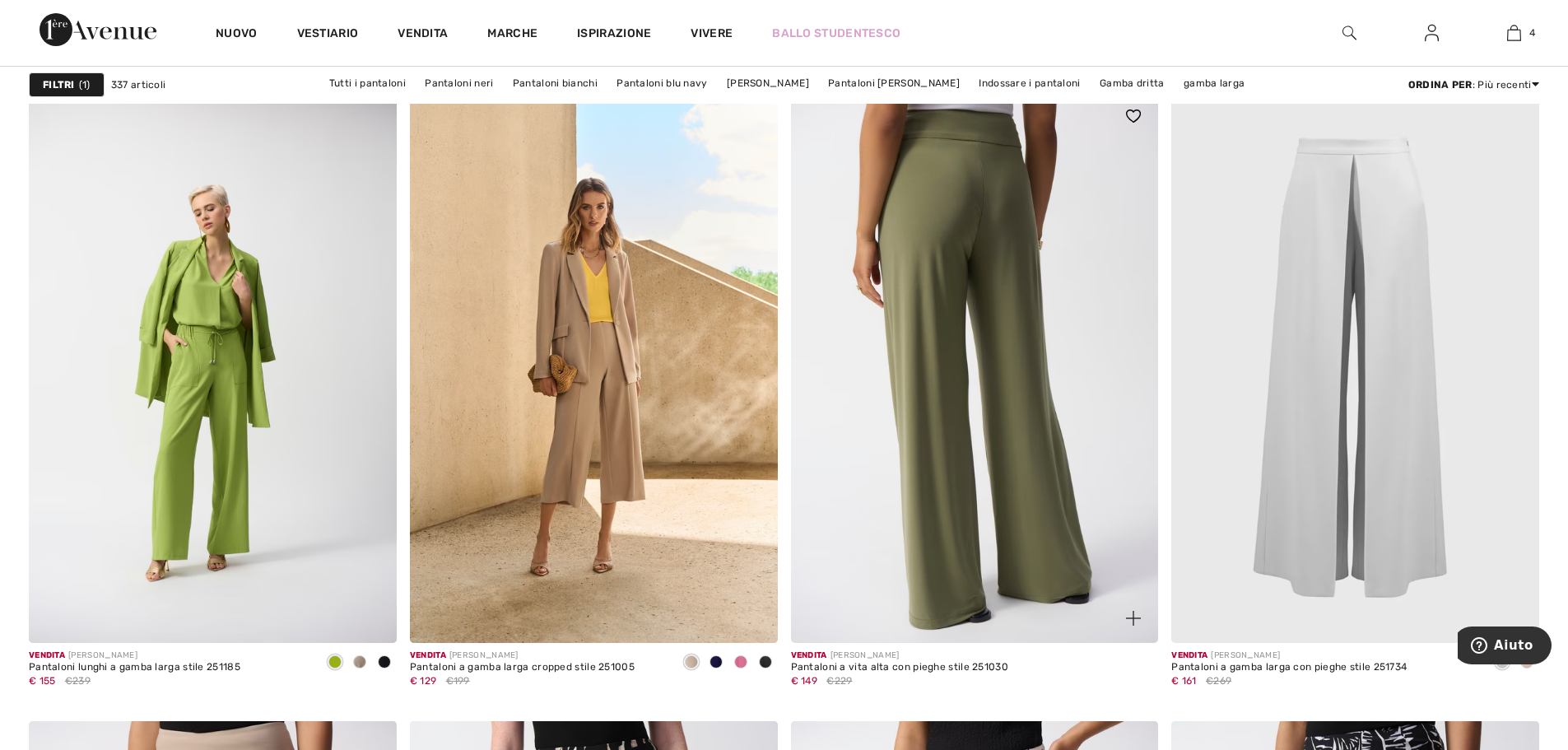
click at [948, 300] on img at bounding box center [974, 367] width 368 height 551
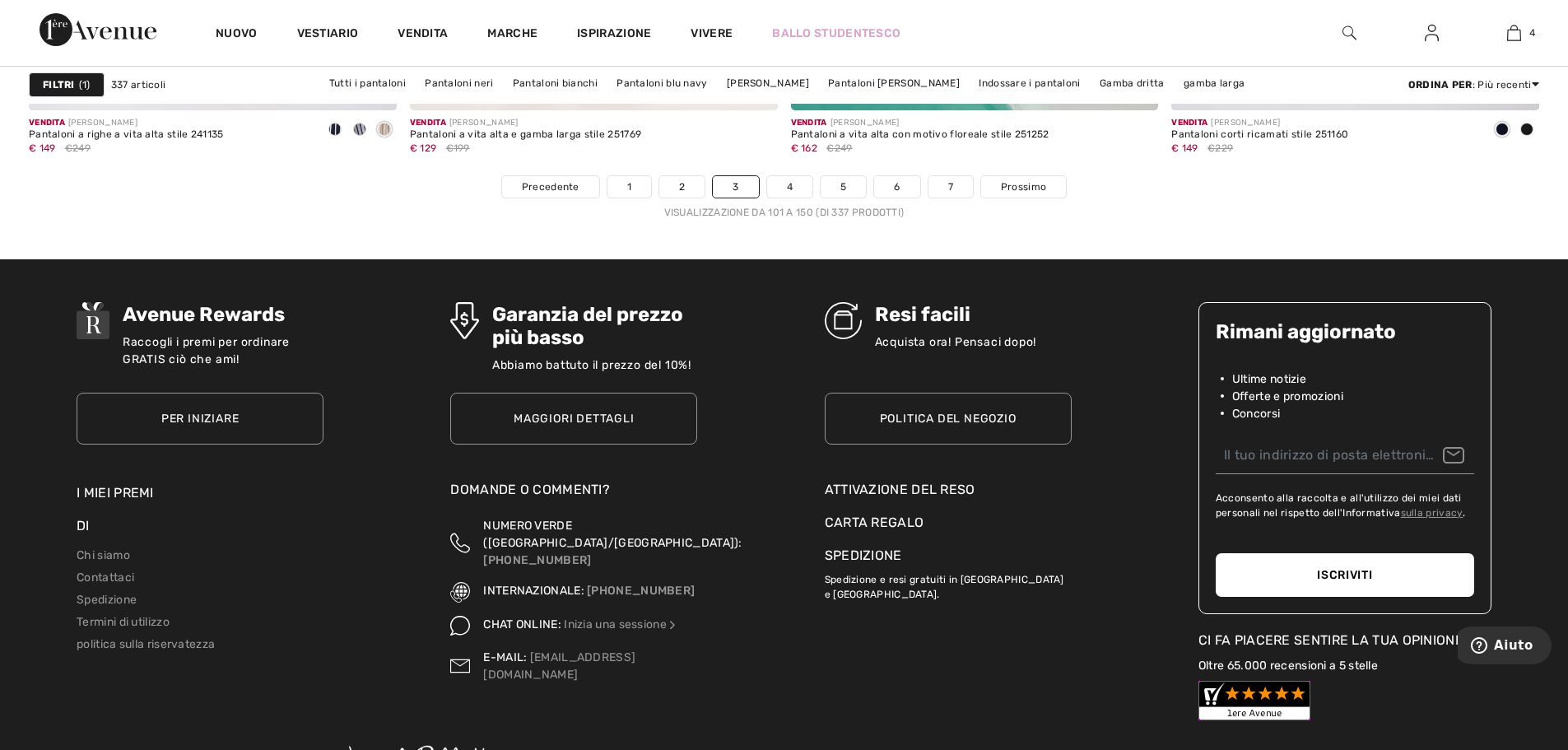
scroll to position [9627, 0]
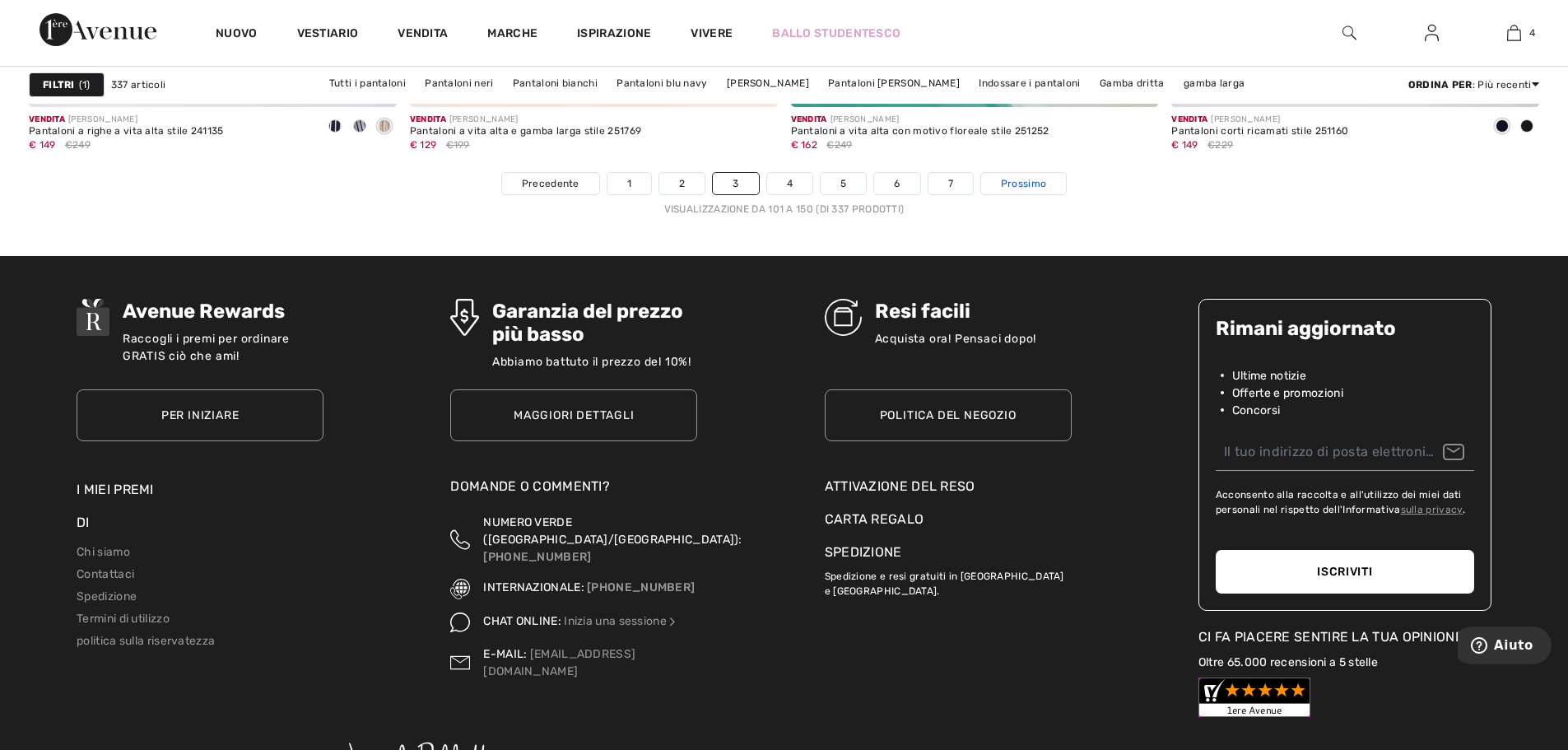
click at [1034, 191] on span "Prossimo" at bounding box center [1024, 183] width 46 height 15
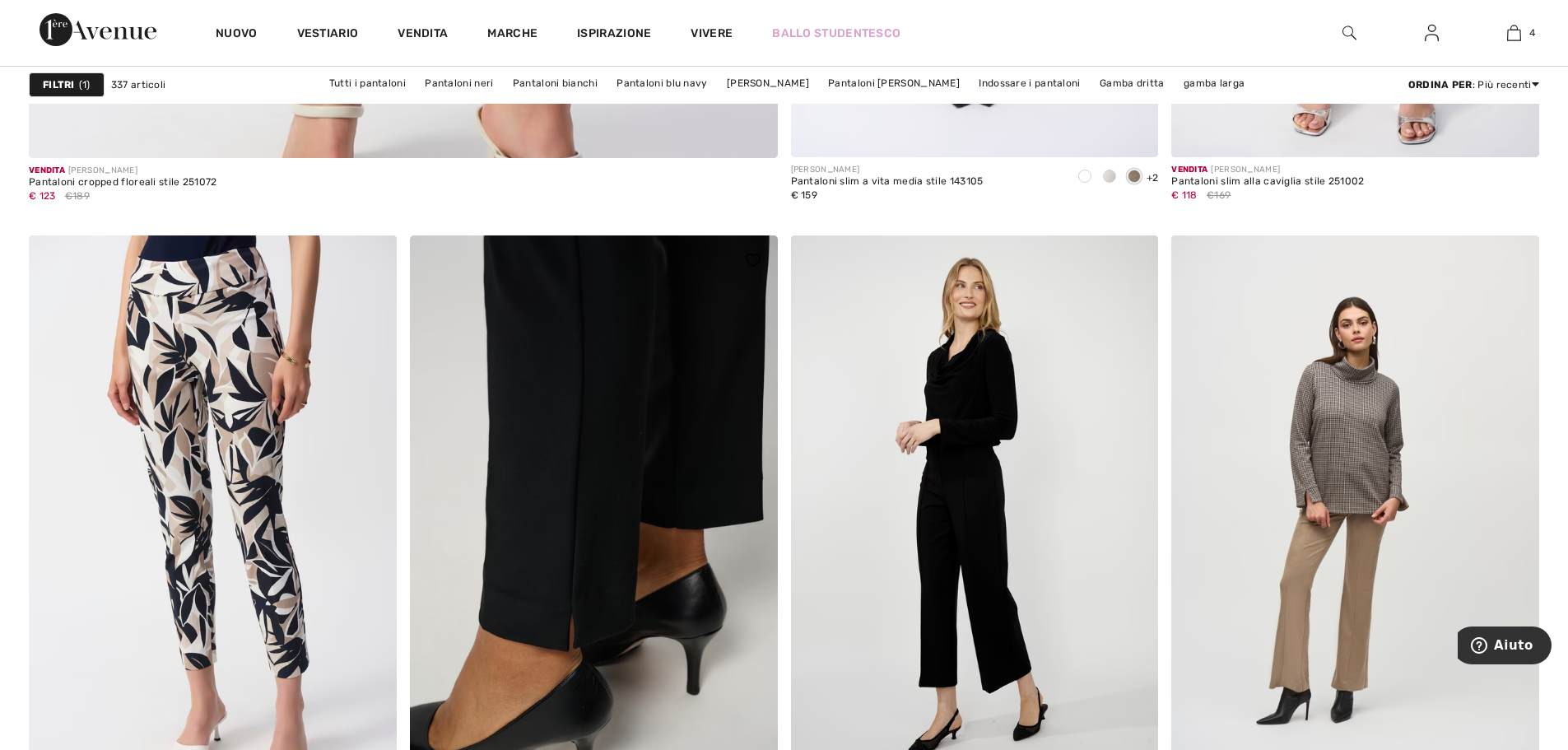
scroll to position [6089, 0]
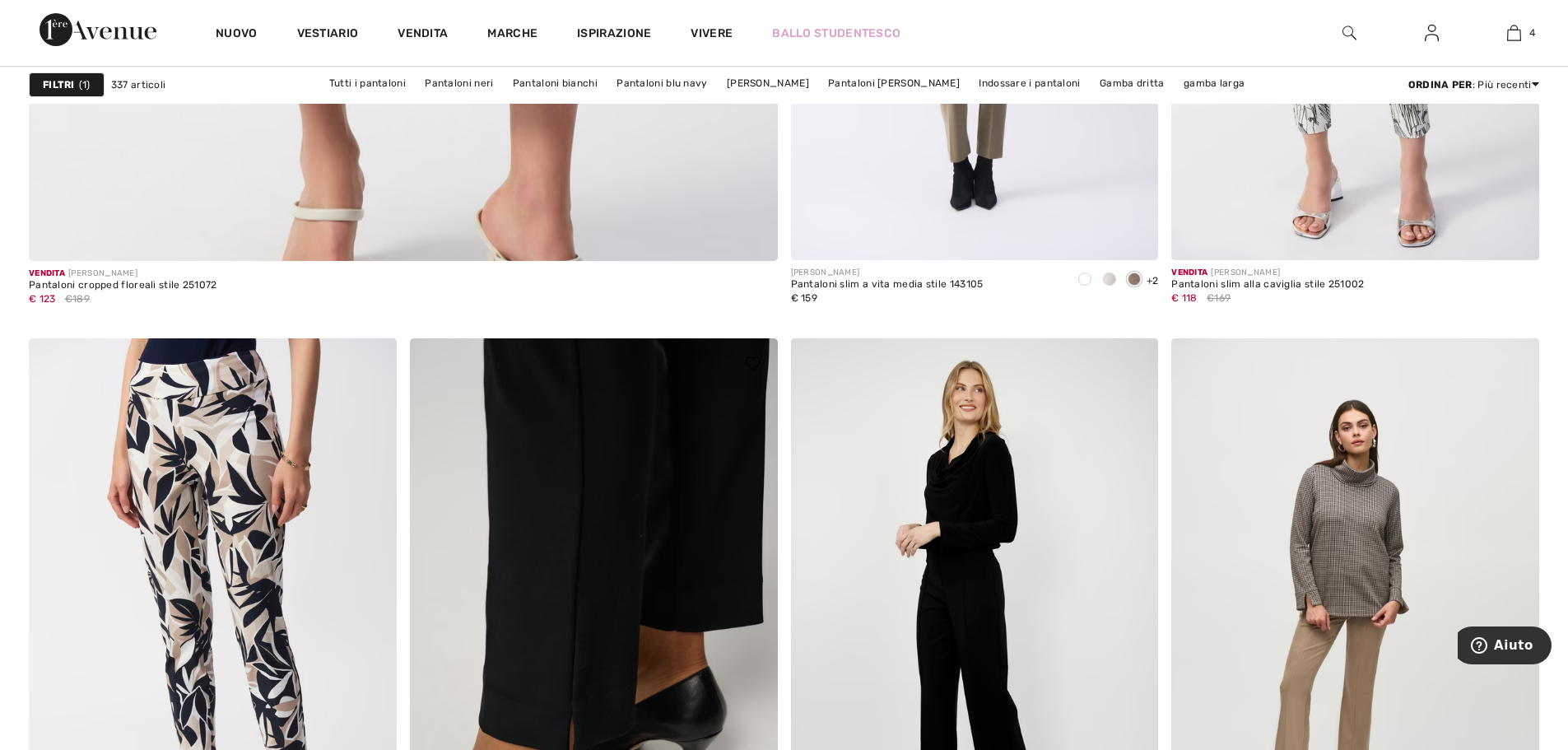
click at [602, 415] on img at bounding box center [593, 614] width 368 height 551
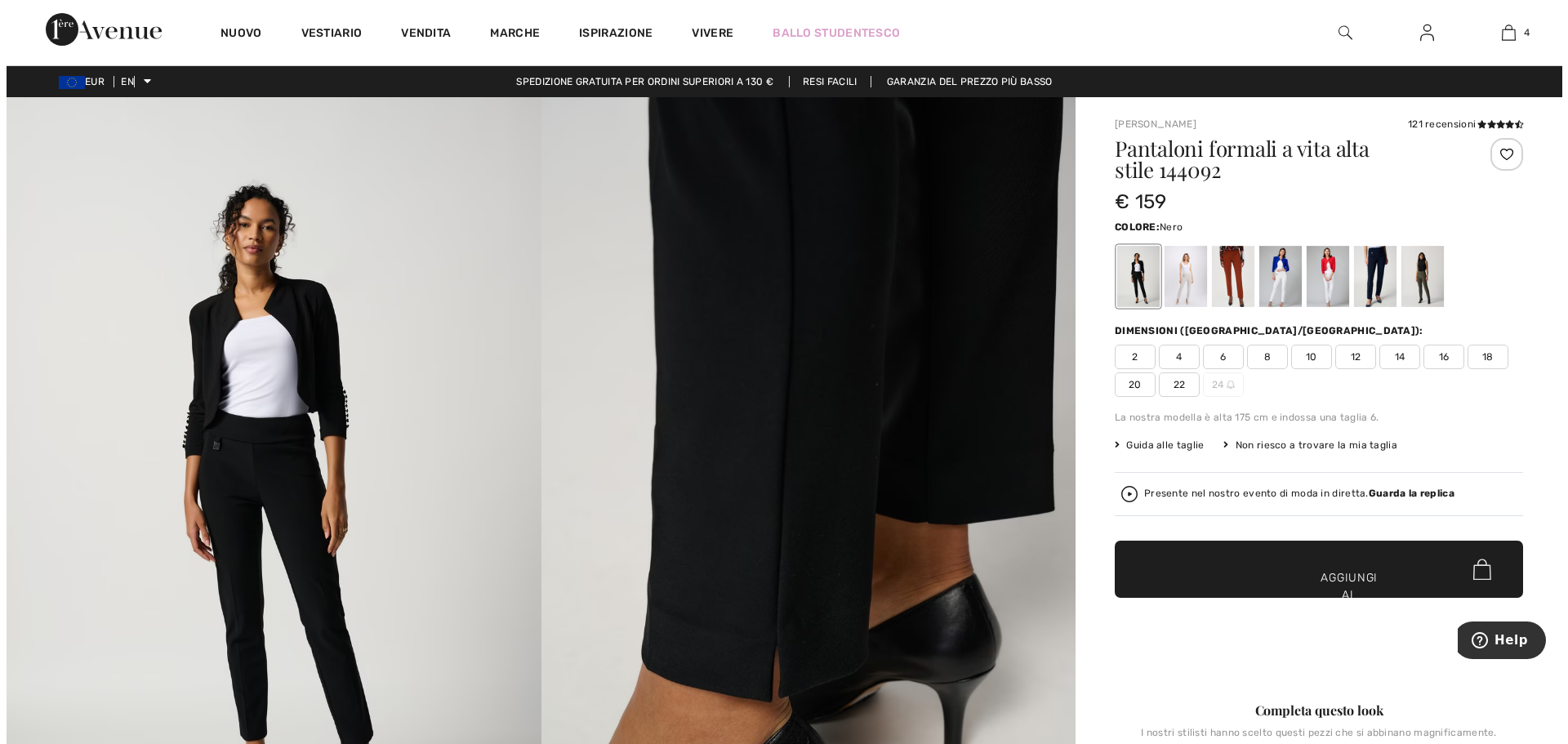
scroll to position [408, 0]
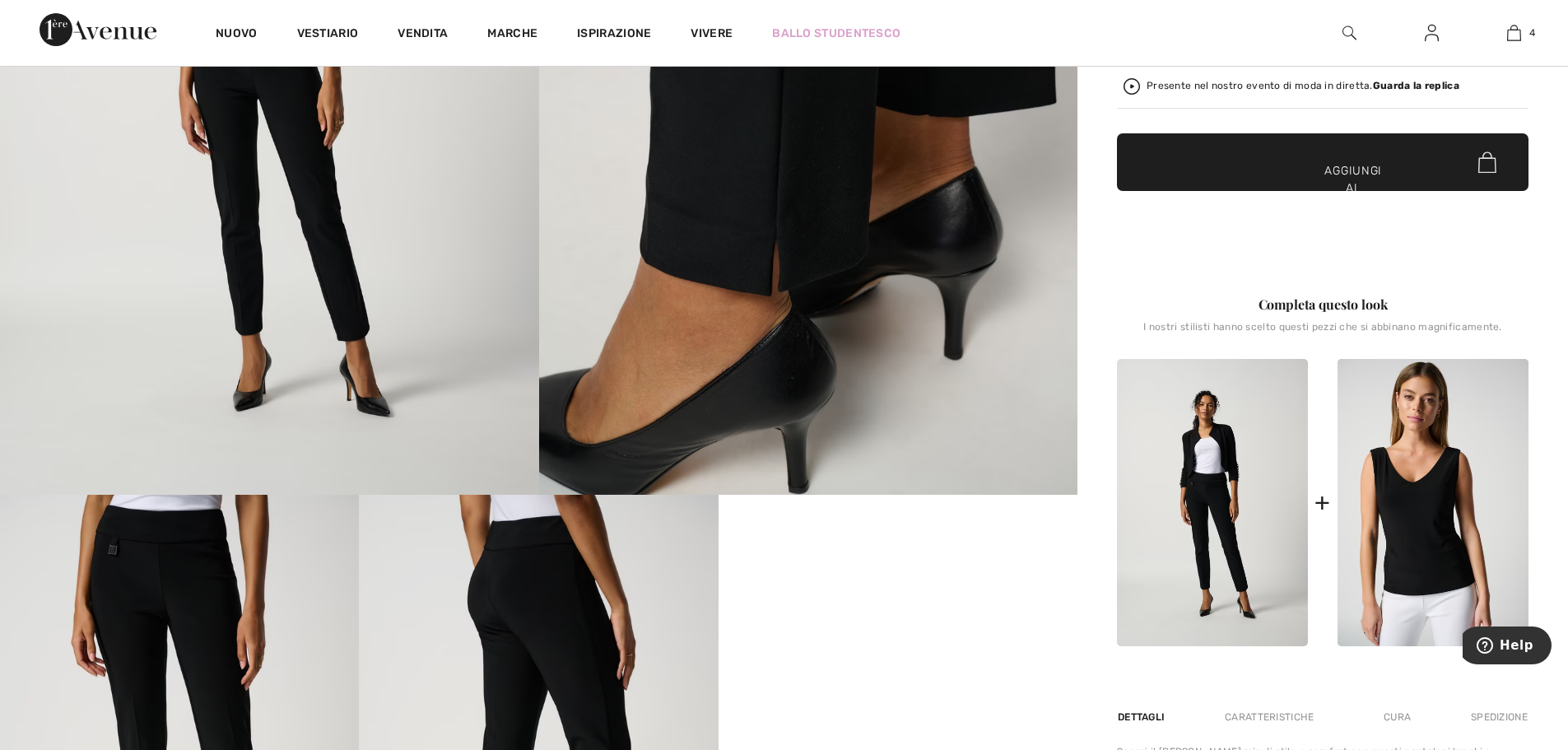
click at [190, 563] on img at bounding box center [179, 763] width 359 height 538
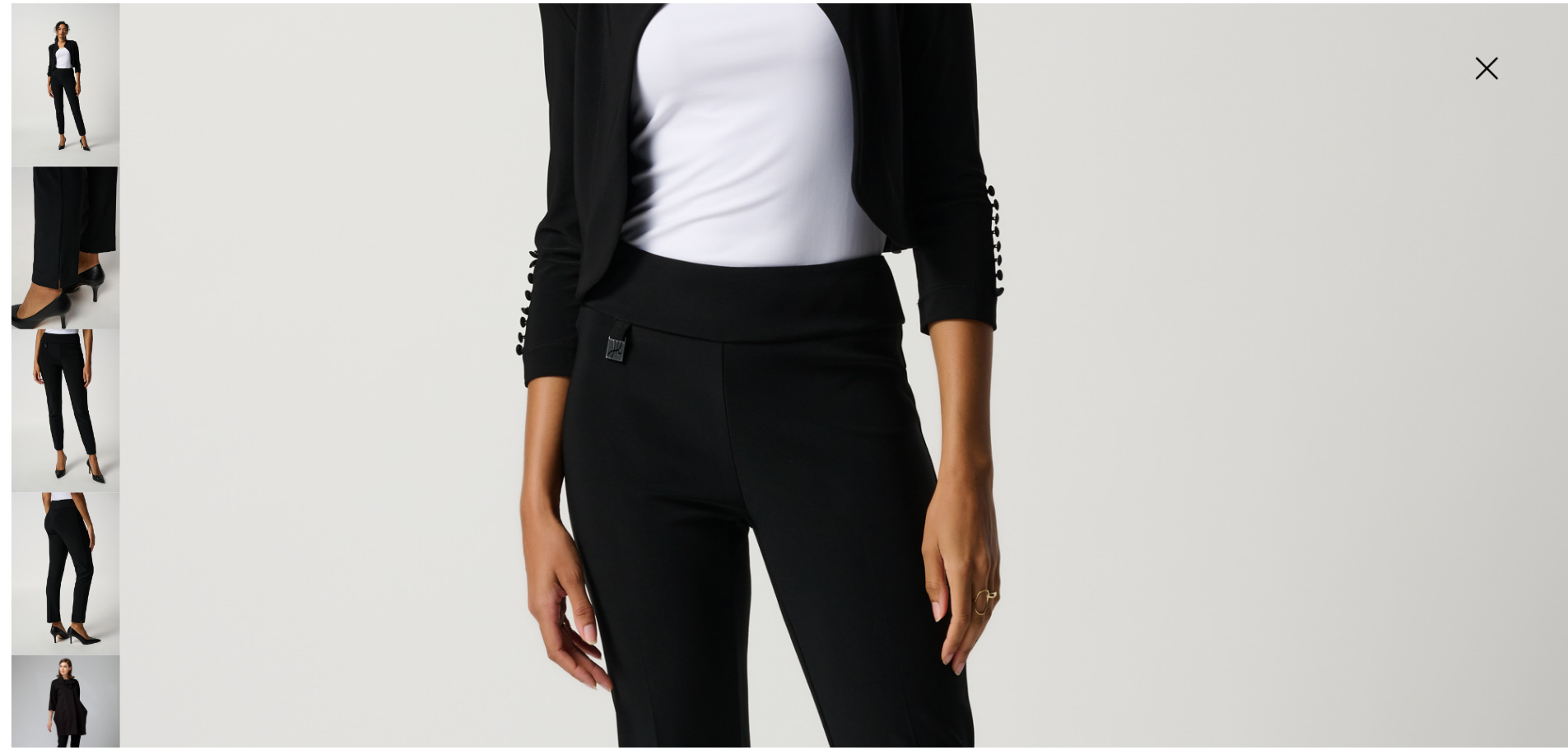
scroll to position [658, 0]
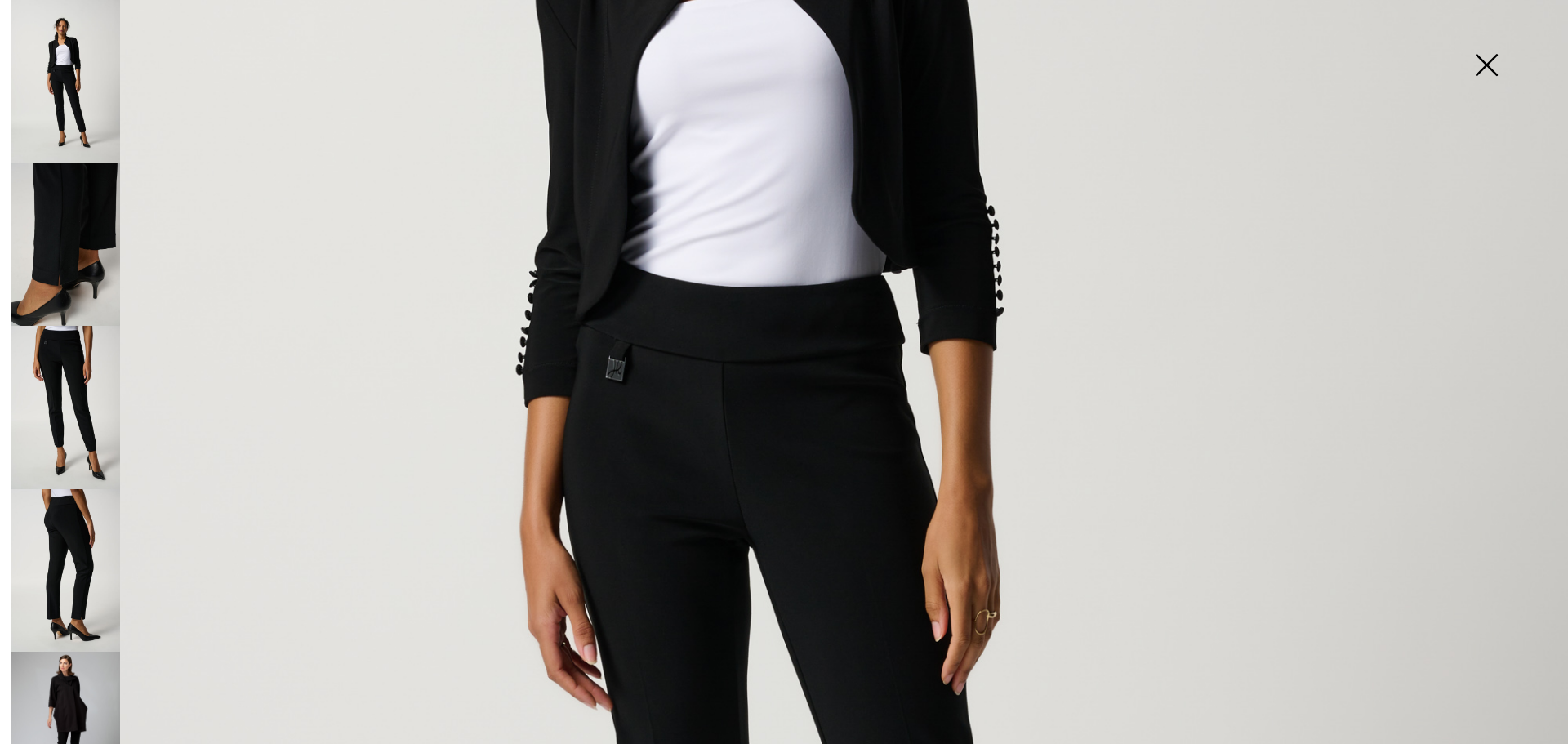
click at [1481, 67] on img at bounding box center [1486, 66] width 82 height 84
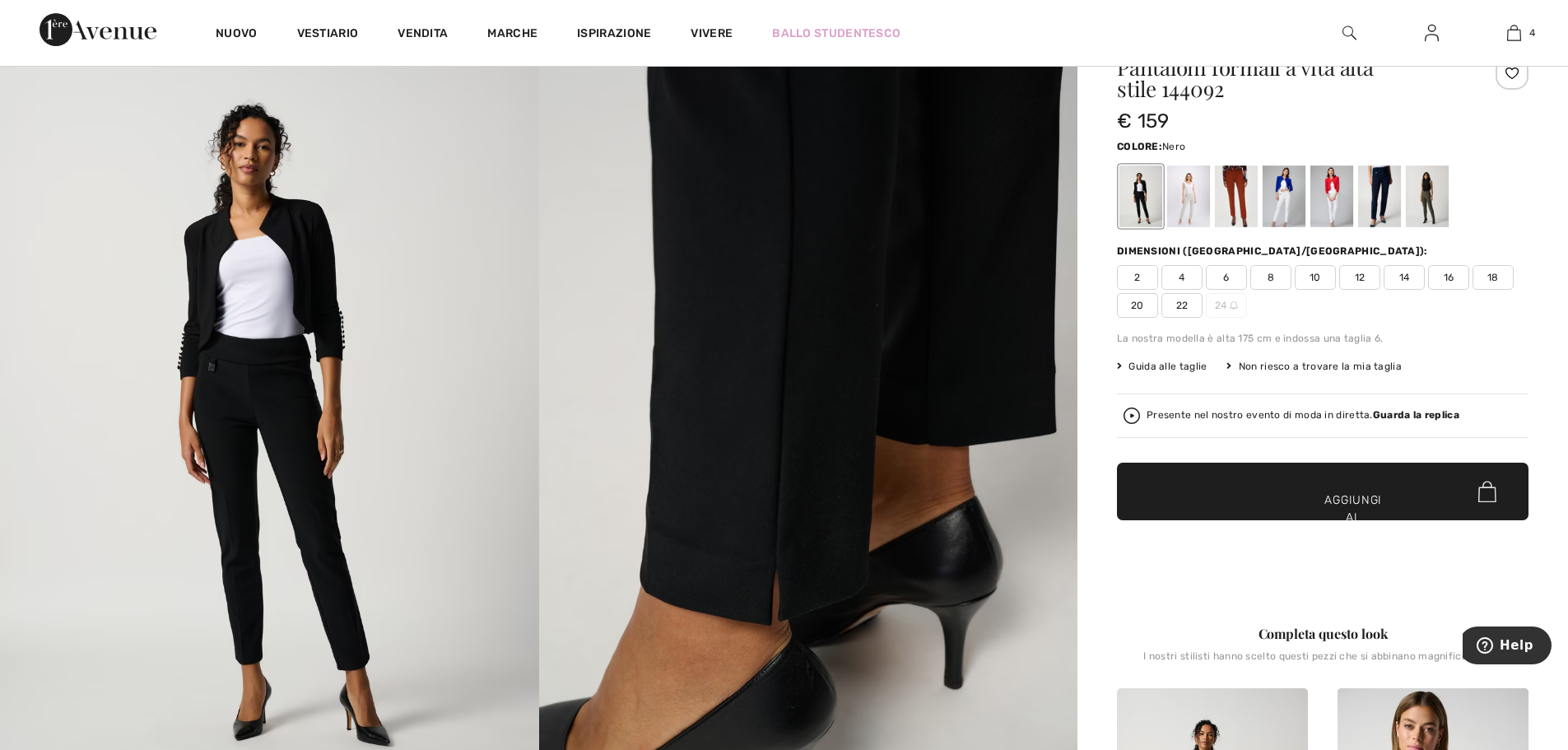
scroll to position [0, 0]
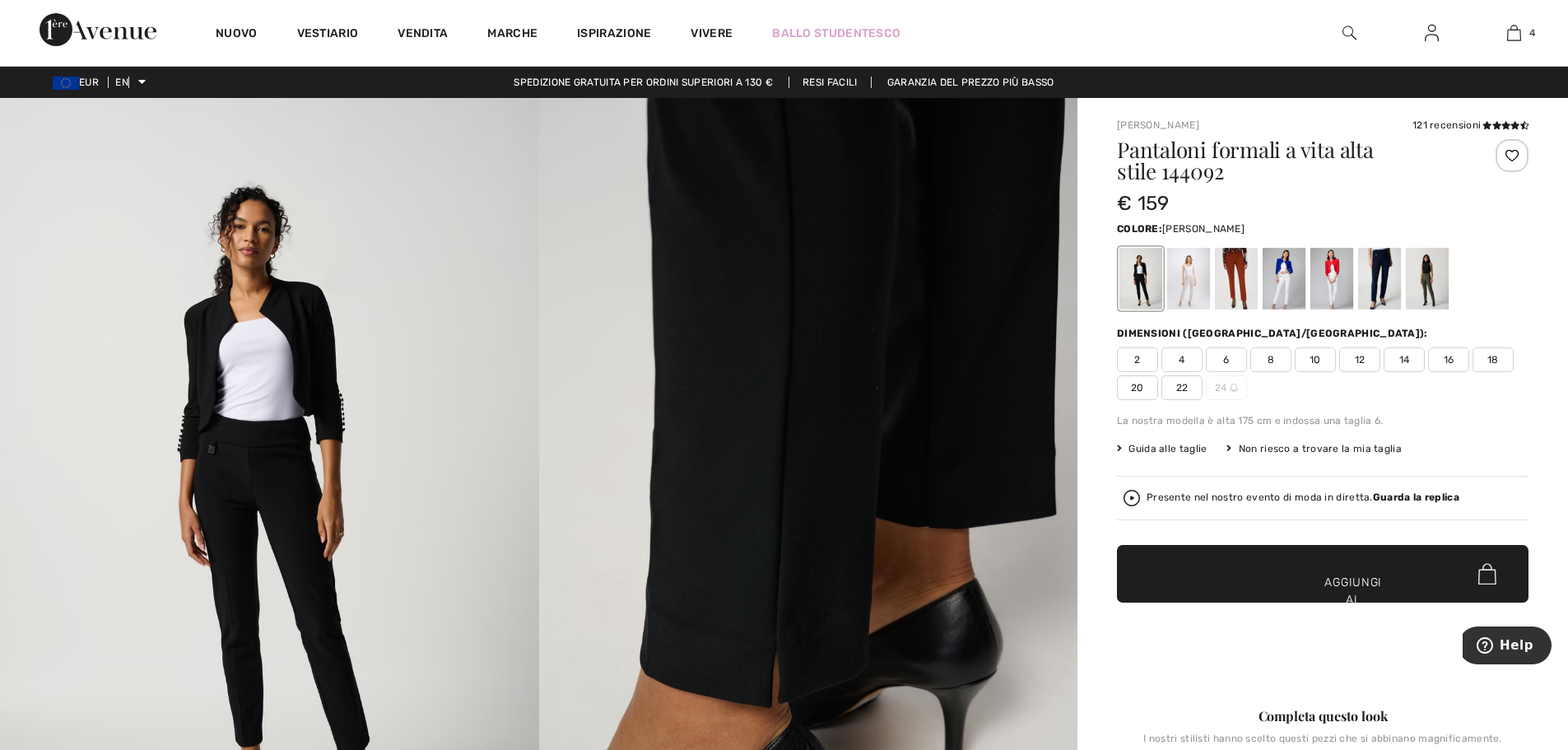
click at [1237, 263] on div at bounding box center [1236, 278] width 43 height 61
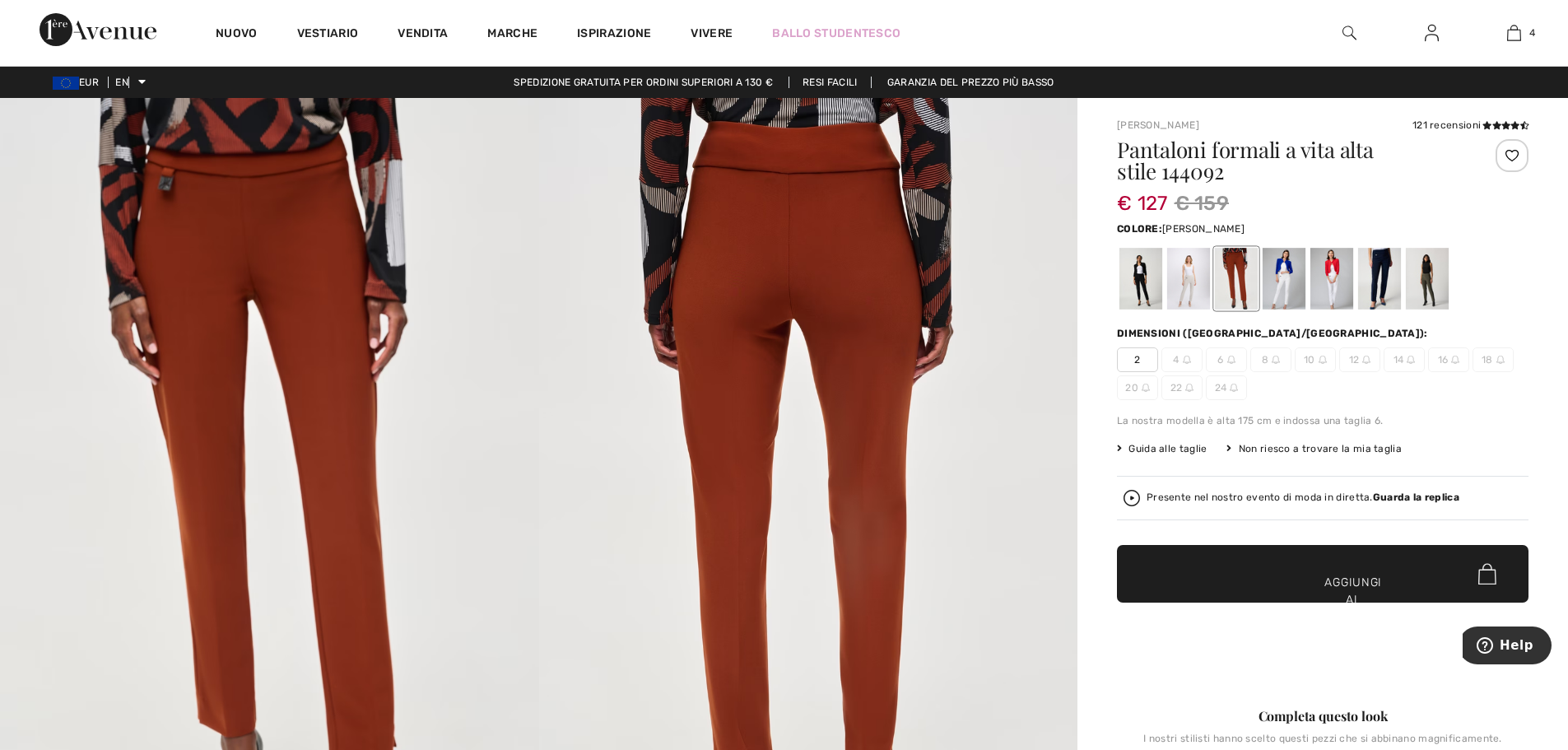
click at [1190, 277] on div at bounding box center [1188, 278] width 43 height 61
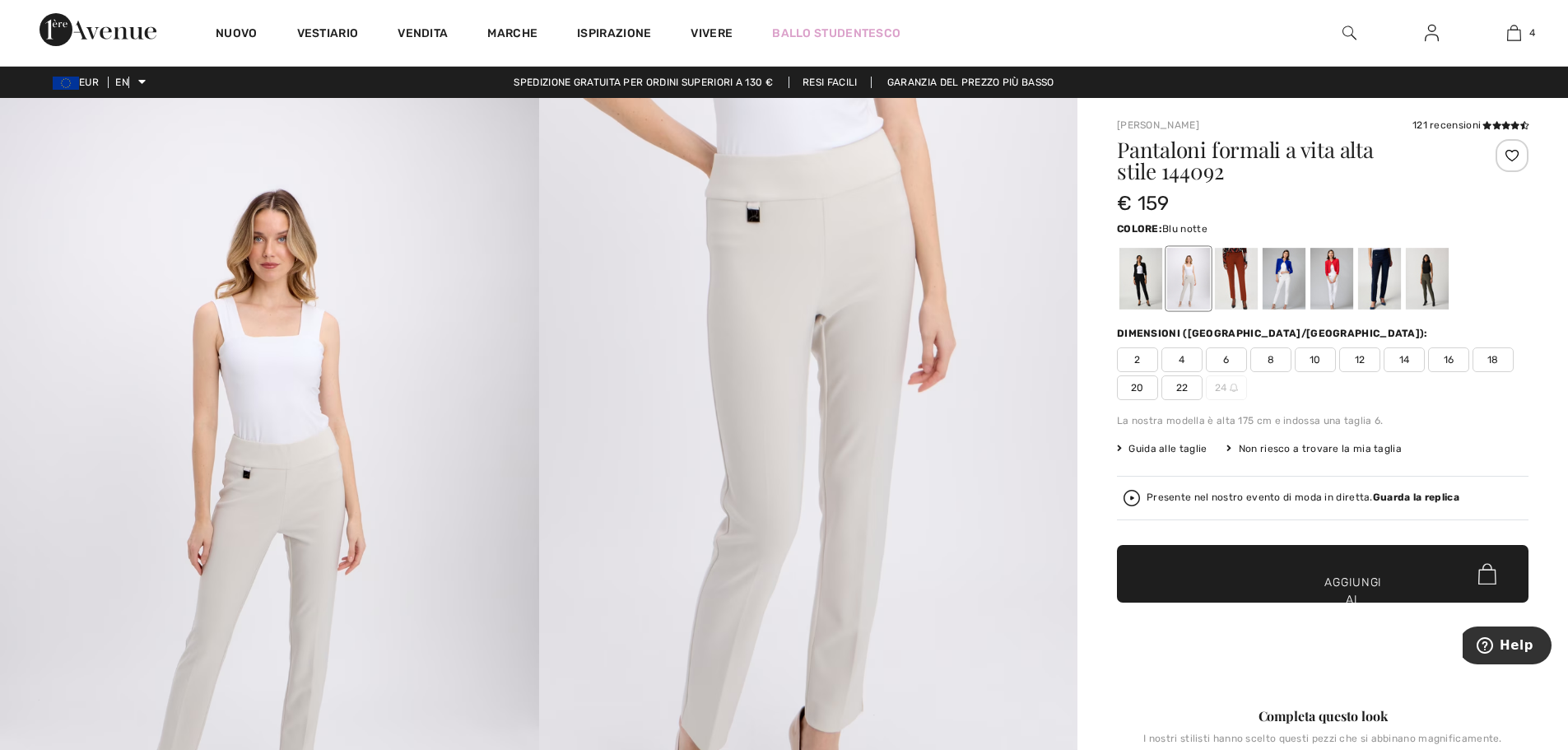
click at [1378, 278] on div at bounding box center [1379, 278] width 43 height 61
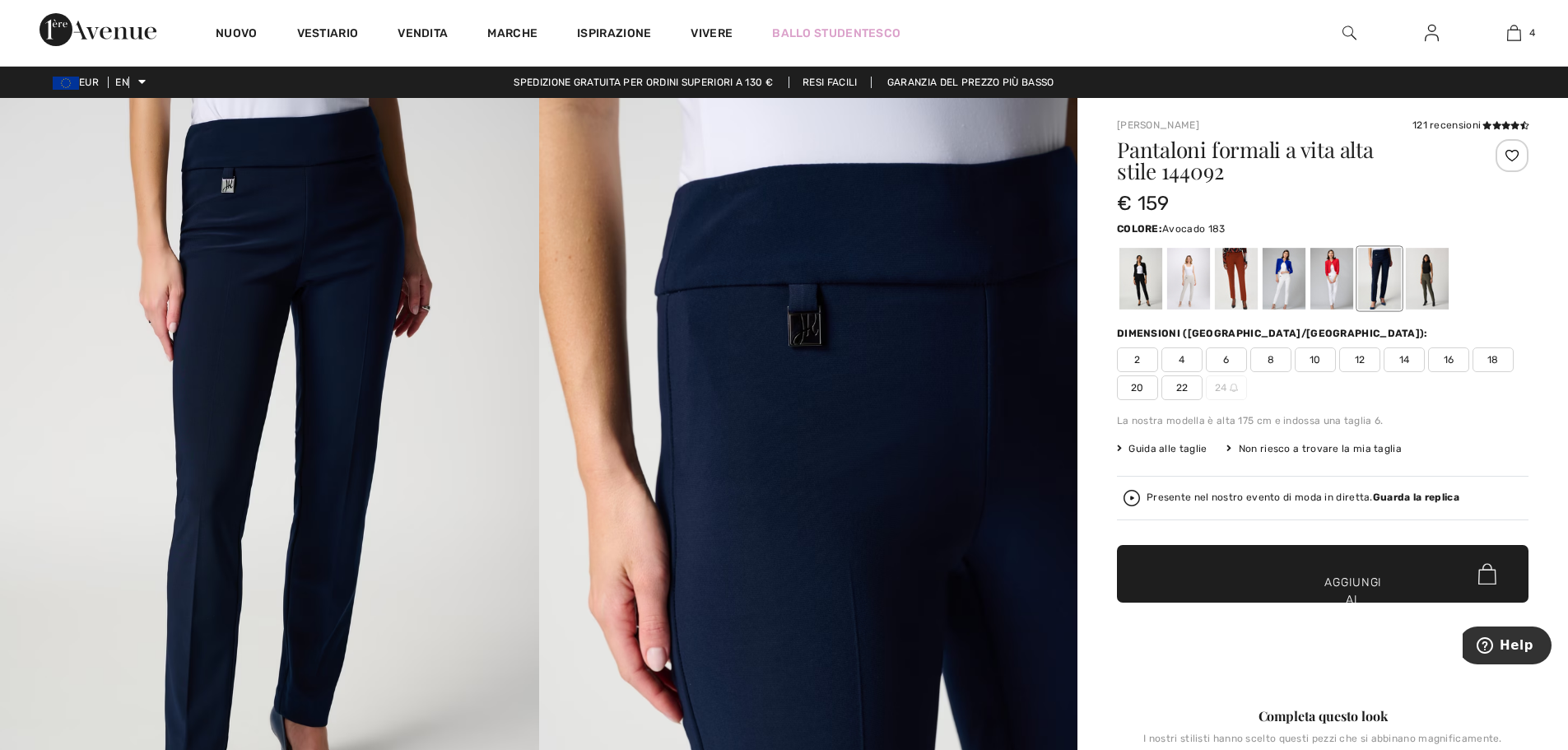
click at [1436, 278] on div at bounding box center [1427, 278] width 43 height 61
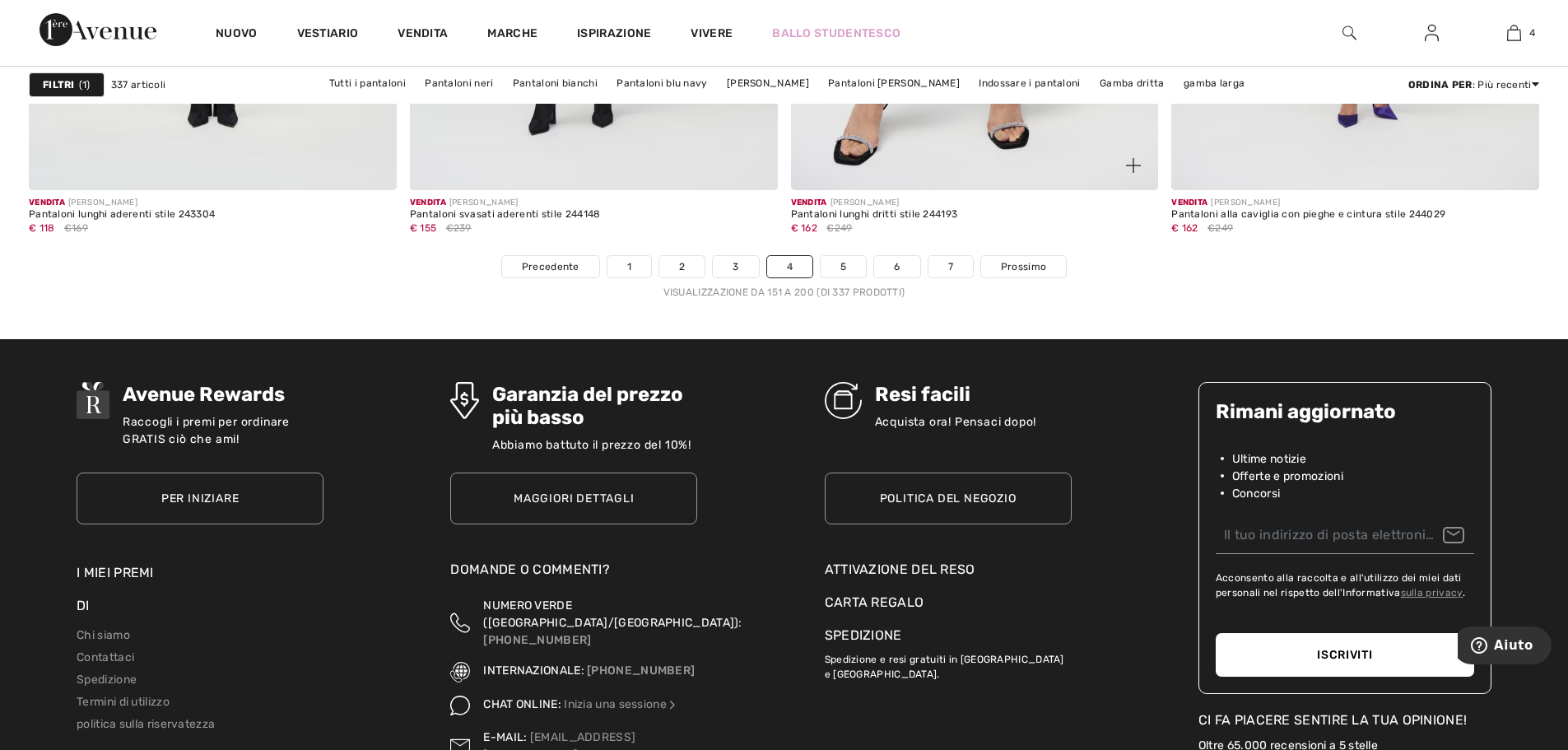
scroll to position [9545, 0]
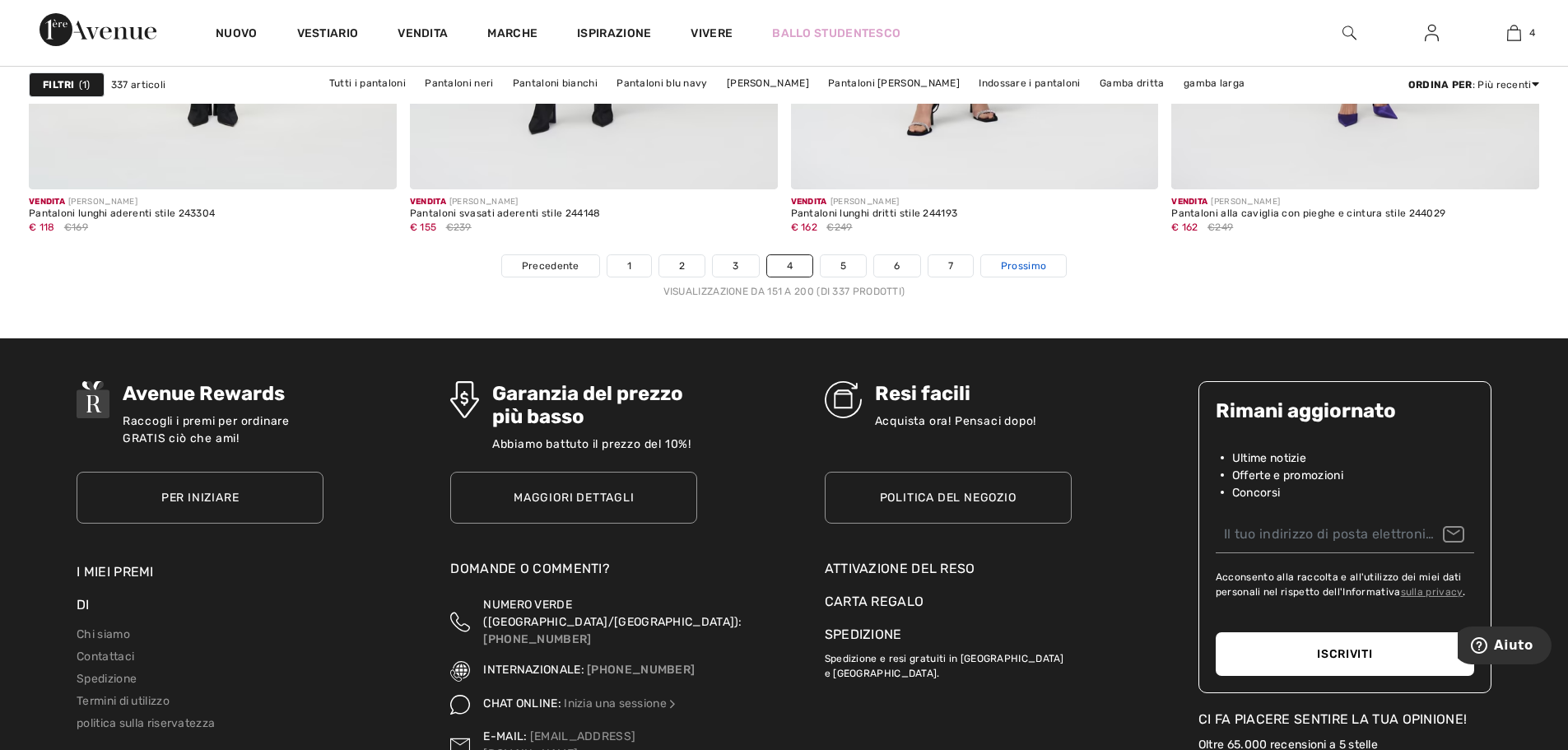
click at [1025, 256] on link "Prossimo" at bounding box center [1023, 266] width 85 height 21
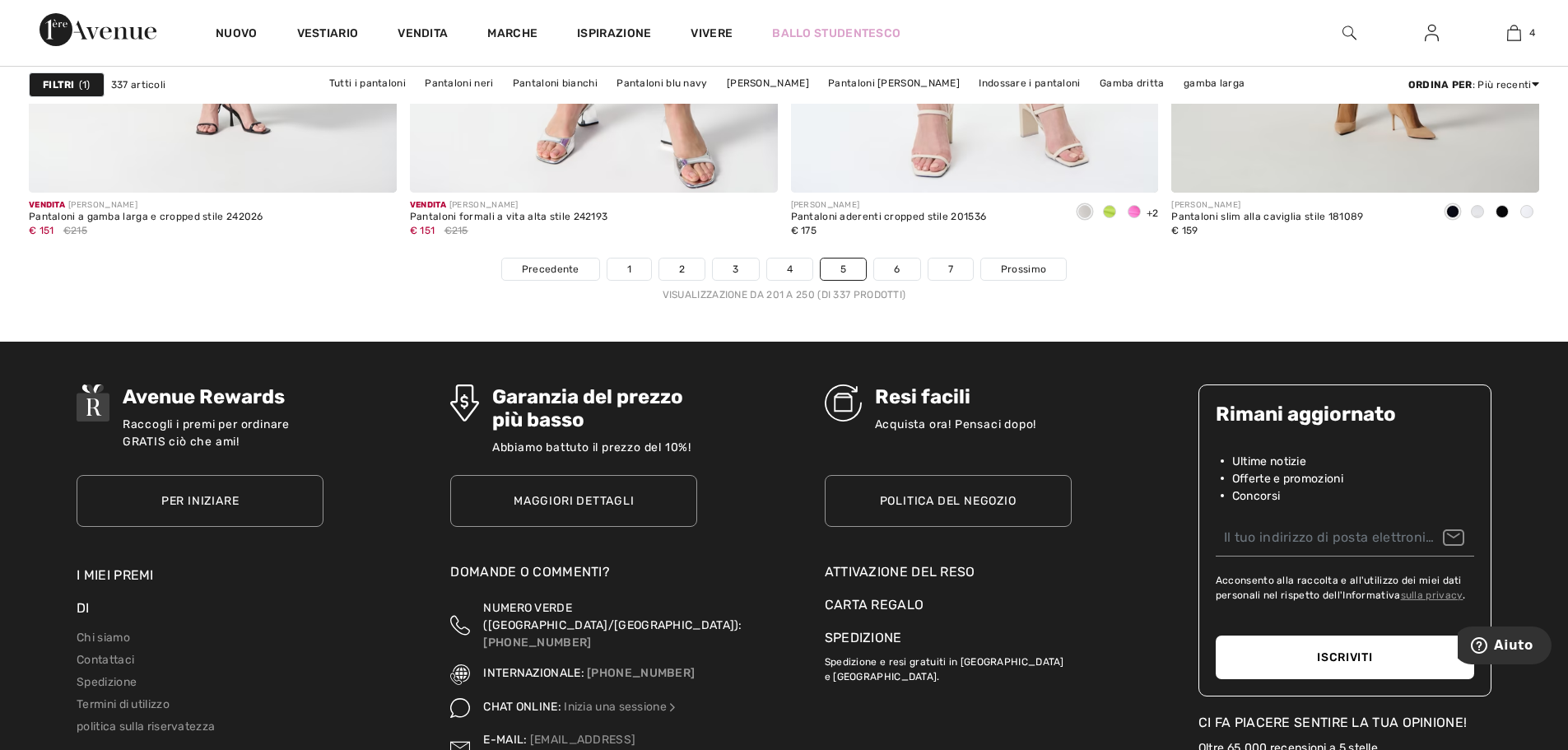
scroll to position [9545, 0]
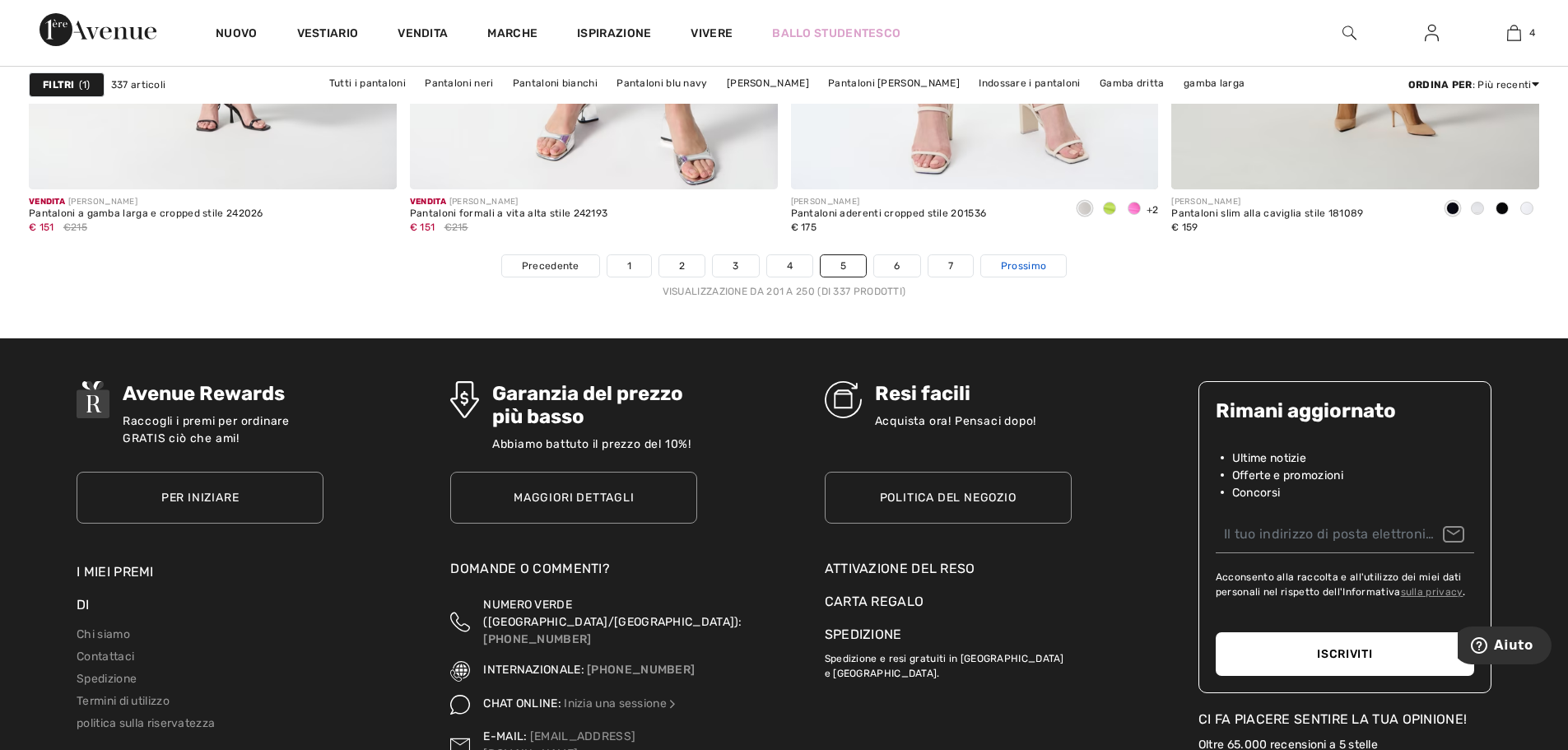
click at [1021, 273] on span "Prossimo" at bounding box center [1024, 266] width 46 height 15
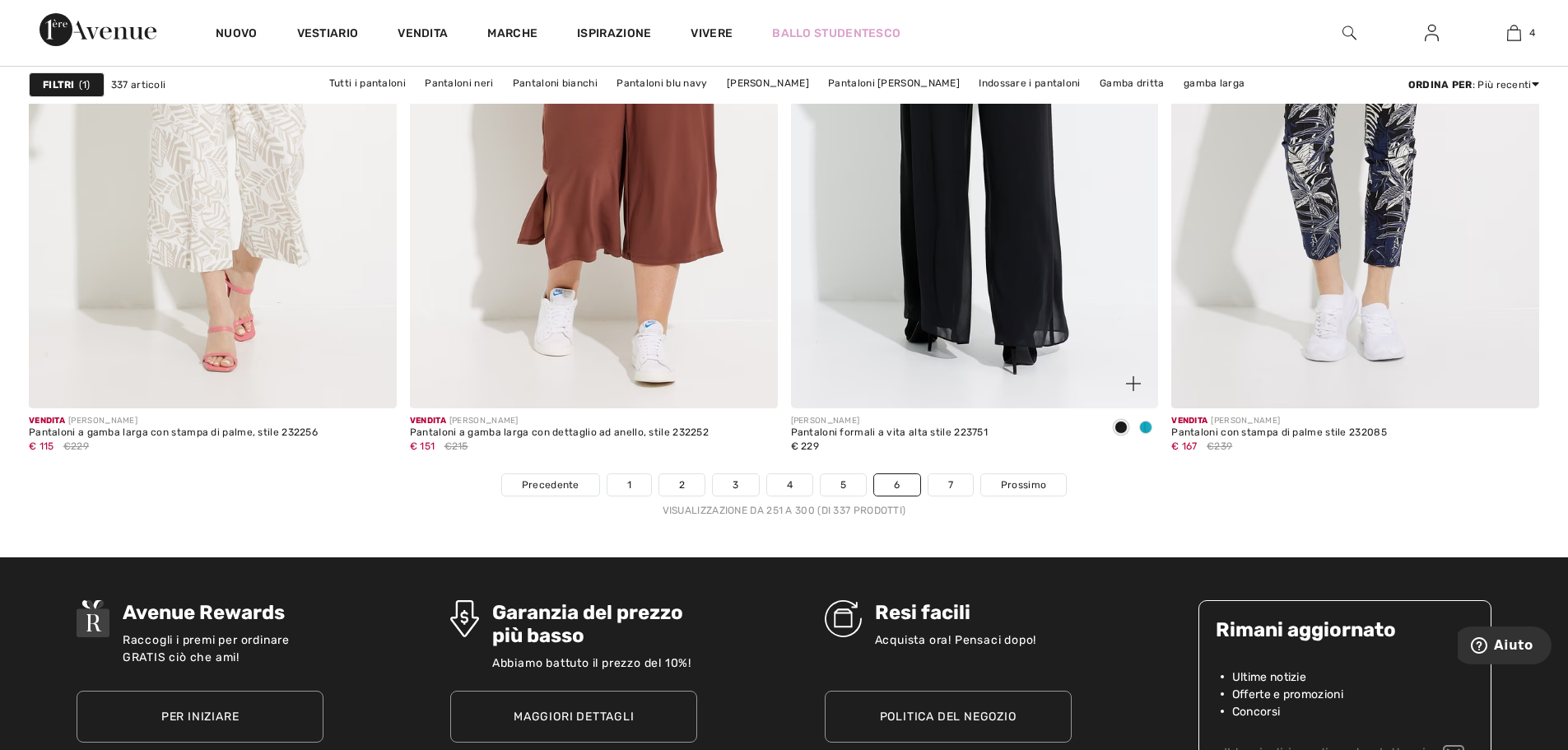
scroll to position [9462, 0]
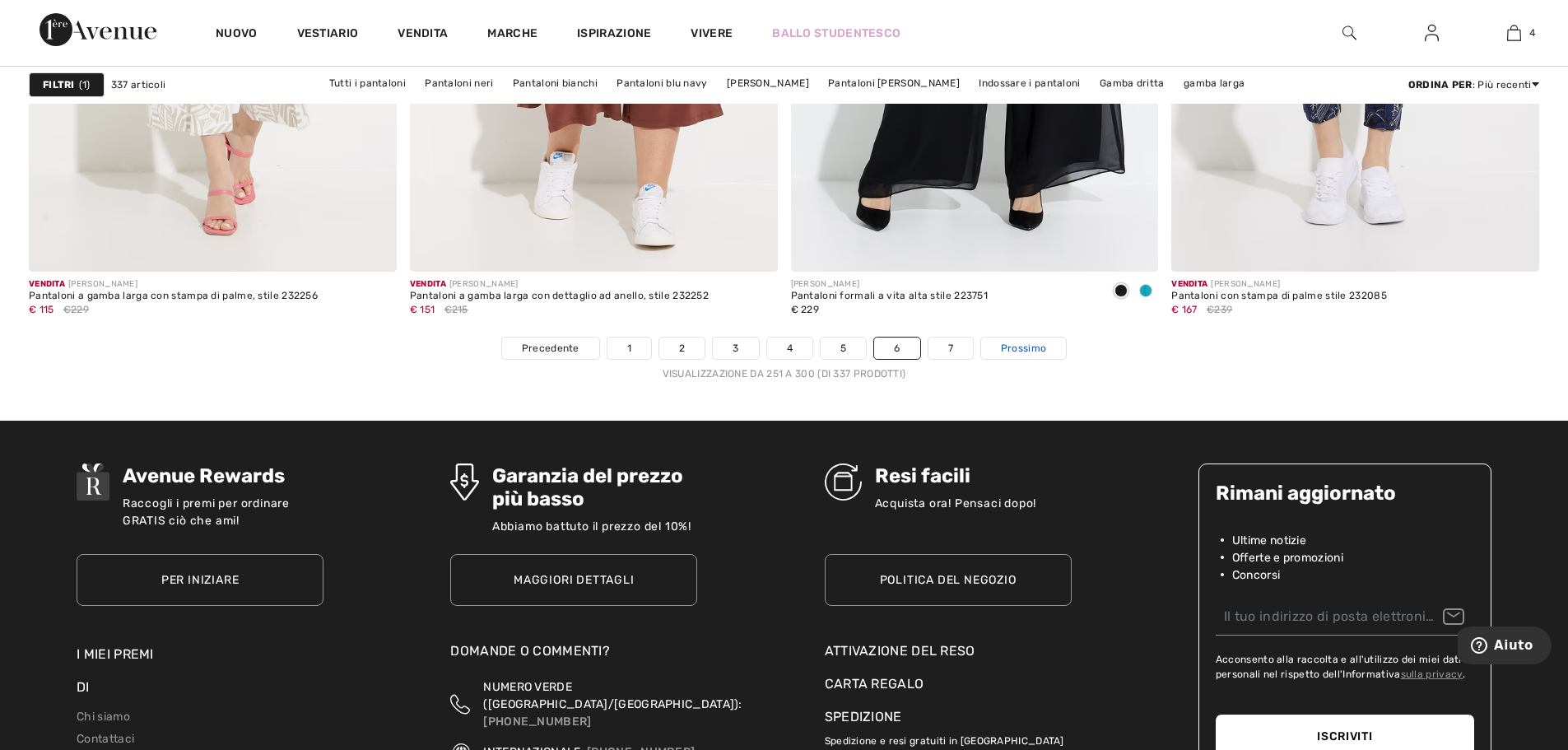
click at [1039, 351] on font "Prossimo" at bounding box center [1024, 347] width 46 height 11
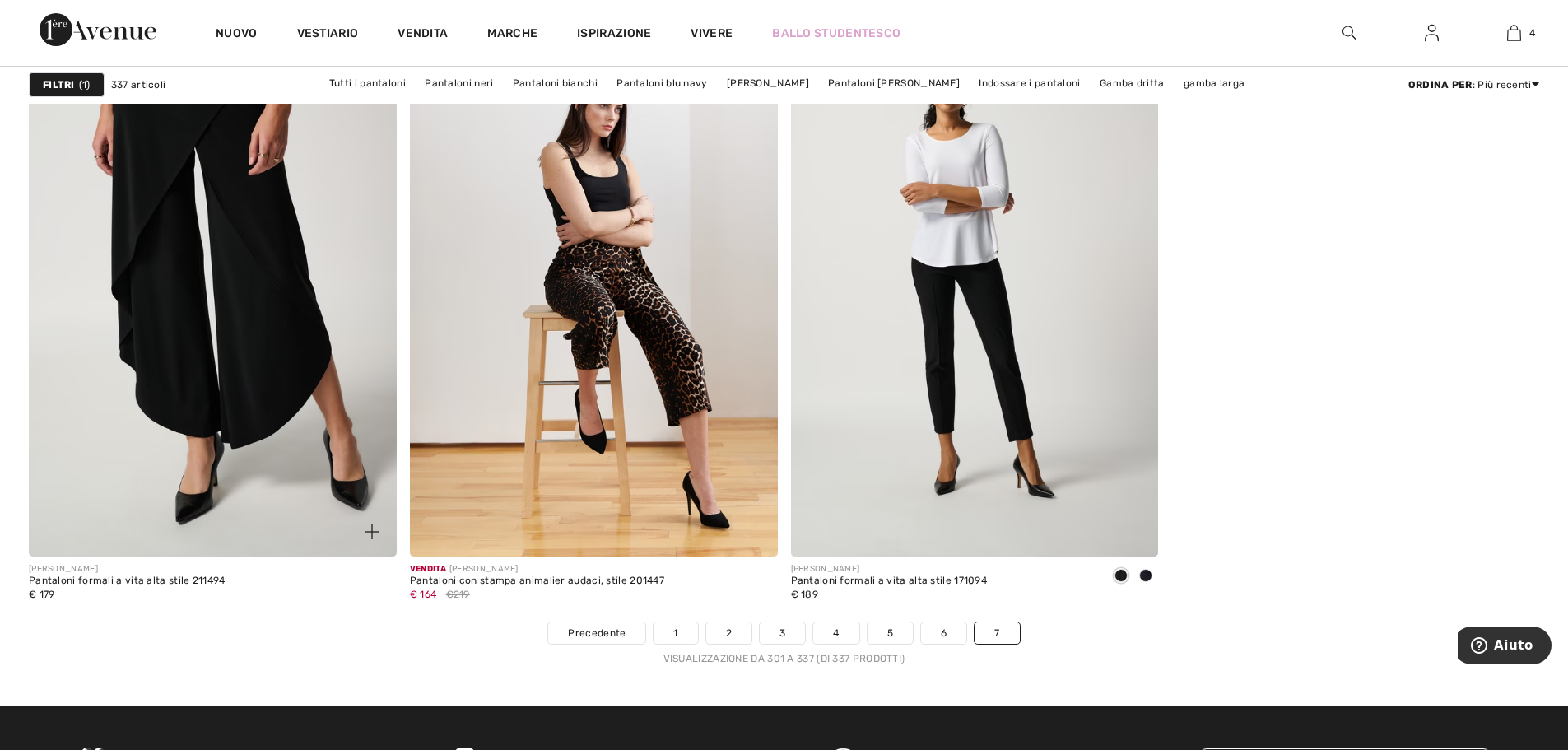
scroll to position [7076, 0]
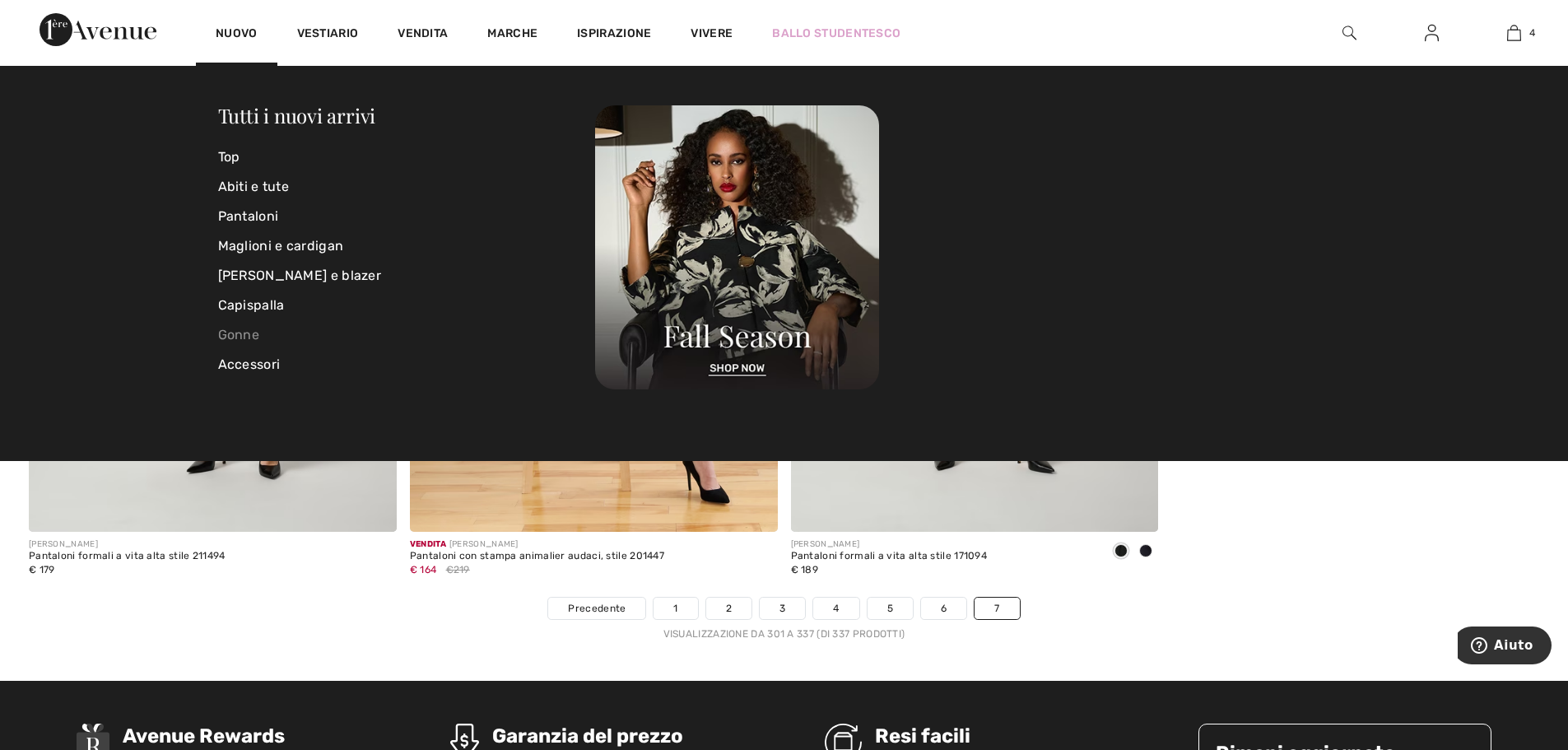
click at [236, 339] on font "Gonne" at bounding box center [240, 334] width 42 height 16
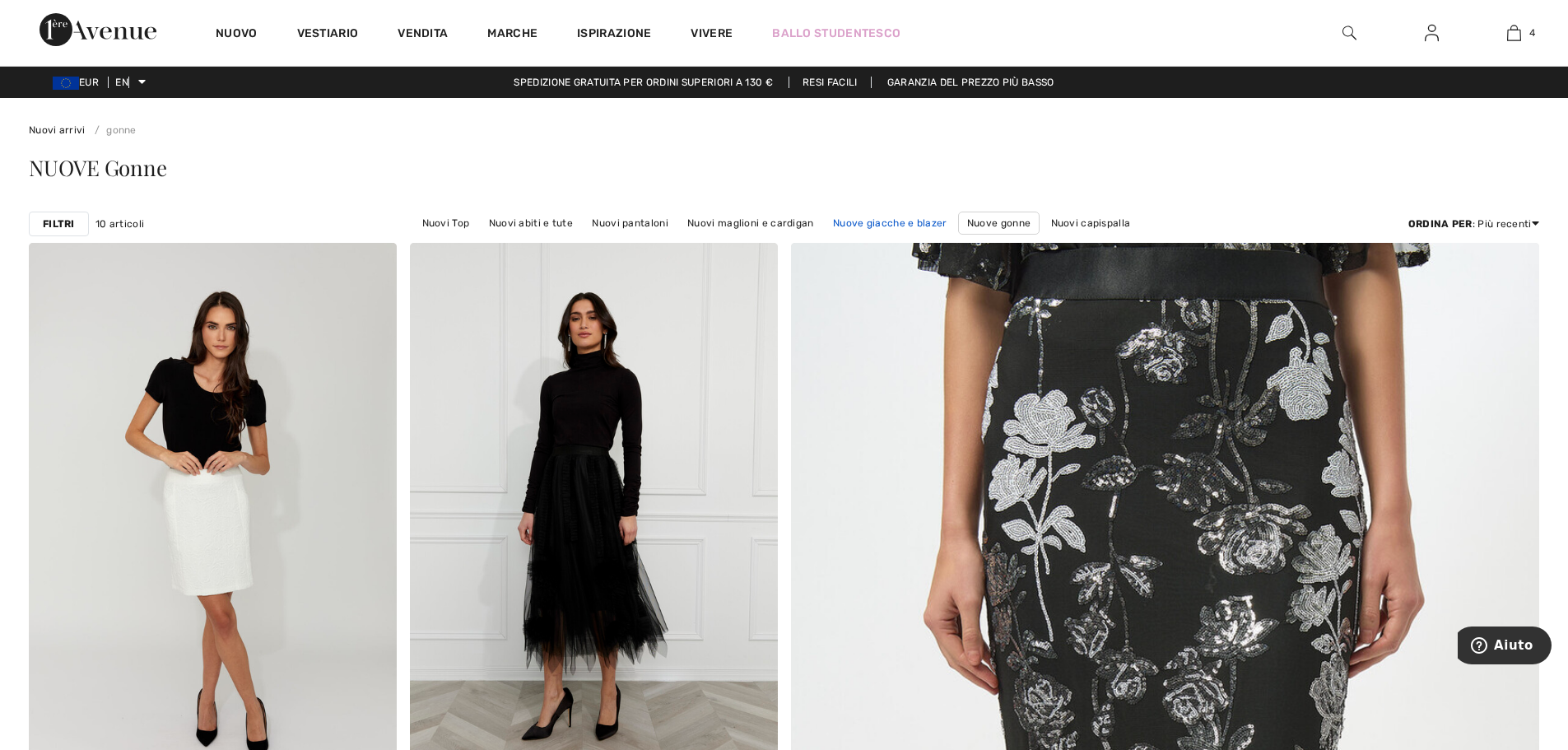
click at [878, 226] on font "Nuove giacche e blazer" at bounding box center [890, 223] width 114 height 11
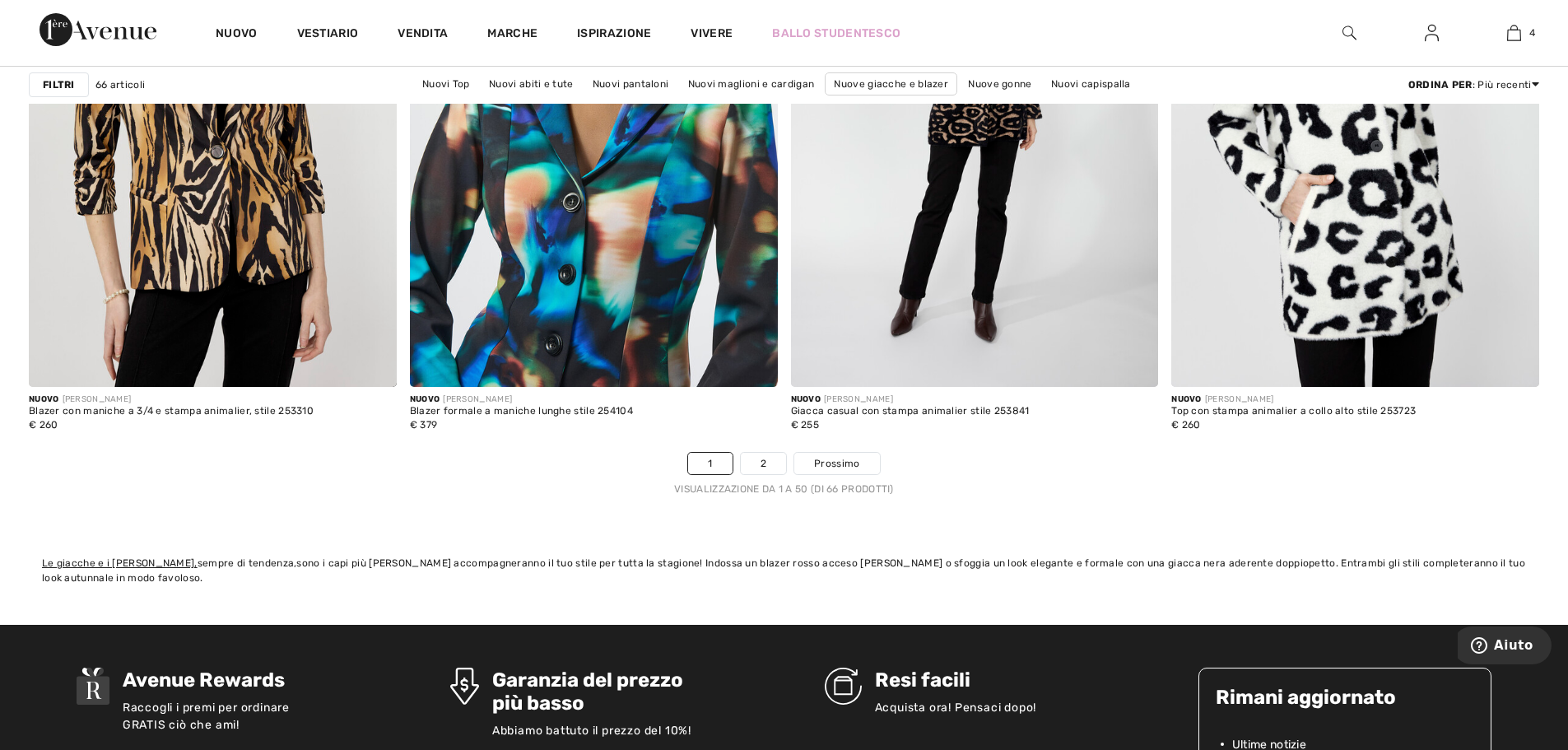
scroll to position [9545, 0]
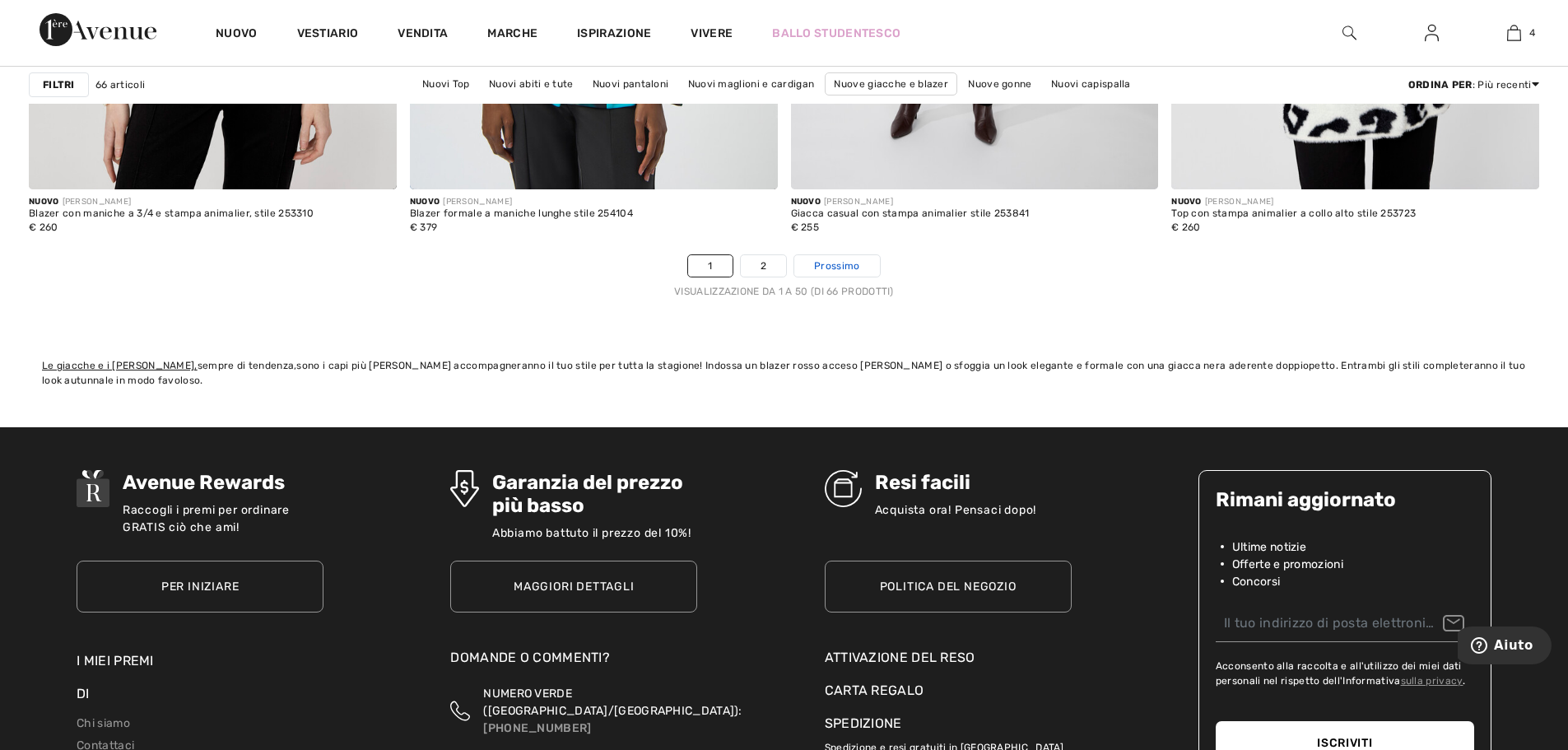
click at [850, 272] on font "Prossimo" at bounding box center [837, 265] width 46 height 11
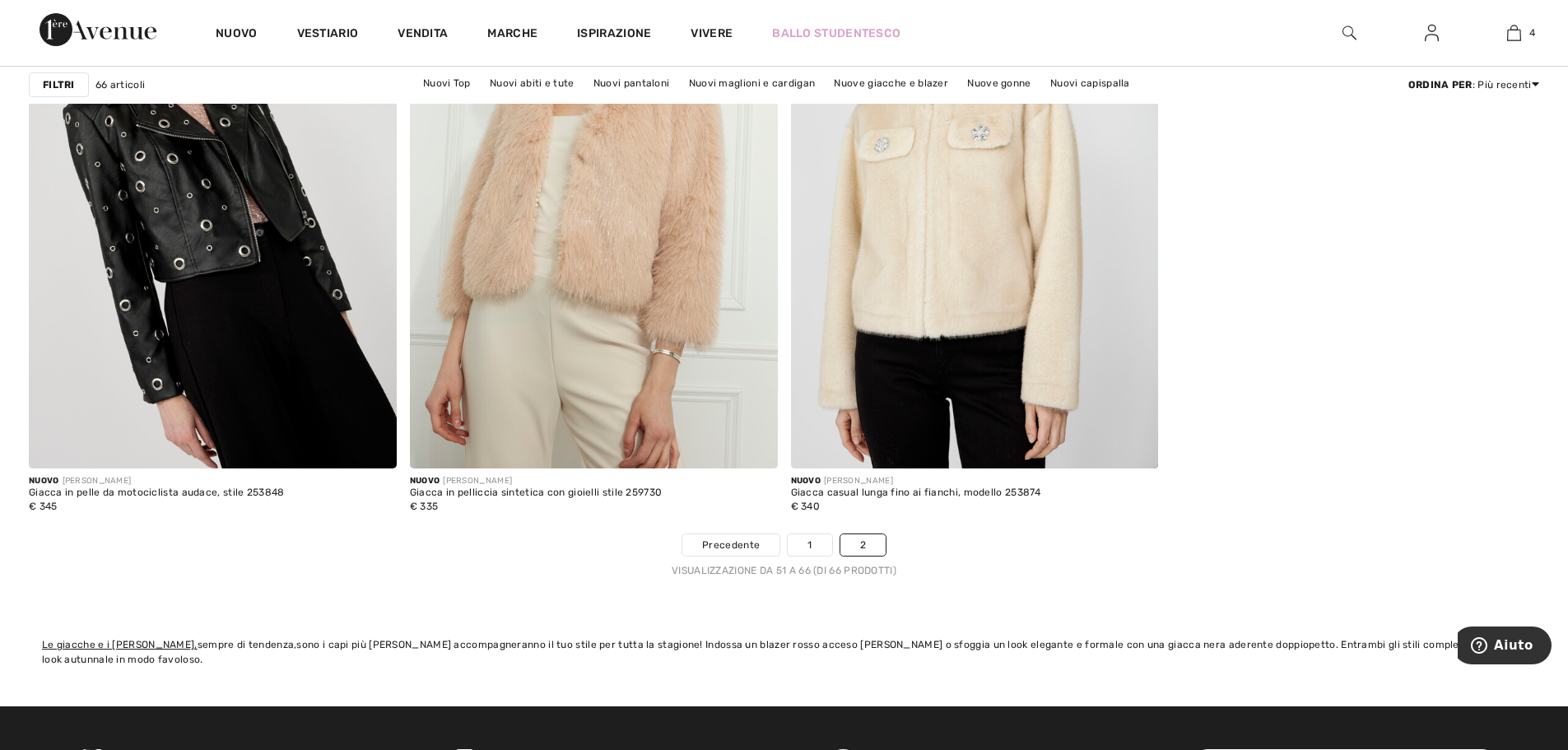
scroll to position [3209, 0]
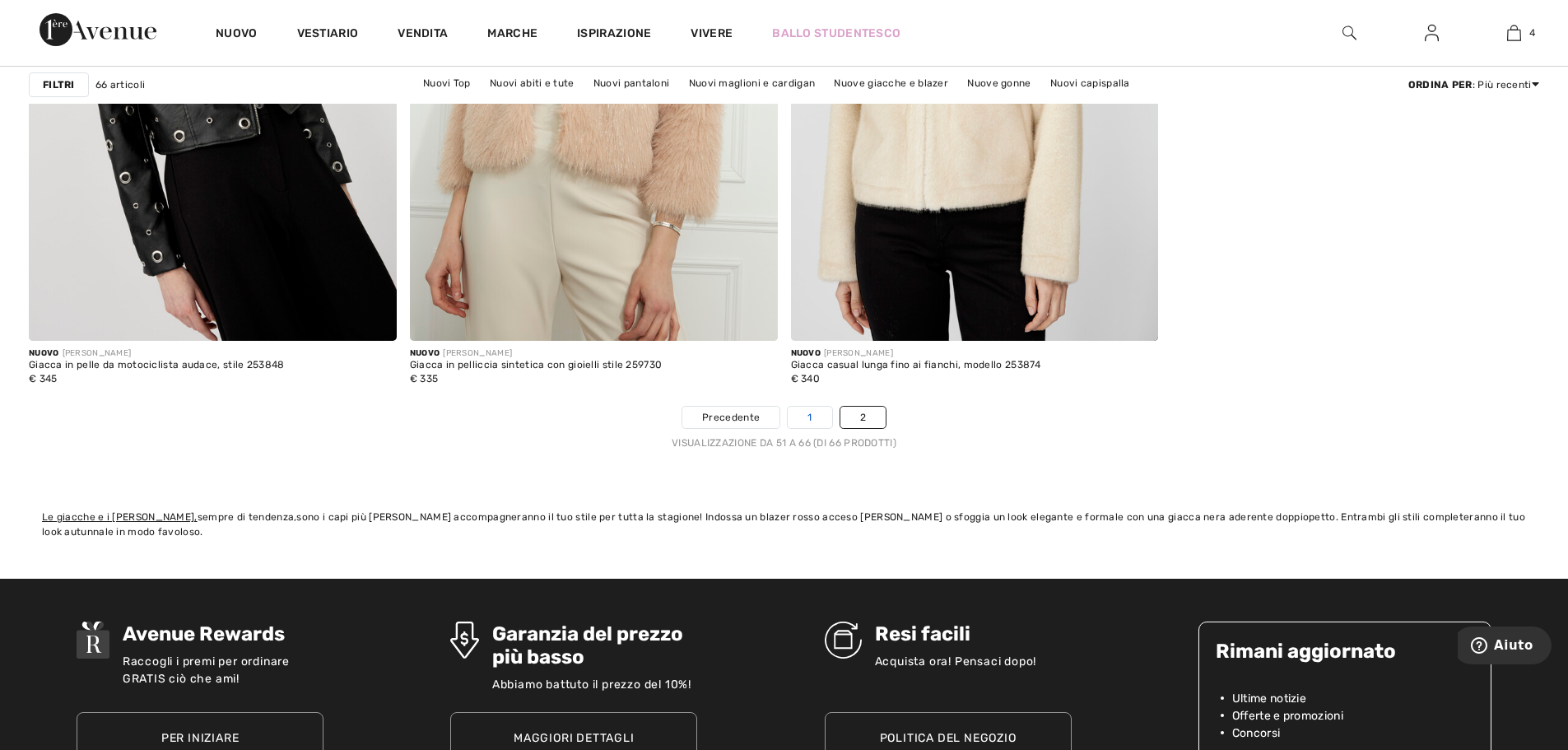
click at [820, 418] on link "1" at bounding box center [810, 417] width 44 height 21
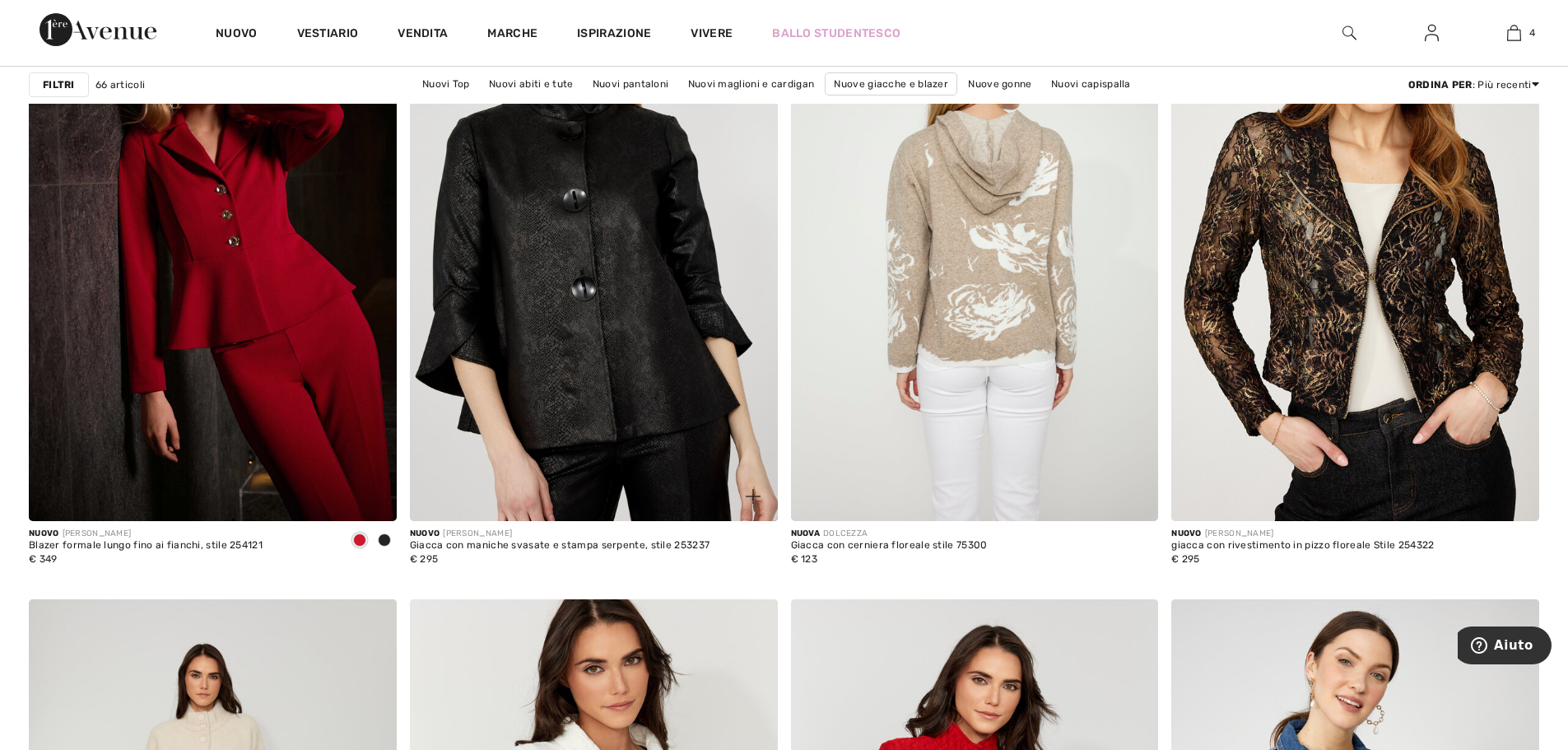
scroll to position [1563, 0]
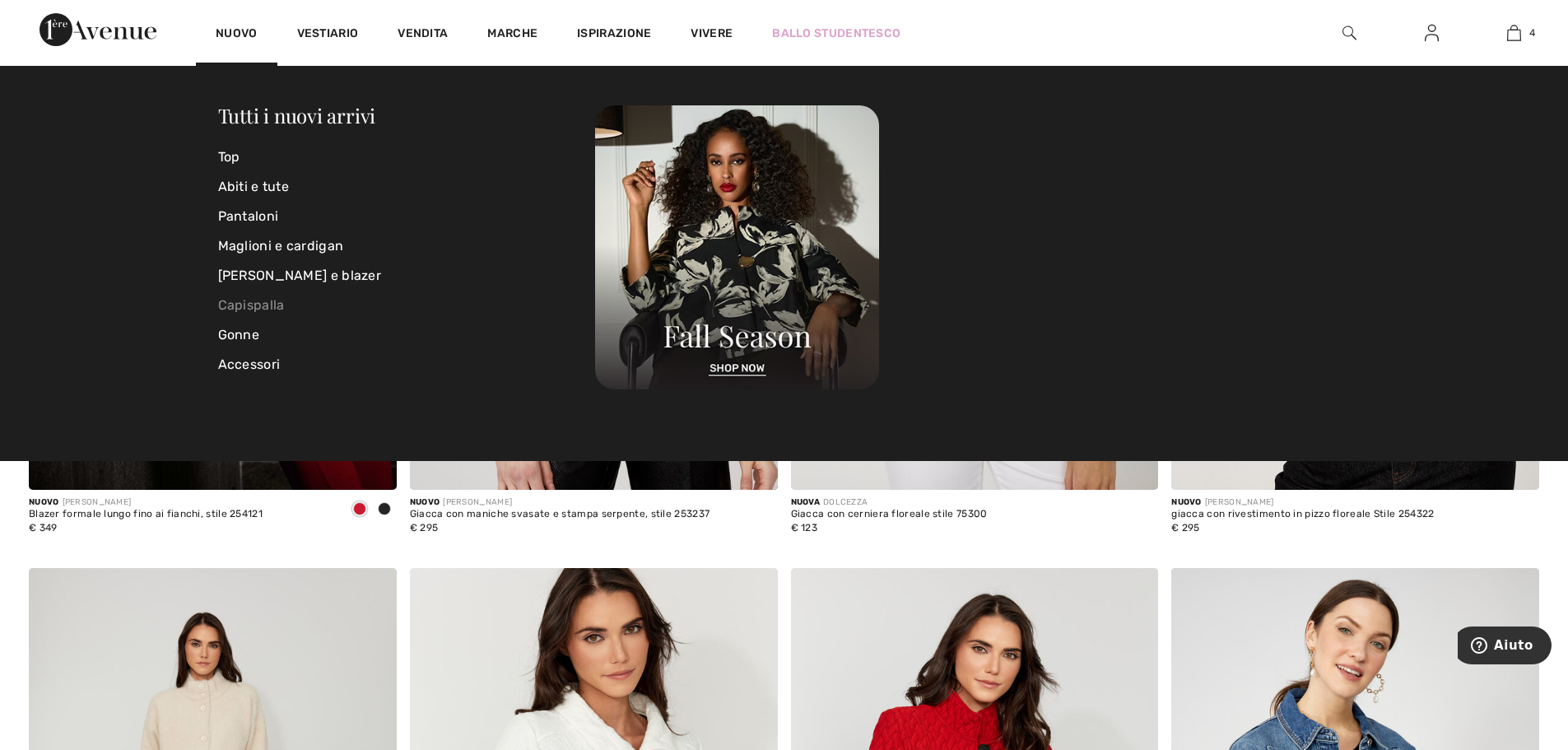
click at [260, 304] on font "Capispalla" at bounding box center [252, 305] width 67 height 16
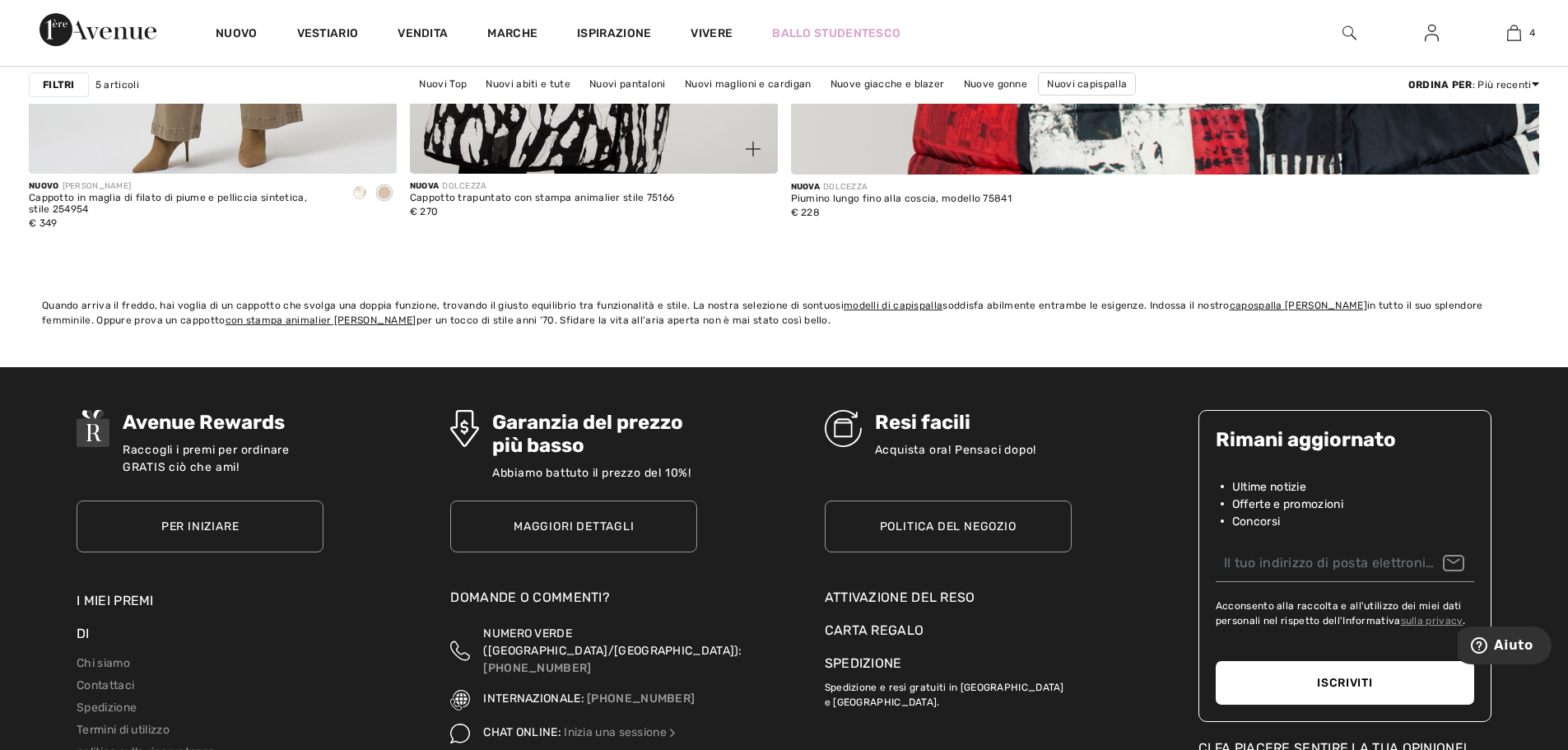
scroll to position [988, 0]
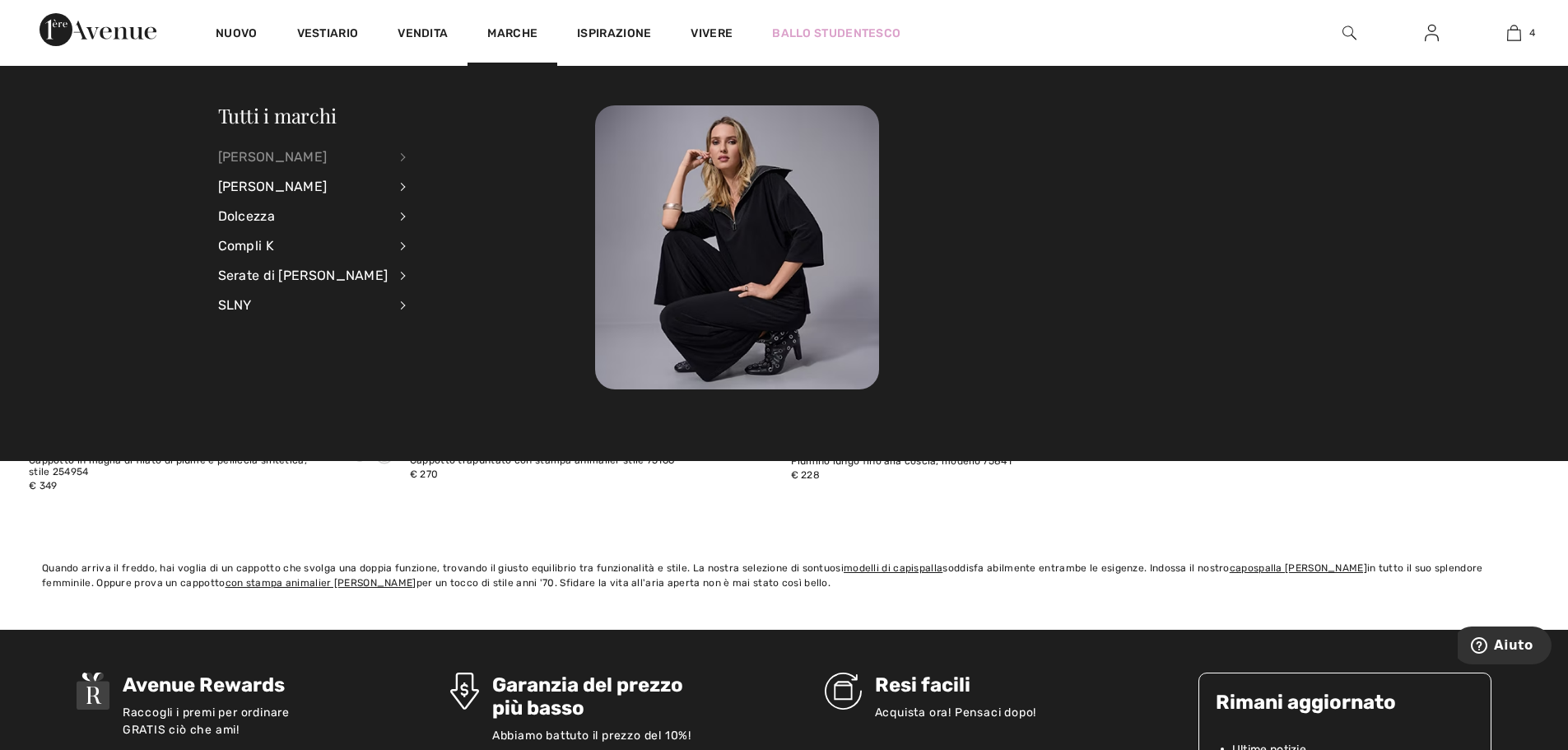
click at [321, 148] on div "[PERSON_NAME]" at bounding box center [304, 157] width 170 height 30
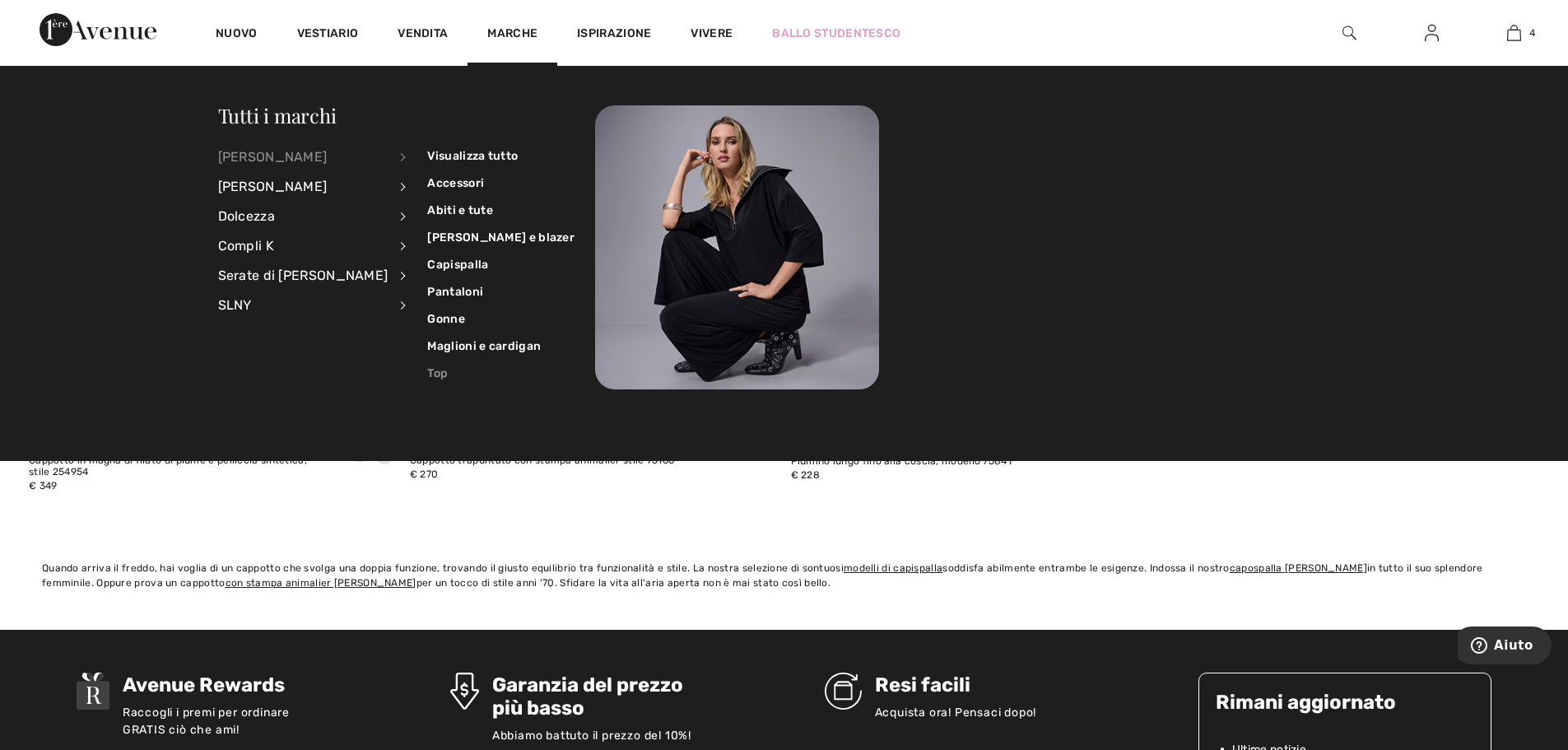
click at [427, 378] on link "Top" at bounding box center [501, 373] width 147 height 27
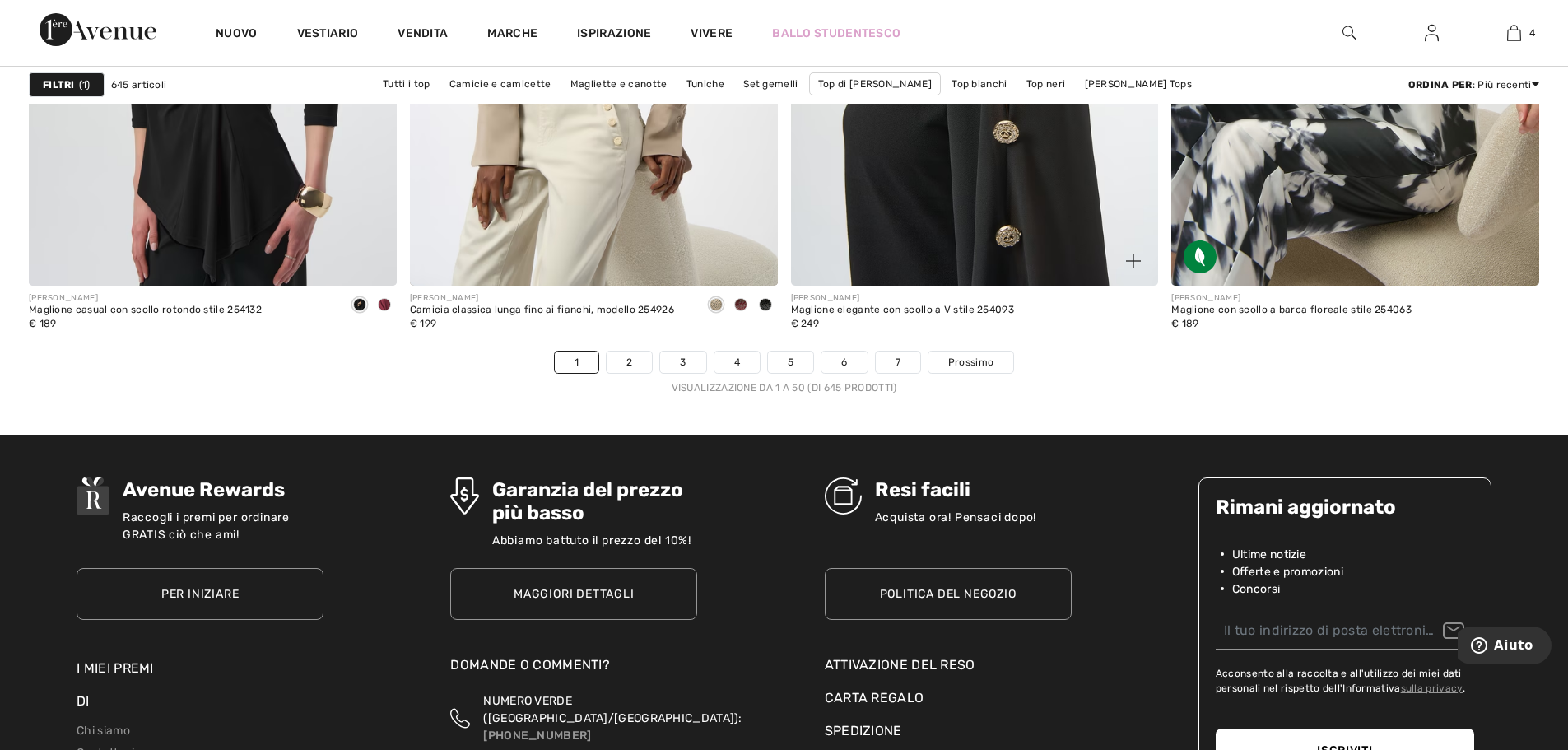
scroll to position [9462, 0]
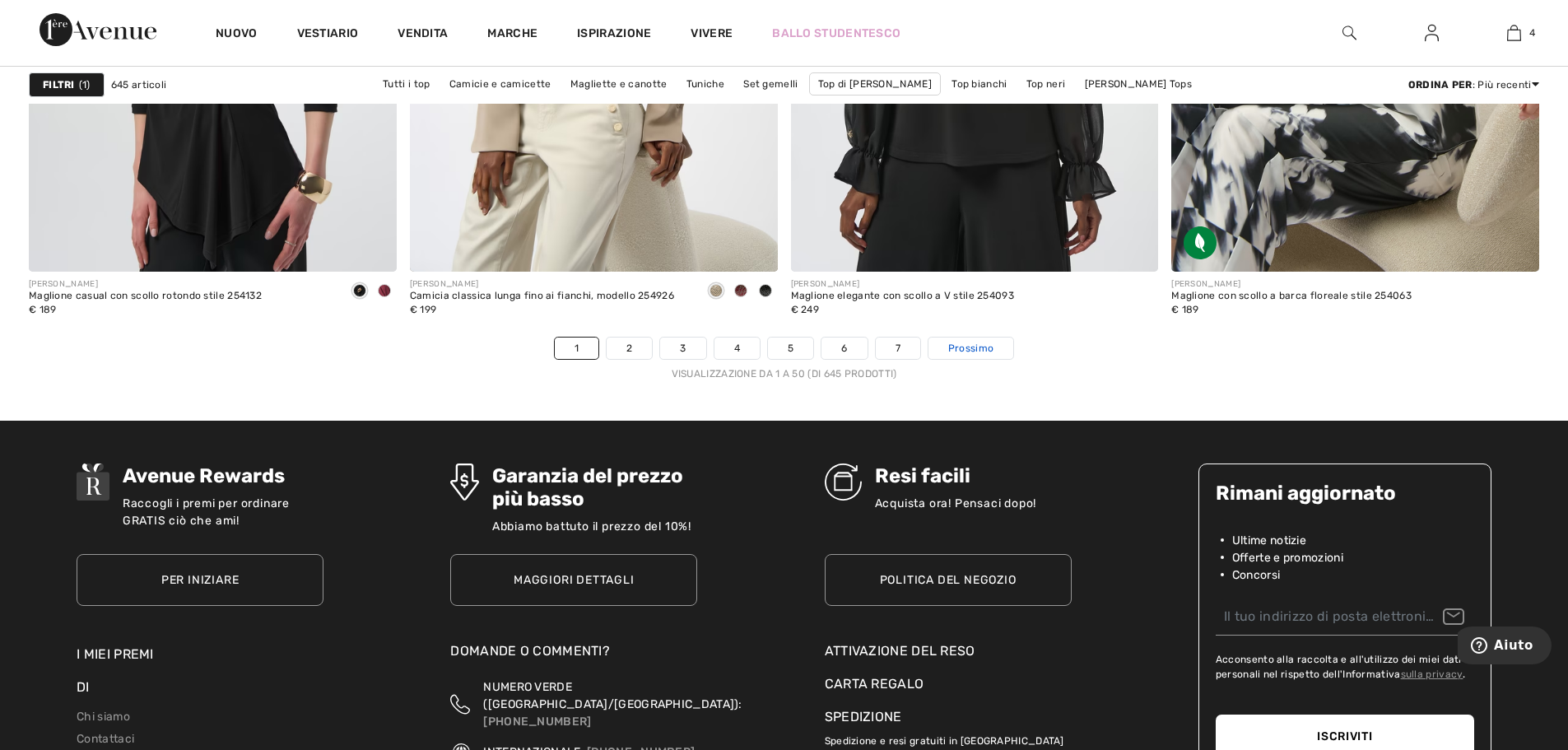
click at [963, 348] on font "Prossimo" at bounding box center [971, 347] width 46 height 11
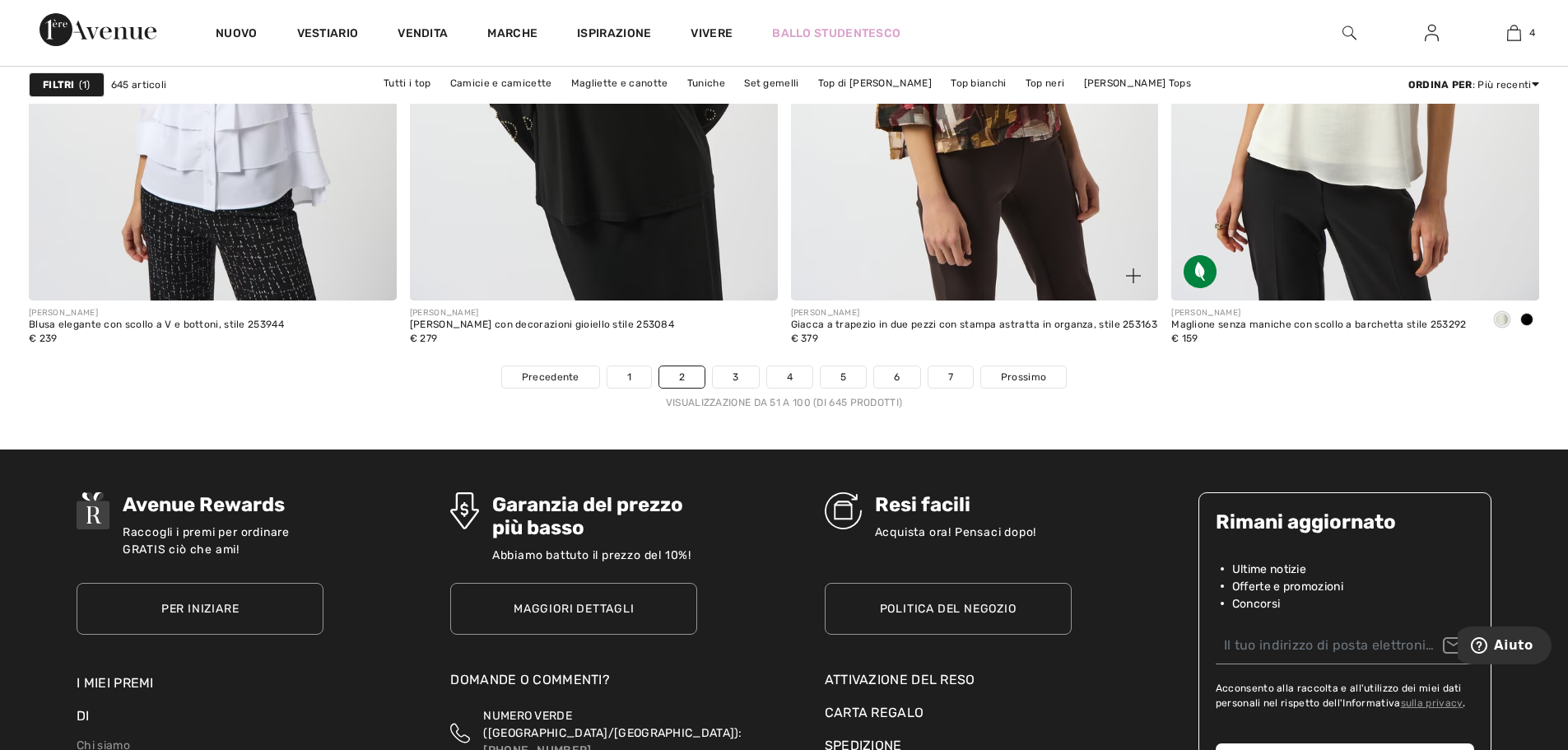
scroll to position [9462, 0]
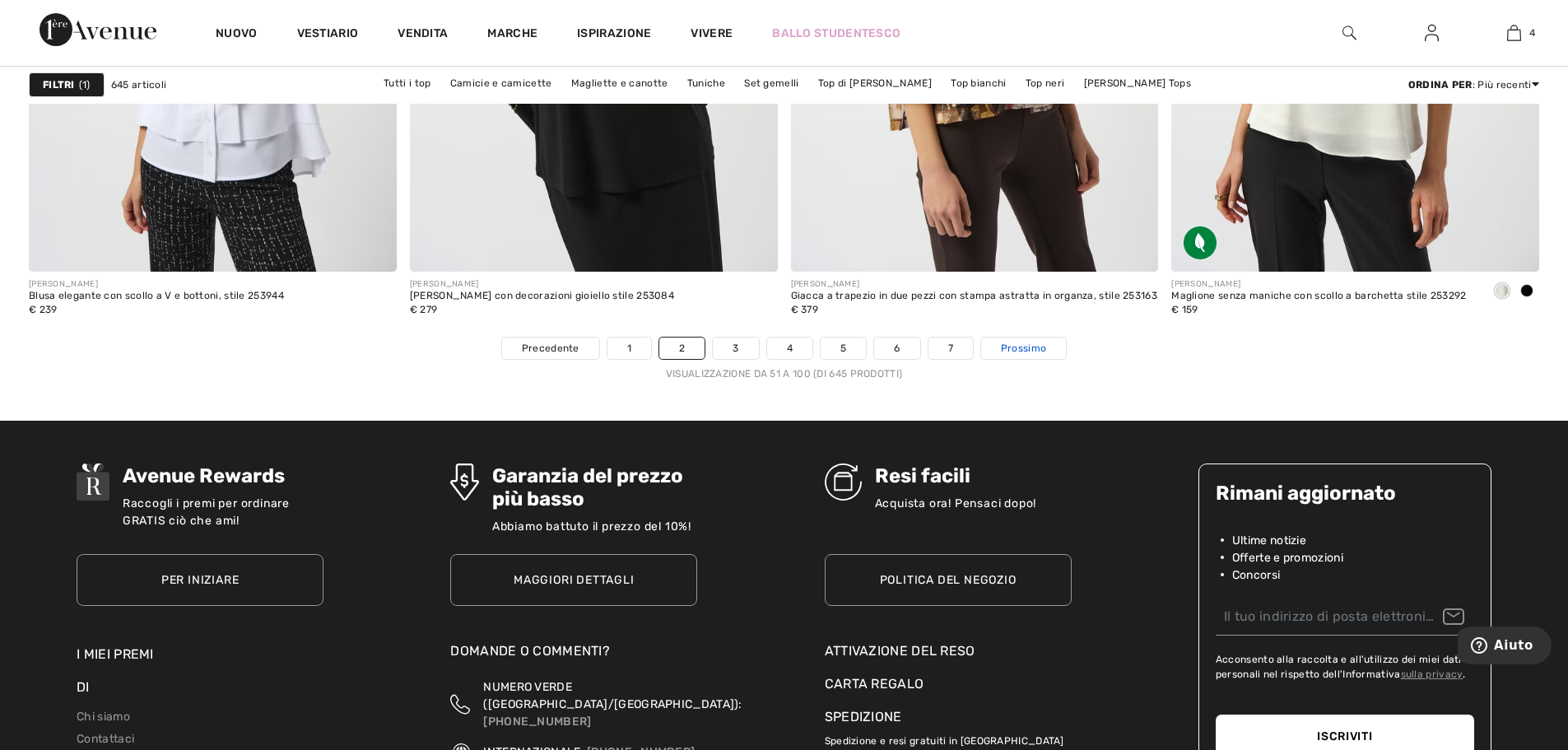
click at [1023, 356] on link "Prossimo" at bounding box center [1023, 348] width 85 height 21
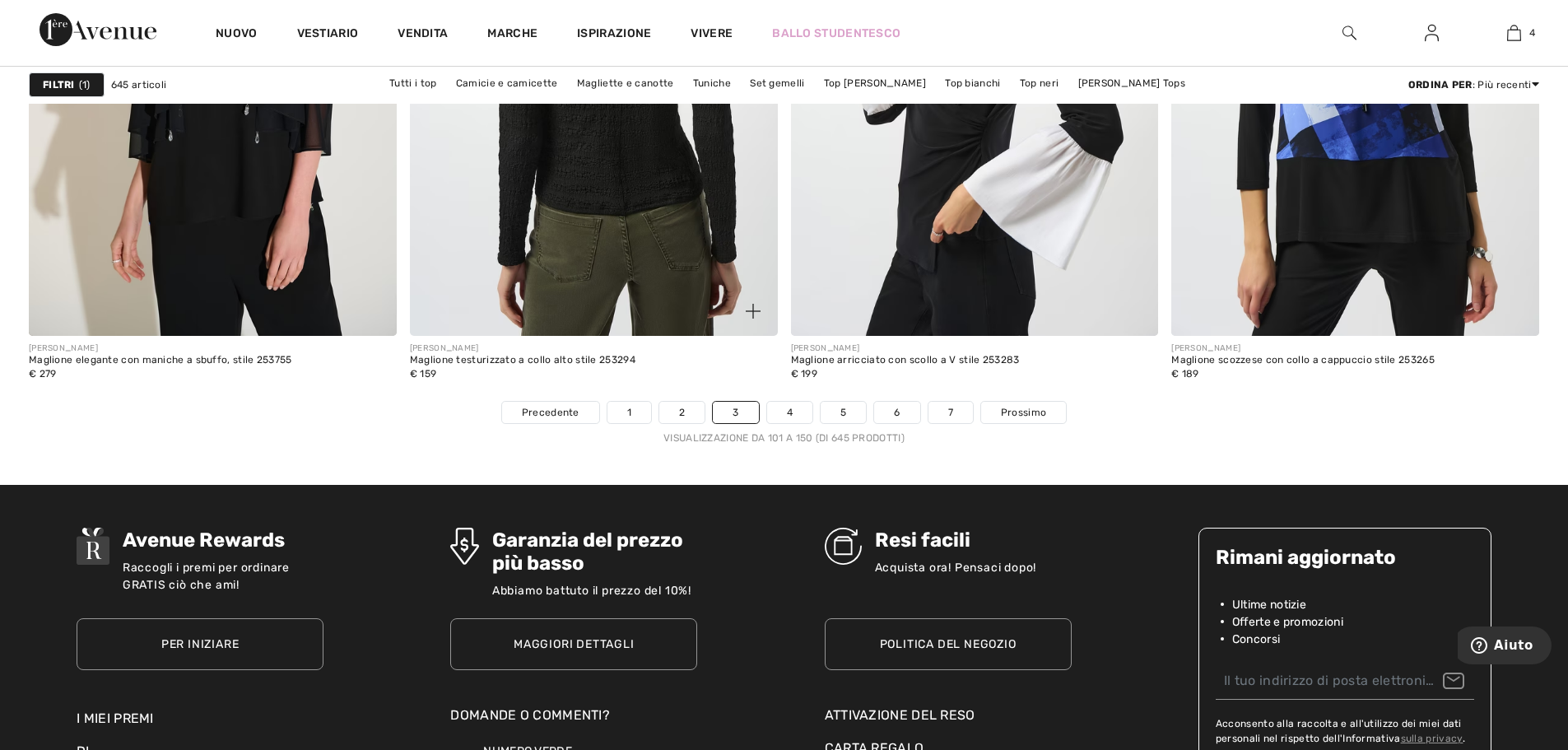
scroll to position [9462, 0]
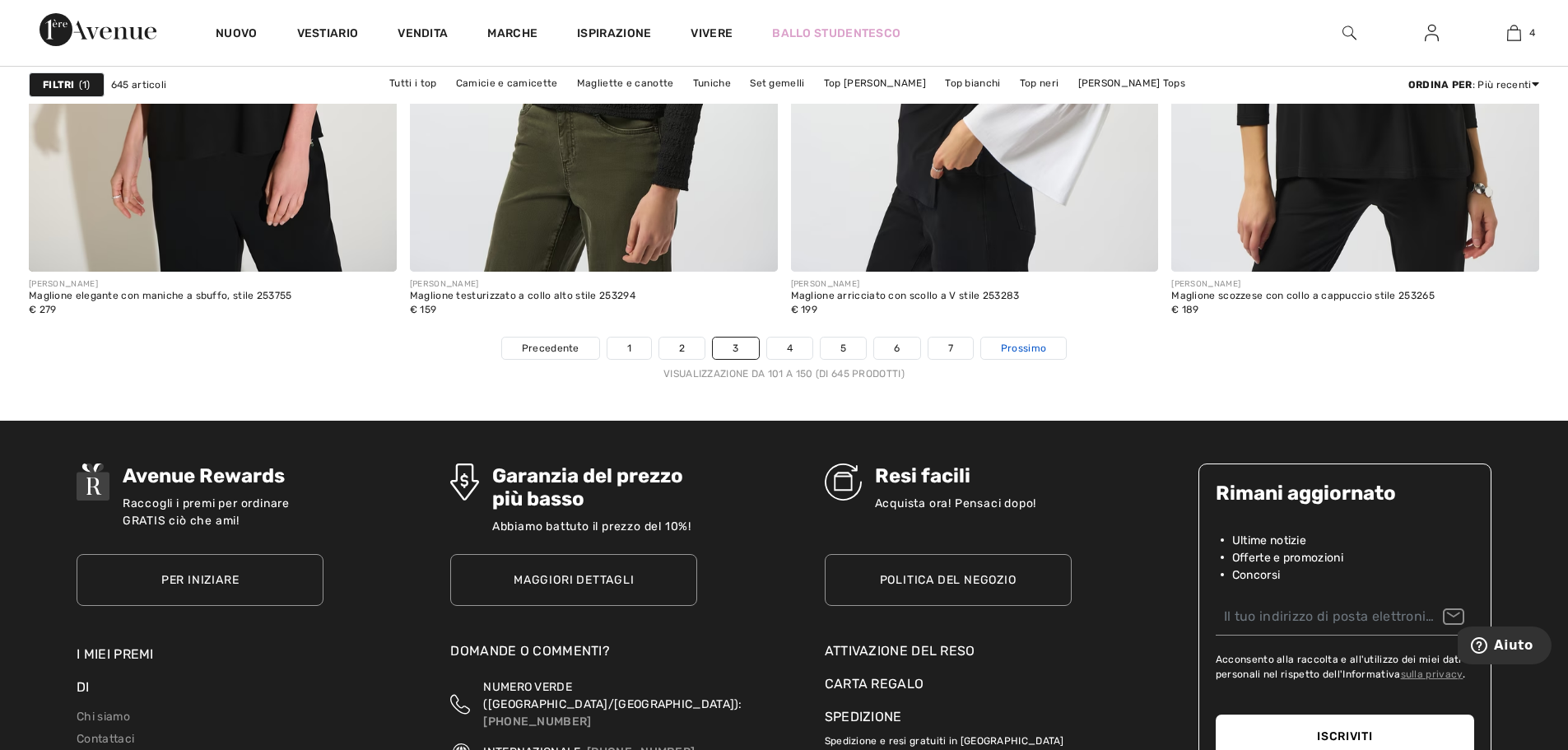
click at [1021, 354] on font "Prossimo" at bounding box center [1024, 347] width 46 height 11
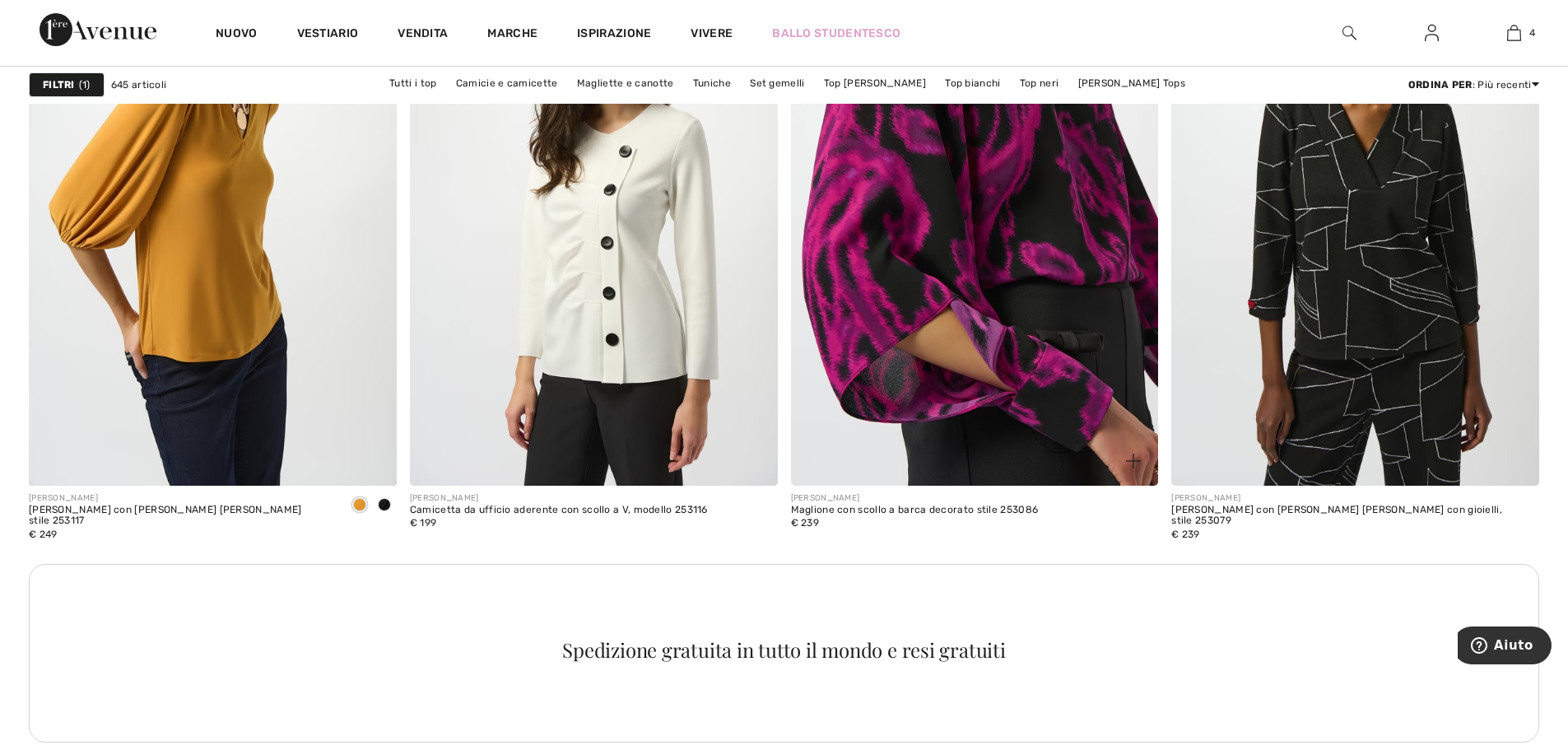
scroll to position [2222, 0]
